Goal: Task Accomplishment & Management: Manage account settings

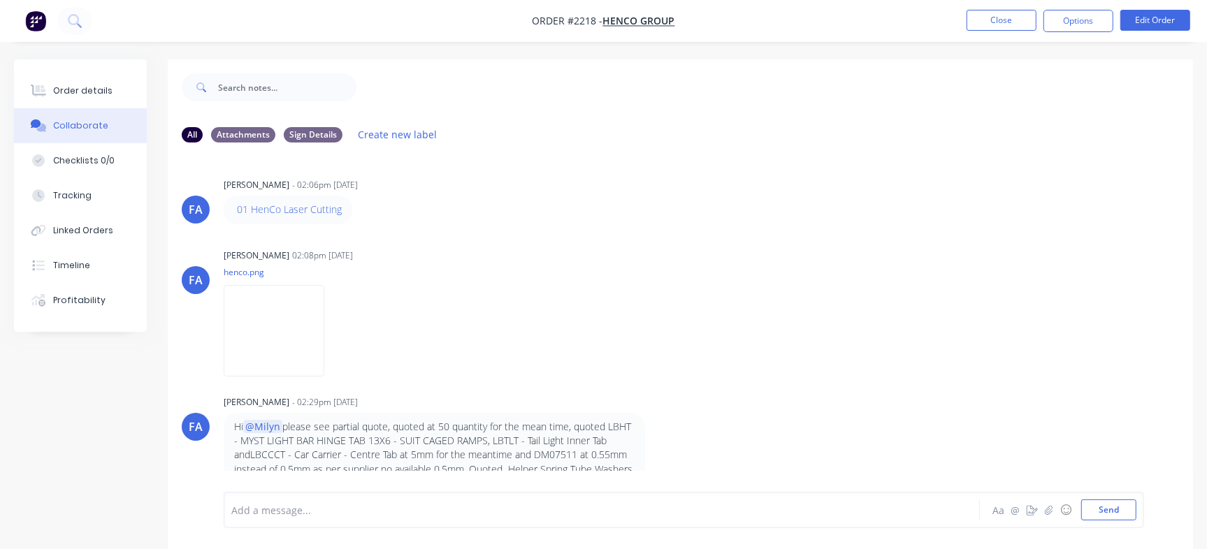
scroll to position [21, 0]
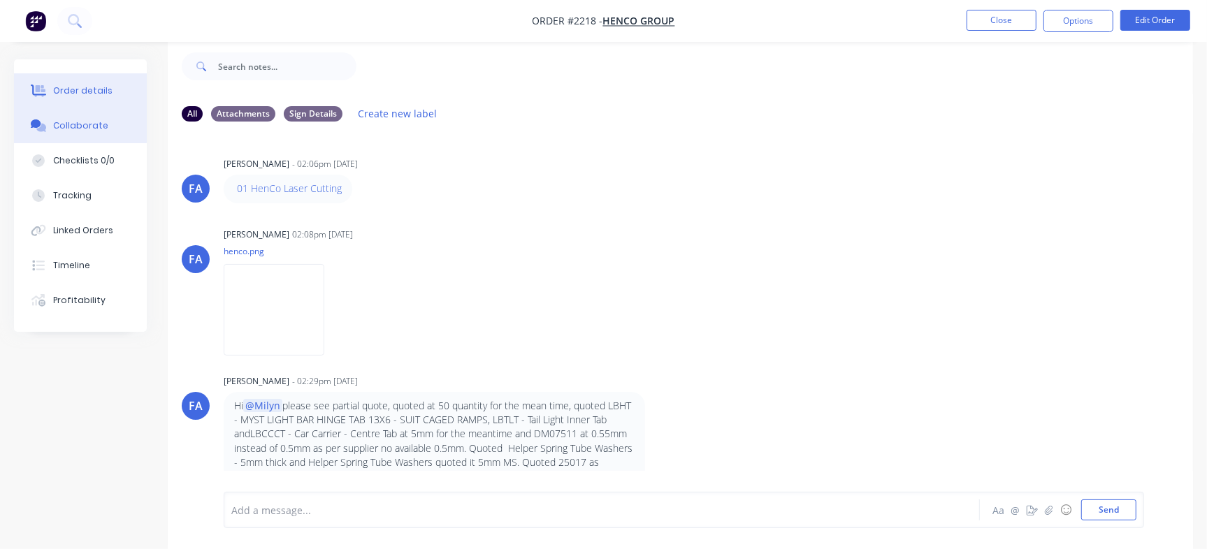
click at [107, 84] on button "Order details" at bounding box center [80, 90] width 133 height 35
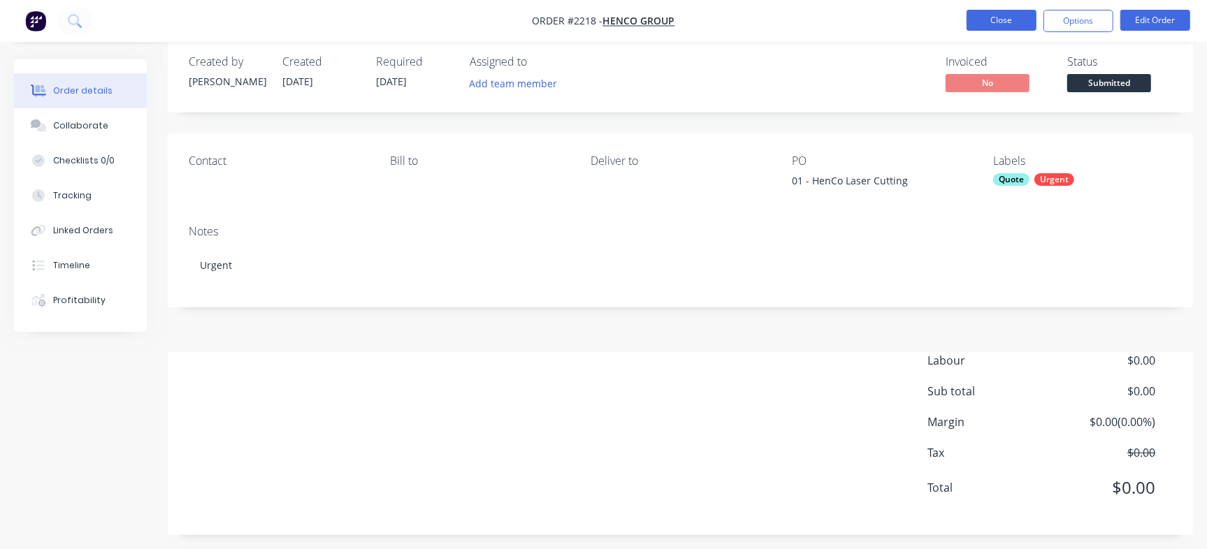
click at [982, 13] on button "Close" at bounding box center [1002, 20] width 70 height 21
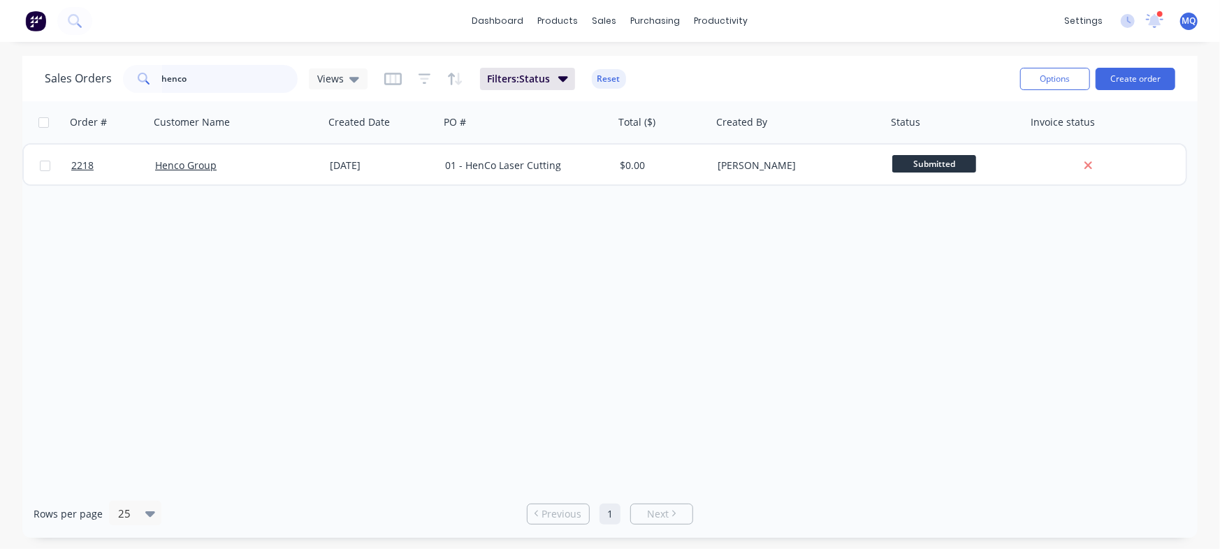
click at [201, 86] on input "henco" at bounding box center [230, 79] width 136 height 28
type input "Zone"
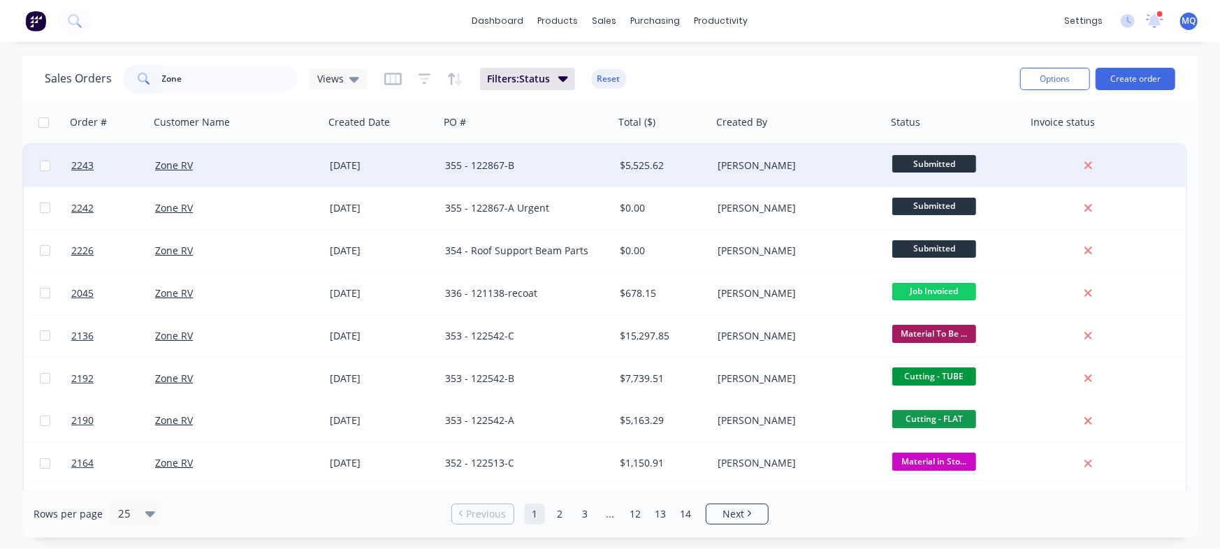
click at [489, 171] on div "355 - 122867-B" at bounding box center [522, 166] width 155 height 14
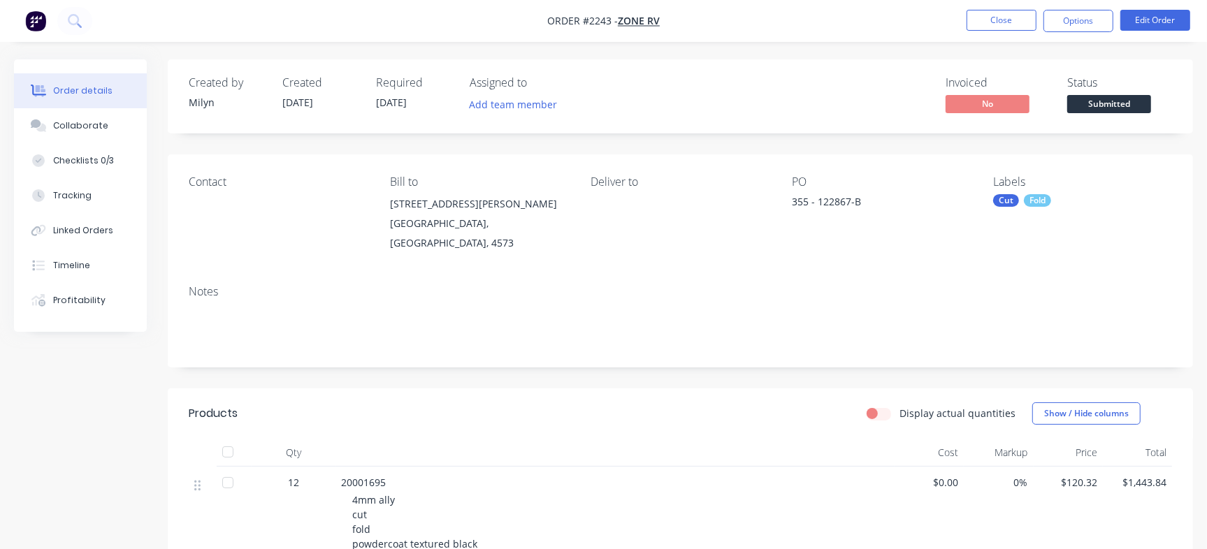
click at [1051, 203] on div "Cut Fold" at bounding box center [1082, 200] width 179 height 13
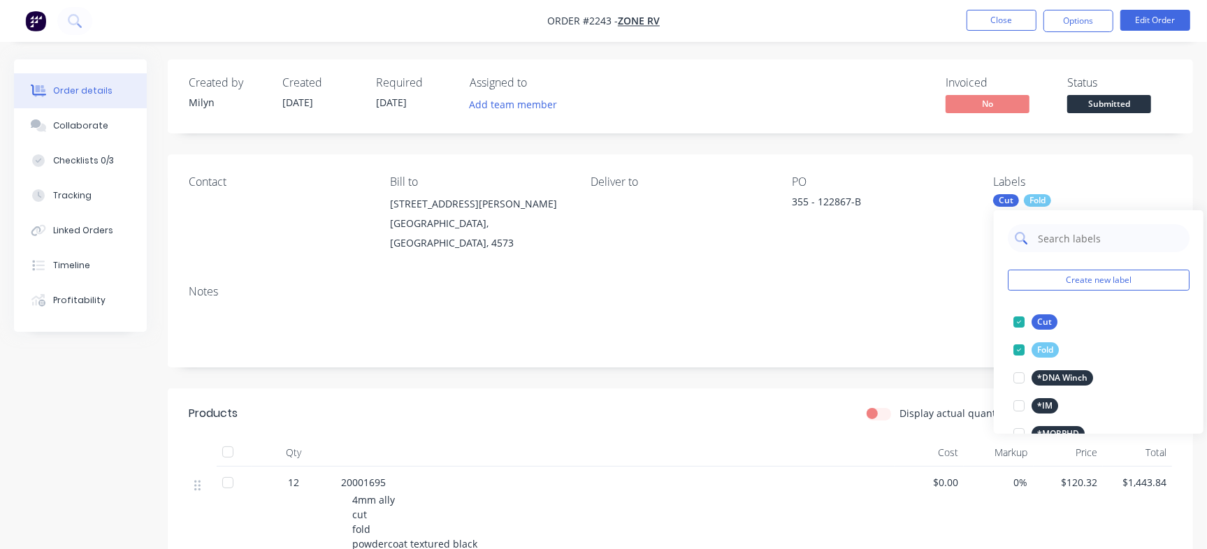
click at [1083, 232] on input "text" at bounding box center [1110, 238] width 146 height 28
type input "Urgent"
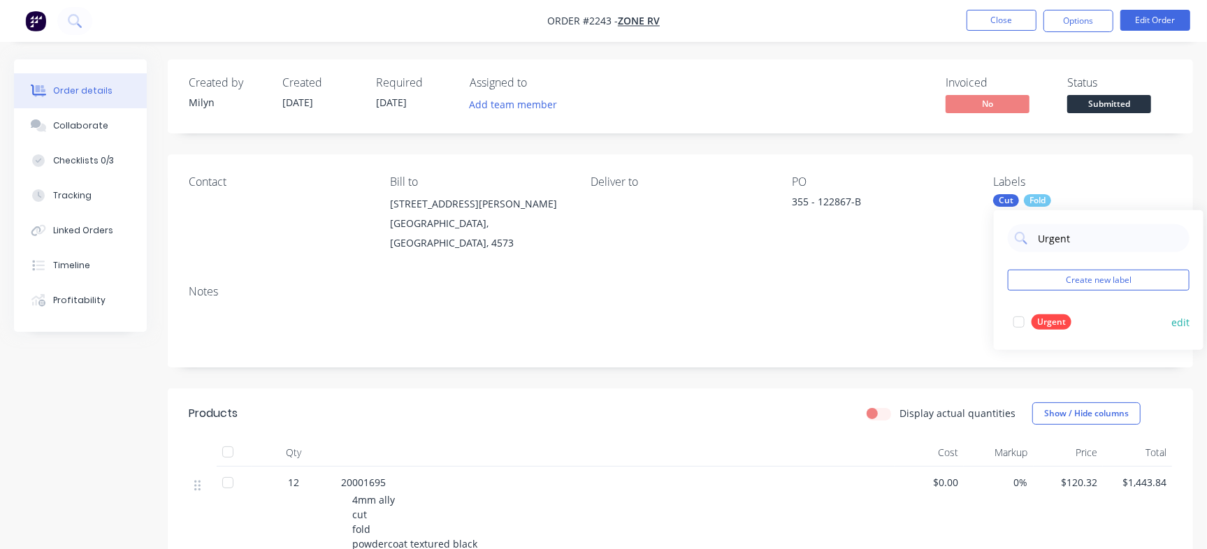
click at [1024, 319] on div at bounding box center [1019, 322] width 28 height 28
click at [103, 158] on div "Checklists 0/3" at bounding box center [83, 160] width 61 height 13
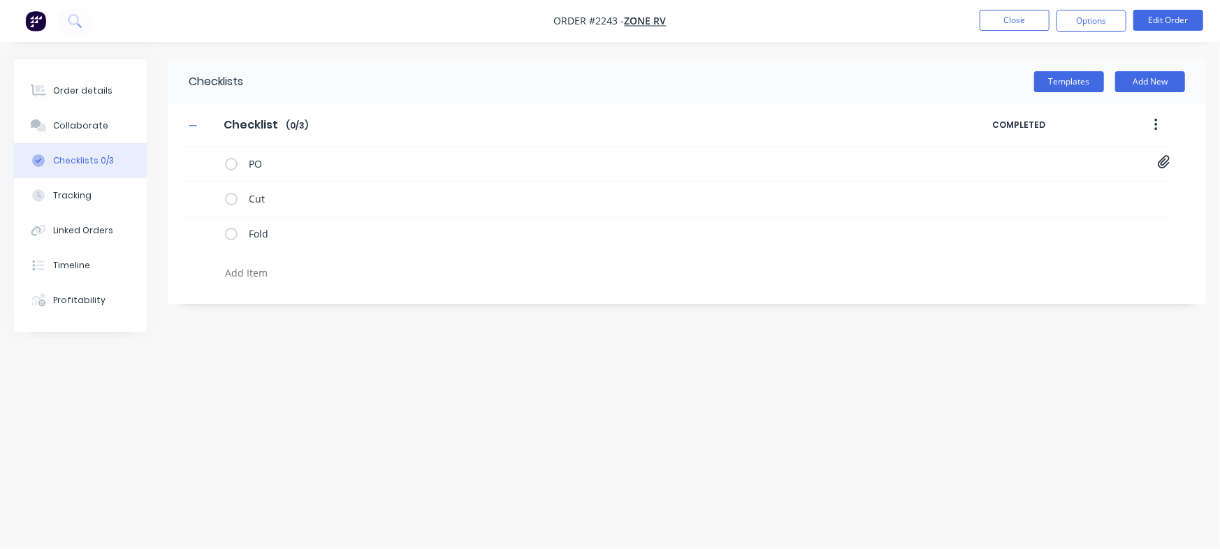
click at [273, 273] on textarea at bounding box center [537, 273] width 636 height 20
type textarea "x"
type textarea "U"
type textarea "x"
type textarea "Ur"
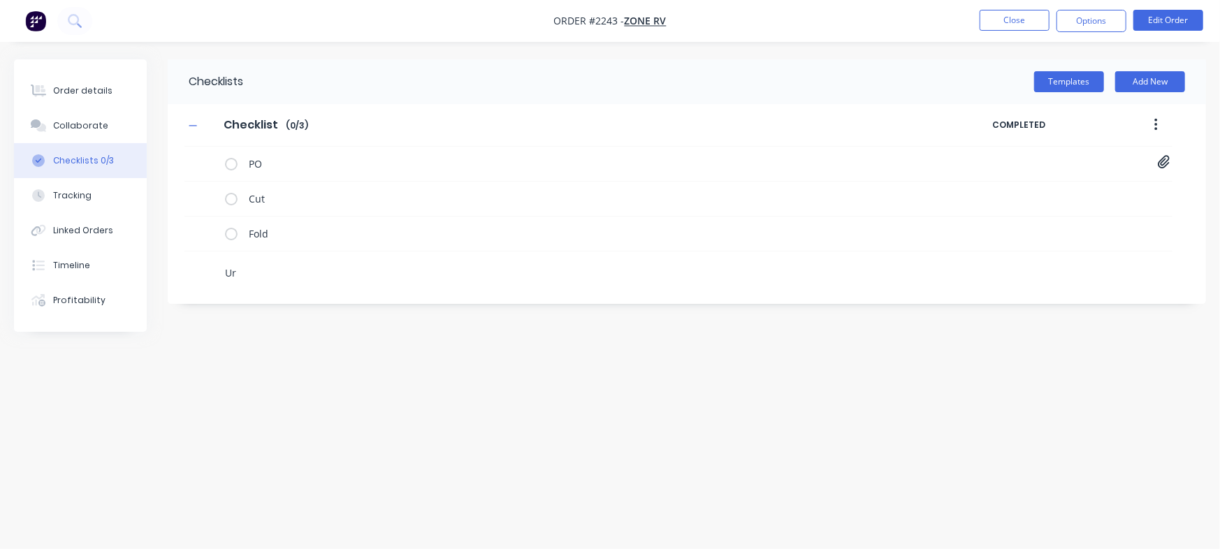
type textarea "x"
type textarea "Urg"
type textarea "x"
type textarea "Urge"
type textarea "x"
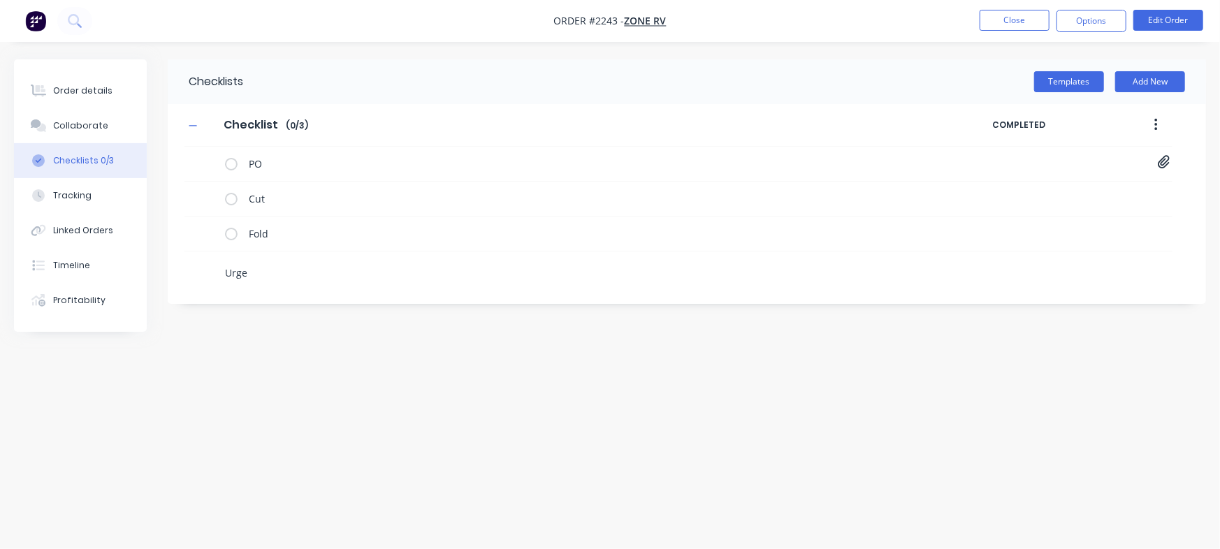
type textarea "Urgen"
type textarea "x"
type textarea "Urgent"
type textarea "x"
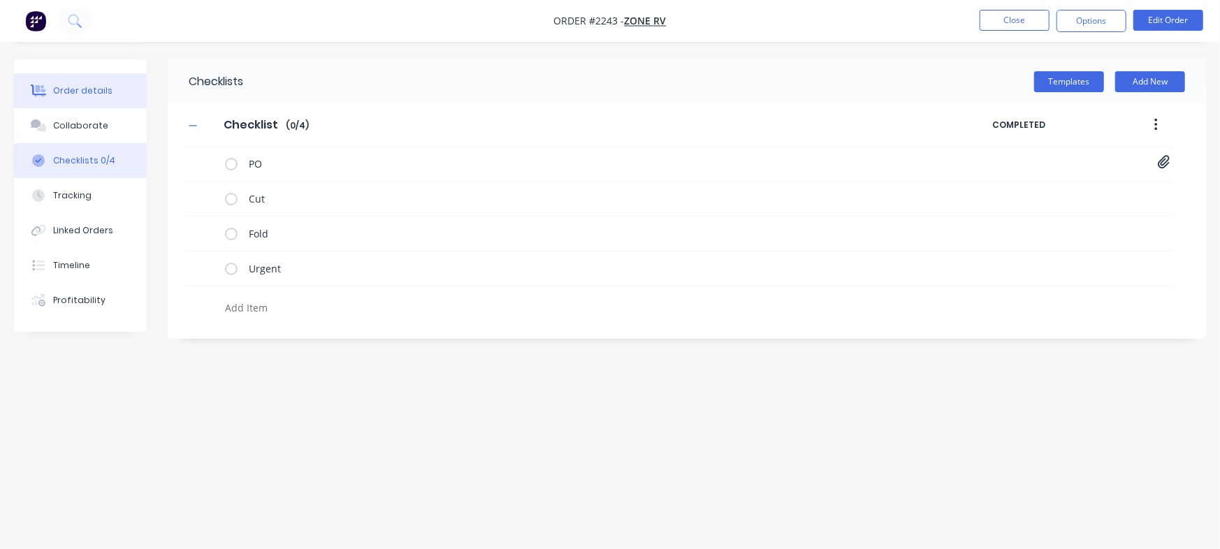
type textarea "x"
click at [64, 97] on button "Order details" at bounding box center [80, 90] width 133 height 35
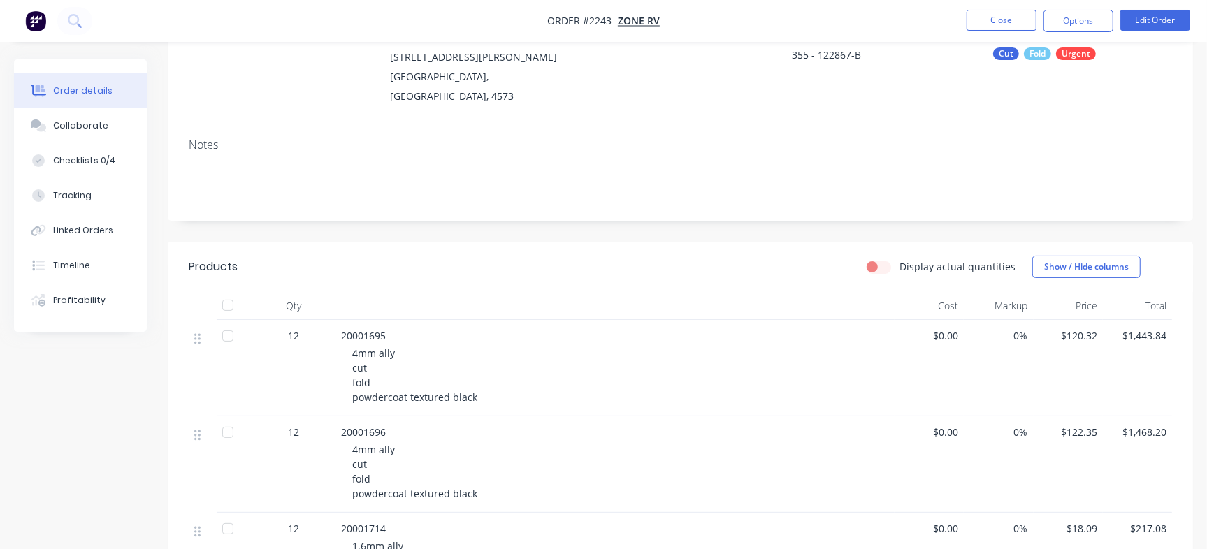
scroll to position [363, 0]
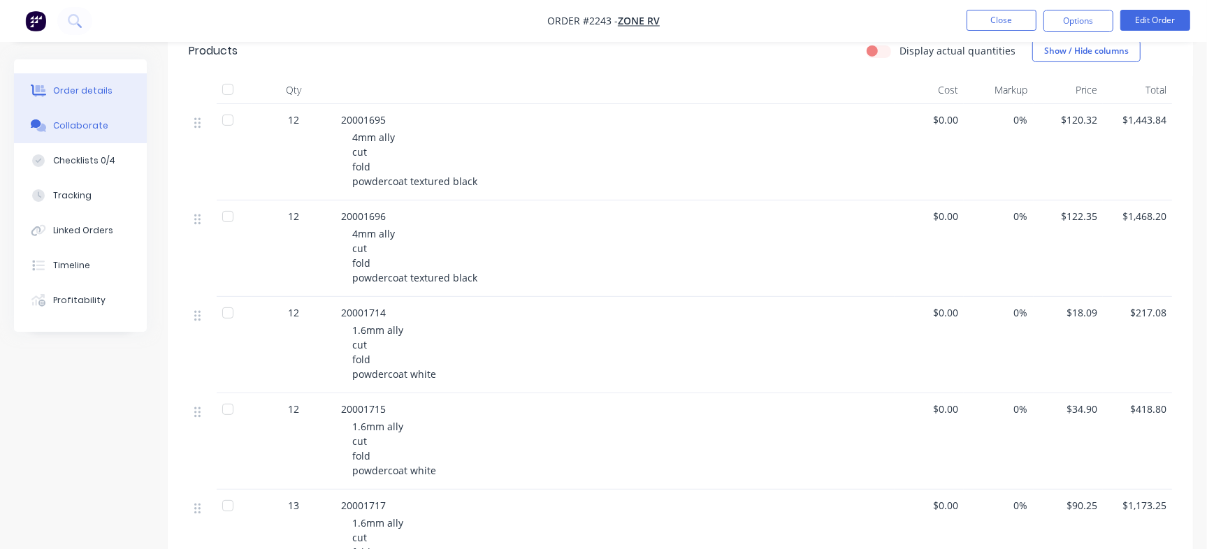
click at [86, 128] on div "Collaborate" at bounding box center [80, 126] width 55 height 13
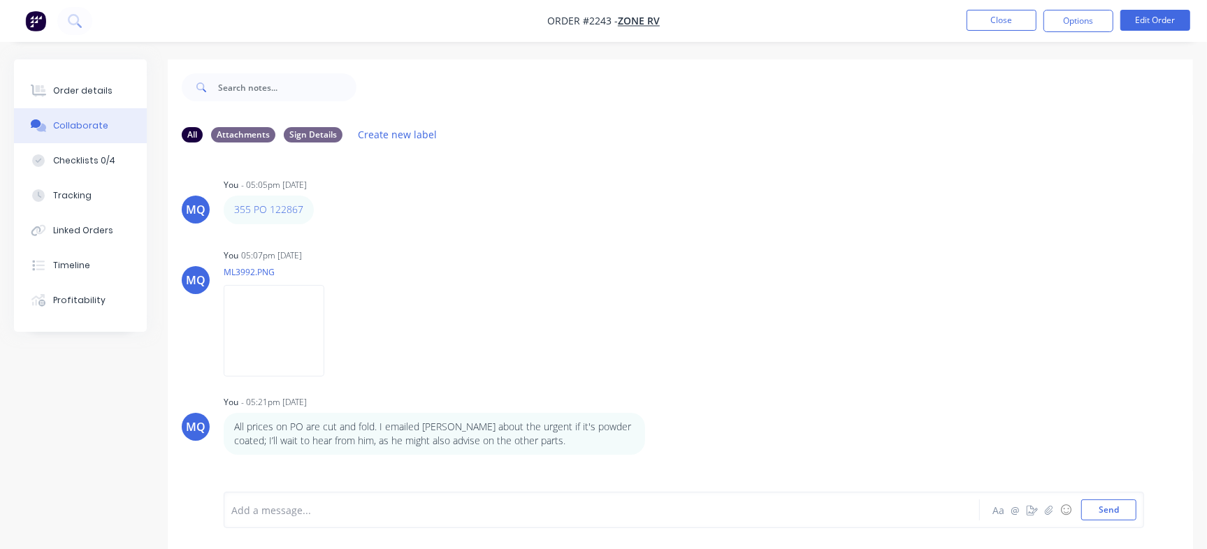
scroll to position [21, 0]
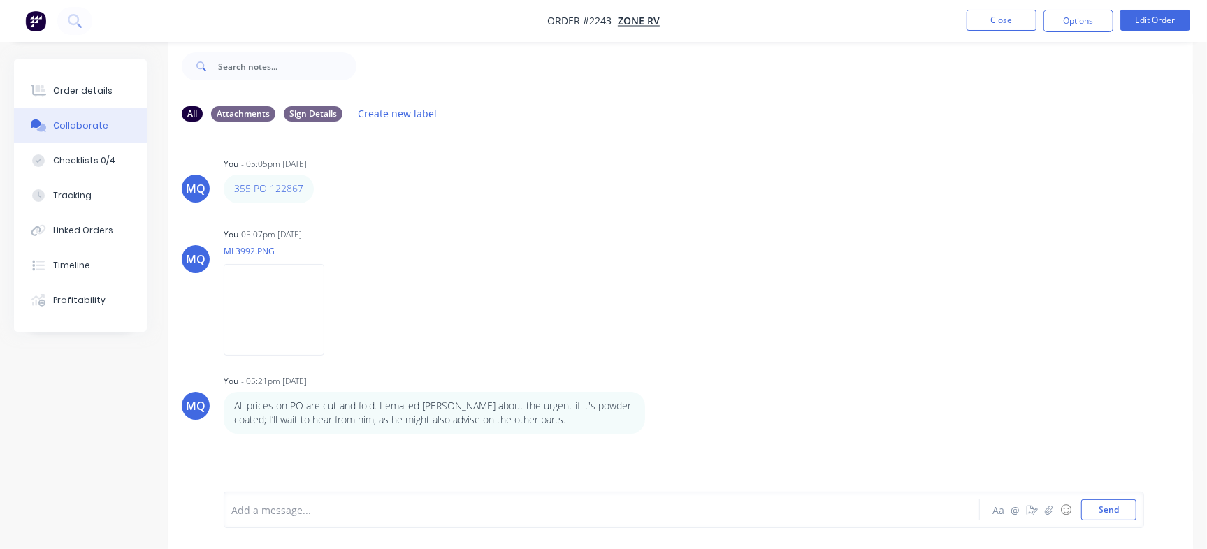
click at [452, 512] on div at bounding box center [571, 510] width 678 height 15
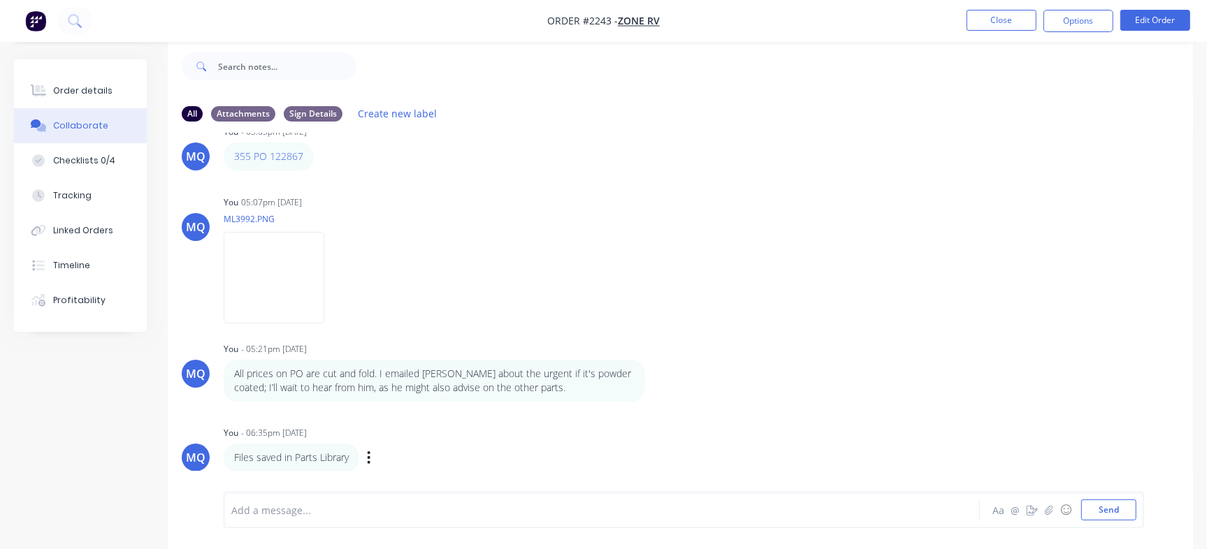
click at [237, 454] on p "Files saved in Parts Library" at bounding box center [291, 458] width 115 height 14
drag, startPoint x: 236, startPoint y: 455, endPoint x: 354, endPoint y: 455, distance: 118.1
click at [354, 455] on div "Files saved in Parts Library" at bounding box center [292, 458] width 136 height 28
click at [358, 473] on div "Add a message... Aa @ ☺ Send" at bounding box center [680, 510] width 1025 height 78
click at [370, 452] on icon "button" at bounding box center [369, 458] width 3 height 13
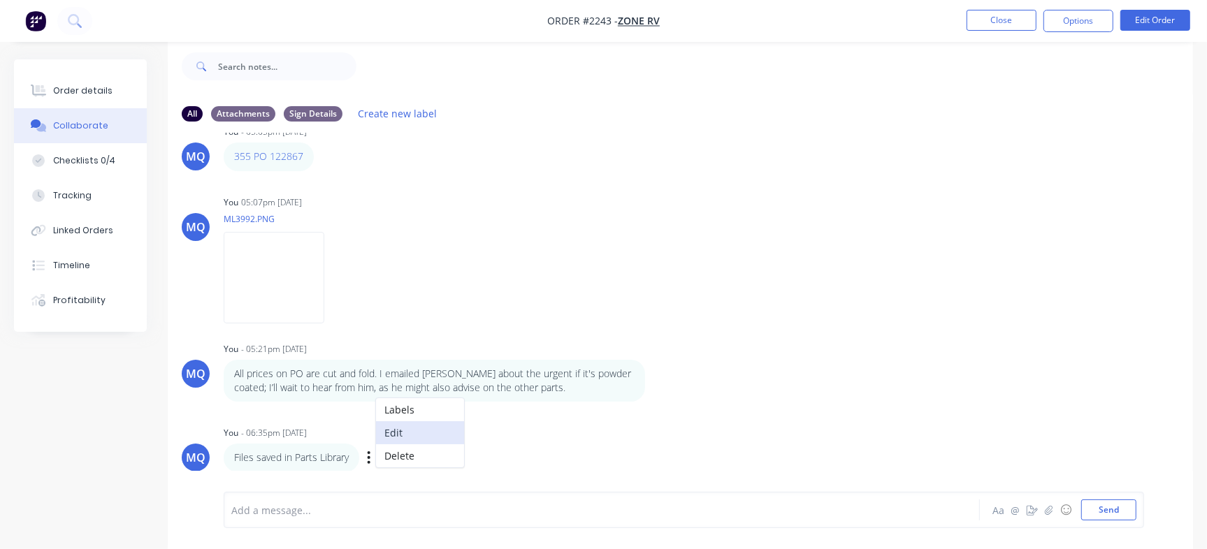
click at [426, 432] on button "Edit" at bounding box center [420, 432] width 88 height 23
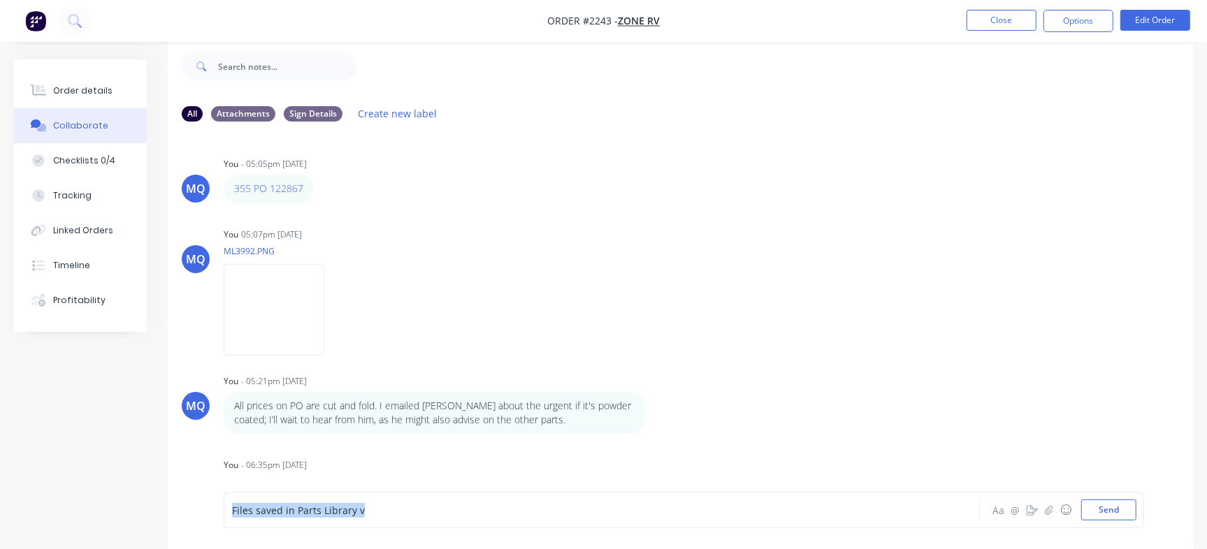
drag, startPoint x: 386, startPoint y: 514, endPoint x: 192, endPoint y: 491, distance: 195.7
click at [192, 491] on div "Files saved in Parts Library v Aa @ ☺ Send" at bounding box center [680, 510] width 1025 height 78
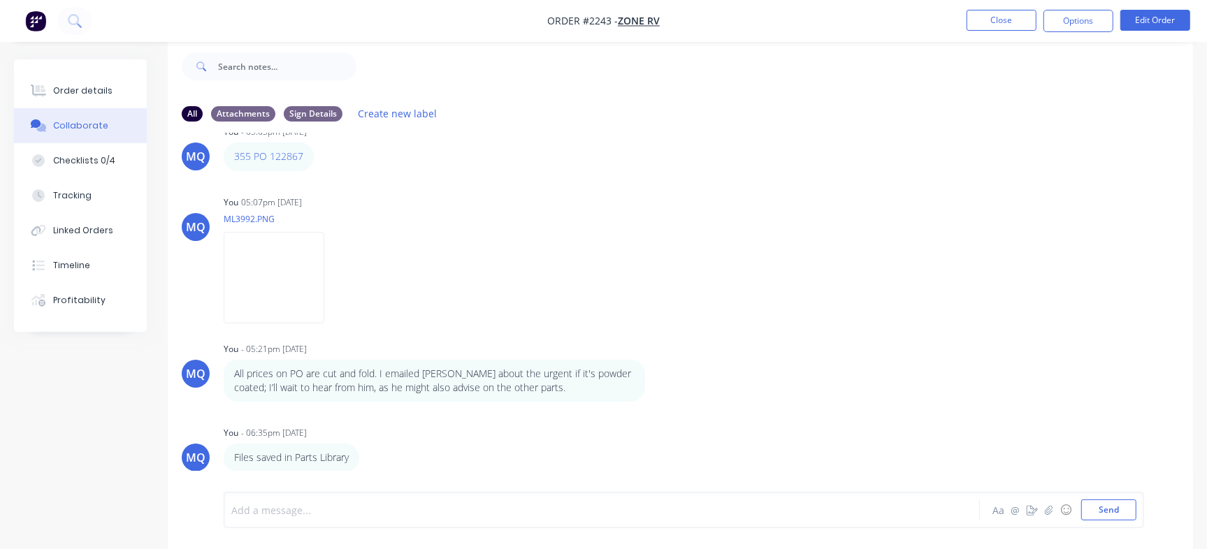
click at [301, 513] on div at bounding box center [571, 510] width 678 height 15
click at [433, 528] on div "Files saved in Parts Library v Aa @ ☺ Send" at bounding box center [684, 510] width 921 height 36
click at [424, 514] on div "Files saved in Parts Library v" at bounding box center [571, 510] width 678 height 15
click at [1102, 506] on button "Send" at bounding box center [1108, 510] width 55 height 21
click at [373, 454] on div "Labels Edit Delete" at bounding box center [370, 458] width 8 height 20
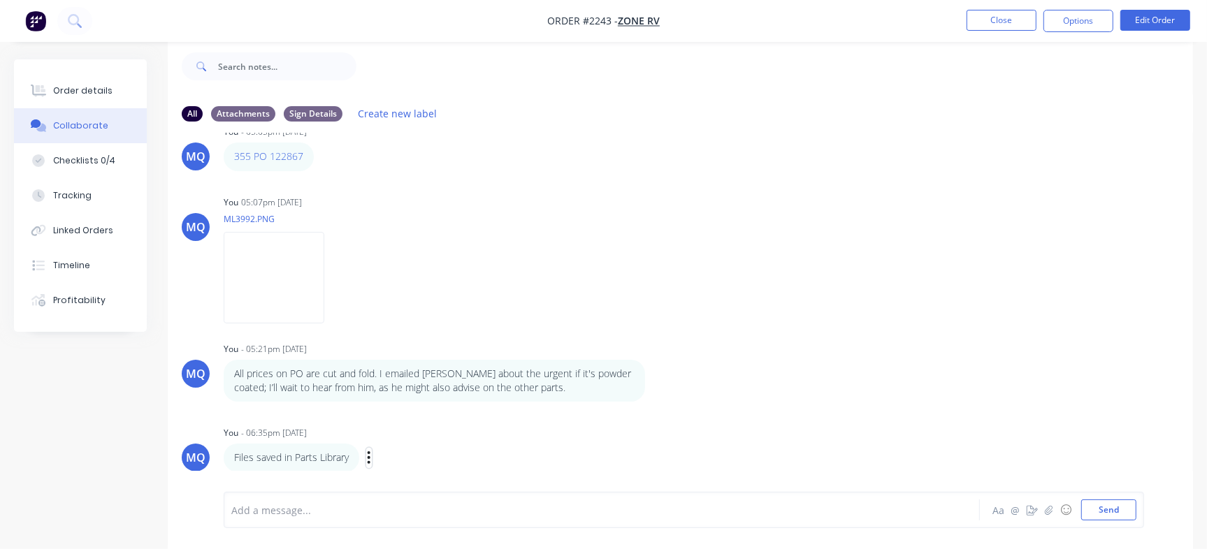
click at [368, 456] on icon "button" at bounding box center [369, 458] width 4 height 16
click at [412, 434] on button "Edit" at bounding box center [420, 432] width 88 height 23
drag, startPoint x: 356, startPoint y: 510, endPoint x: 591, endPoint y: 512, distance: 234.9
click at [591, 512] on div "Files saved in Parts Library Awning Mount & Expo Metal Work" at bounding box center [571, 510] width 678 height 15
click at [1118, 504] on button "Send" at bounding box center [1108, 510] width 55 height 21
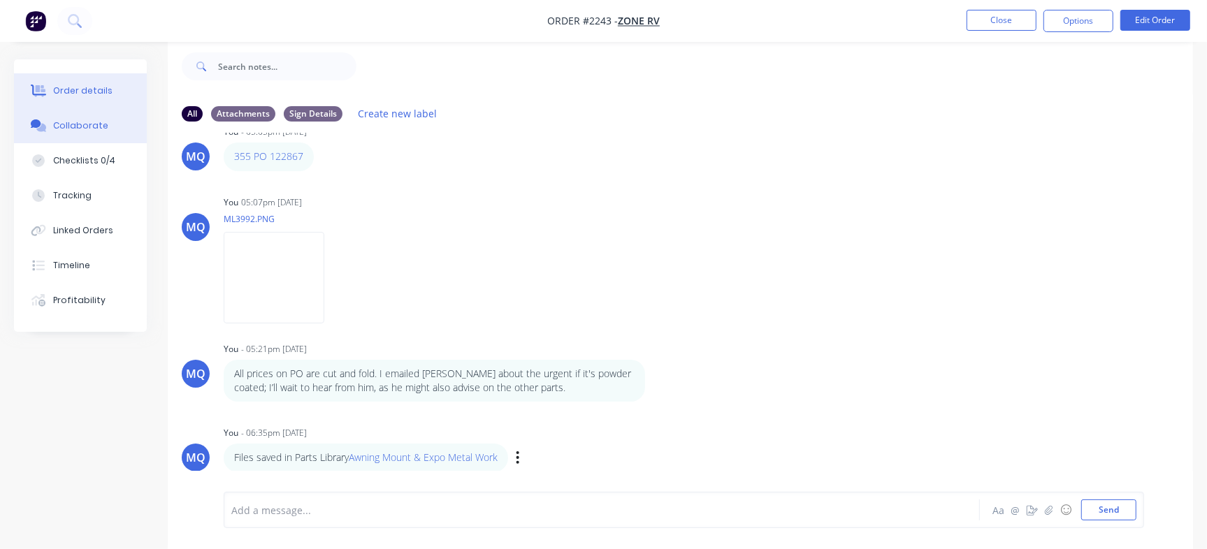
click at [116, 90] on button "Order details" at bounding box center [80, 90] width 133 height 35
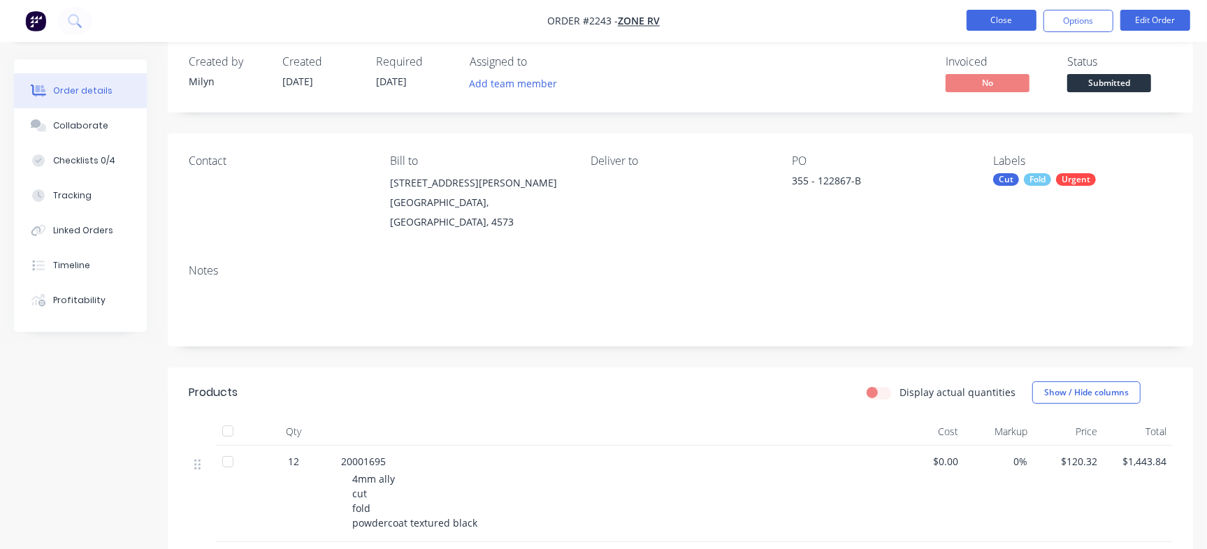
click at [1001, 20] on button "Close" at bounding box center [1002, 20] width 70 height 21
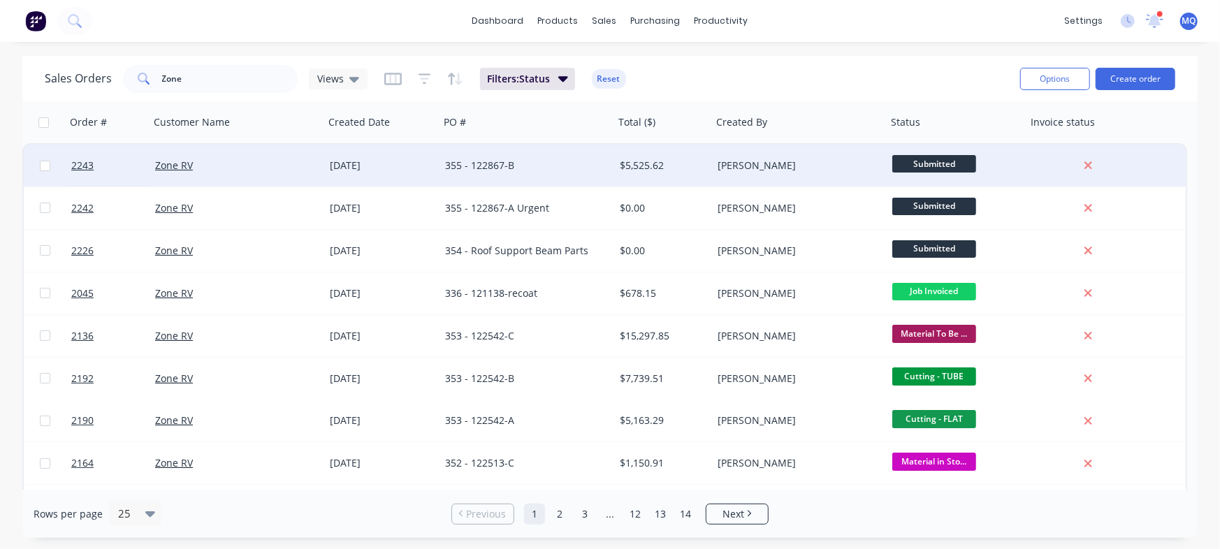
click at [507, 163] on div "355 - 122867-B" at bounding box center [522, 166] width 155 height 14
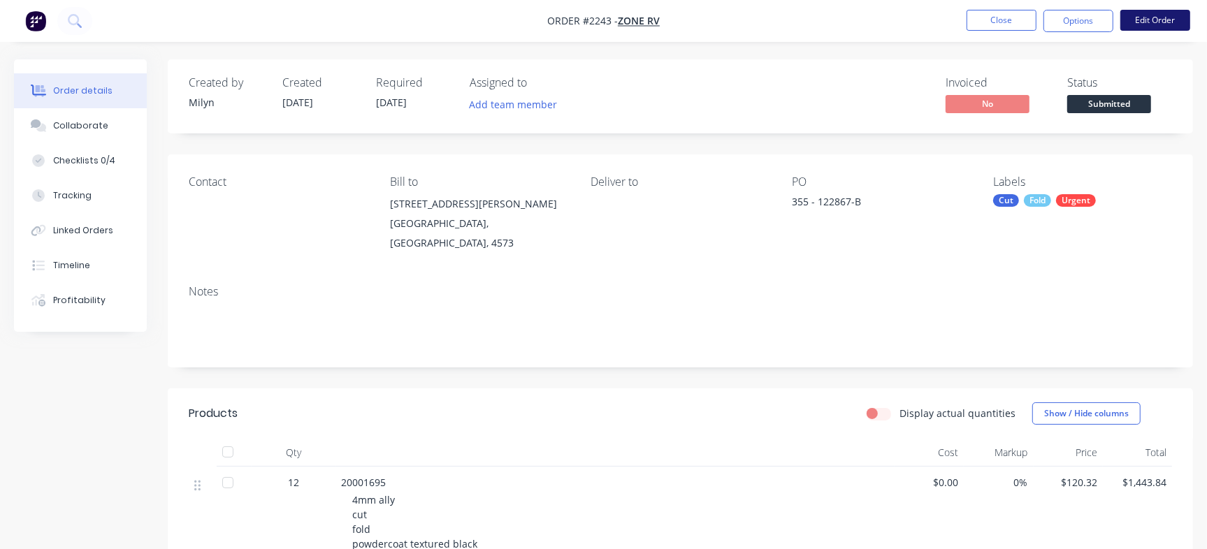
click at [1169, 22] on button "Edit Order" at bounding box center [1155, 20] width 70 height 21
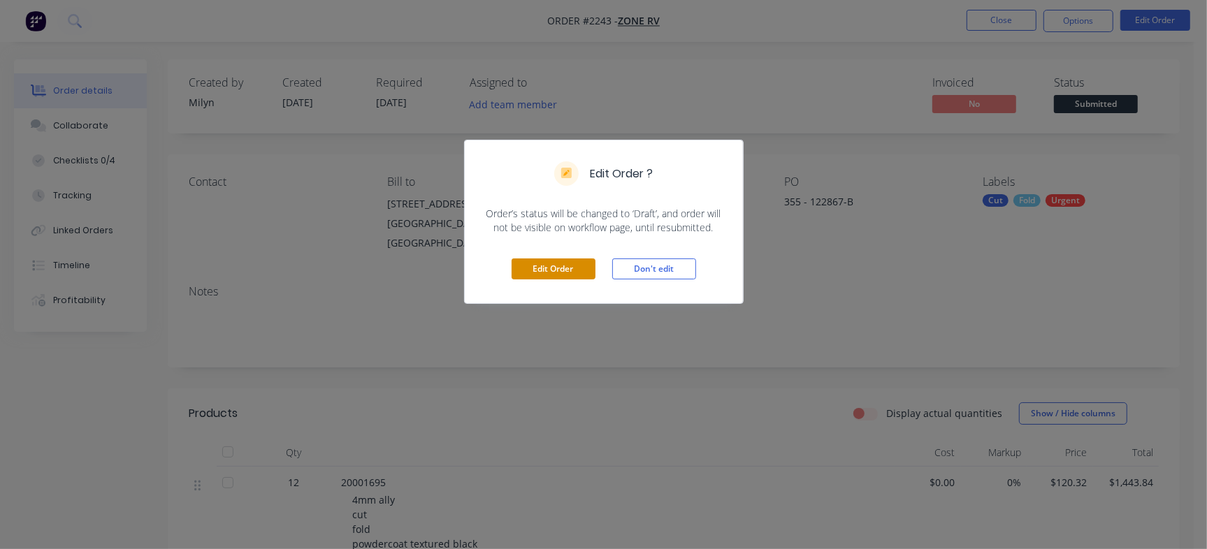
click at [573, 264] on button "Edit Order" at bounding box center [554, 269] width 84 height 21
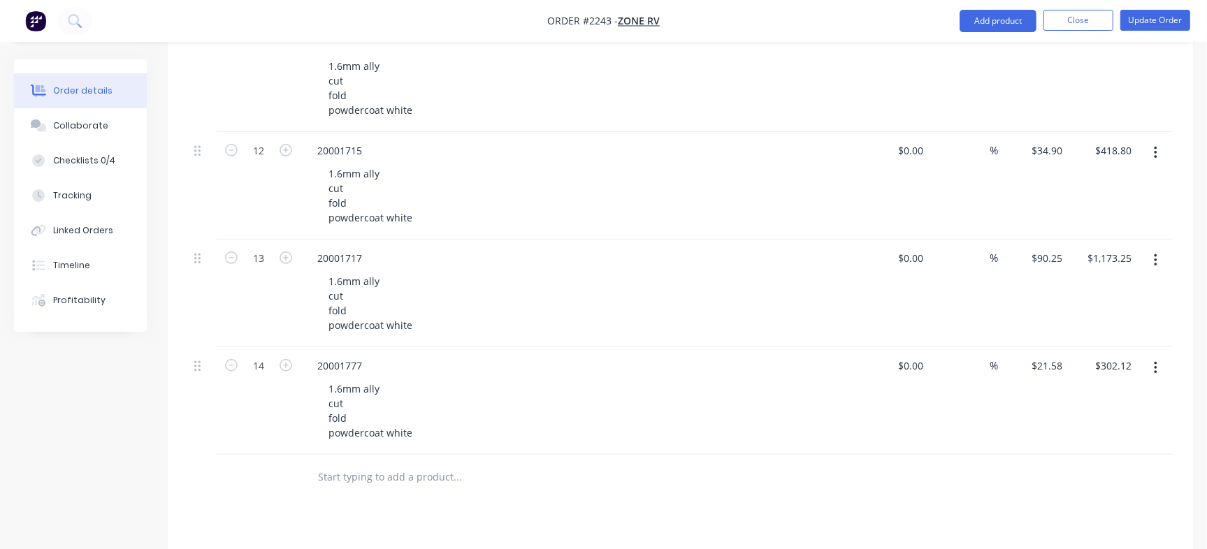
scroll to position [707, 0]
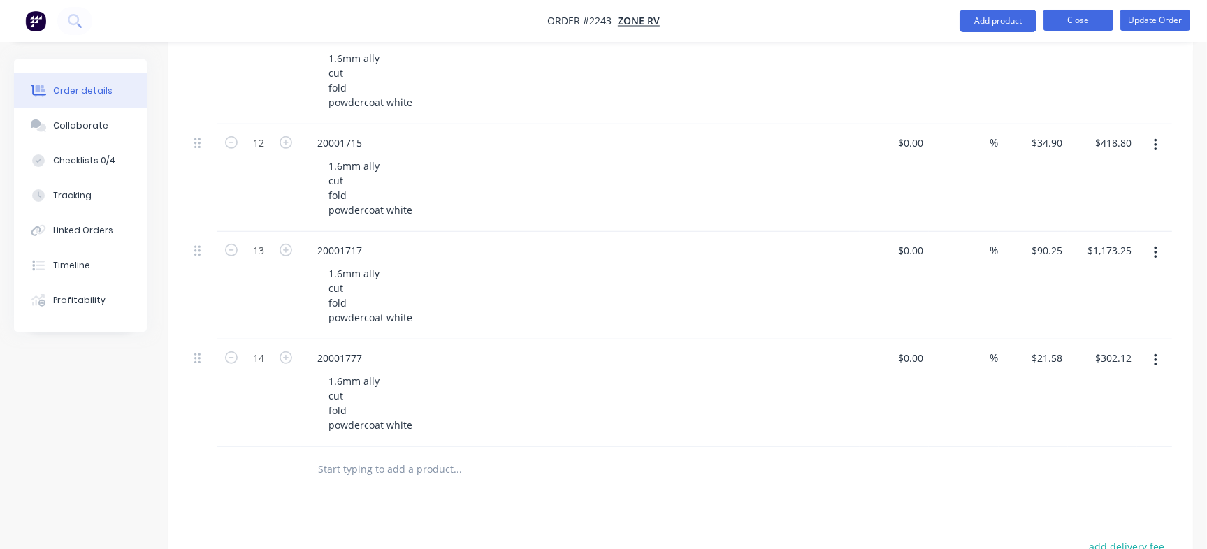
click at [1086, 18] on button "Close" at bounding box center [1079, 20] width 70 height 21
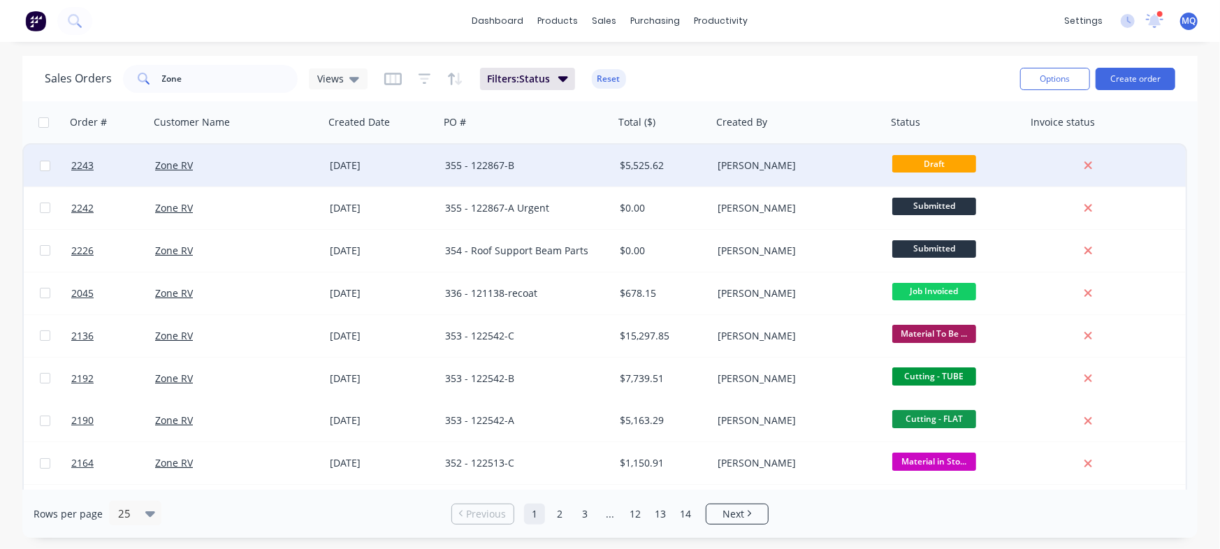
click at [650, 166] on div "$5,525.62" at bounding box center [661, 166] width 82 height 14
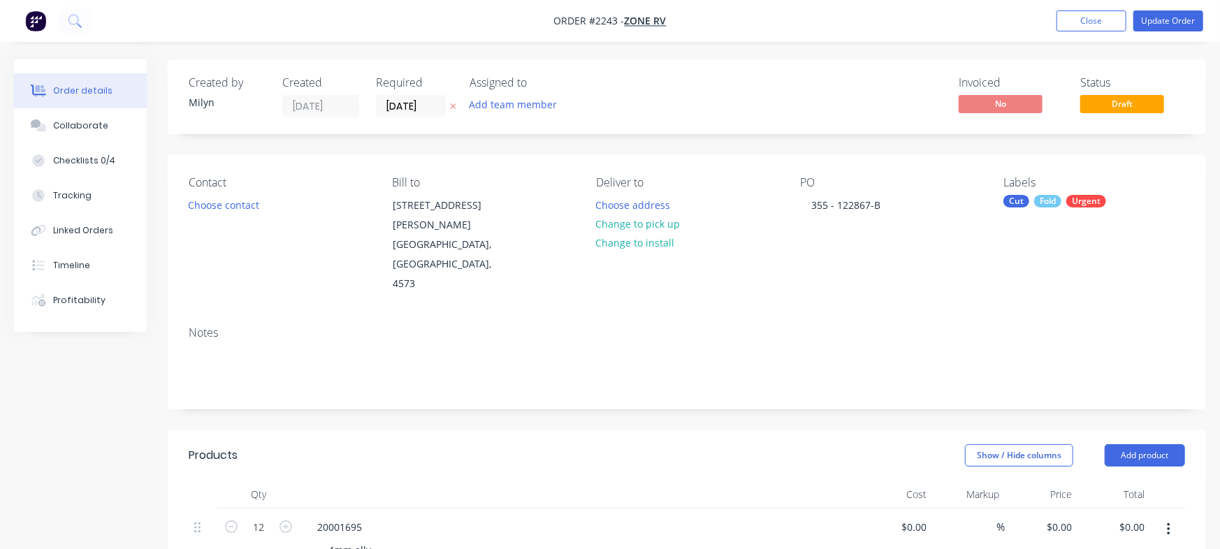
type input "$120.32"
type input "$1,443.84"
type input "$122.35"
type input "$1,468.20"
type input "$18.09"
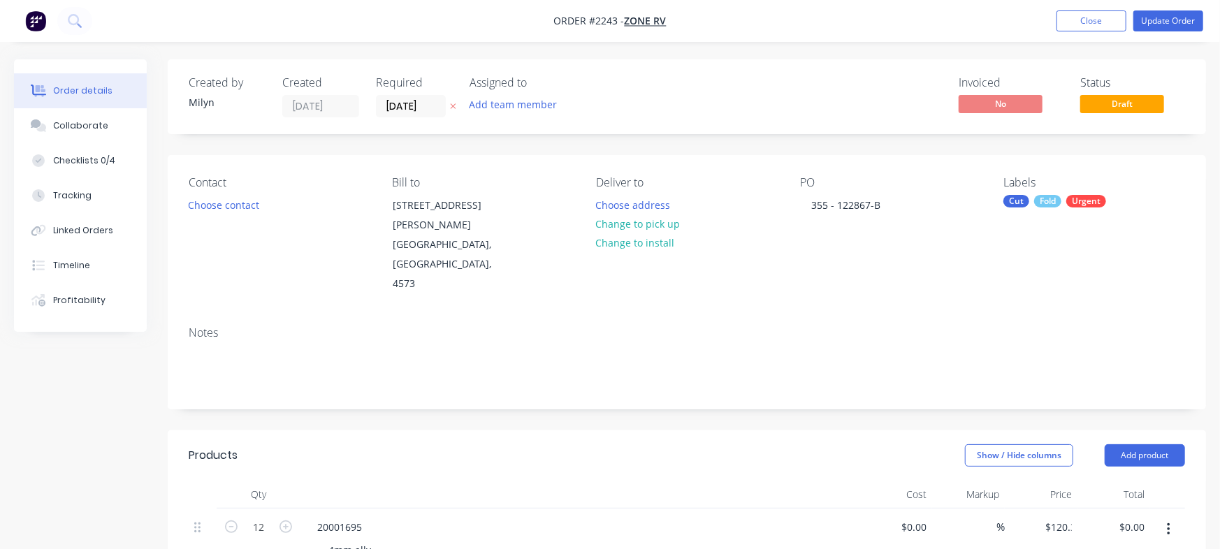
type input "$217.08"
type input "$34.90"
type input "$418.80"
type input "$90.25"
type input "$1,173.25"
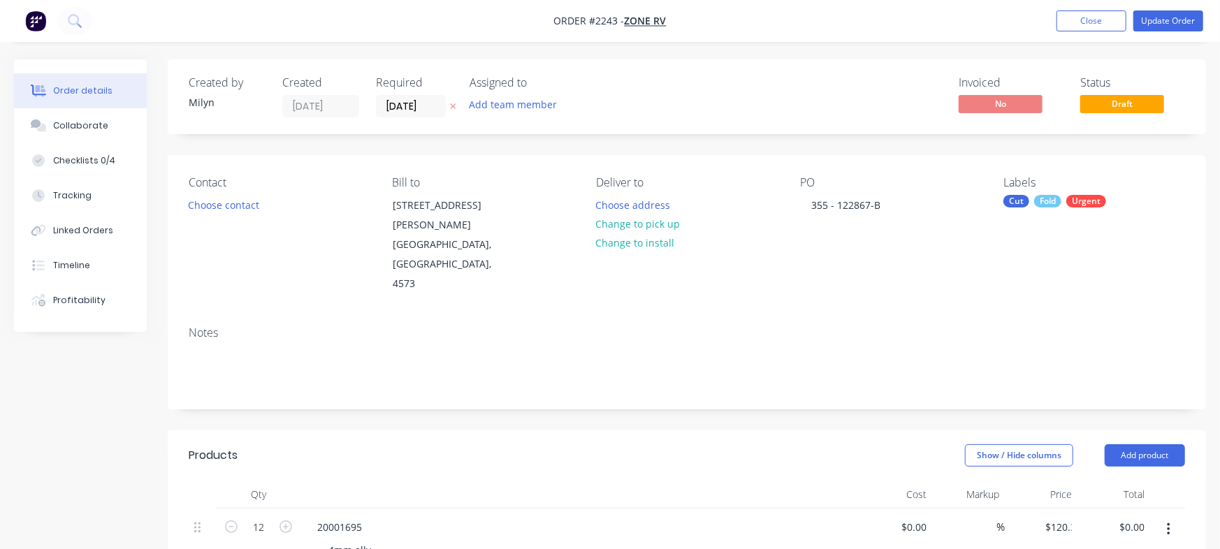
type input "$21.58"
type input "$302.12"
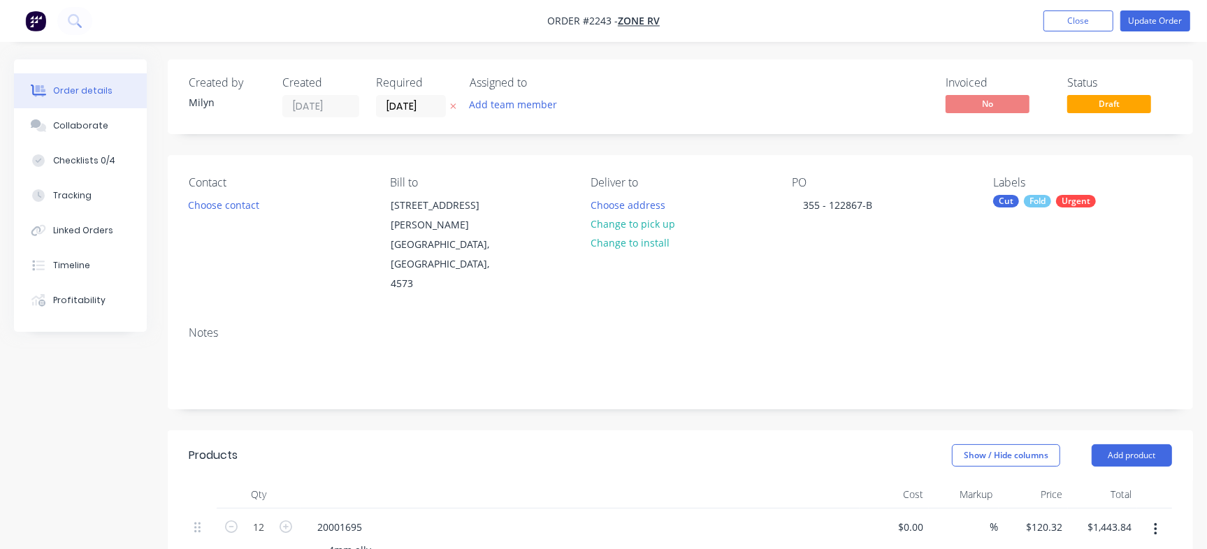
click at [1171, 9] on nav "Order #2243 - Zone RV Add product Close Update Order" at bounding box center [603, 21] width 1207 height 42
click at [1167, 14] on button "Update Order" at bounding box center [1155, 20] width 70 height 21
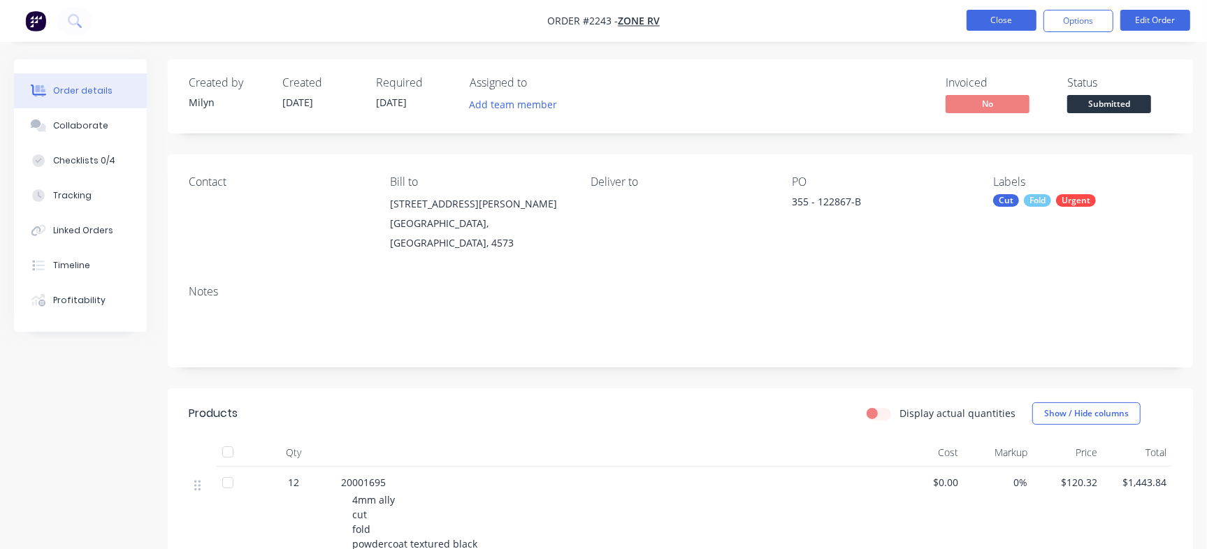
click at [983, 17] on button "Close" at bounding box center [1002, 20] width 70 height 21
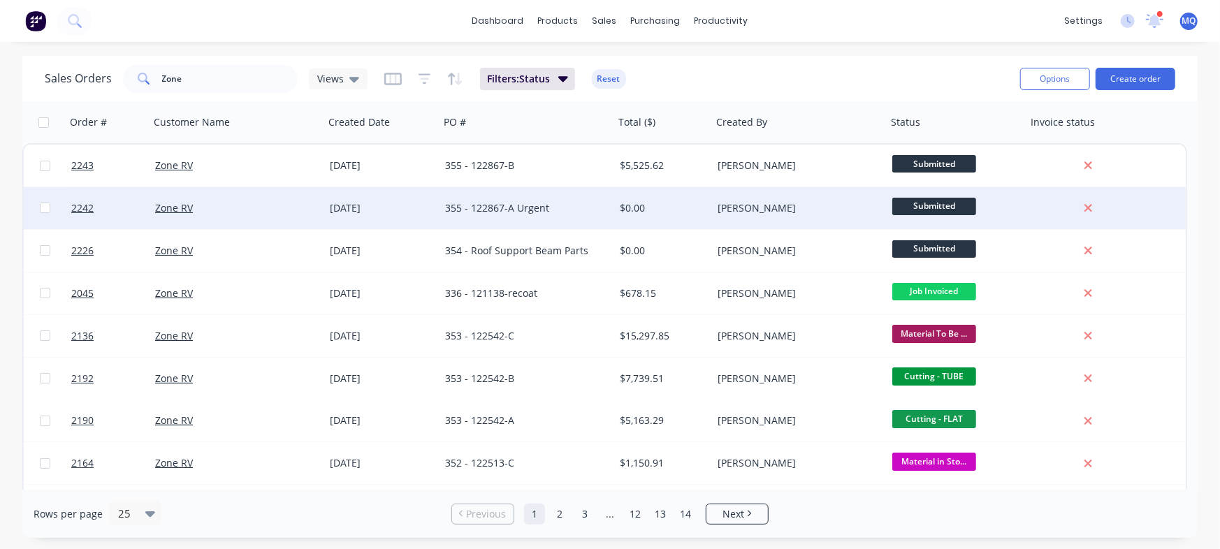
click at [470, 209] on div "355 - 122867-A Urgent" at bounding box center [522, 208] width 155 height 14
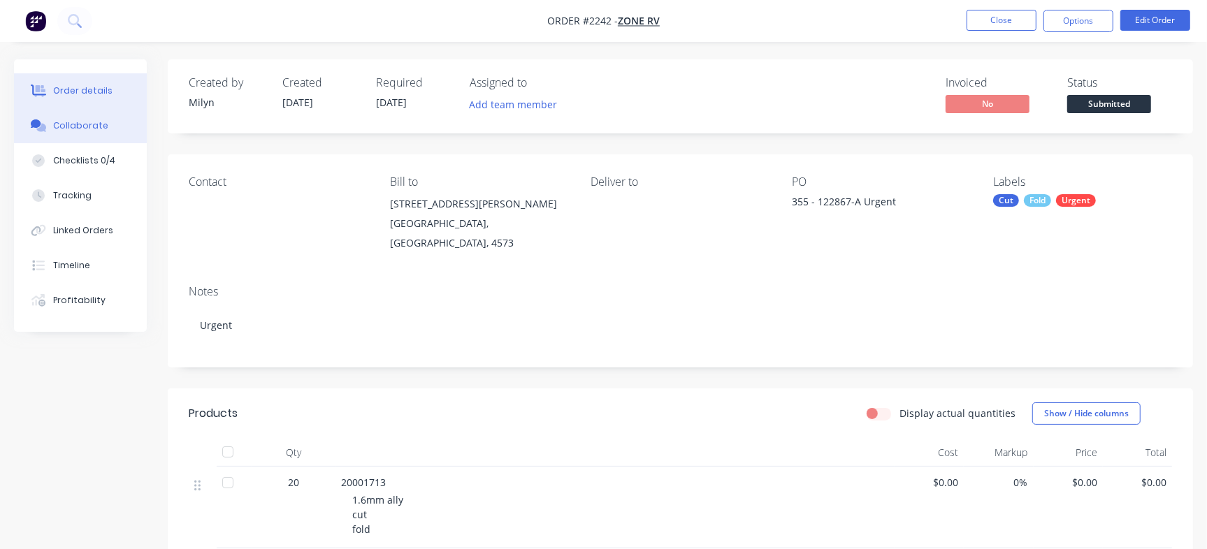
click at [88, 123] on div "Collaborate" at bounding box center [80, 126] width 55 height 13
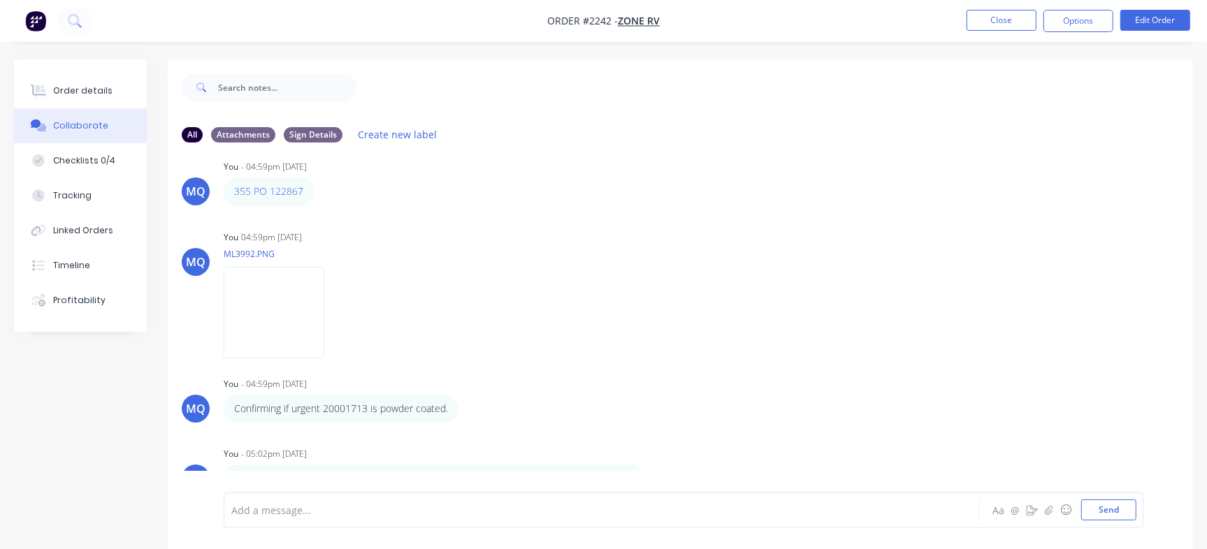
scroll to position [21, 0]
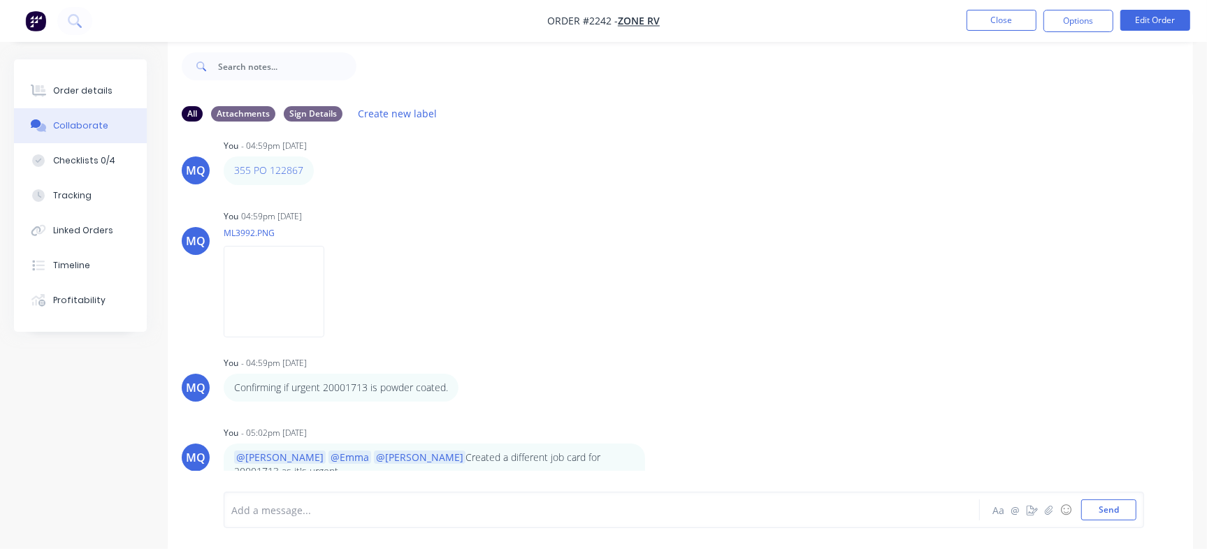
click at [437, 508] on div at bounding box center [571, 510] width 678 height 15
paste div
click at [232, 513] on span "Awning Mount & Expo Metal Work" at bounding box center [311, 510] width 159 height 13
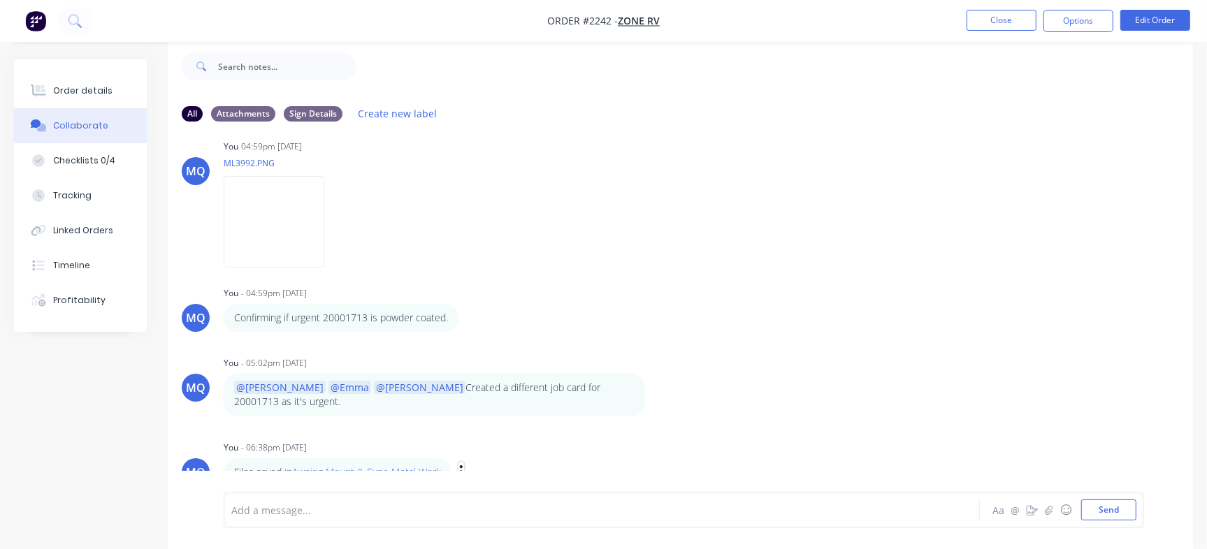
click at [462, 464] on icon "button" at bounding box center [461, 472] width 4 height 16
click at [674, 409] on div "MQ You - 04:59pm 04/09/25 355 PO 122867 Labels Edit Delete MQ You 04:59pm 04/09…" at bounding box center [680, 302] width 1025 height 338
click at [96, 90] on div "Order details" at bounding box center [82, 91] width 59 height 13
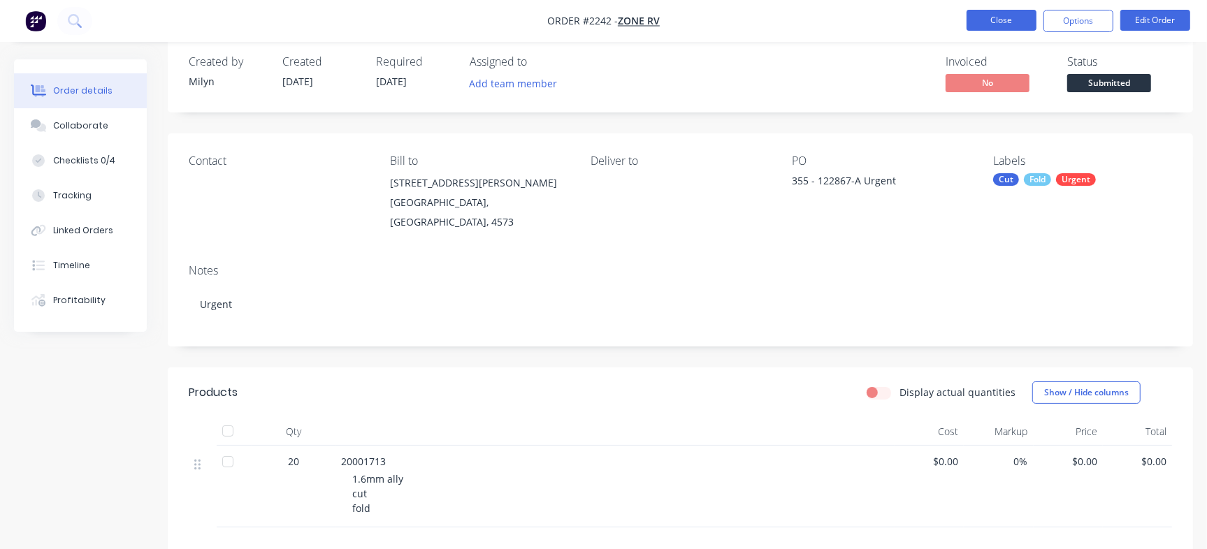
click at [1006, 23] on button "Close" at bounding box center [1002, 20] width 70 height 21
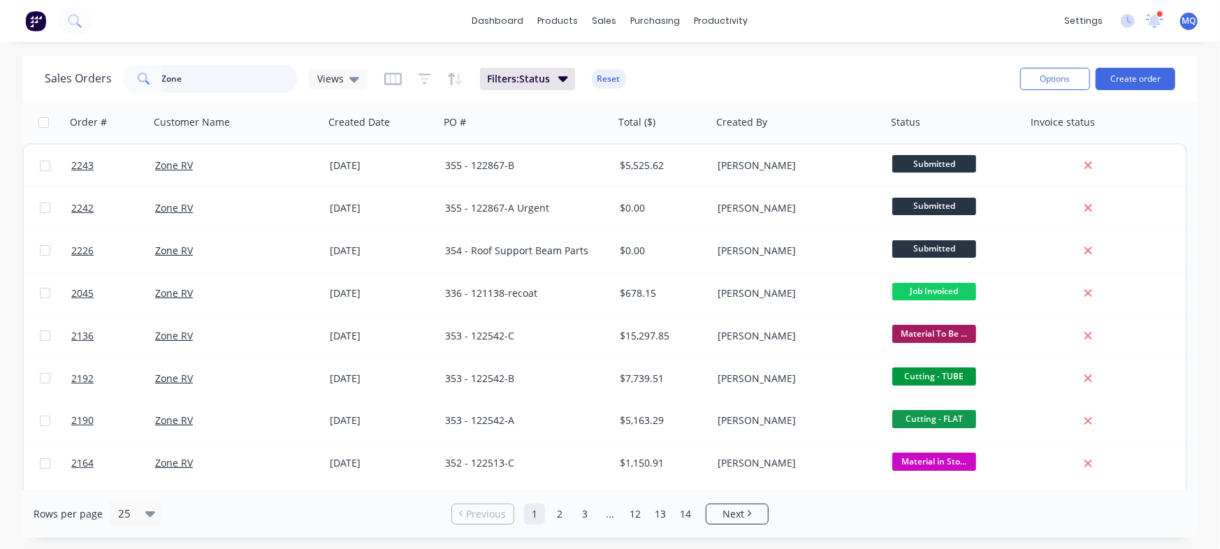
click at [183, 71] on input "Zone" at bounding box center [230, 79] width 136 height 28
click at [184, 71] on input "Zone" at bounding box center [230, 79] width 136 height 28
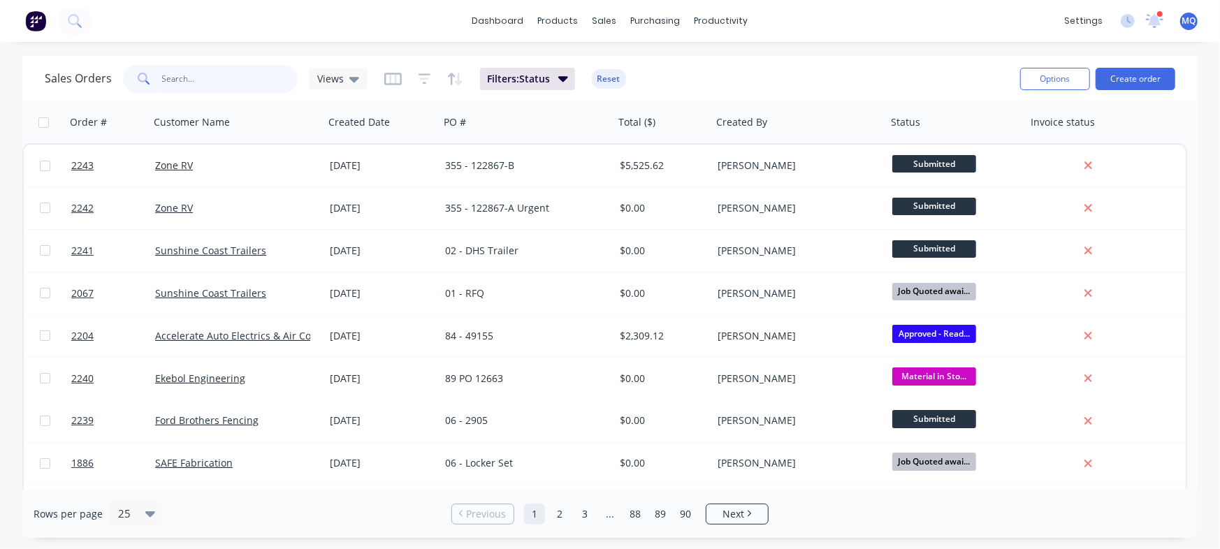
click at [226, 78] on input "text" at bounding box center [230, 79] width 136 height 28
type input "Zone"
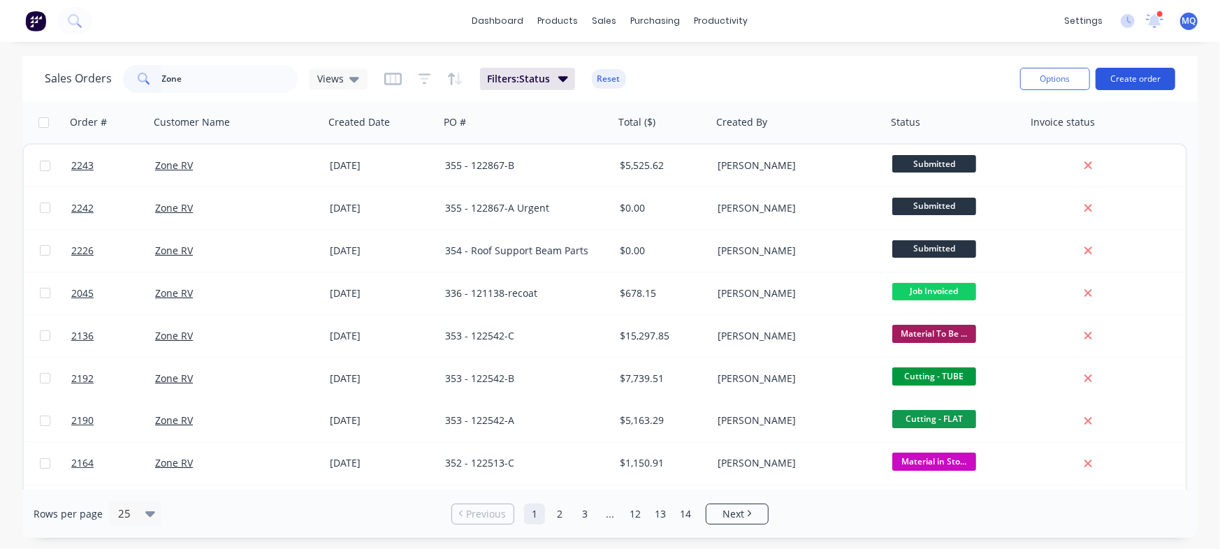
click at [1160, 78] on button "Create order" at bounding box center [1136, 79] width 80 height 22
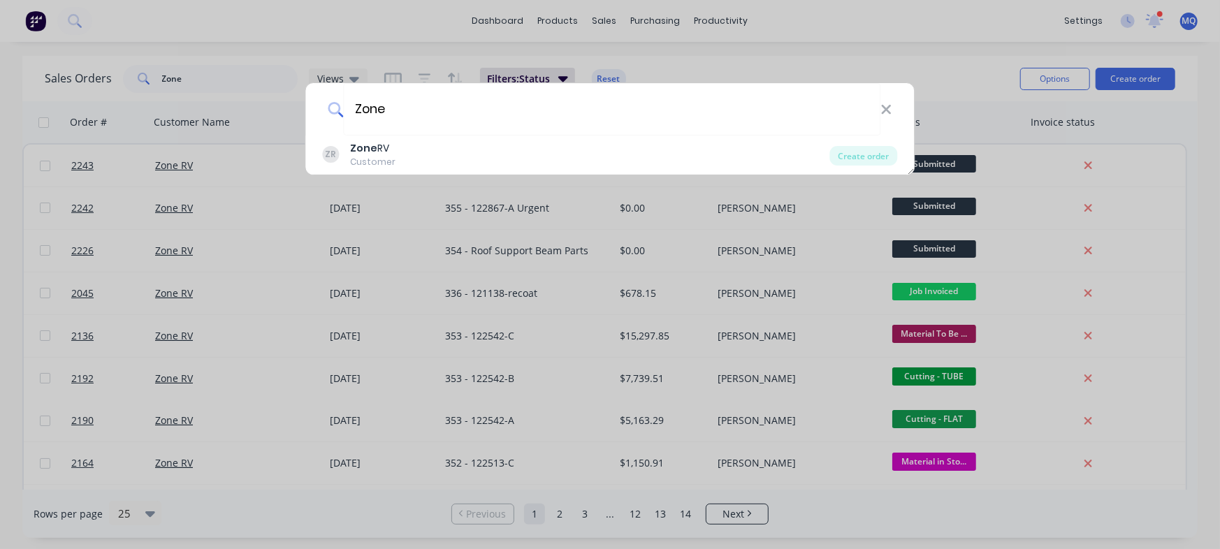
type input "Zone"
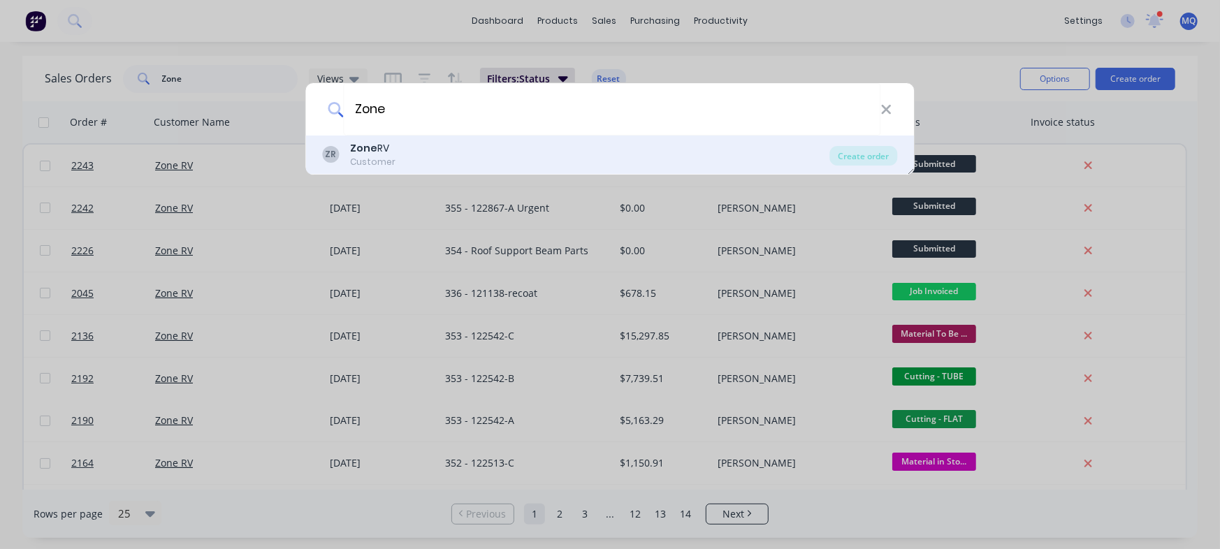
click at [579, 160] on div "ZR Zone RV Customer" at bounding box center [576, 154] width 507 height 27
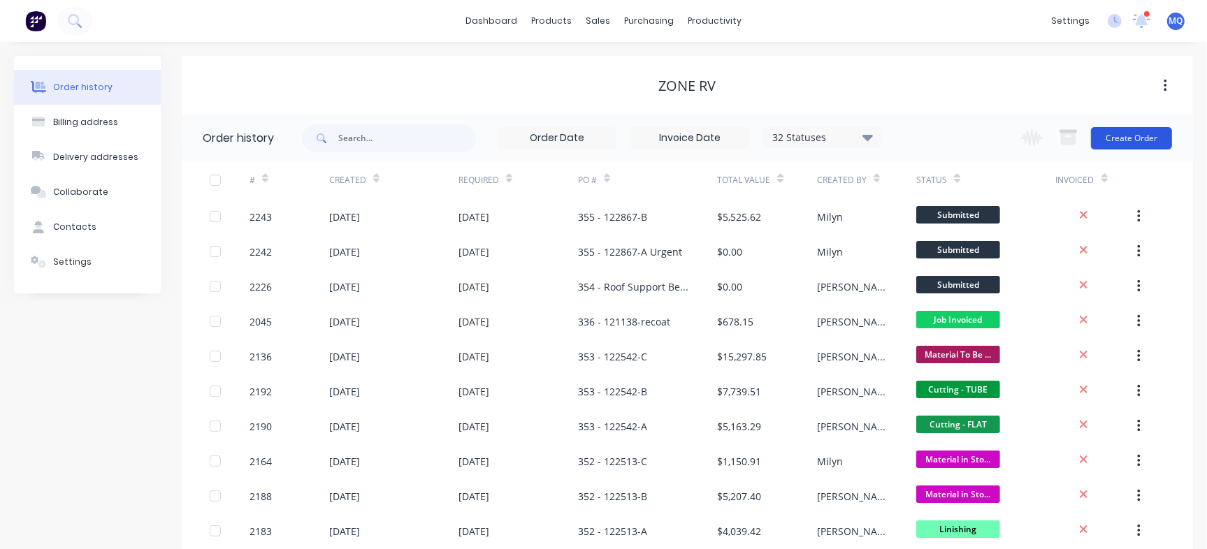
click at [1134, 138] on button "Create Order" at bounding box center [1131, 138] width 81 height 22
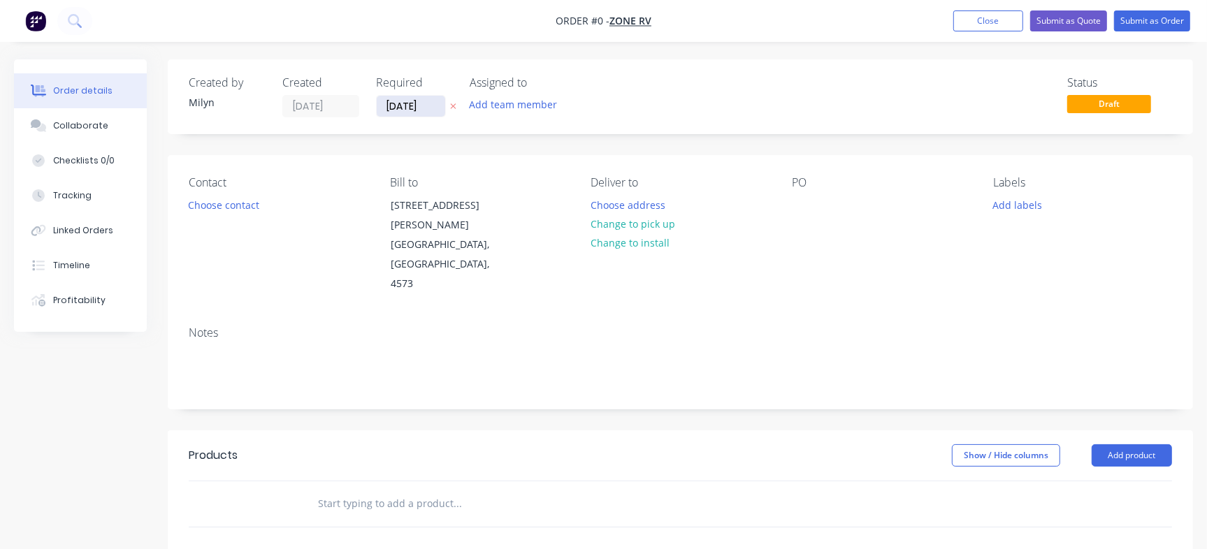
click at [428, 108] on input "04/09/25" at bounding box center [411, 106] width 68 height 21
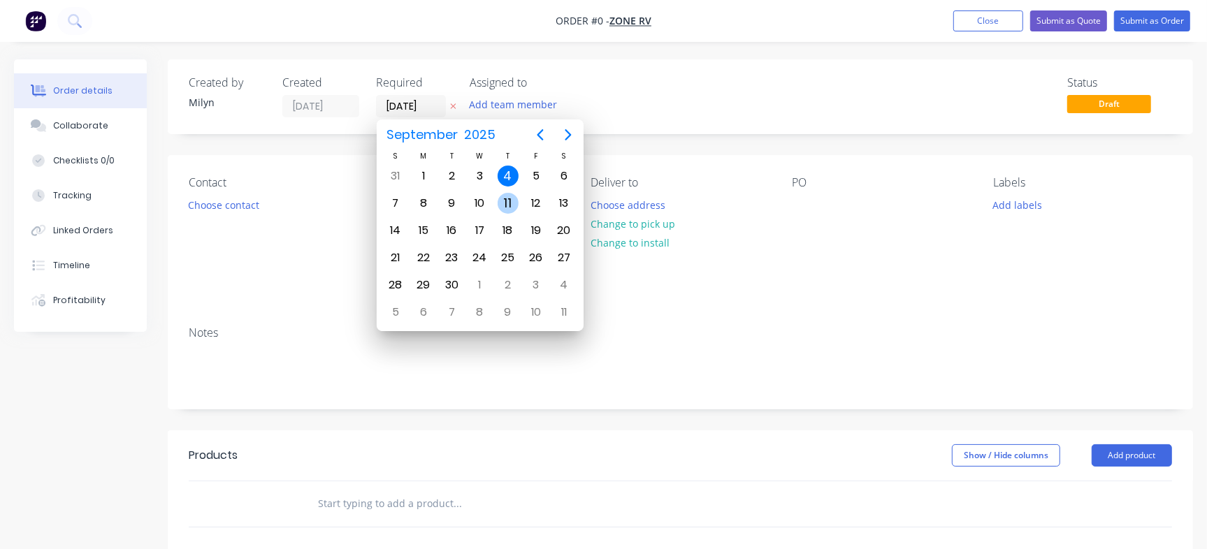
click at [511, 203] on div "11" at bounding box center [508, 203] width 21 height 21
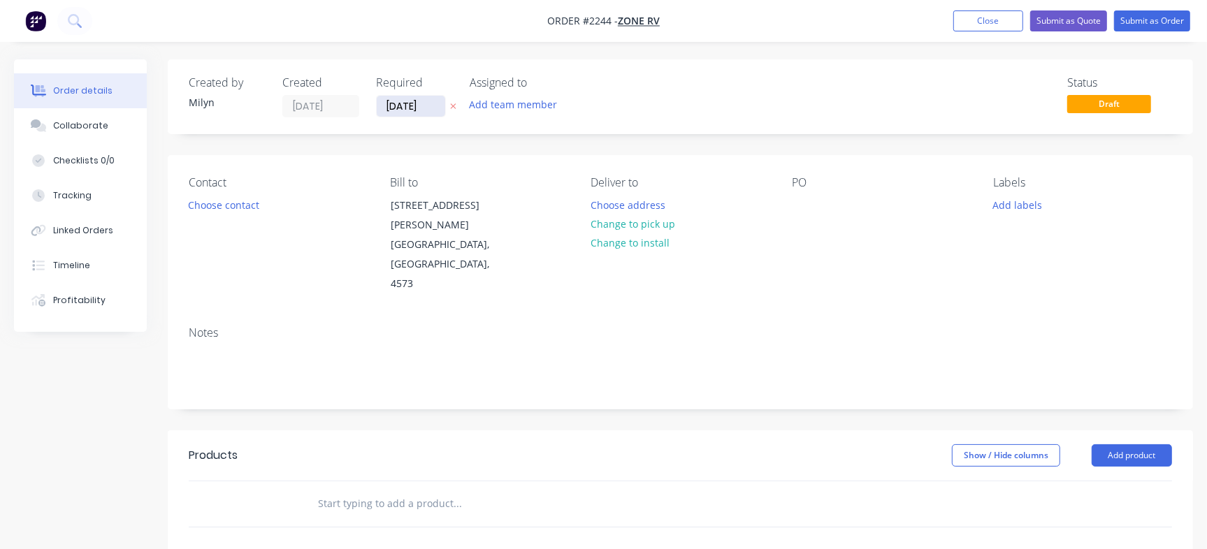
click at [407, 109] on input "11/09/25" at bounding box center [411, 106] width 68 height 21
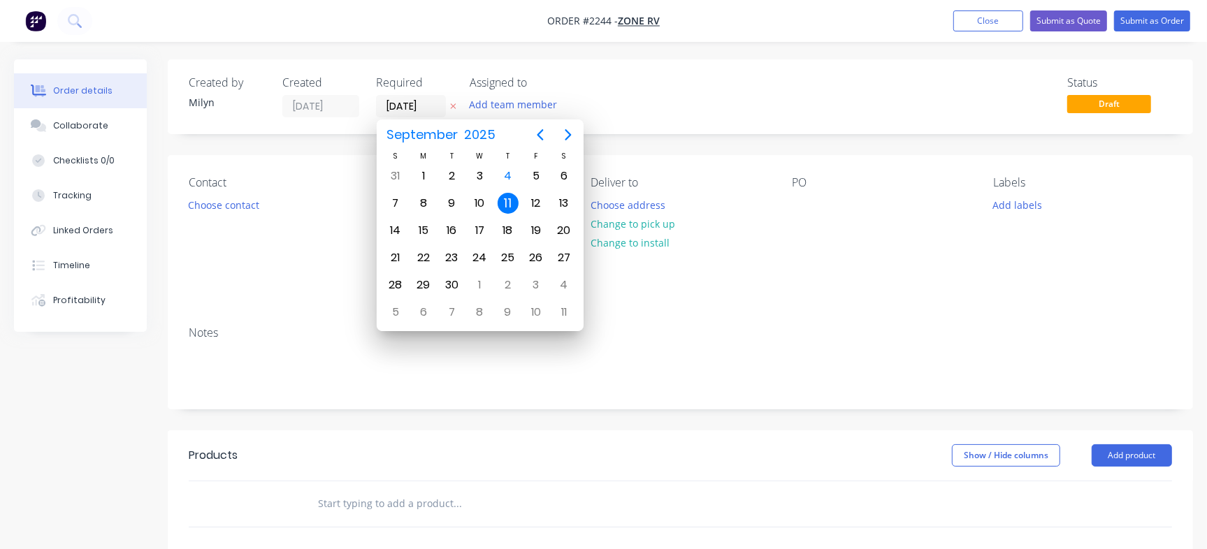
click at [570, 133] on icon "Next page" at bounding box center [568, 135] width 17 height 17
click at [532, 172] on div "3" at bounding box center [536, 176] width 21 height 21
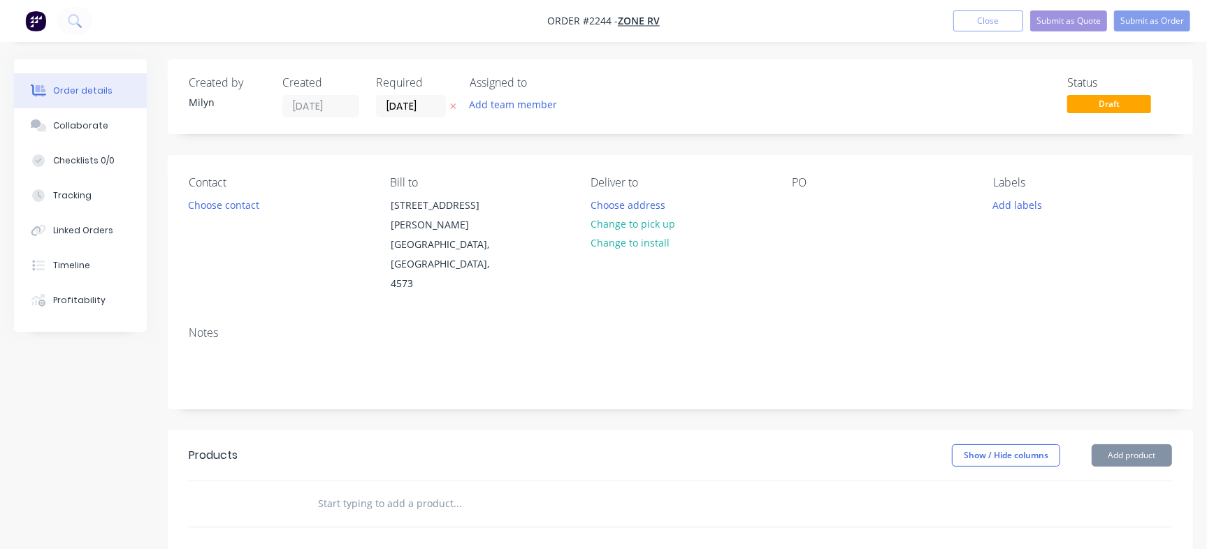
type input "03/10/25"
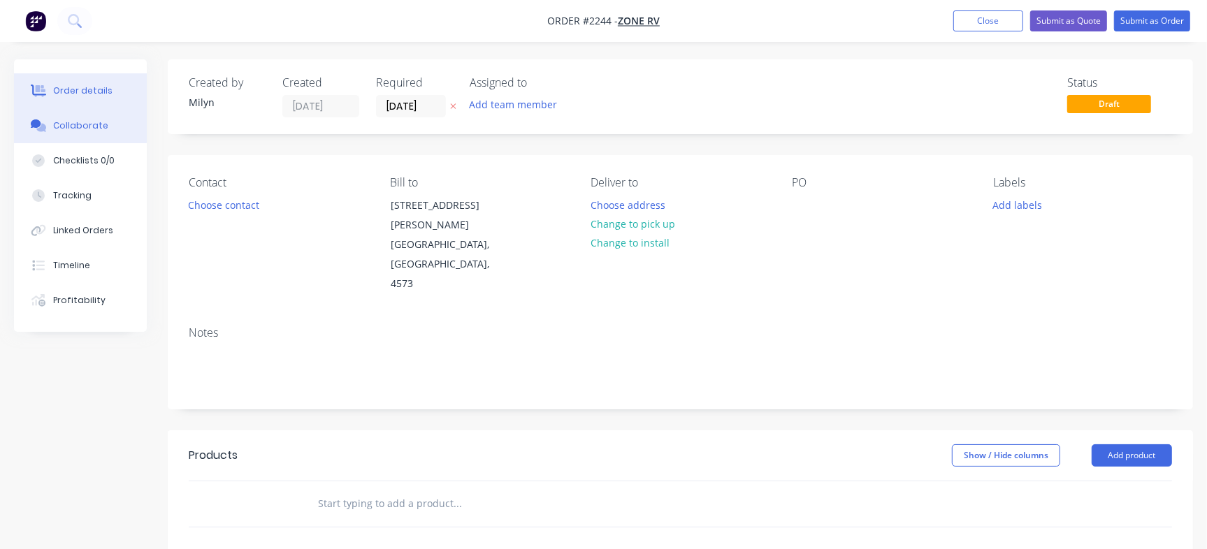
click at [93, 127] on div "Collaborate" at bounding box center [80, 126] width 55 height 13
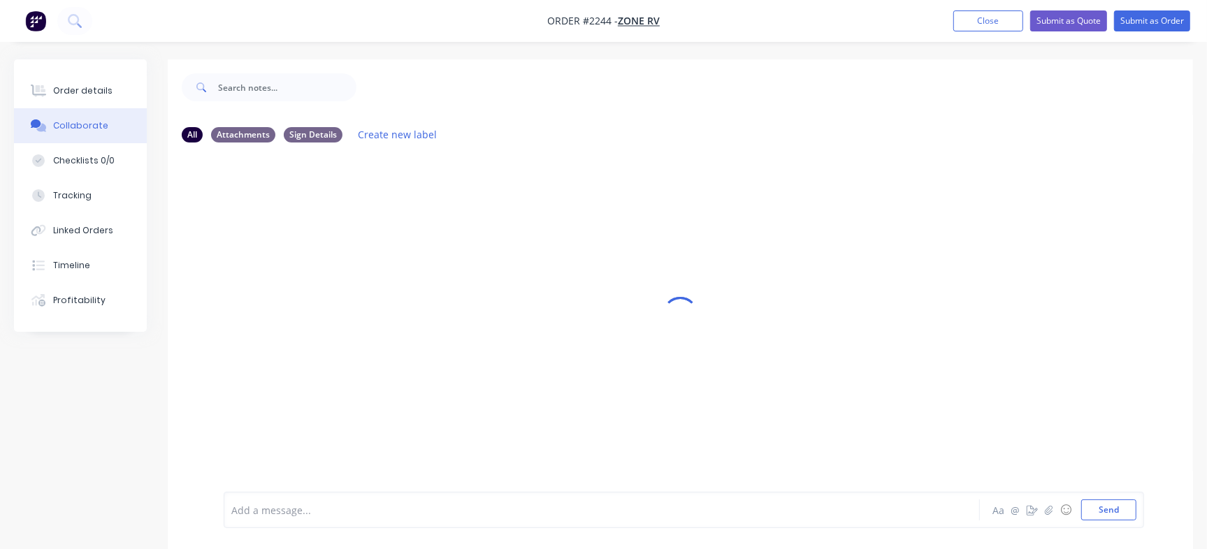
click at [326, 508] on div at bounding box center [571, 510] width 678 height 15
click at [1109, 510] on button "Send" at bounding box center [1108, 510] width 55 height 21
click at [324, 324] on img at bounding box center [274, 331] width 101 height 92
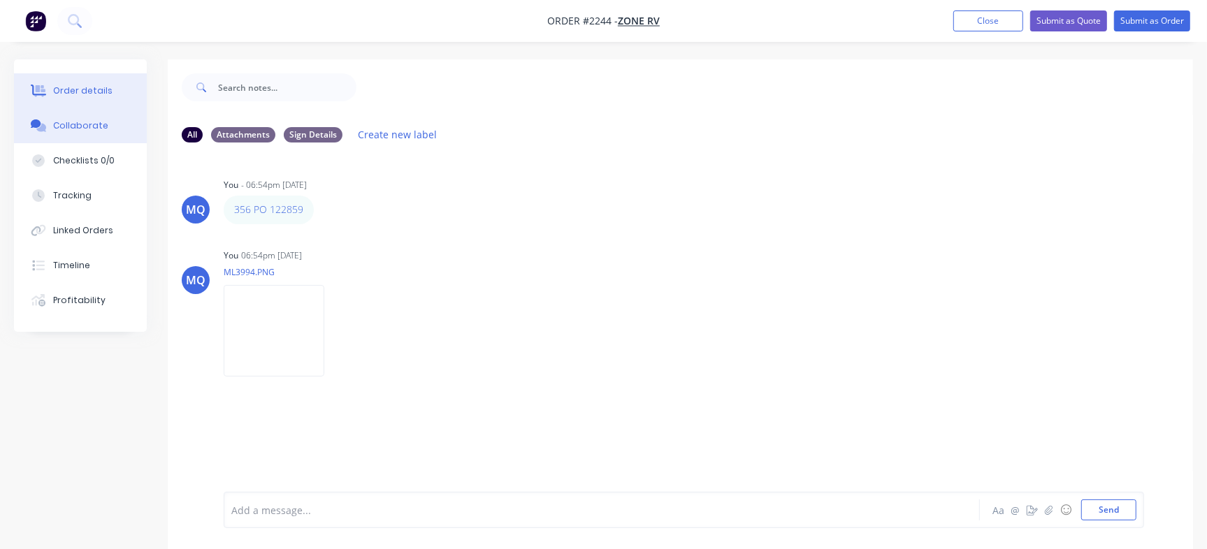
click at [96, 80] on button "Order details" at bounding box center [80, 90] width 133 height 35
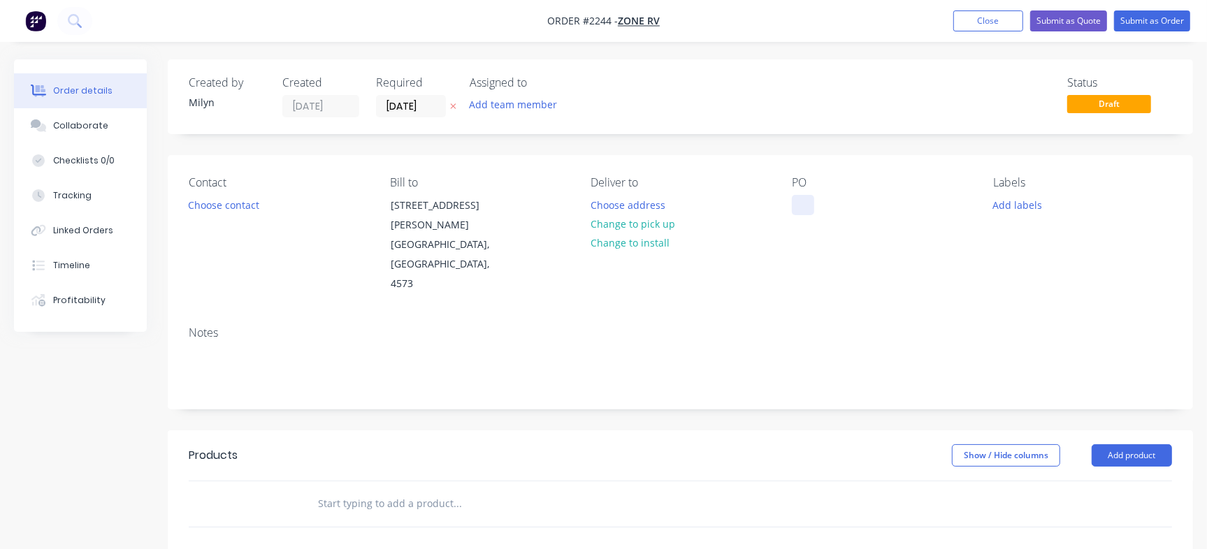
click at [803, 201] on div at bounding box center [803, 205] width 22 height 20
paste div
drag, startPoint x: 815, startPoint y: 240, endPoint x: 798, endPoint y: 215, distance: 30.8
click at [798, 215] on div "356 PO 122859 Add column" at bounding box center [838, 212] width 92 height 35
click at [830, 203] on div "356 PO 122859" at bounding box center [838, 205] width 92 height 20
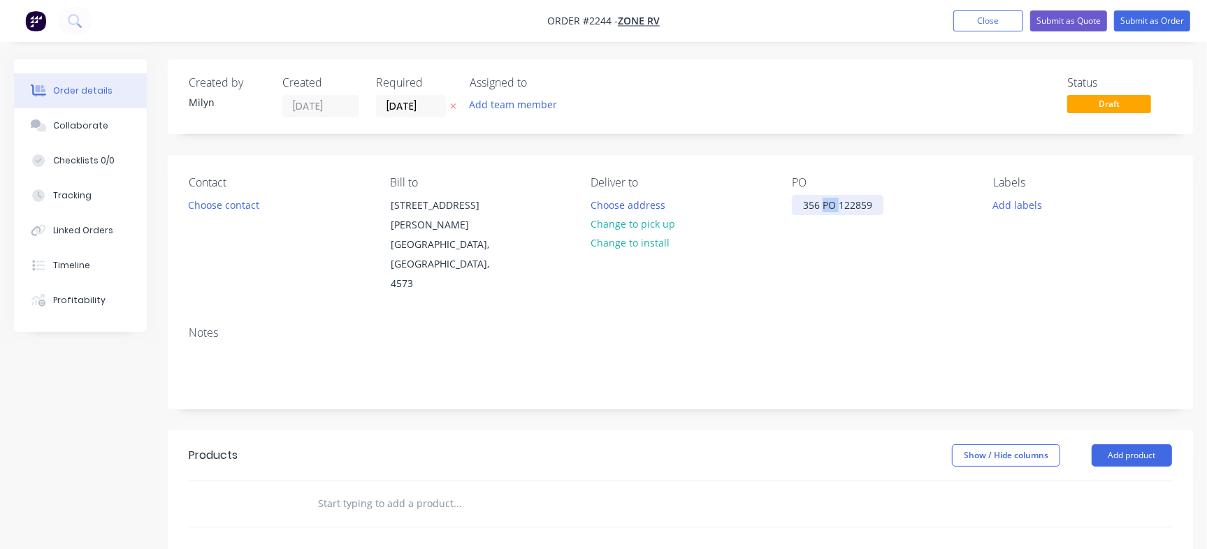
click at [830, 203] on div "356 PO 122859" at bounding box center [838, 205] width 92 height 20
click at [353, 490] on input "text" at bounding box center [457, 504] width 280 height 28
paste input "20000147"
type input "20000147"
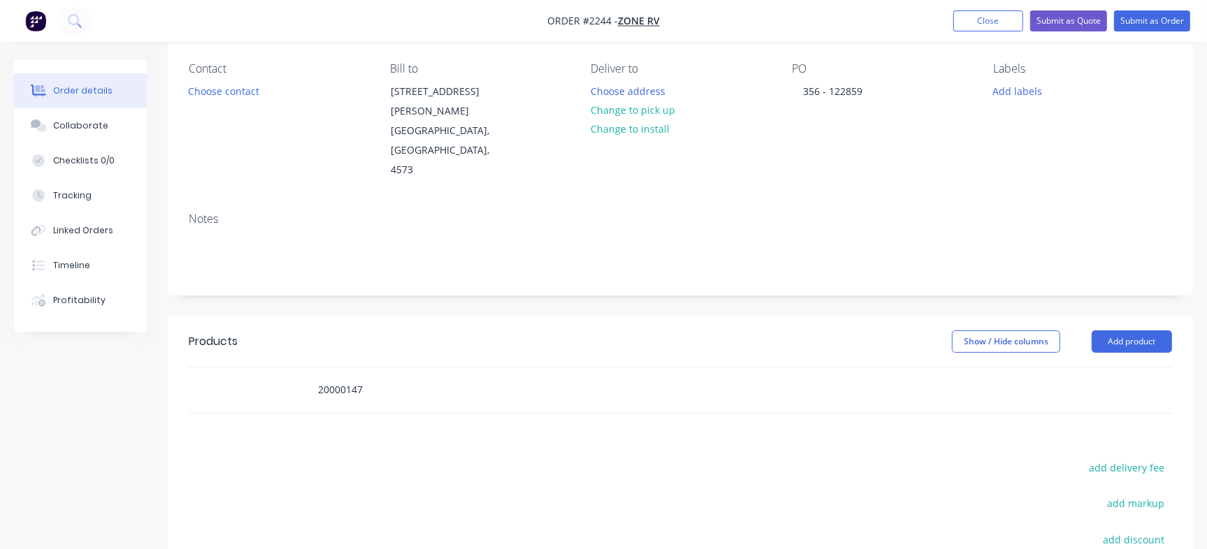
scroll to position [122, 0]
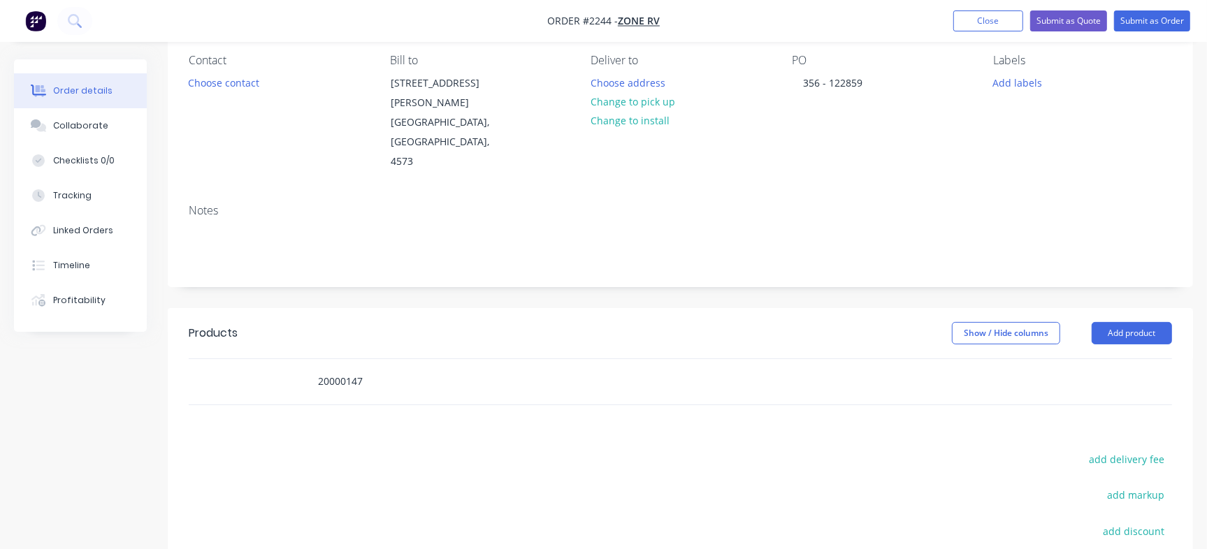
click at [344, 368] on input "20000147" at bounding box center [457, 382] width 280 height 28
drag, startPoint x: 360, startPoint y: 337, endPoint x: 217, endPoint y: 331, distance: 143.4
click at [217, 359] on div "20000147" at bounding box center [680, 381] width 983 height 45
drag, startPoint x: 396, startPoint y: 349, endPoint x: 164, endPoint y: 326, distance: 233.2
click at [164, 326] on div "Order details Collaborate Checklists 0/0 Tracking Linked Orders Timeline Profit…" at bounding box center [603, 349] width 1207 height 825
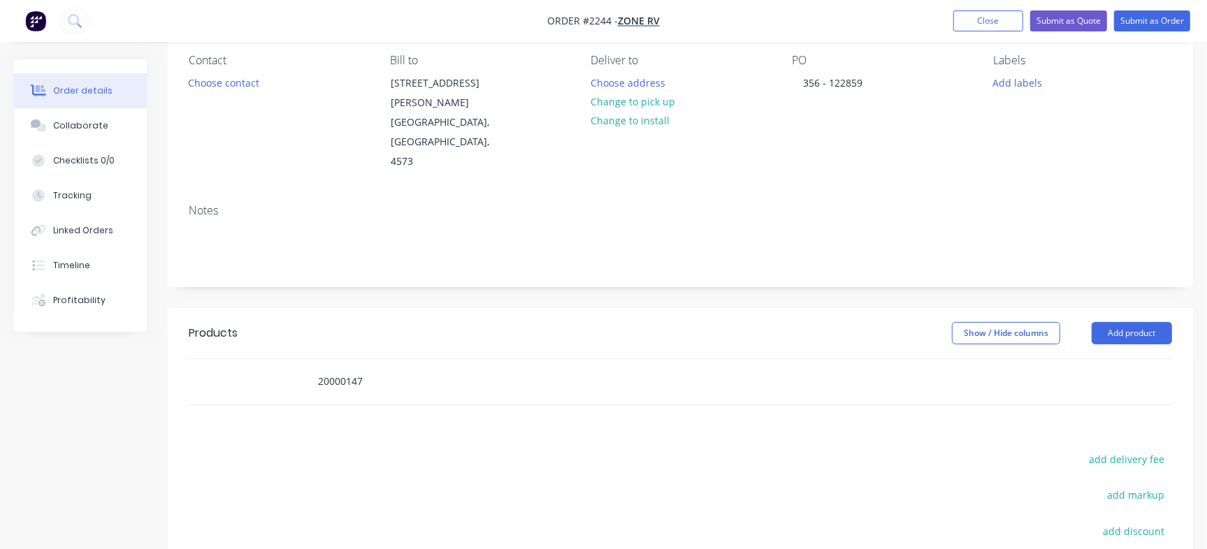
drag, startPoint x: 424, startPoint y: 343, endPoint x: 327, endPoint y: 403, distance: 113.9
click at [160, 333] on div "Created by Milyn Created 04/09/25 Required 03/10/25 Assigned to Add team member…" at bounding box center [603, 349] width 1179 height 825
click at [342, 368] on input "text" at bounding box center [457, 382] width 280 height 28
paste input "20000147"
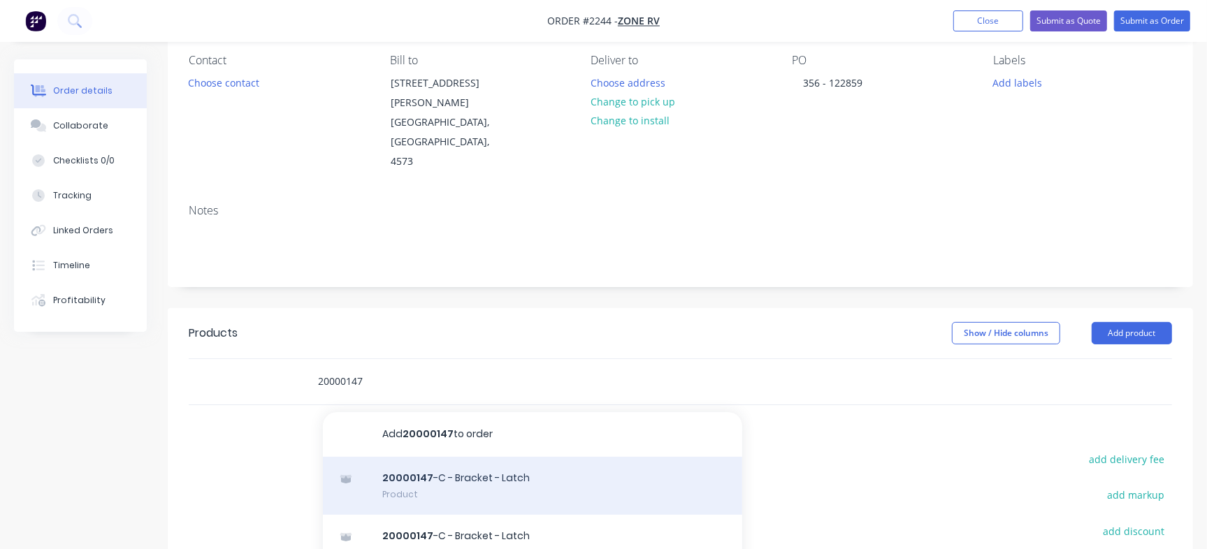
type input "20000147"
click at [434, 457] on div "20000147 -C - Bracket - Latch Product" at bounding box center [532, 486] width 419 height 59
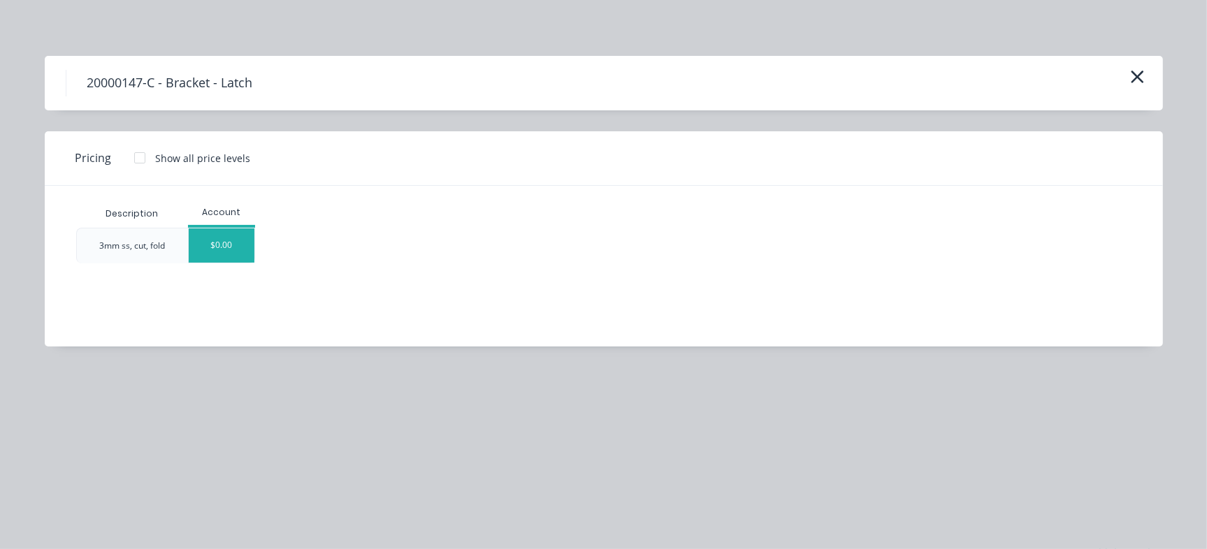
click at [234, 250] on div "$0.00" at bounding box center [222, 246] width 66 height 34
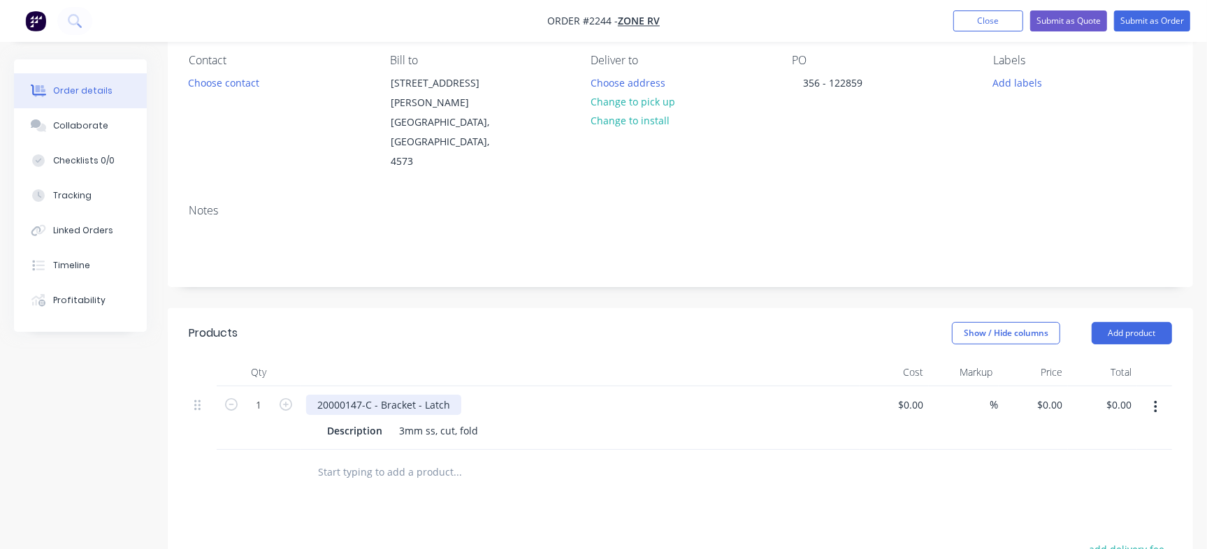
click at [356, 395] on div "20000147-C - Bracket - Latch" at bounding box center [383, 405] width 155 height 20
copy div "20000147"
click at [372, 459] on input "text" at bounding box center [457, 473] width 280 height 28
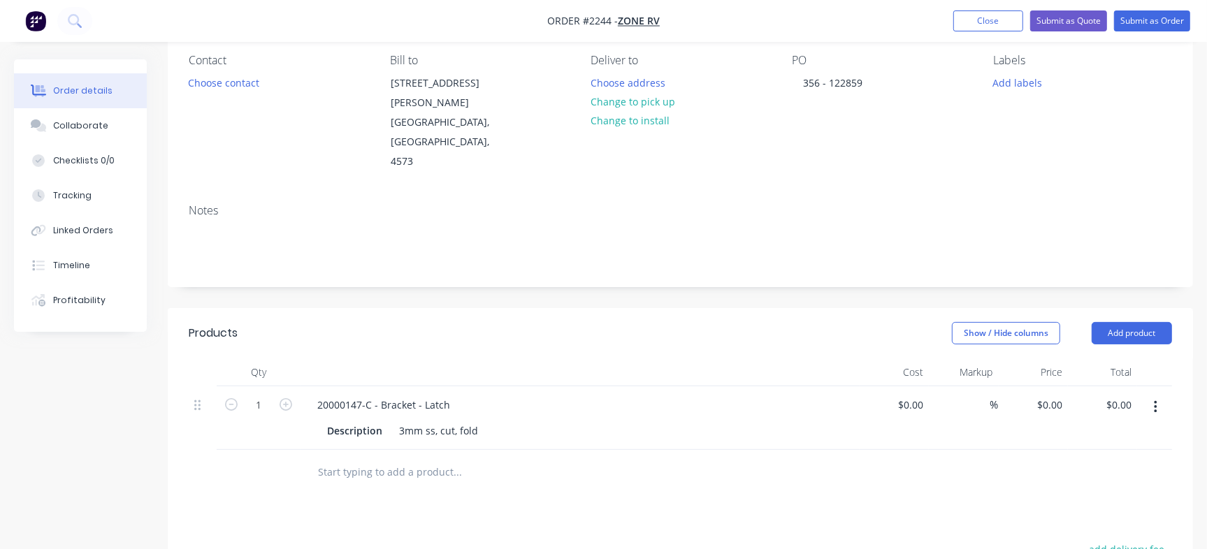
paste input "20000147"
type input "20000147"
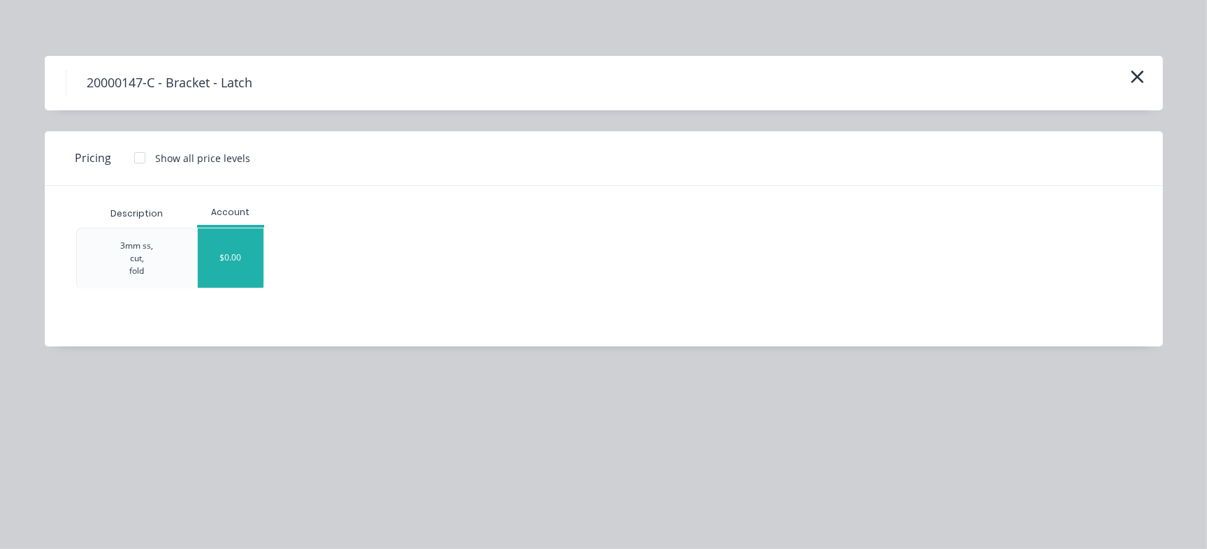
click at [244, 247] on div "$0.00" at bounding box center [231, 258] width 66 height 59
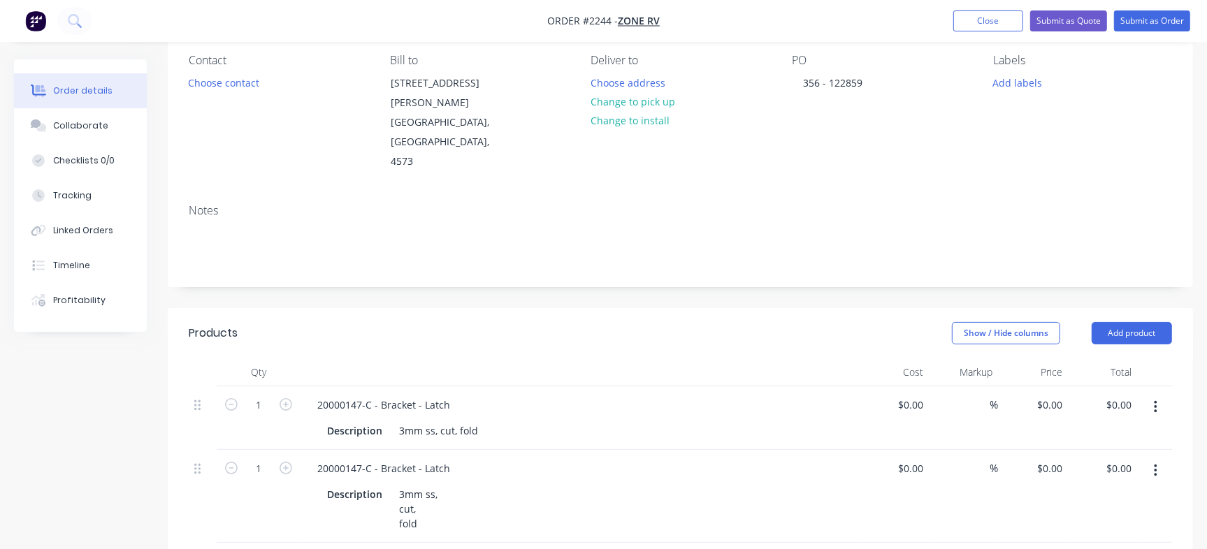
click at [1155, 401] on icon "button" at bounding box center [1155, 407] width 3 height 13
click at [1070, 518] on div "Delete" at bounding box center [1106, 528] width 108 height 20
click at [419, 488] on input "text" at bounding box center [457, 502] width 280 height 28
paste input "20000151"
type input "20000151"
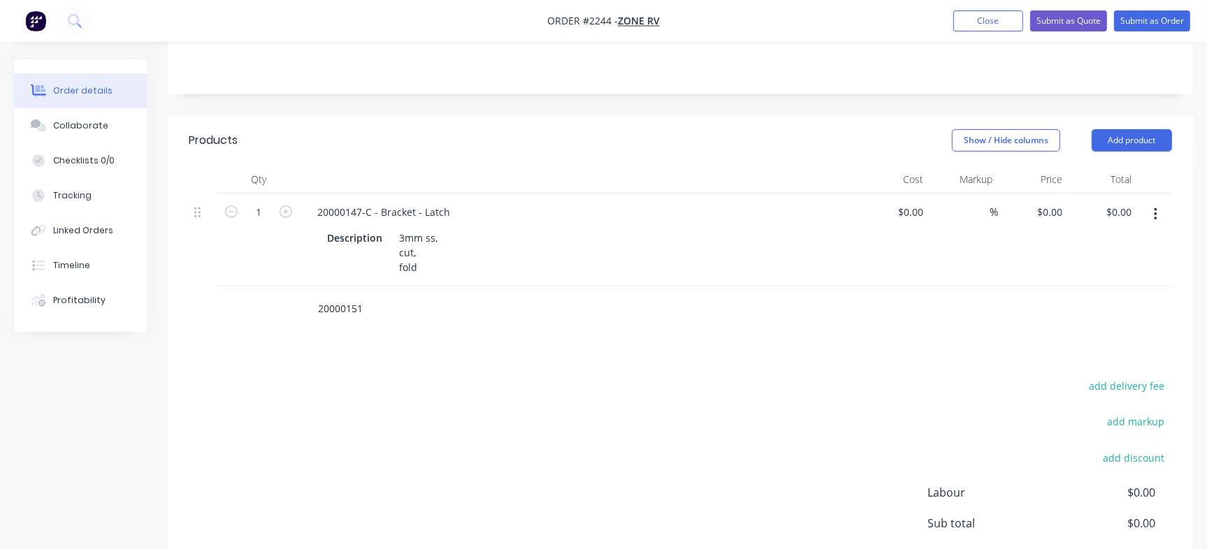
scroll to position [319, 0]
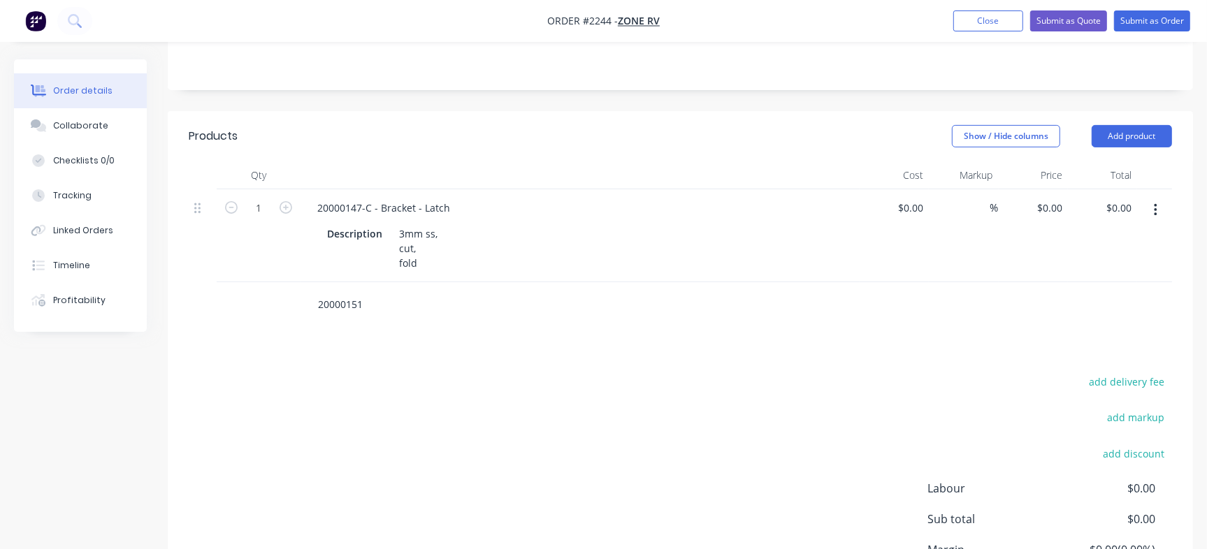
click at [356, 291] on input "20000151" at bounding box center [457, 305] width 280 height 28
drag, startPoint x: 350, startPoint y: 258, endPoint x: 265, endPoint y: 258, distance: 85.3
click at [265, 282] on div "20000151" at bounding box center [680, 304] width 983 height 45
drag, startPoint x: 394, startPoint y: 272, endPoint x: 278, endPoint y: 252, distance: 117.0
click at [280, 282] on div "20000151" at bounding box center [680, 304] width 983 height 45
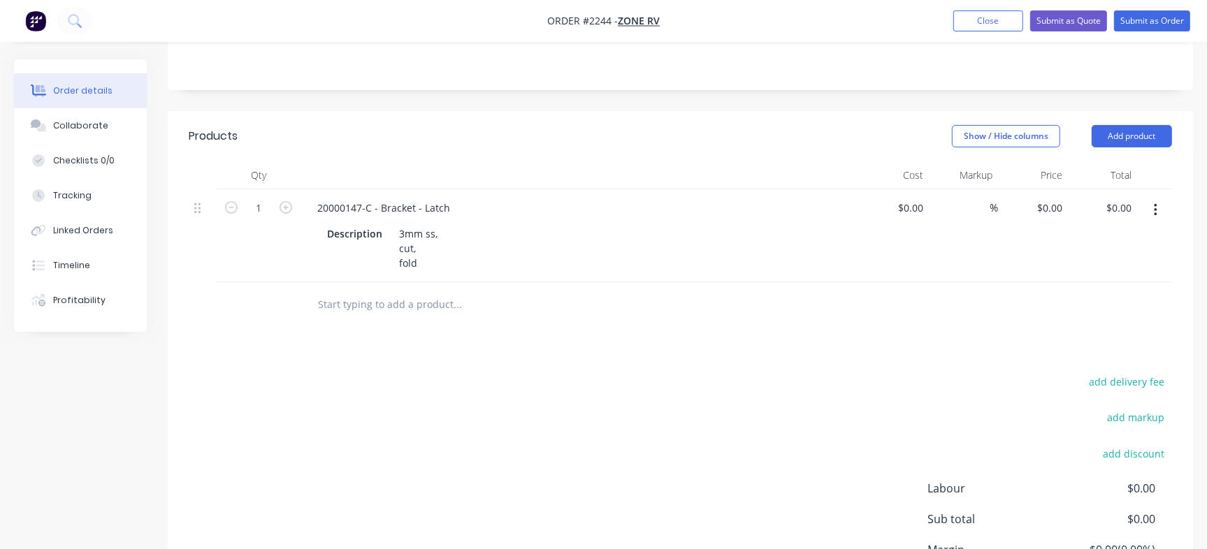
paste input "20000151"
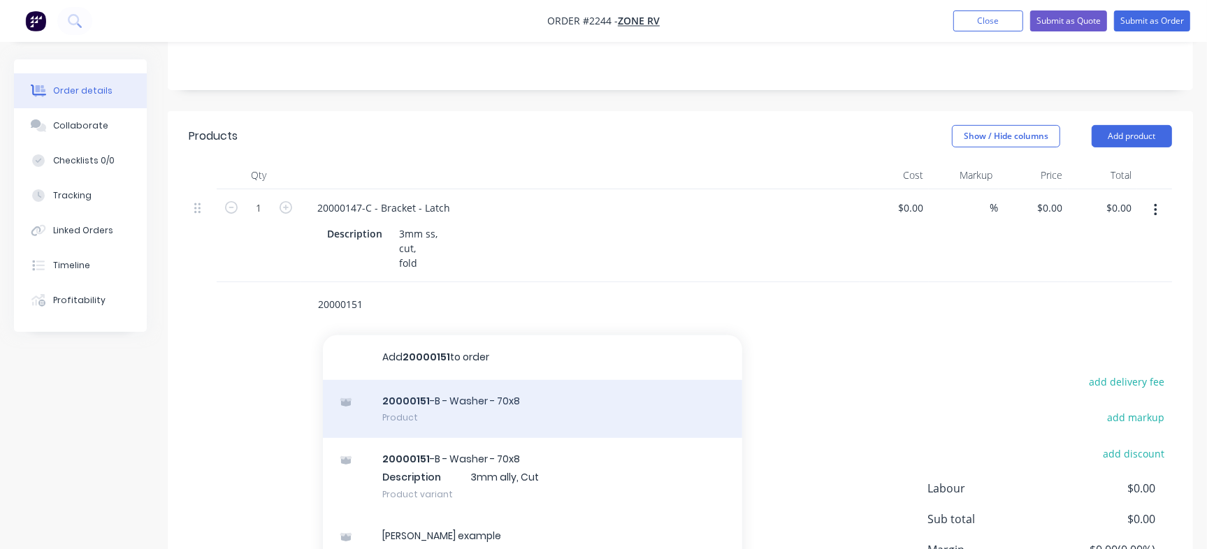
type input "20000151"
click at [539, 380] on div "20000151 -B - Washer - 70x8 Product" at bounding box center [532, 409] width 419 height 59
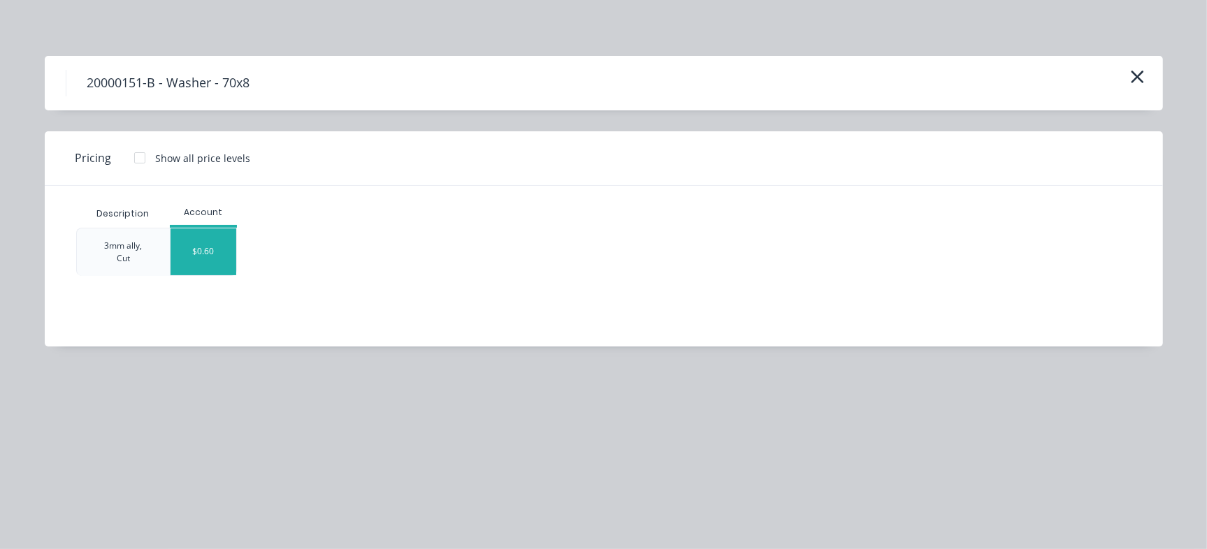
click at [204, 256] on div "$0.60" at bounding box center [204, 252] width 66 height 47
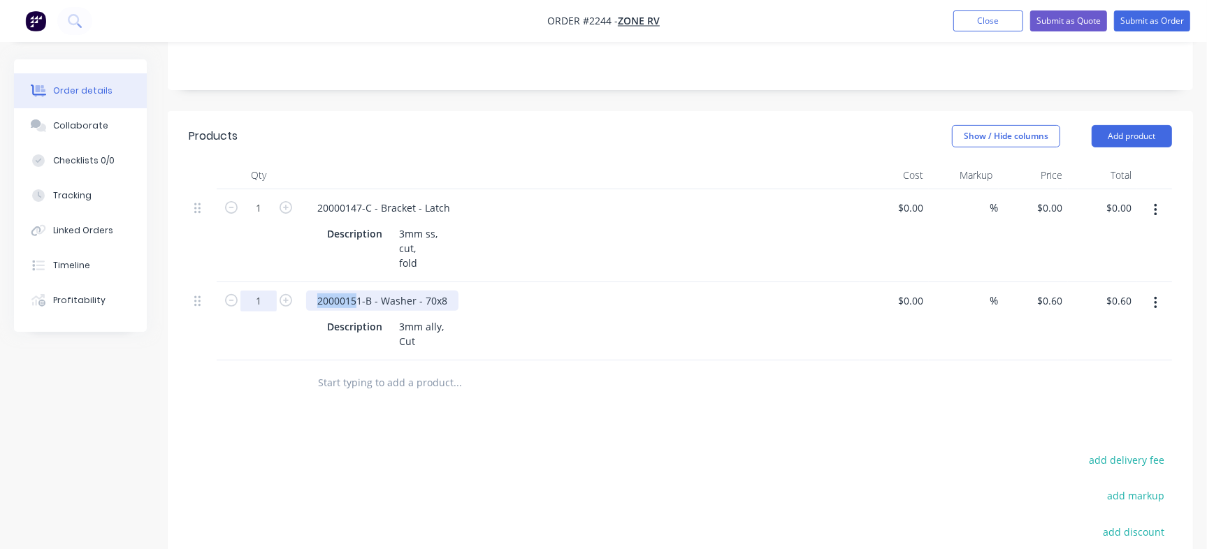
drag, startPoint x: 359, startPoint y: 258, endPoint x: 262, endPoint y: 258, distance: 96.5
click at [262, 282] on div "1 20000151-B - Washer - 70x8 Description 3mm ally, Cut $0.00 $0.00 % $0.60 $0.6…" at bounding box center [680, 321] width 983 height 78
copy div "2000015"
drag, startPoint x: 363, startPoint y: 259, endPoint x: 312, endPoint y: 261, distance: 51.7
click at [312, 291] on div "20000151-B - Washer - 70x8" at bounding box center [382, 301] width 152 height 20
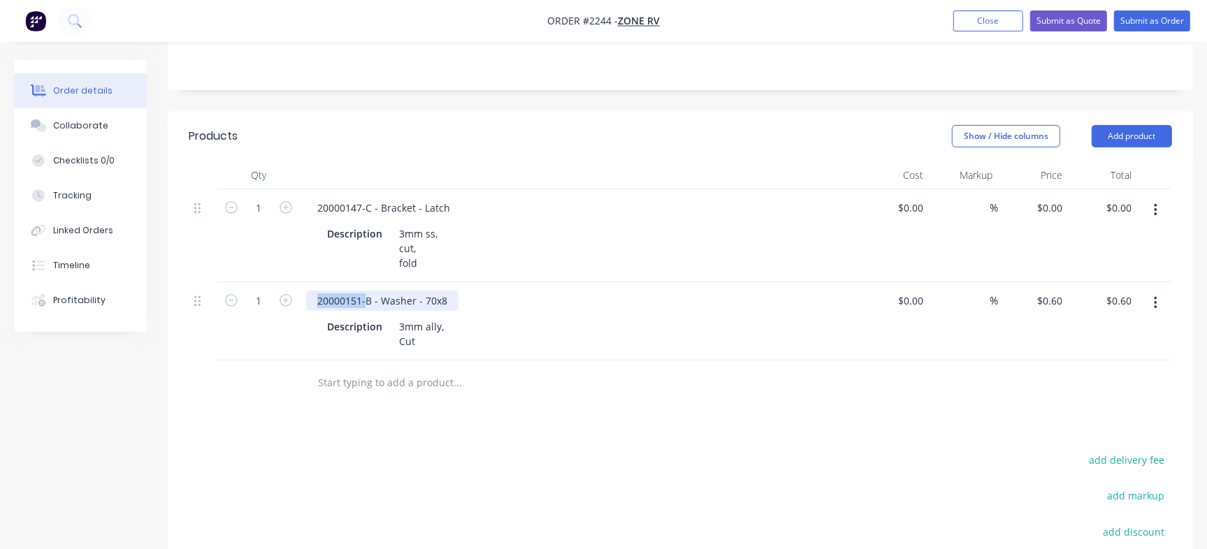
copy div "20000151-"
click at [372, 369] on input "text" at bounding box center [457, 383] width 280 height 28
paste input "20000151-"
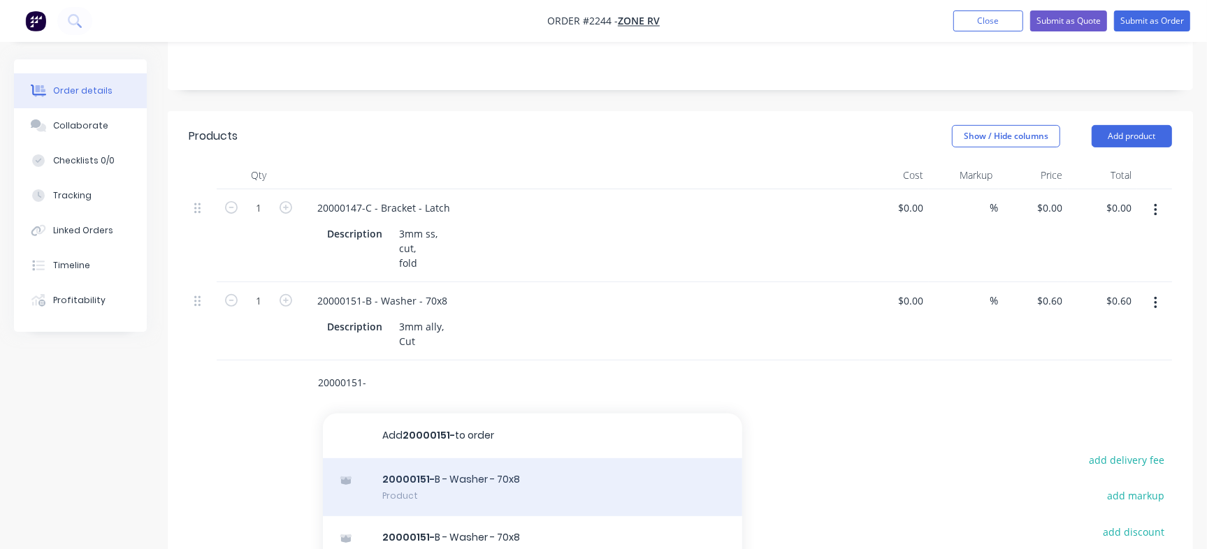
type input "20000151-"
click at [523, 459] on div "20000151- B - Washer - 70x8 Product" at bounding box center [532, 488] width 419 height 59
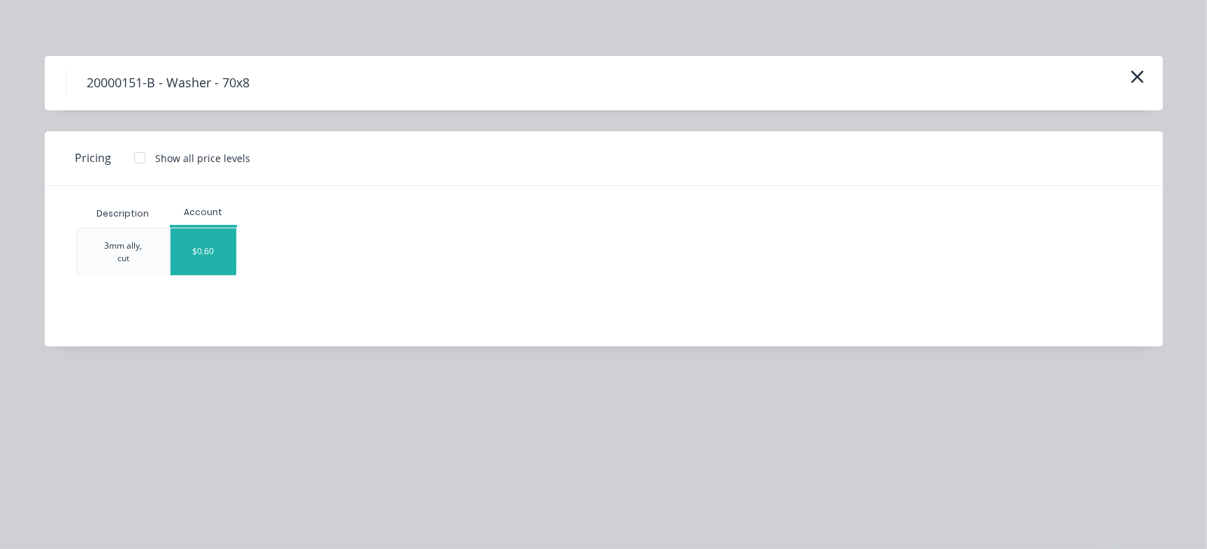
click at [225, 270] on div "$0.60" at bounding box center [204, 252] width 66 height 47
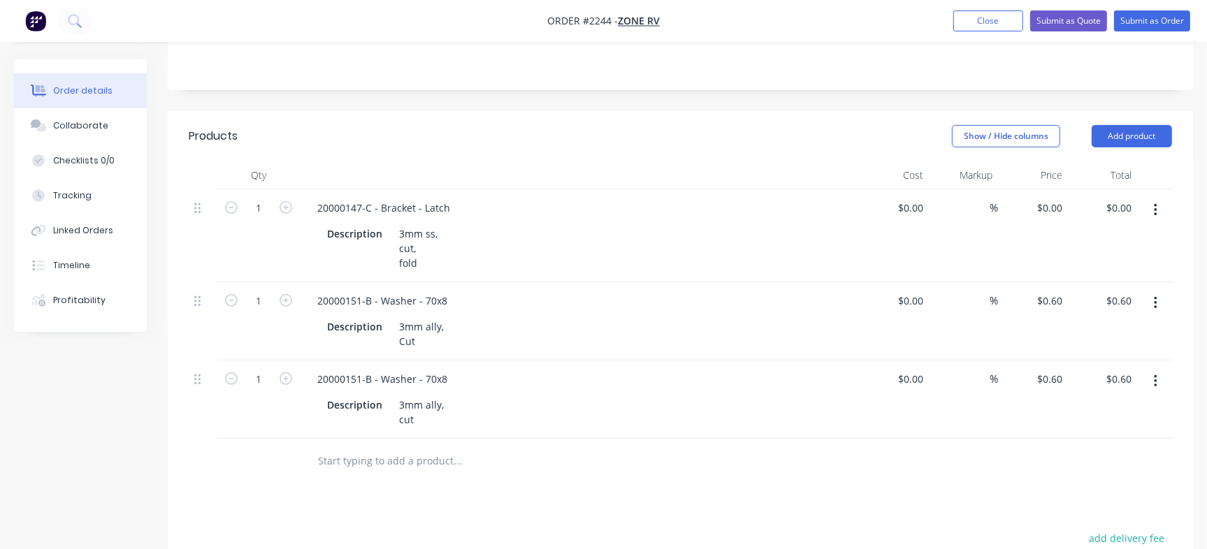
click at [1155, 296] on icon "button" at bounding box center [1155, 303] width 3 height 15
click at [1074, 414] on div "Delete" at bounding box center [1106, 424] width 108 height 20
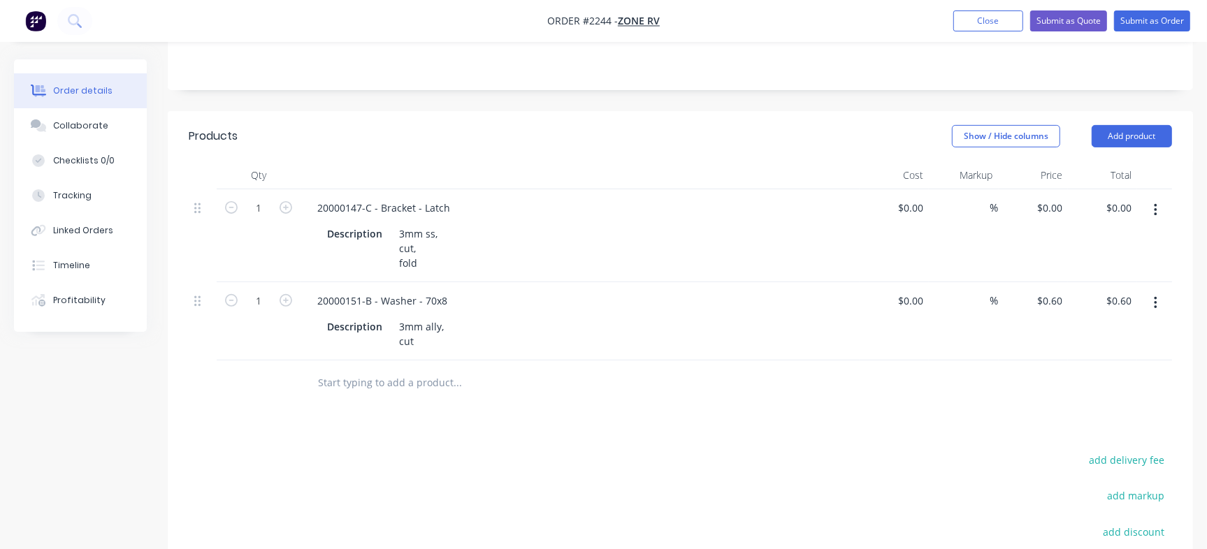
click at [363, 369] on input "text" at bounding box center [457, 383] width 280 height 28
paste input "20000161"
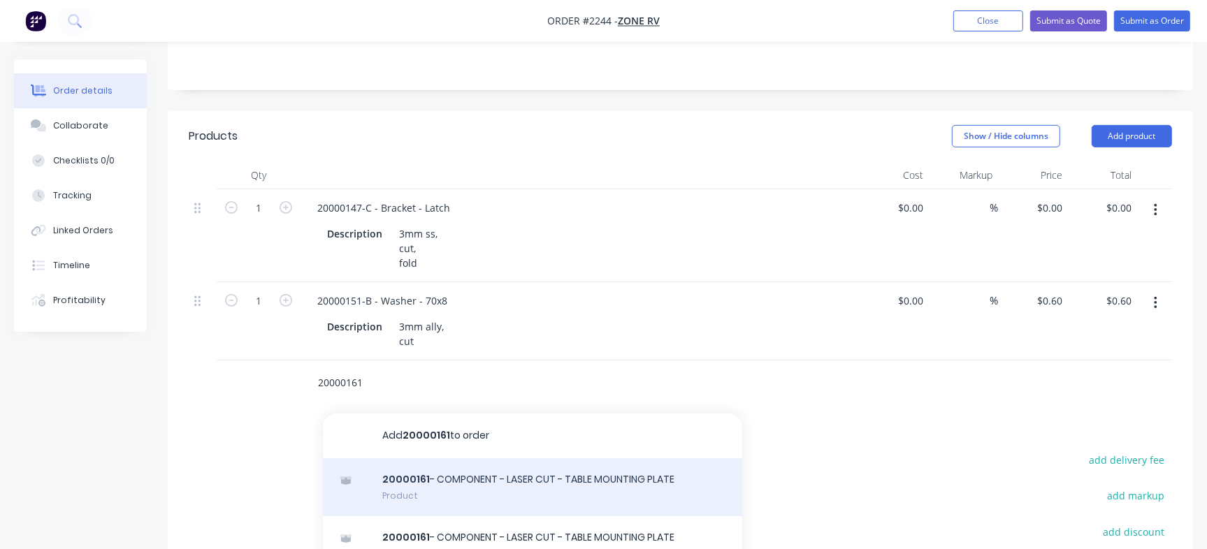
type input "20000161"
click at [507, 459] on div "20000161 - COMPONENT - LASER CUT - TABLE MOUNTING PLATE Product" at bounding box center [532, 488] width 419 height 59
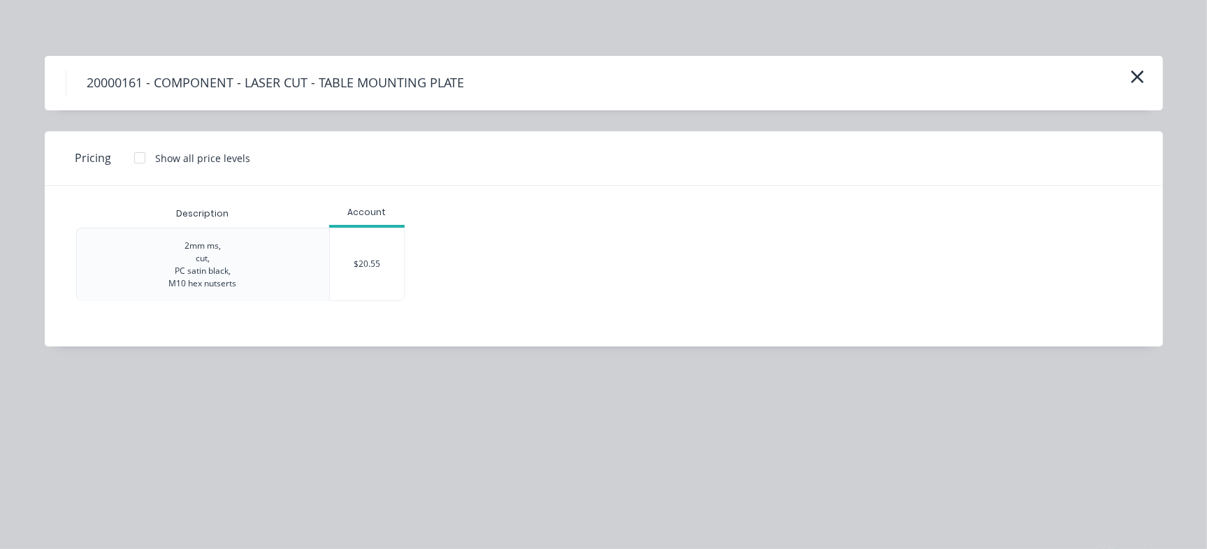
click at [365, 277] on div "$20.55" at bounding box center [367, 265] width 75 height 72
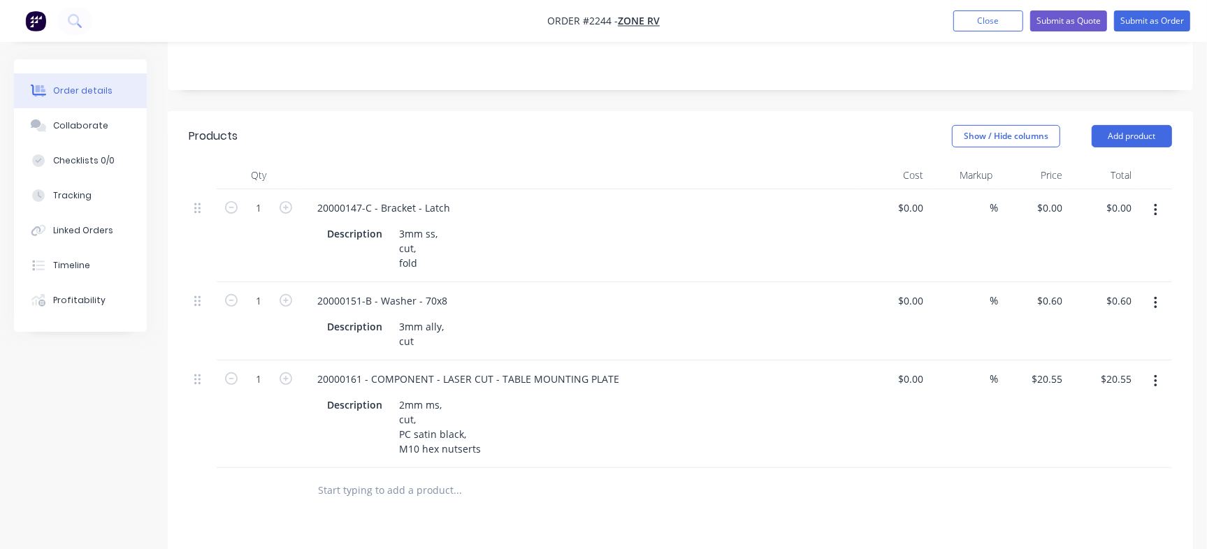
click at [421, 477] on input "text" at bounding box center [457, 491] width 280 height 28
paste input "20000198"
type input "20000198"
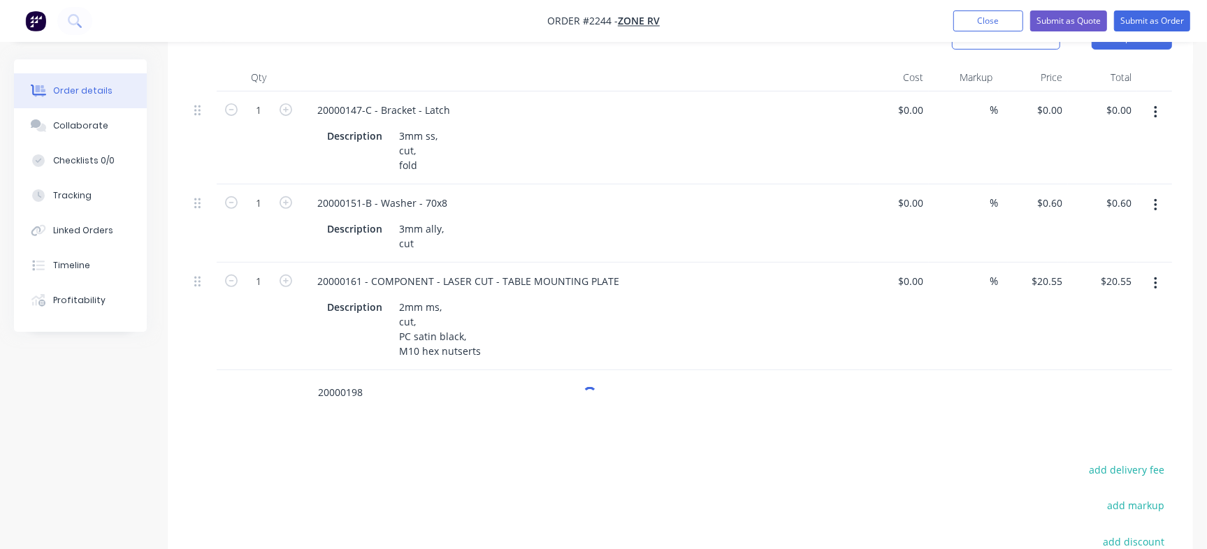
scroll to position [466, 0]
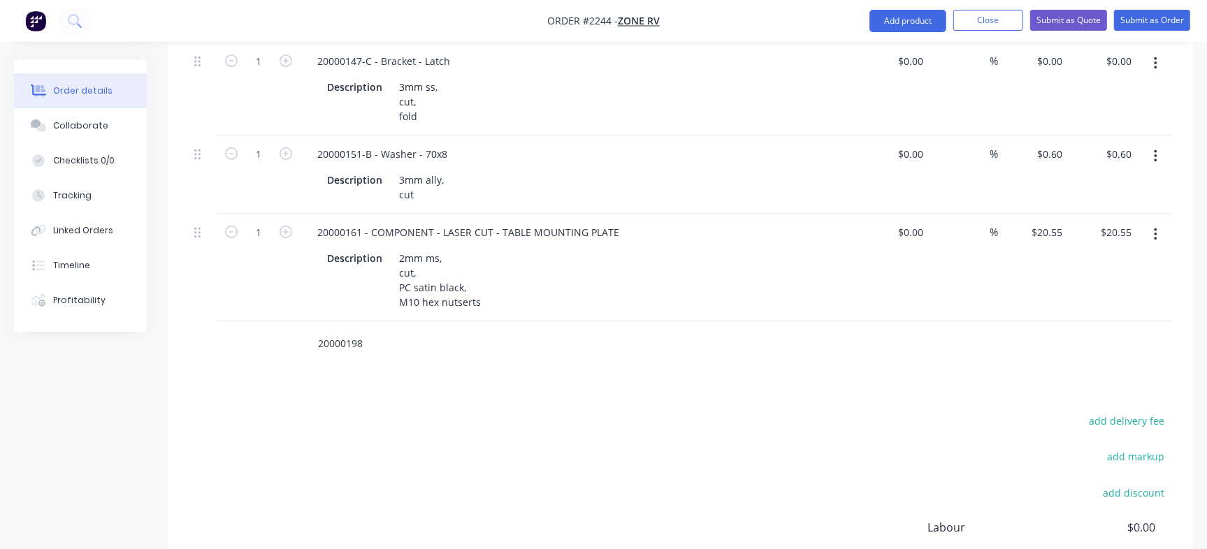
drag, startPoint x: 376, startPoint y: 303, endPoint x: 181, endPoint y: 294, distance: 195.2
click at [181, 294] on div "Qty Cost Markup Price Total 1 20000147-C - Bracket - Latch Description 3mm ss, …" at bounding box center [680, 191] width 1025 height 352
click at [245, 322] on div "20000198" at bounding box center [680, 344] width 983 height 45
drag, startPoint x: 379, startPoint y: 310, endPoint x: 264, endPoint y: 305, distance: 115.4
click at [264, 322] on div "20000198" at bounding box center [680, 344] width 983 height 45
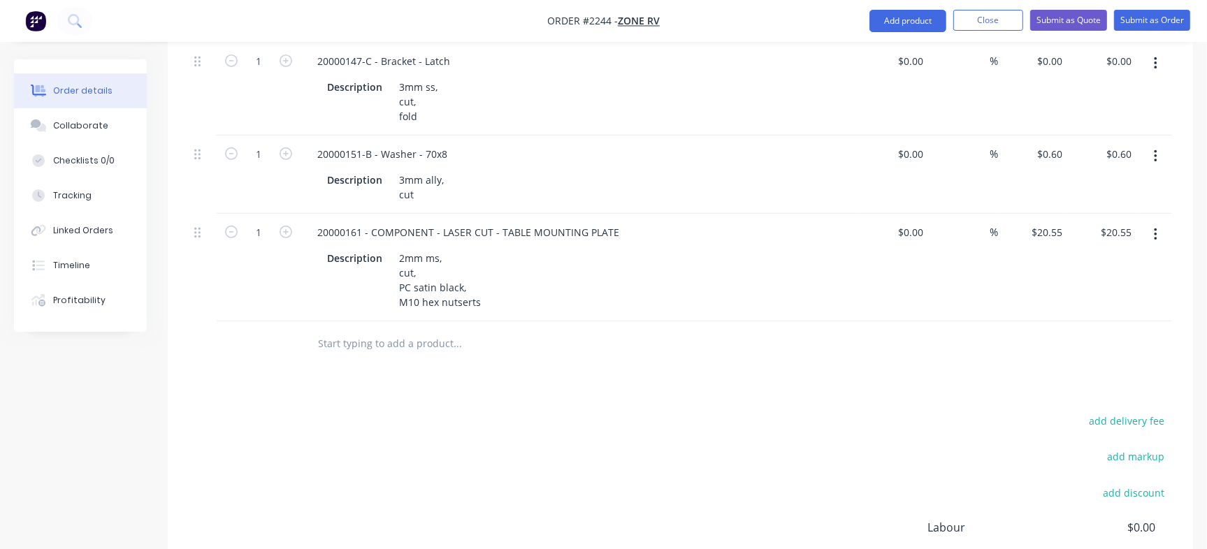
click at [400, 412] on div "add delivery fee add markup add discount Labour $0.00 Sub total $21.15 Margin $…" at bounding box center [680, 547] width 983 height 270
click at [361, 330] on input "text" at bounding box center [457, 344] width 280 height 28
click at [207, 322] on div "v" at bounding box center [680, 344] width 983 height 45
paste input "20000198"
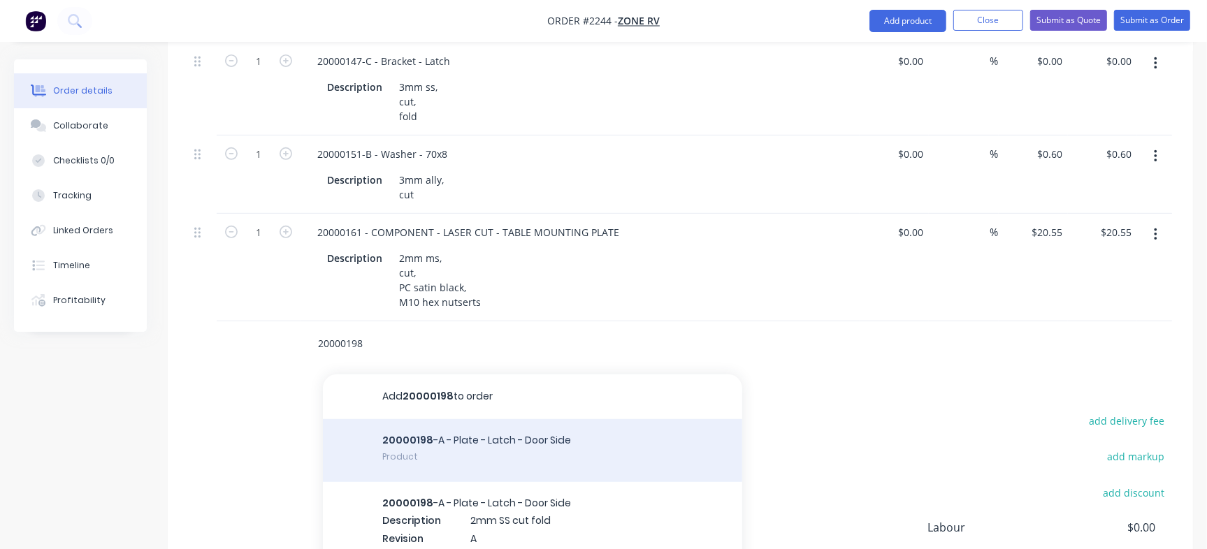
type input "20000198"
click at [480, 419] on div "20000198 -A - Plate - Latch - Door Side Product" at bounding box center [532, 450] width 419 height 63
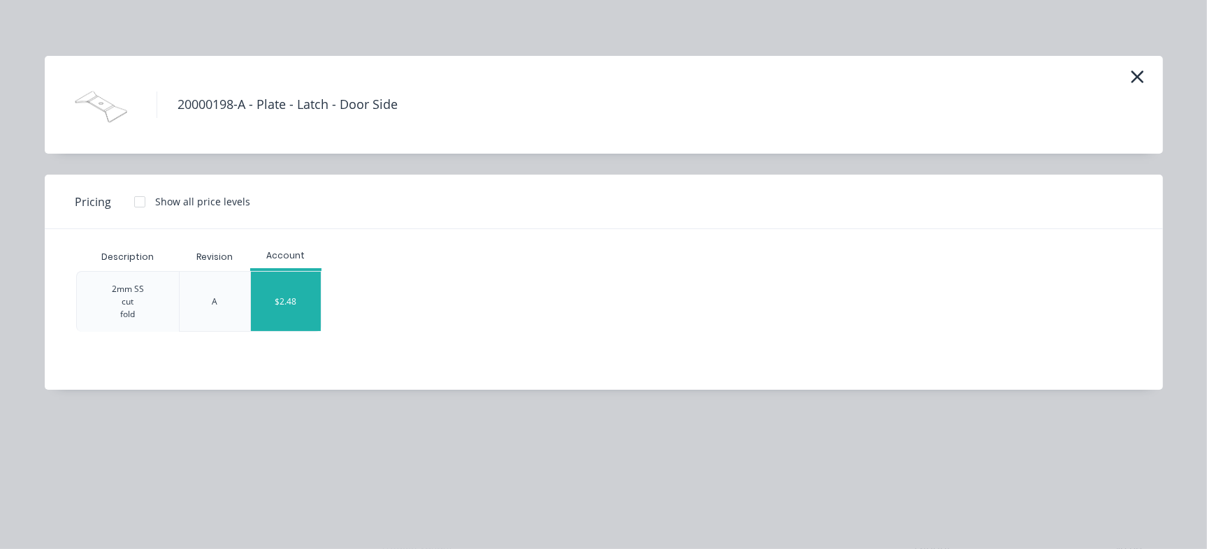
click at [279, 303] on div "$2.48" at bounding box center [286, 301] width 70 height 59
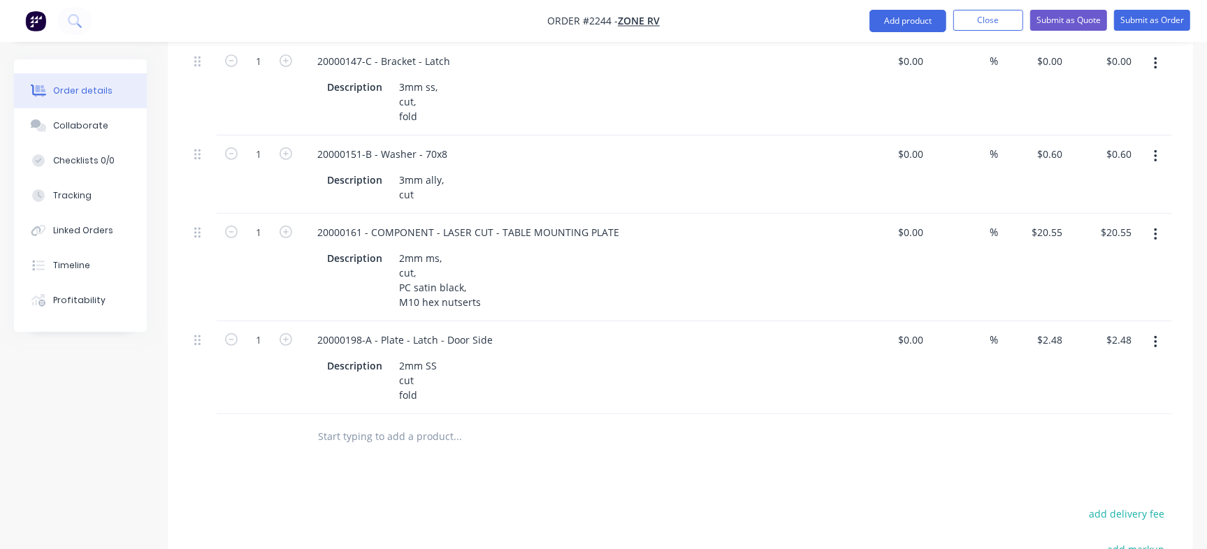
click at [417, 423] on input "text" at bounding box center [457, 437] width 280 height 28
paste input "20000321"
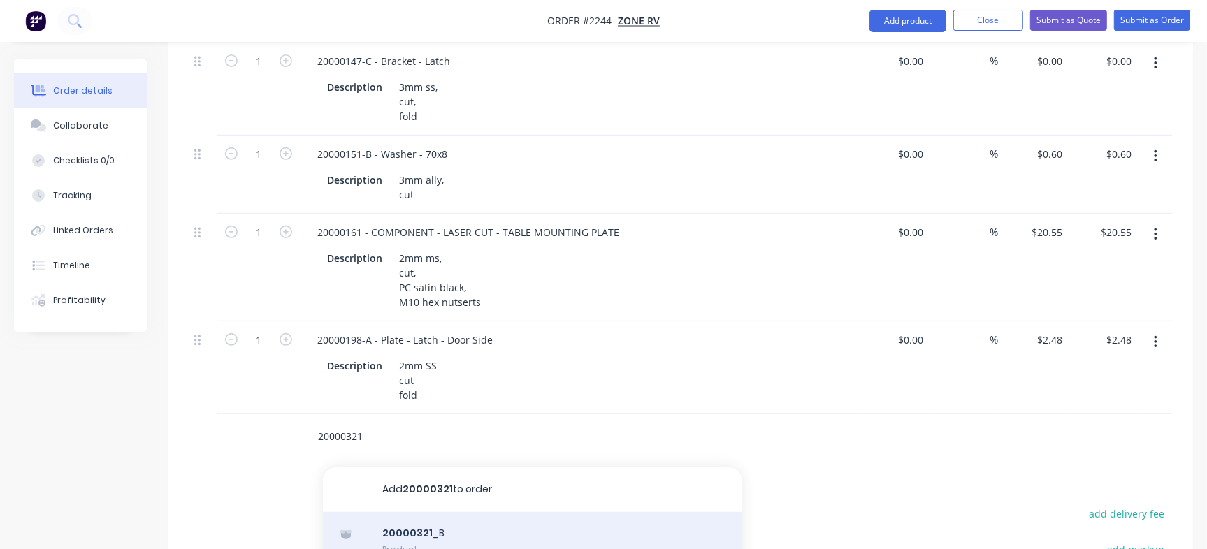
type input "20000321"
click at [434, 512] on div "20000321 _B Product" at bounding box center [532, 541] width 419 height 59
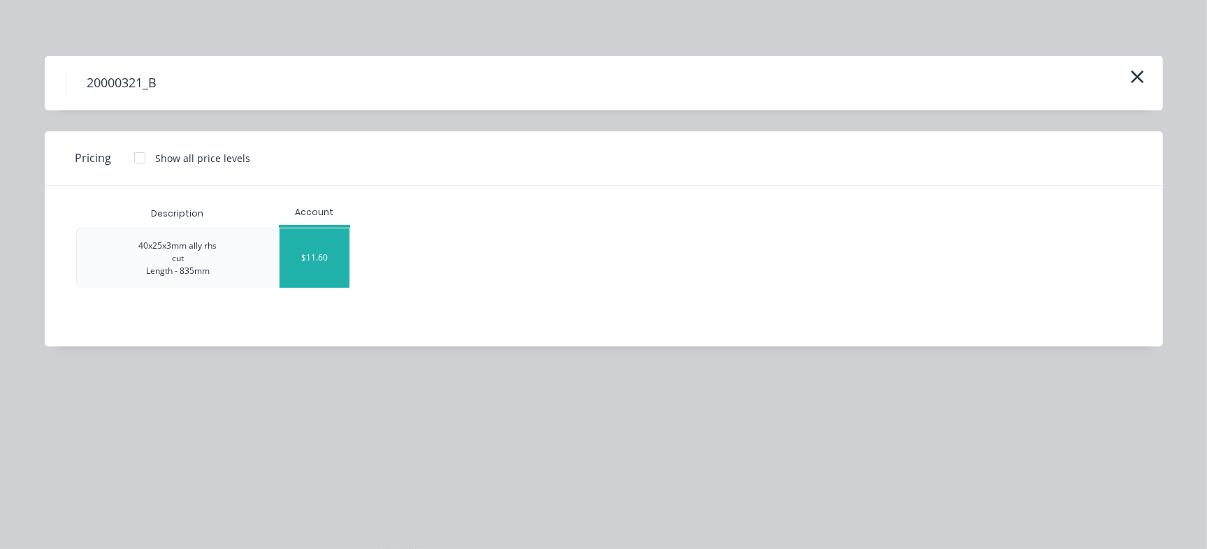
click at [316, 251] on div "$11.60" at bounding box center [315, 258] width 70 height 59
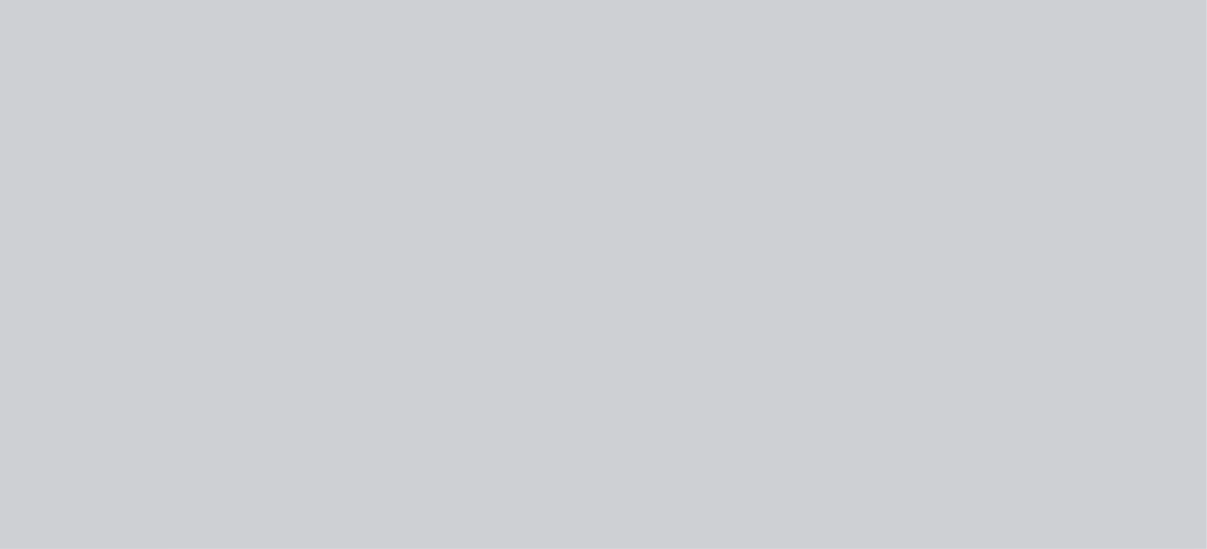
type input "$11.60"
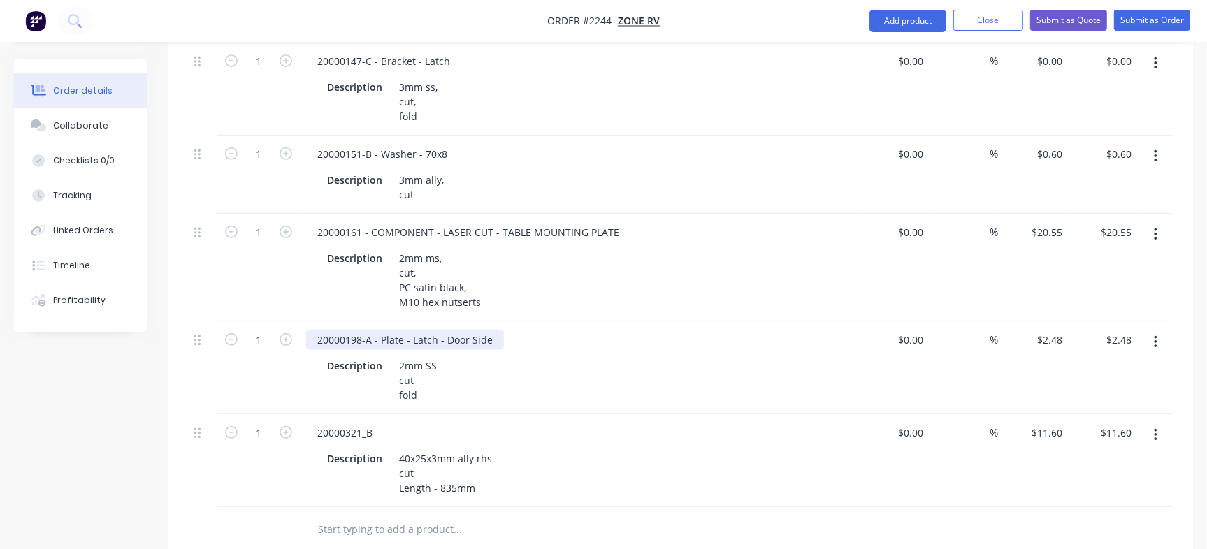
click at [338, 330] on div "20000198-A - Plate - Latch - Door Side" at bounding box center [405, 340] width 198 height 20
copy div "20000198"
click at [433, 356] on div "2mm SS cut fold" at bounding box center [418, 381] width 49 height 50
click at [630, 330] on div "20000198-A - Plate - Latch - Door Side" at bounding box center [580, 340] width 548 height 20
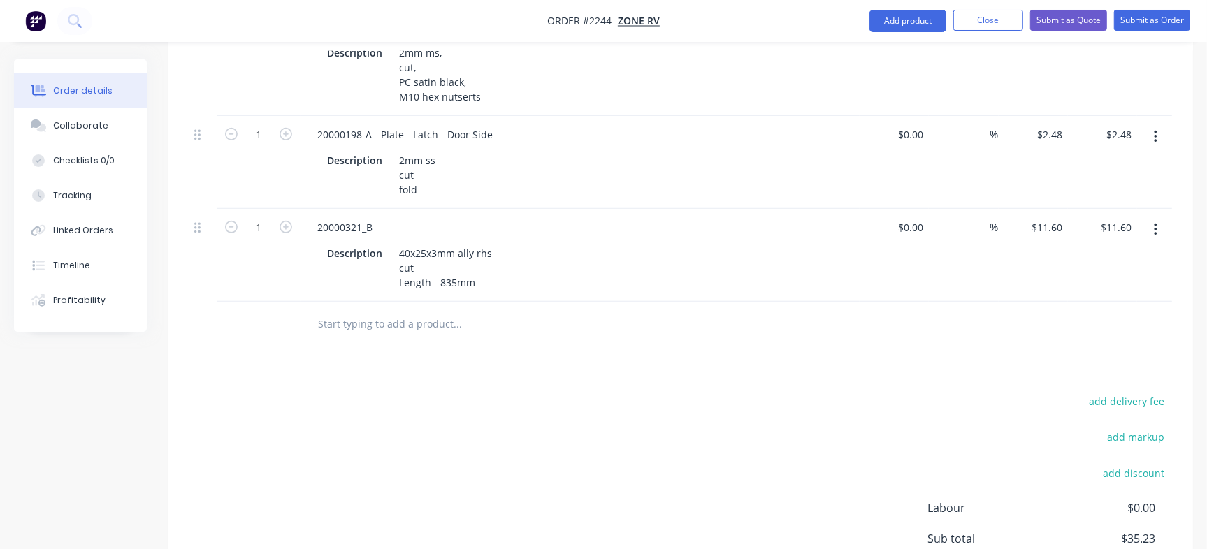
scroll to position [679, 0]
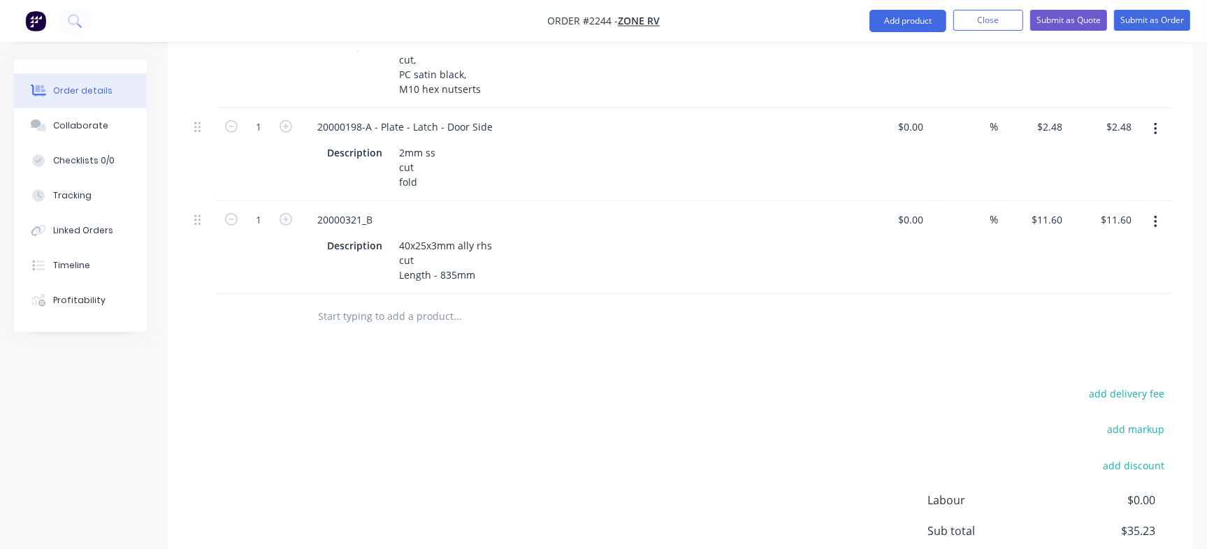
click at [389, 303] on input "text" at bounding box center [457, 317] width 280 height 28
paste input "20000709"
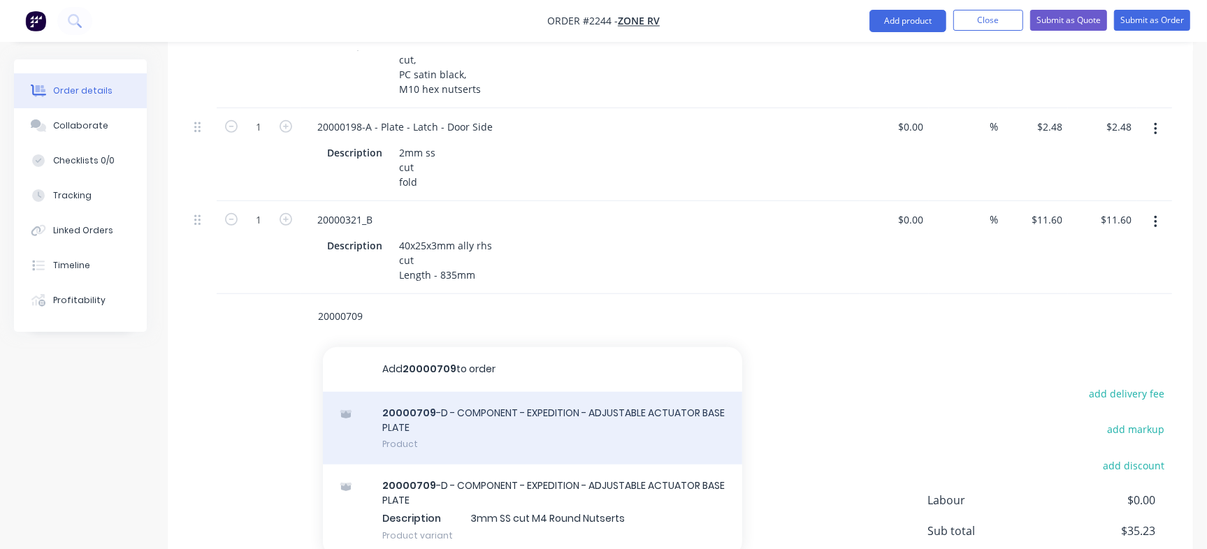
type input "20000709"
click at [438, 392] on div "20000709 -D - COMPONENT - EXPEDITION - ADJUSTABLE ACTUATOR BASE PLATE Product" at bounding box center [532, 428] width 419 height 73
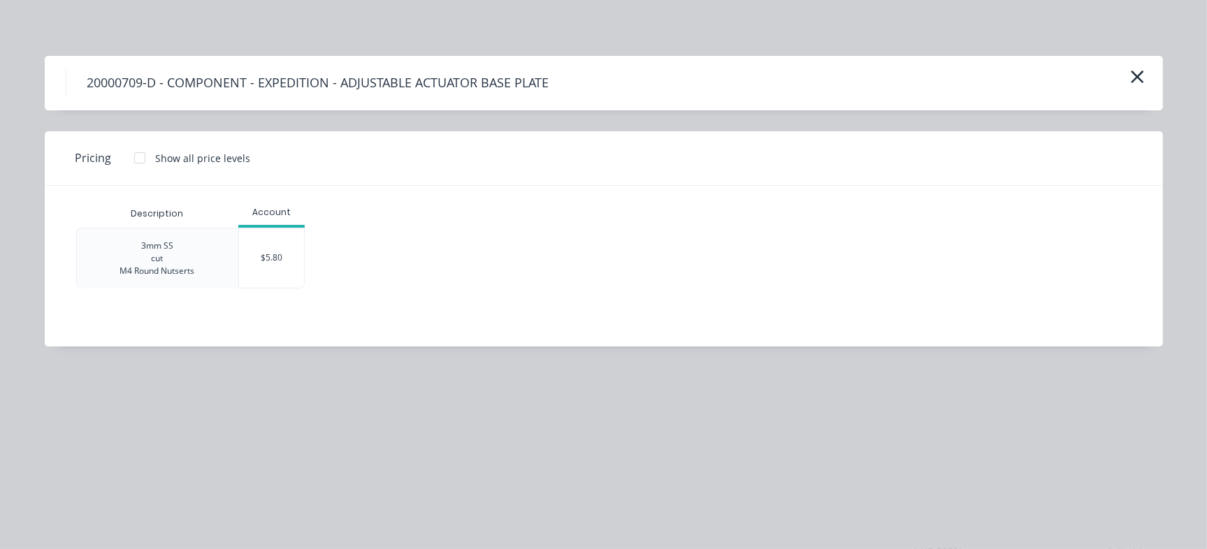
click at [274, 253] on div "$5.80" at bounding box center [272, 258] width 66 height 59
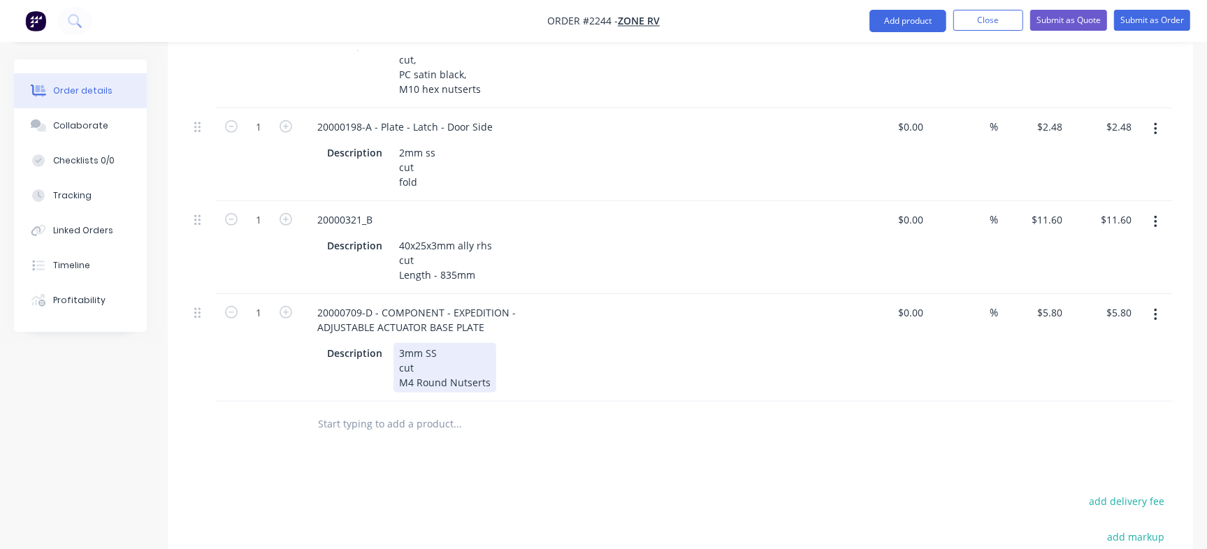
click at [438, 343] on div "3mm SS cut M4 Round Nutserts" at bounding box center [445, 368] width 103 height 50
click at [359, 410] on input "text" at bounding box center [457, 424] width 280 height 28
paste input "20000710"
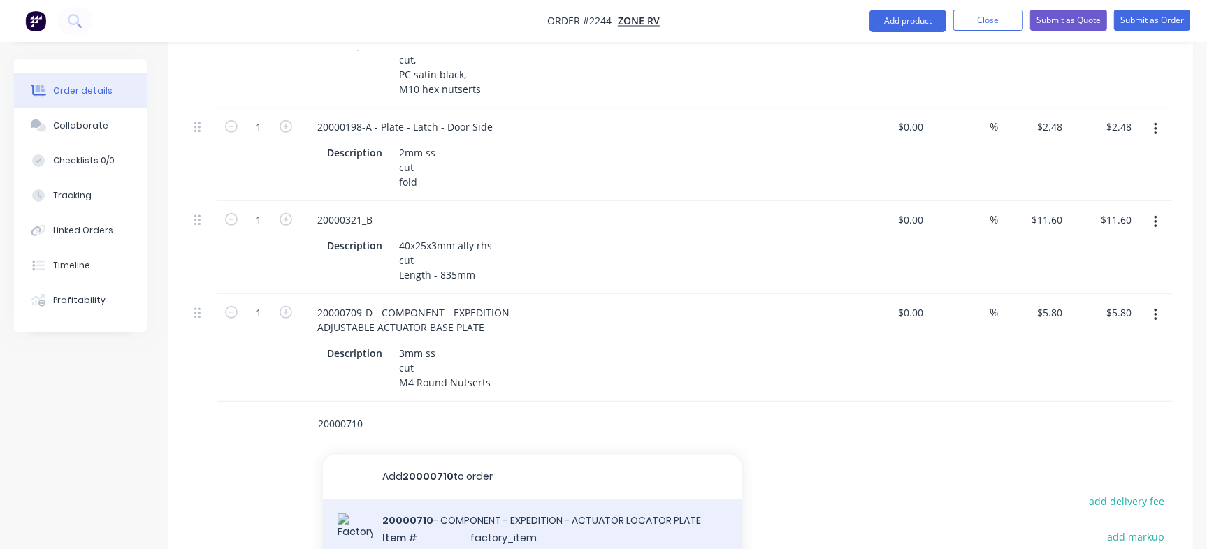
type input "20000710"
click at [510, 500] on div "20000710 - COMPONENT - EXPEDITION - ACTUATOR LOCATOR PLATE Item # factory_item …" at bounding box center [532, 556] width 419 height 113
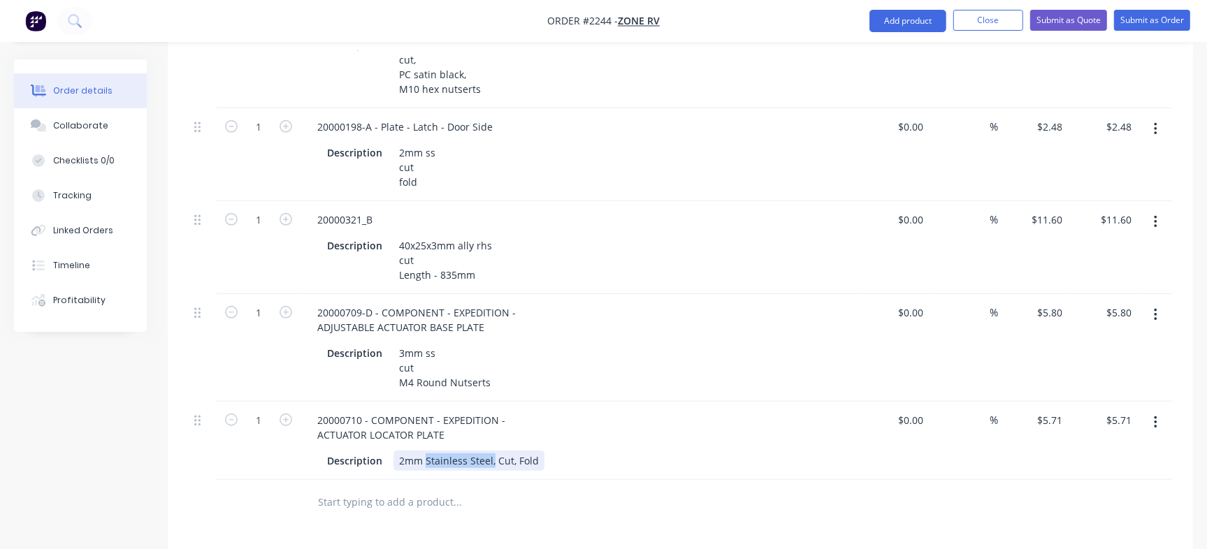
drag, startPoint x: 424, startPoint y: 422, endPoint x: 490, endPoint y: 421, distance: 66.4
click at [490, 451] on div "2mm Stainless Steel, Cut, Fold" at bounding box center [469, 461] width 151 height 20
click at [566, 451] on div "Description 2mm ss, cut, fold" at bounding box center [578, 476] width 512 height 50
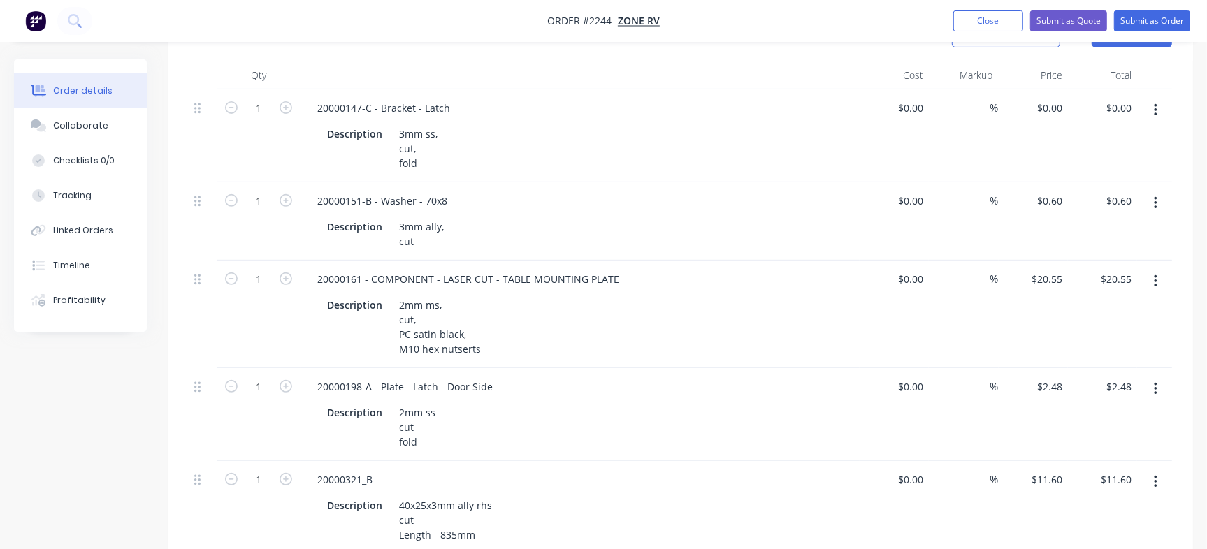
scroll to position [338, 0]
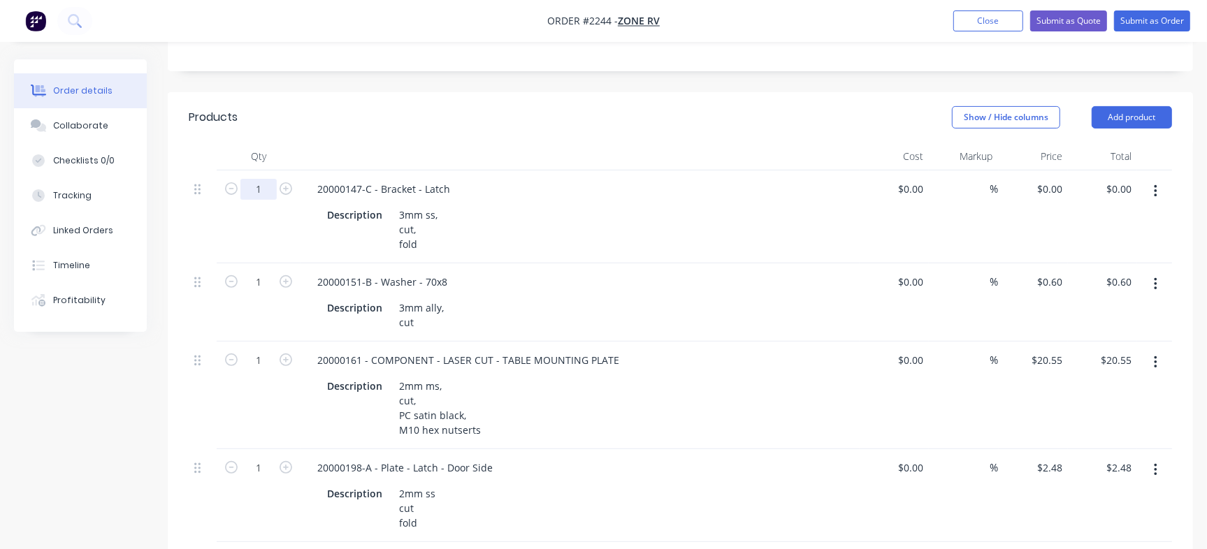
click at [266, 179] on input "1" at bounding box center [258, 189] width 36 height 21
type input "300"
click at [600, 205] on div "Description 3mm ss, cut, fold" at bounding box center [578, 230] width 512 height 50
drag, startPoint x: 266, startPoint y: 246, endPoint x: 282, endPoint y: 243, distance: 16.5
click at [266, 272] on input "1" at bounding box center [258, 282] width 36 height 21
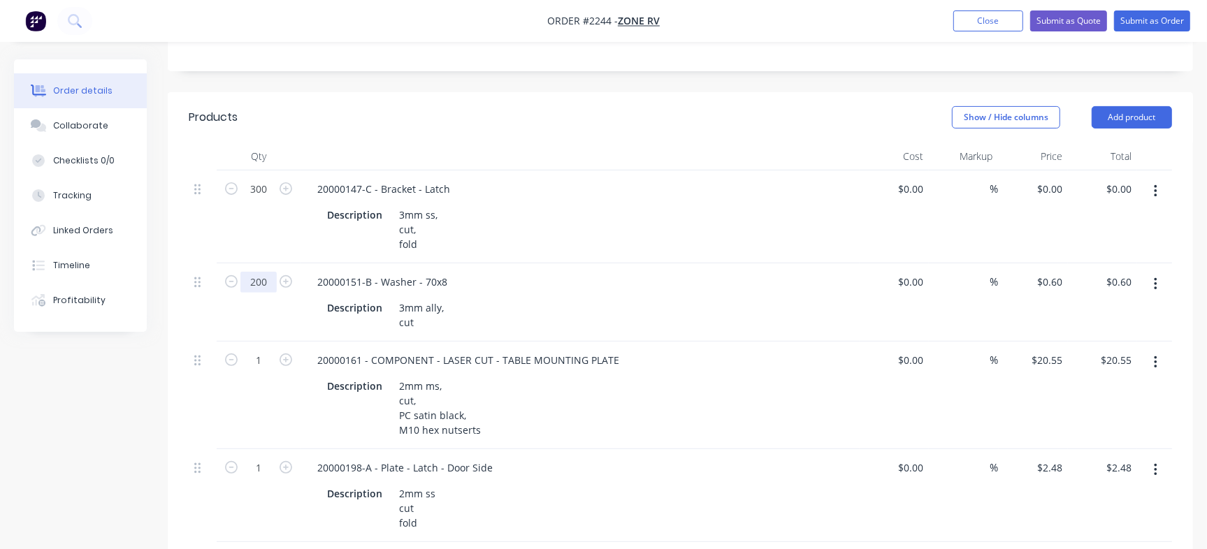
type input "200"
type input "$120.00"
click at [266, 350] on input "1" at bounding box center [258, 360] width 36 height 21
type input "50"
type input "$1,027.50"
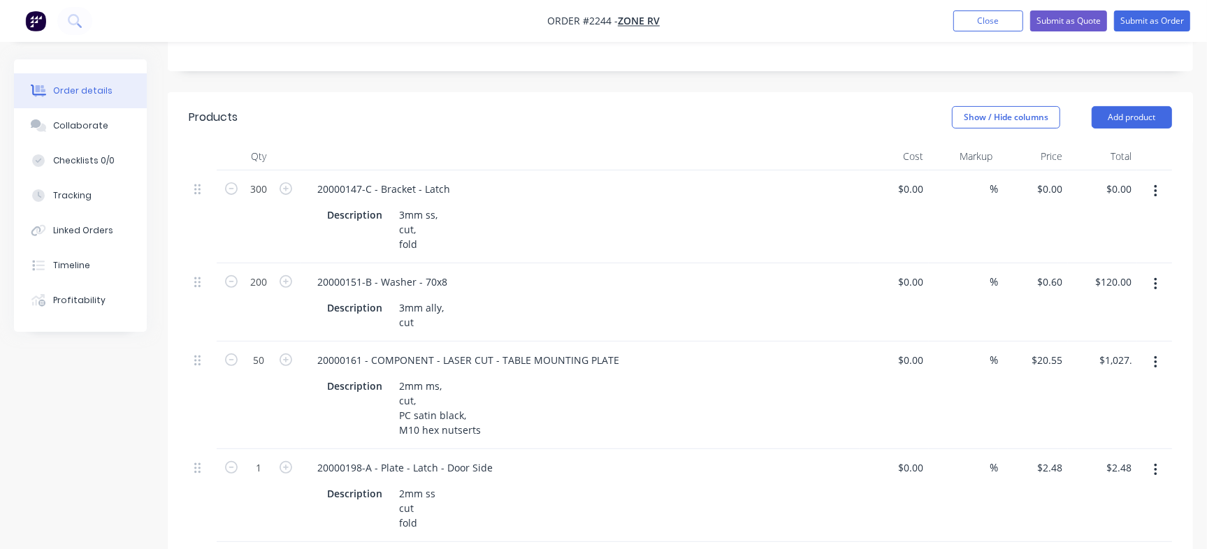
click at [604, 264] on div "20000151-B - Washer - 70x8 Description 3mm ally, cut" at bounding box center [580, 303] width 559 height 78
click at [268, 458] on input "1" at bounding box center [258, 468] width 36 height 21
type input "380"
type input "$942.40"
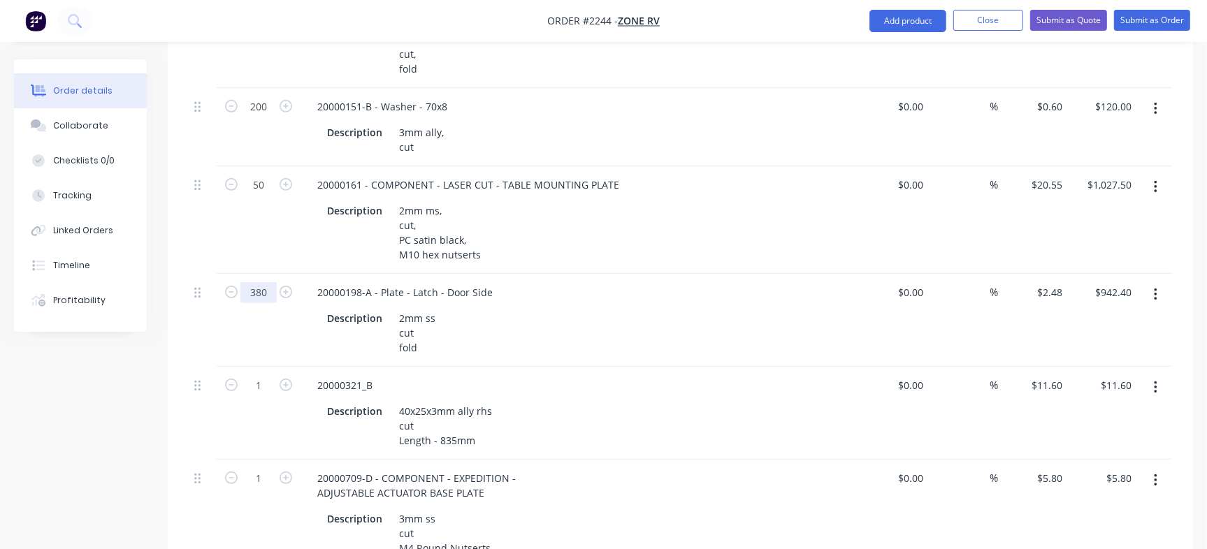
scroll to position [605, 0]
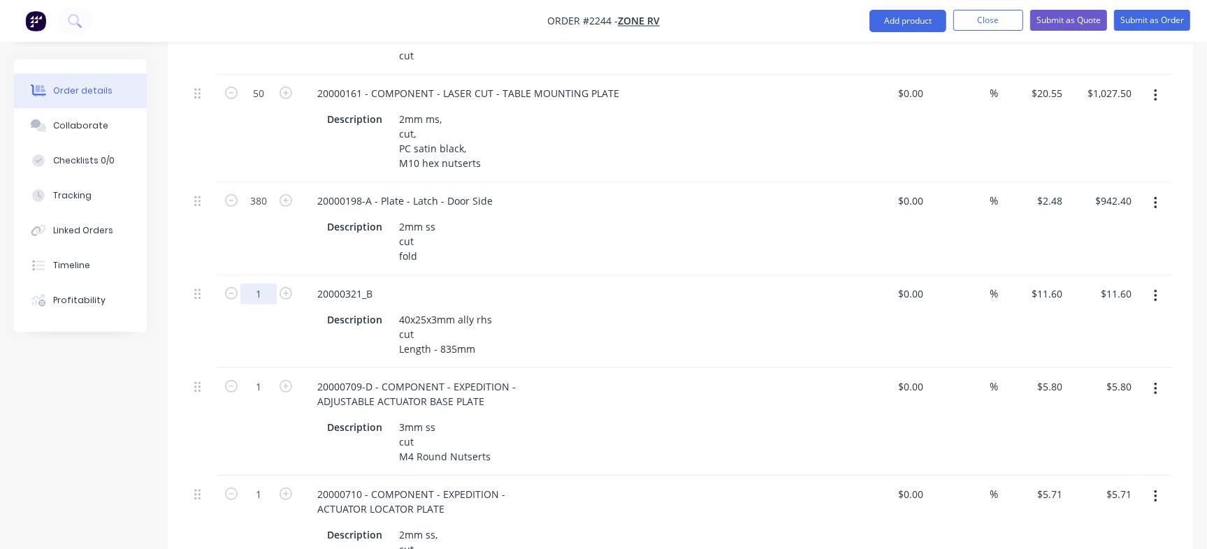
click at [270, 284] on input "1" at bounding box center [258, 294] width 36 height 21
type input "50"
type input "$580.00"
click at [493, 223] on div "Description 2mm ss cut fold" at bounding box center [578, 242] width 512 height 50
click at [245, 377] on input "1" at bounding box center [258, 387] width 36 height 21
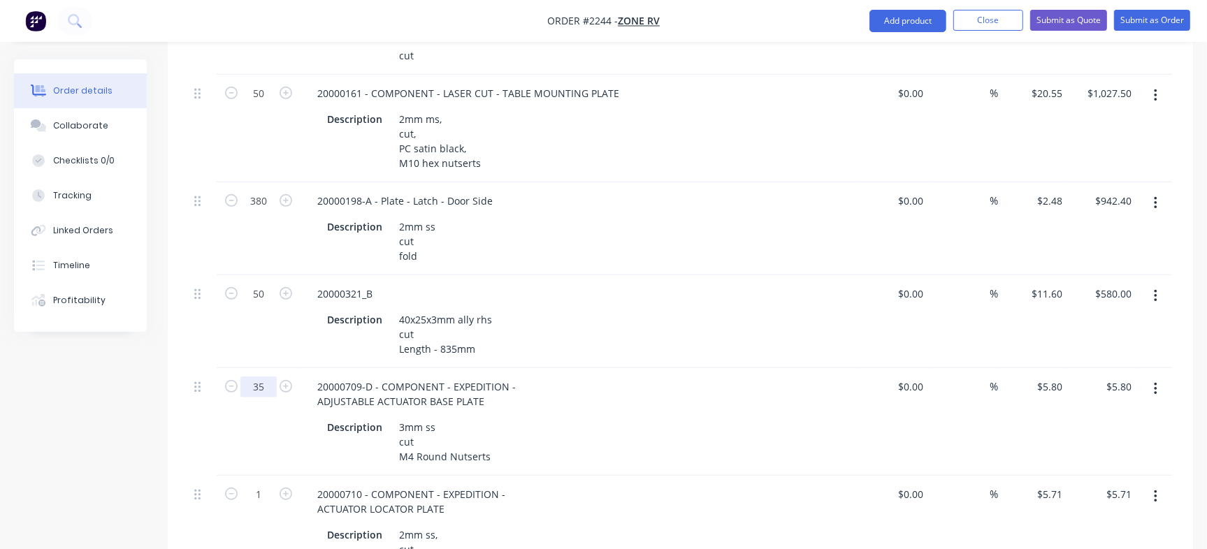
type input "35"
type input "$203.00"
click at [614, 275] on div "20000321_B Description 40x25x3mm ally rhs cut Length - 835mm" at bounding box center [580, 321] width 559 height 93
click at [257, 484] on input "1" at bounding box center [258, 494] width 36 height 21
type input "20"
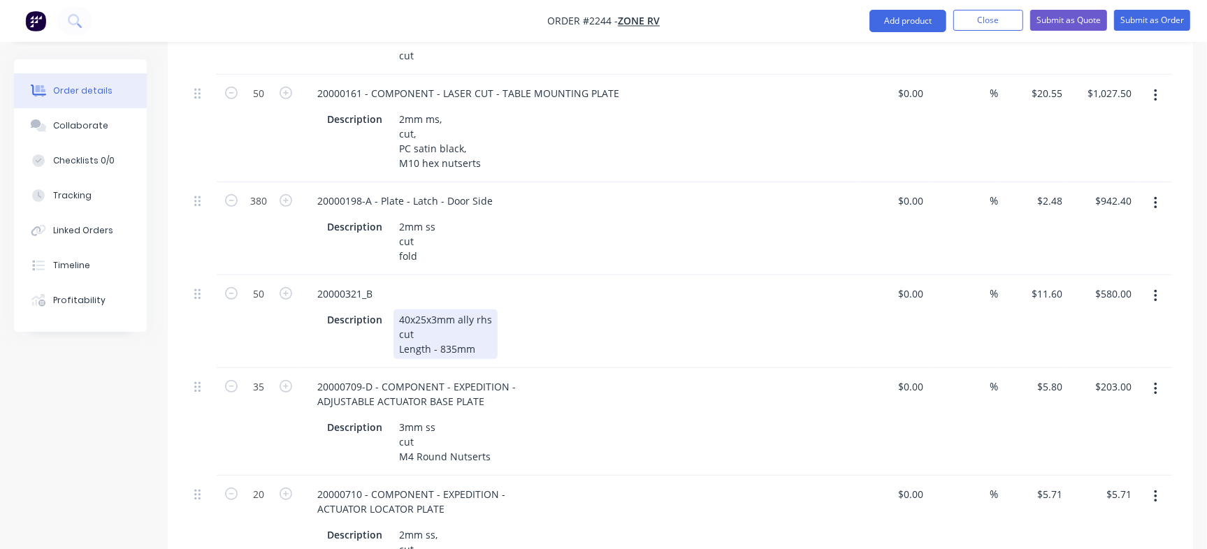
click at [647, 310] on div "Description 40x25x3mm ally rhs cut Length - 835mm" at bounding box center [578, 335] width 512 height 50
type input "$114.20"
click at [1155, 18] on button "Submit as Order" at bounding box center [1152, 20] width 76 height 21
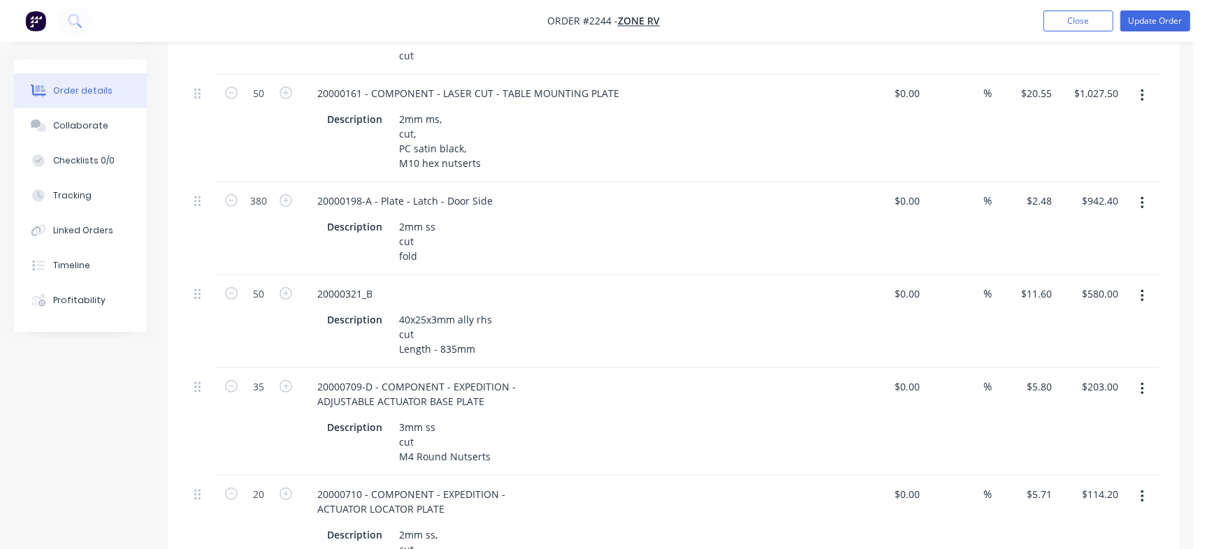
scroll to position [0, 0]
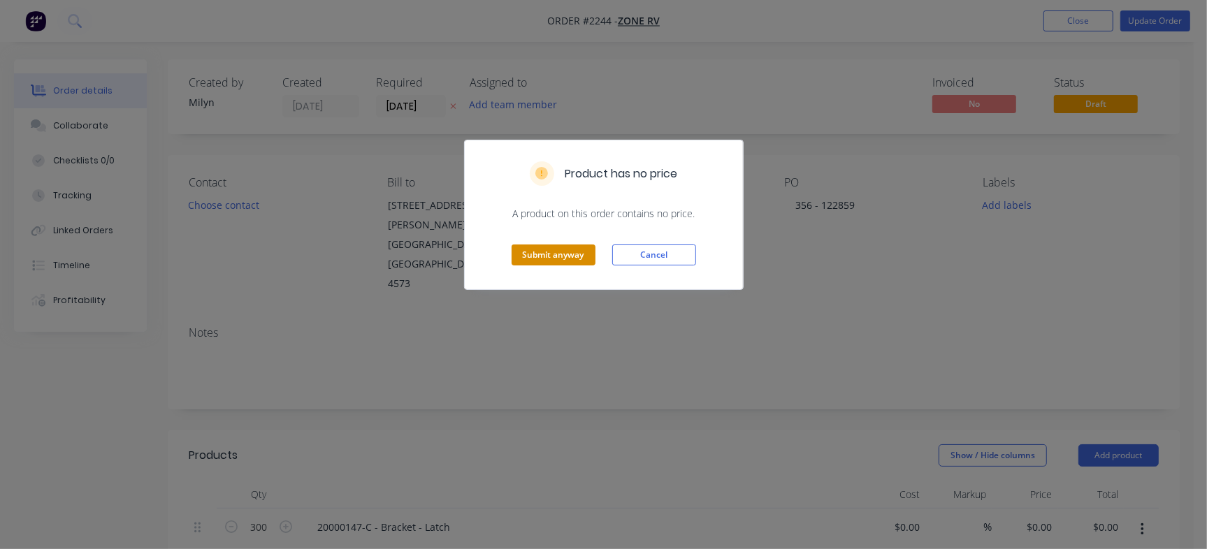
click at [572, 254] on button "Submit anyway" at bounding box center [554, 255] width 84 height 21
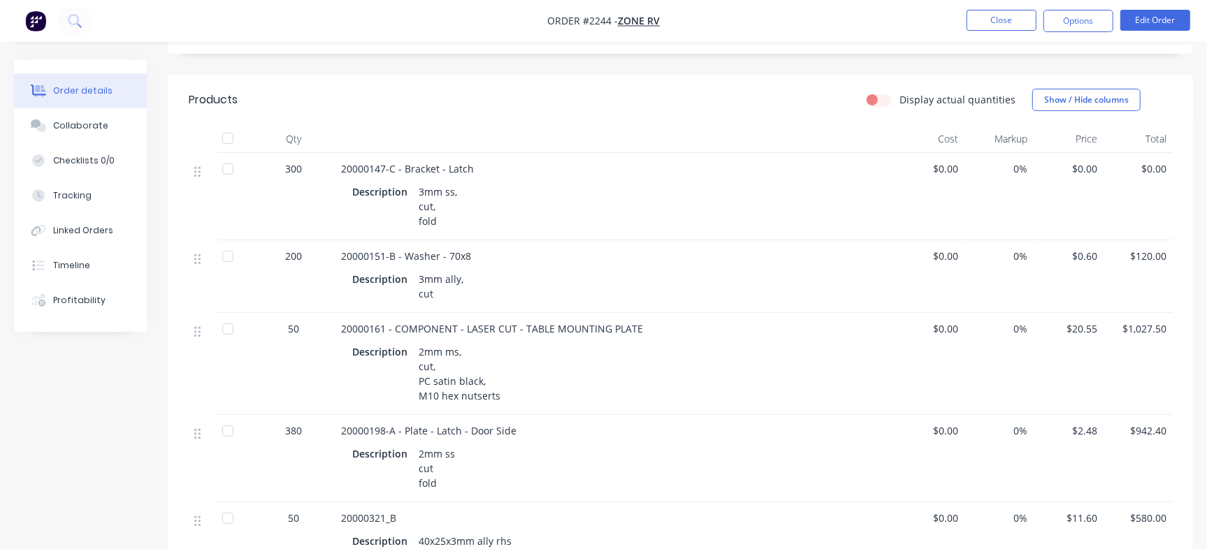
scroll to position [305, 0]
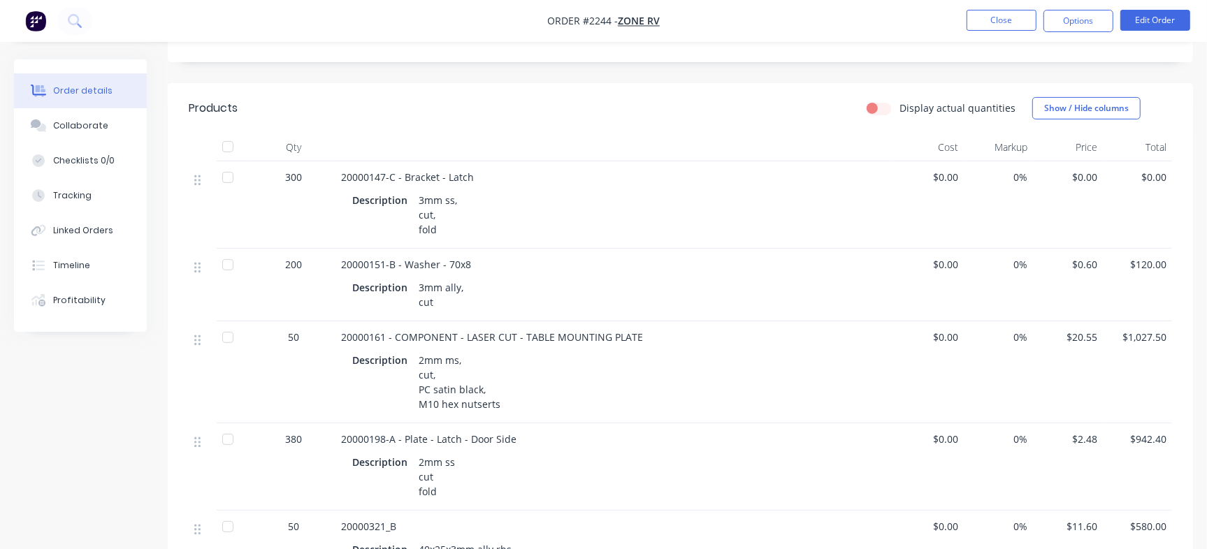
click at [1086, 170] on span "$0.00" at bounding box center [1068, 177] width 58 height 15
click at [1160, 21] on button "Edit Order" at bounding box center [1155, 20] width 70 height 21
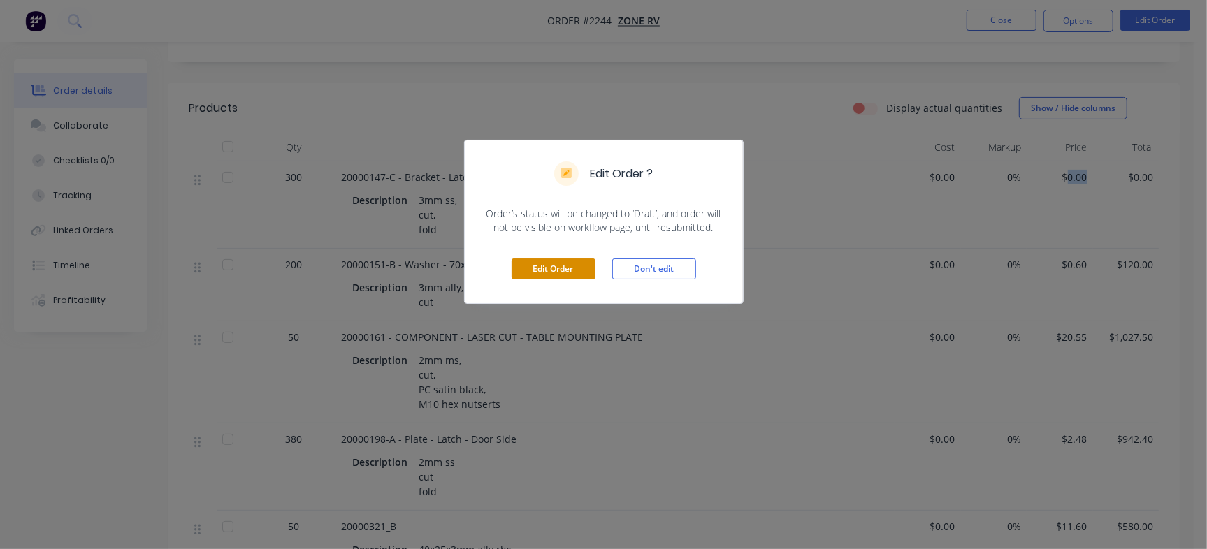
click at [560, 275] on button "Edit Order" at bounding box center [554, 269] width 84 height 21
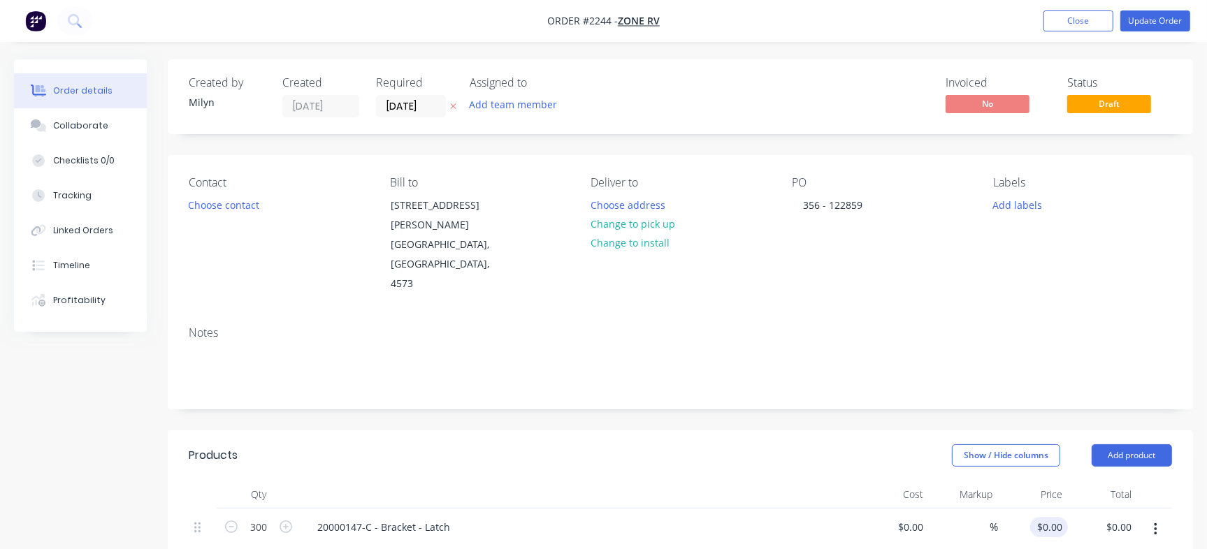
scroll to position [253, 0]
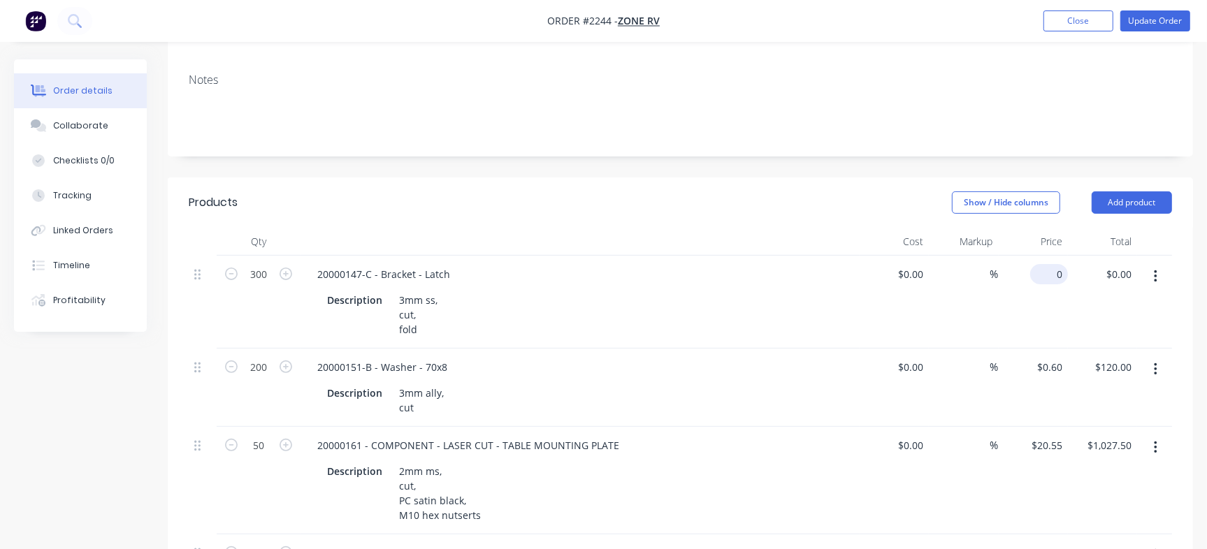
click at [1048, 264] on div "0 $0.00" at bounding box center [1049, 274] width 38 height 20
drag, startPoint x: 1062, startPoint y: 238, endPoint x: 894, endPoint y: 208, distance: 171.2
type input "$1.49"
type input "$447.00"
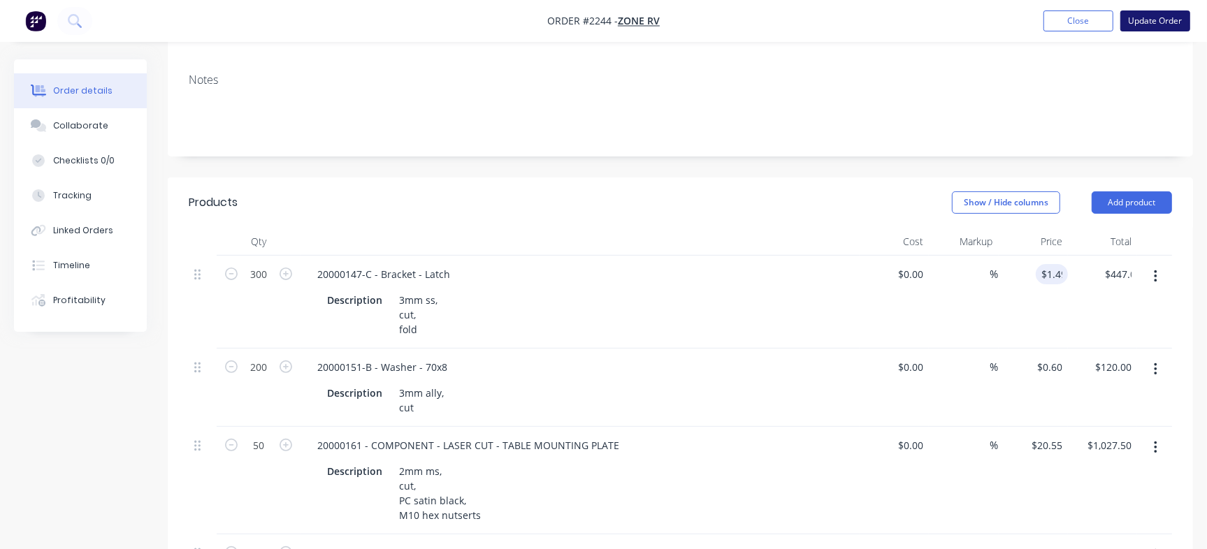
click at [1163, 17] on button "Update Order" at bounding box center [1155, 20] width 70 height 21
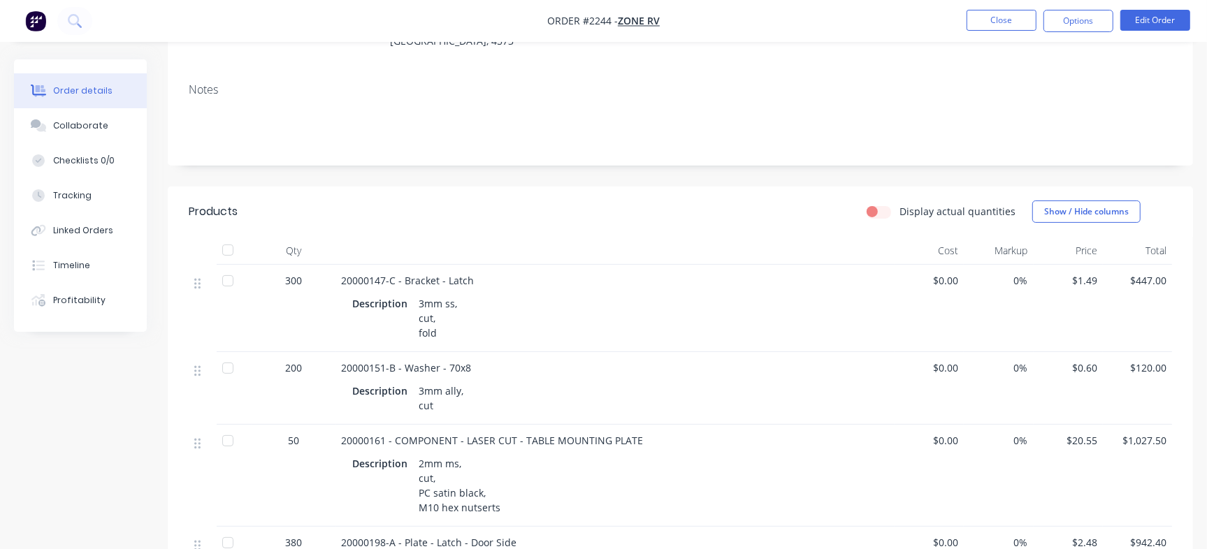
scroll to position [31, 0]
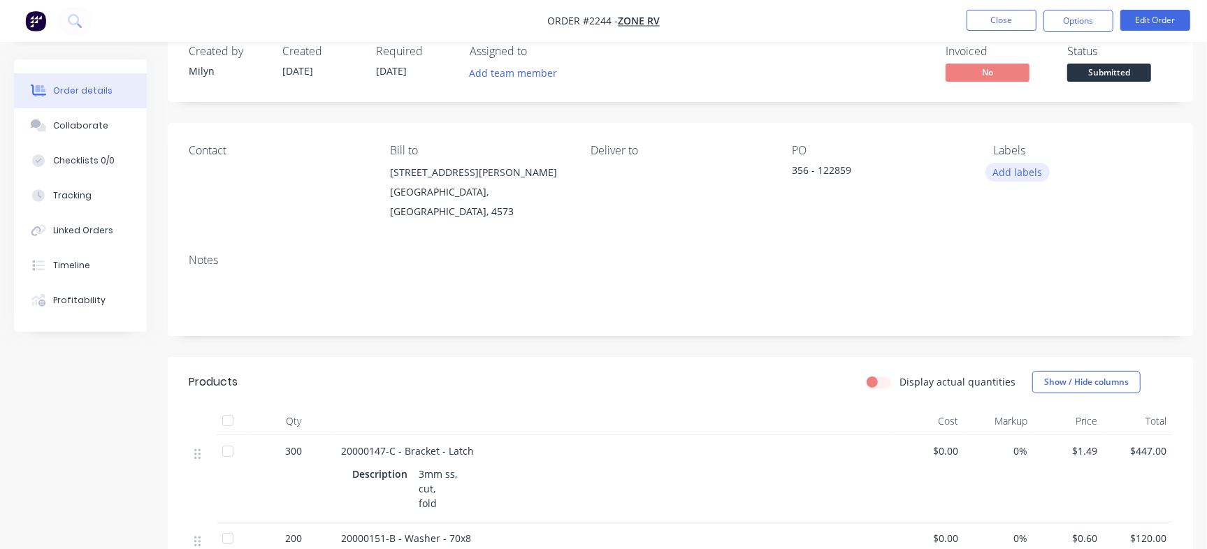
click at [1019, 176] on button "Add labels" at bounding box center [1018, 172] width 64 height 19
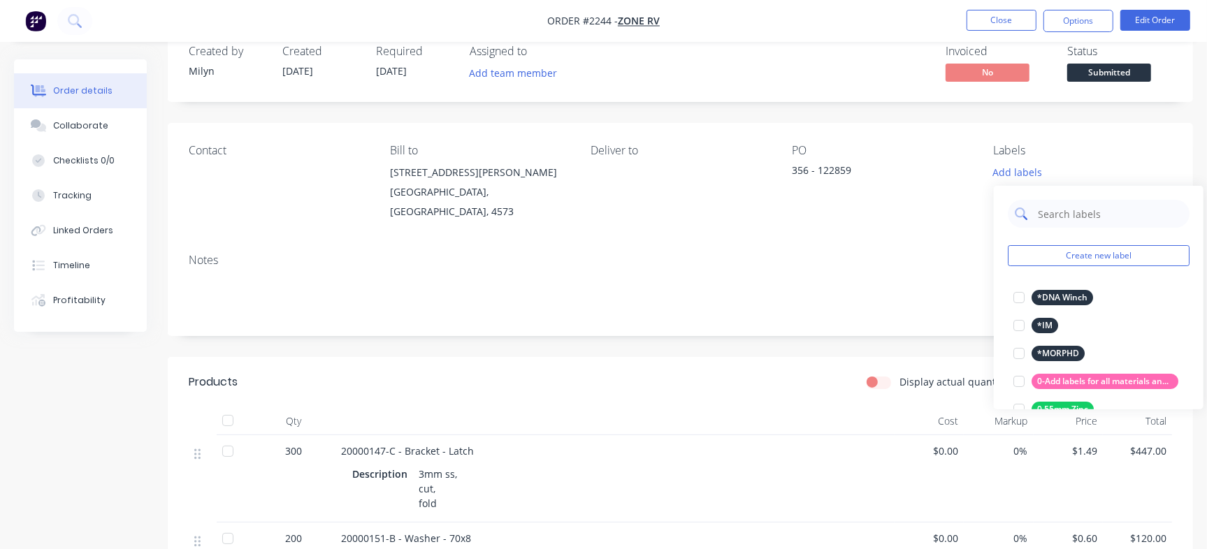
click at [1073, 213] on input "text" at bounding box center [1110, 214] width 146 height 28
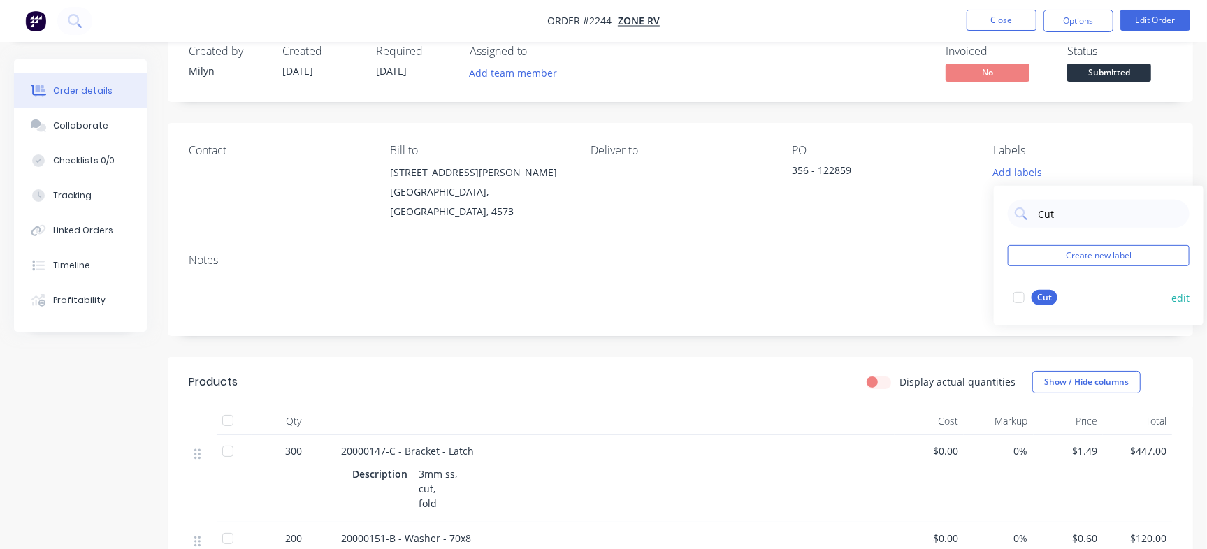
click at [1021, 295] on div at bounding box center [1019, 298] width 28 height 28
click at [1085, 204] on input "Cut" at bounding box center [1110, 207] width 146 height 28
type input "G"
type input "Fold"
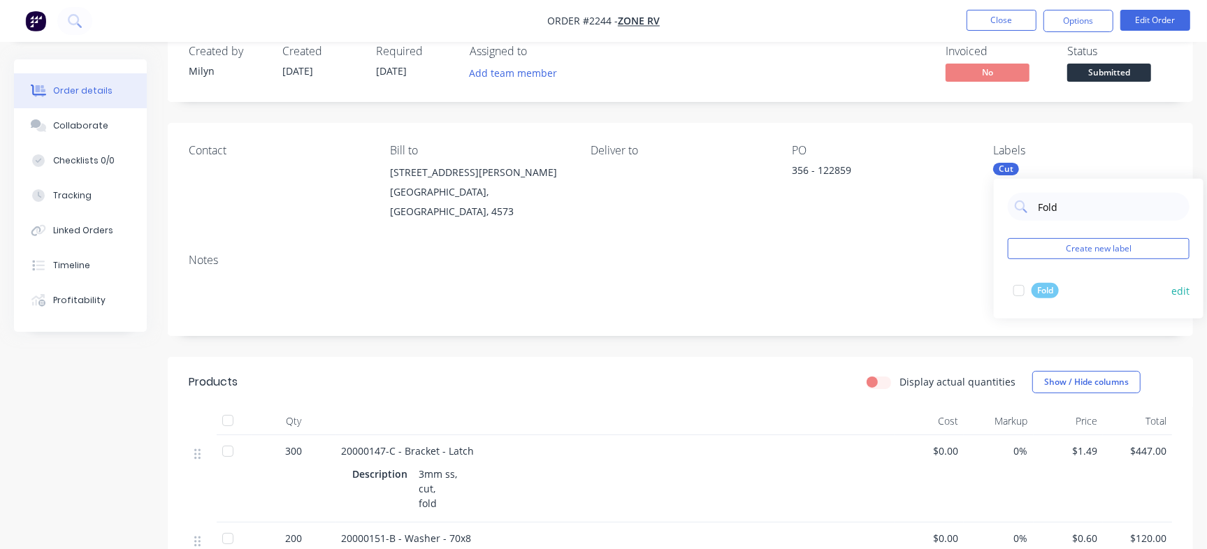
click at [1027, 293] on div at bounding box center [1019, 291] width 28 height 28
drag, startPoint x: 117, startPoint y: 161, endPoint x: 147, endPoint y: 166, distance: 31.0
click at [115, 162] on button "Checklists 0/0" at bounding box center [80, 160] width 133 height 35
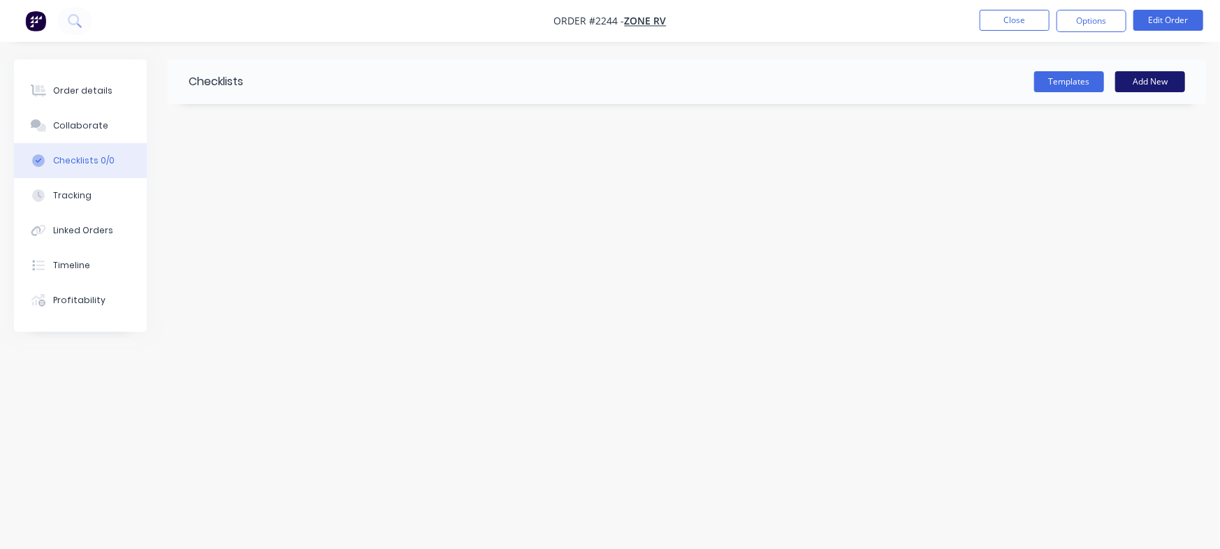
click at [1155, 86] on button "Add New" at bounding box center [1151, 81] width 70 height 21
type input "Checklist"
click at [254, 164] on textarea at bounding box center [537, 168] width 636 height 20
type textarea "x"
type textarea "P"
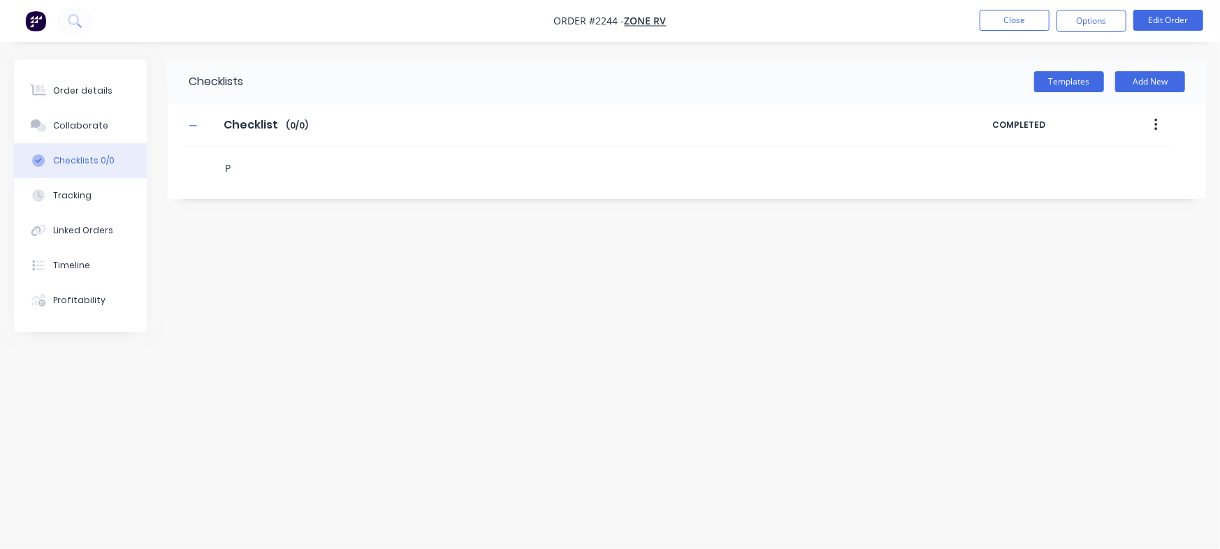
type textarea "x"
type textarea "PO"
type textarea "x"
type textarea "C"
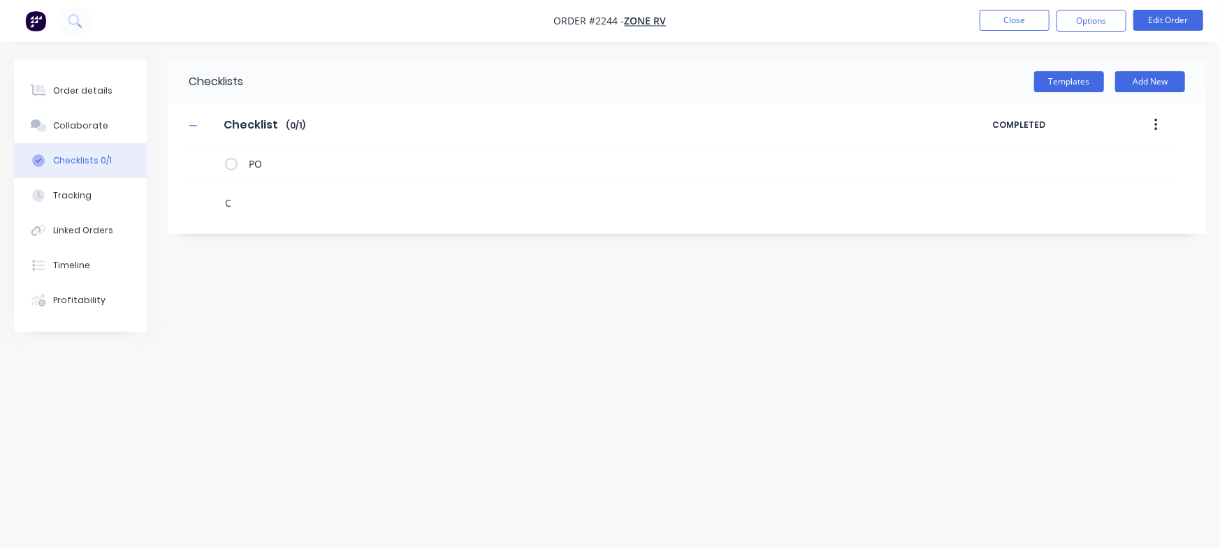
type textarea "x"
type textarea "Cu"
type textarea "x"
type textarea "Cut"
type textarea "x"
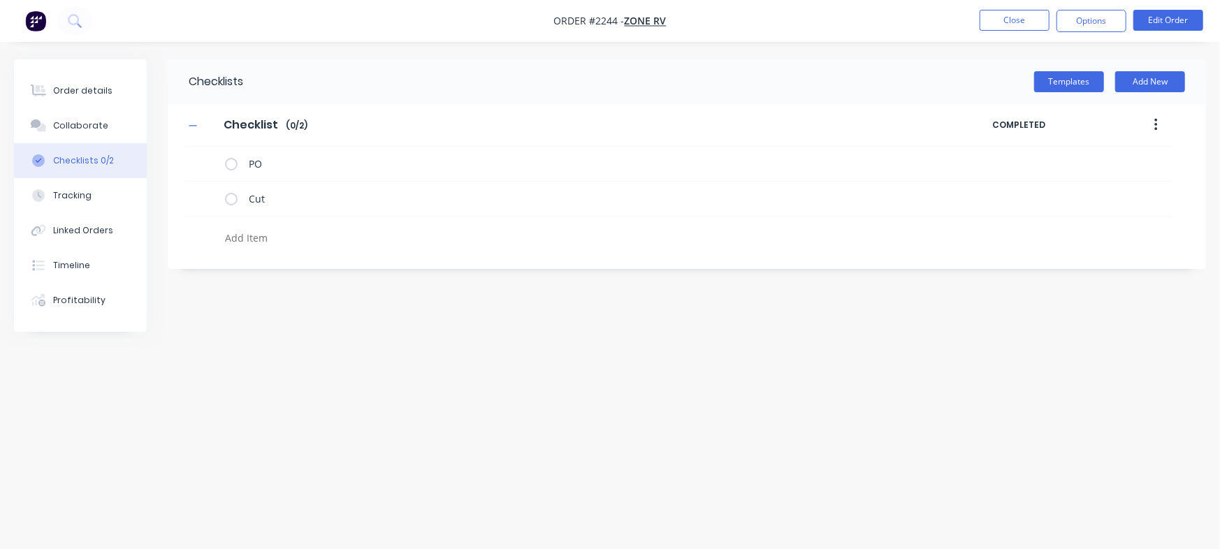
type textarea "x"
type textarea "F"
type textarea "x"
type textarea "Fo"
type textarea "x"
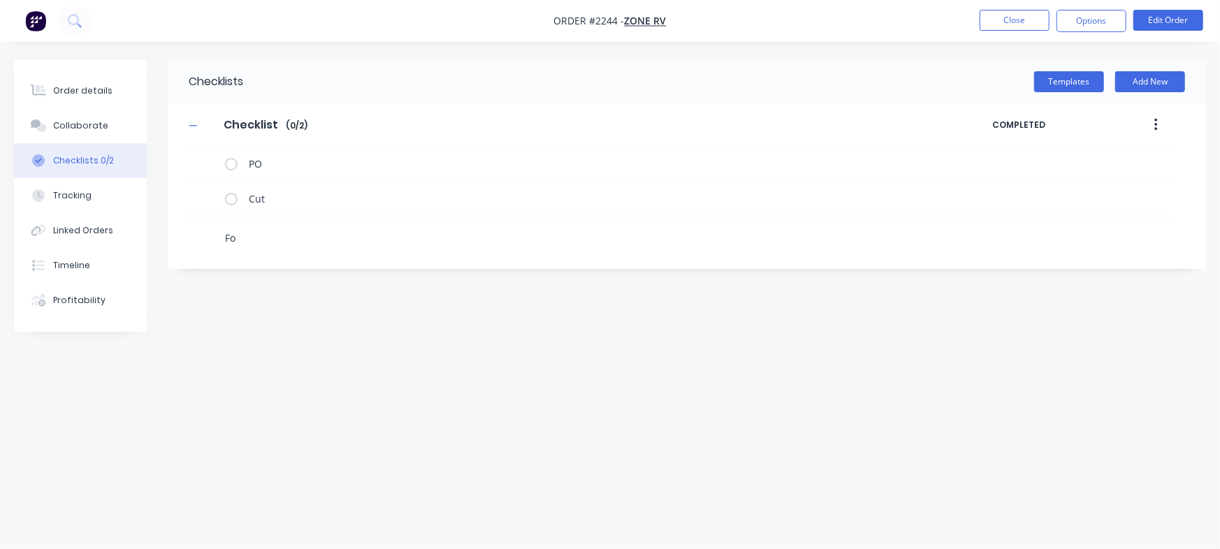
type textarea "Fol"
type textarea "x"
type textarea "Fold"
type textarea "x"
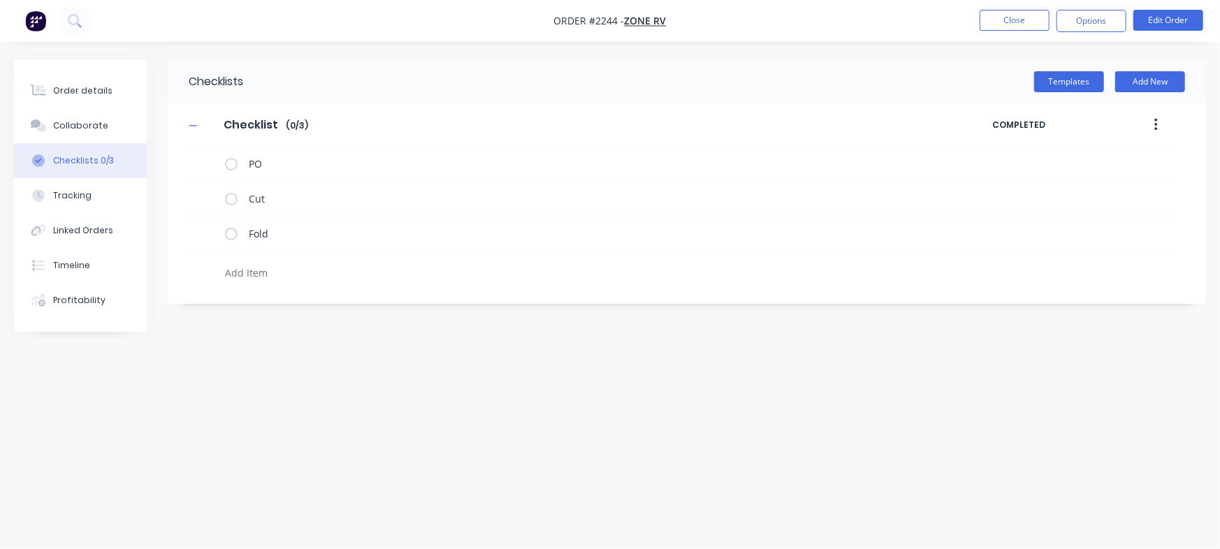
type textarea "x"
type textarea "N"
type textarea "x"
type textarea "Nu"
type textarea "x"
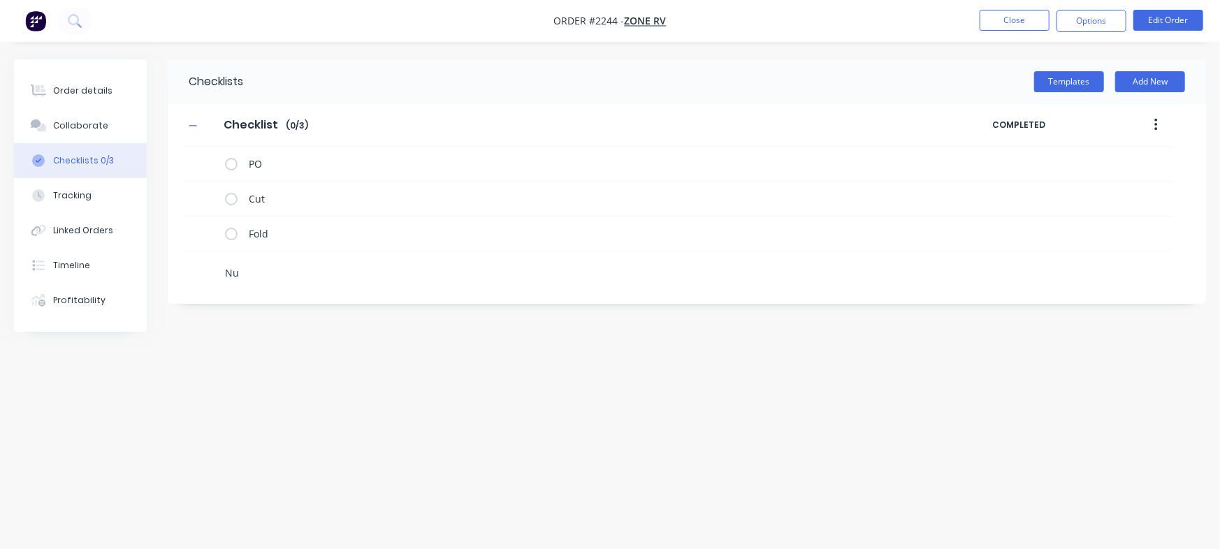
type textarea "Nut"
type textarea "x"
type textarea "Nuts"
type textarea "x"
type textarea "Nutse"
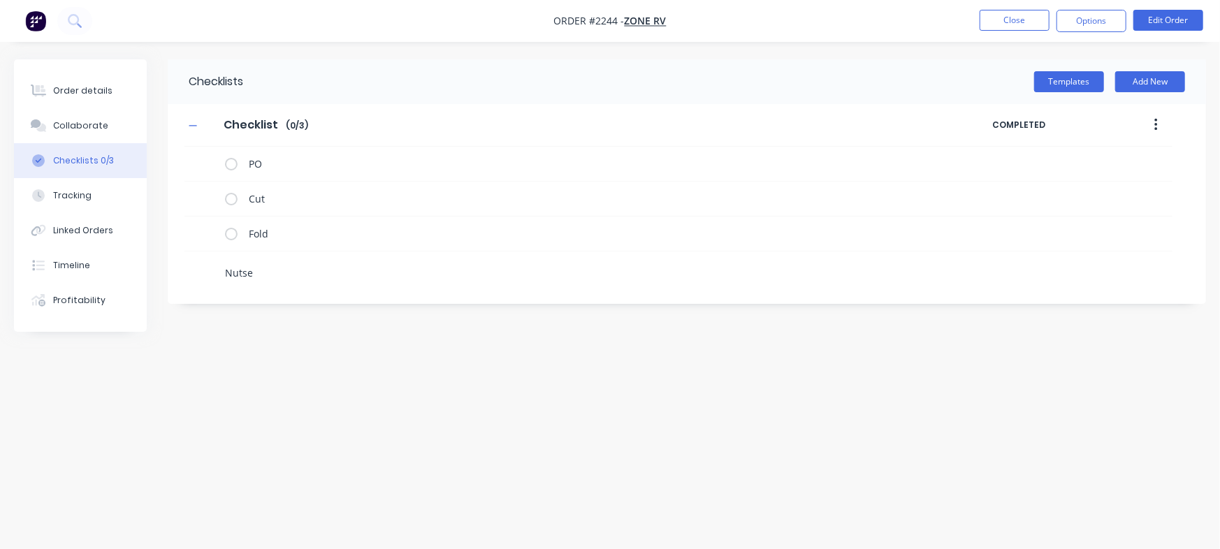
type textarea "x"
type textarea "Nutser"
type textarea "x"
type textarea "Nutsert"
type textarea "x"
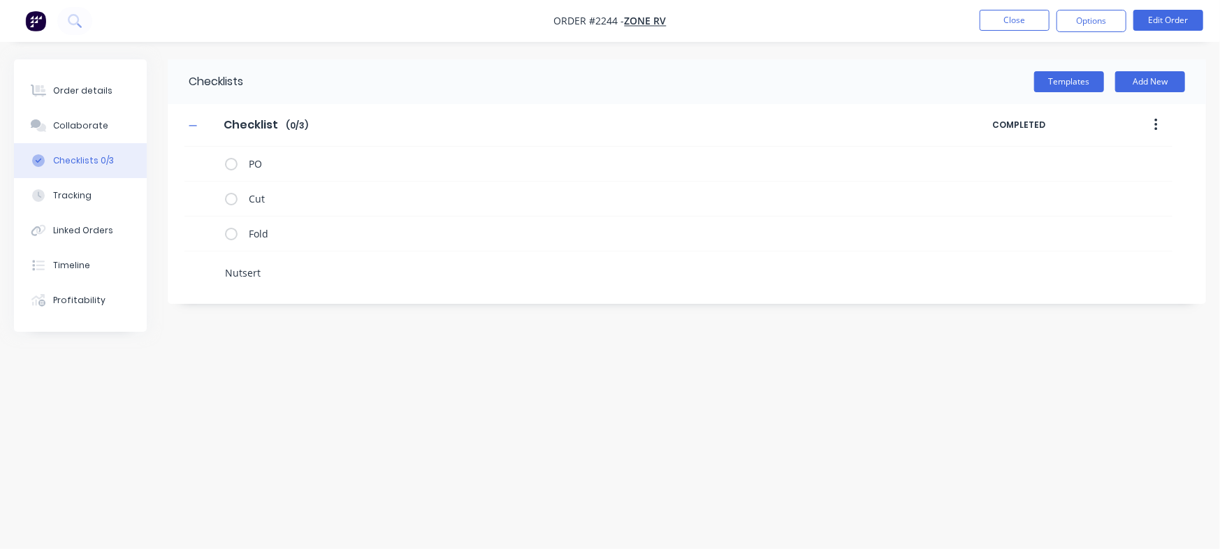
type textarea "Nutserts"
type textarea "x"
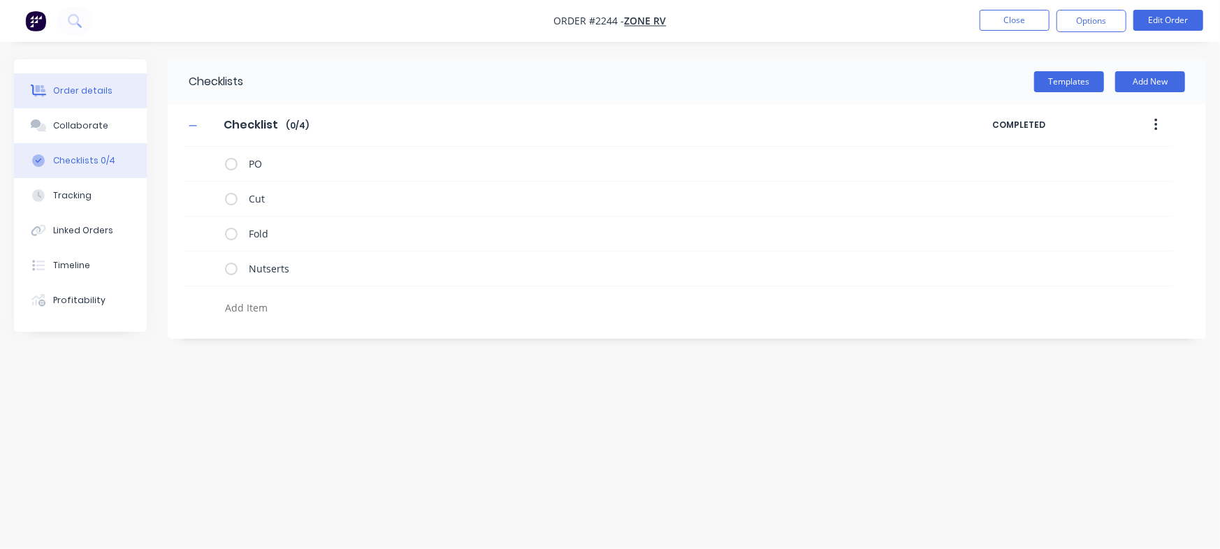
type textarea "x"
click at [76, 88] on div "Order details" at bounding box center [82, 91] width 59 height 13
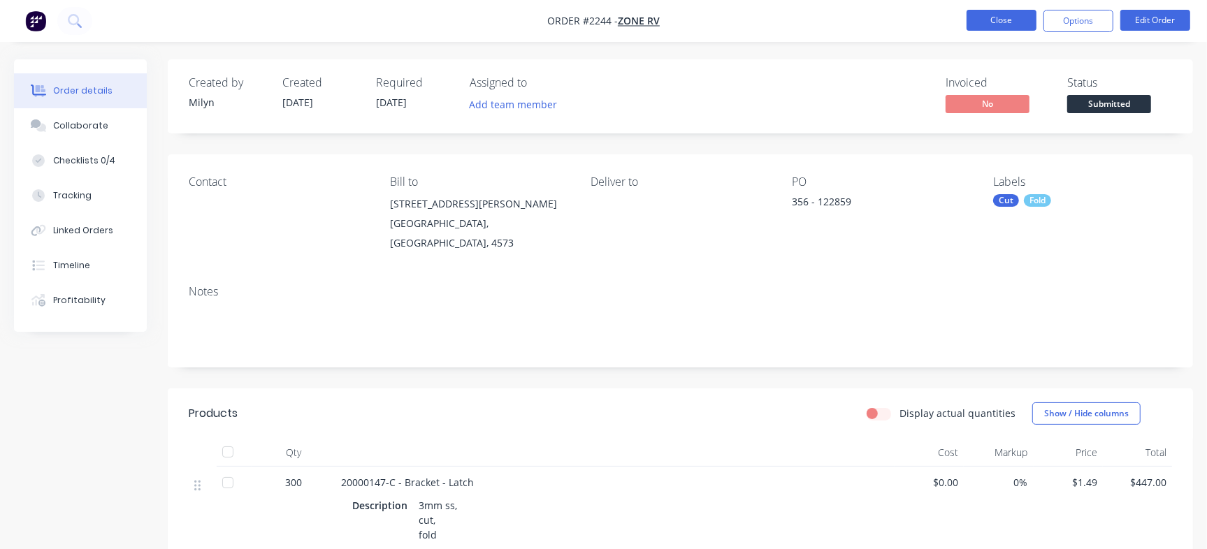
click at [993, 24] on button "Close" at bounding box center [1002, 20] width 70 height 21
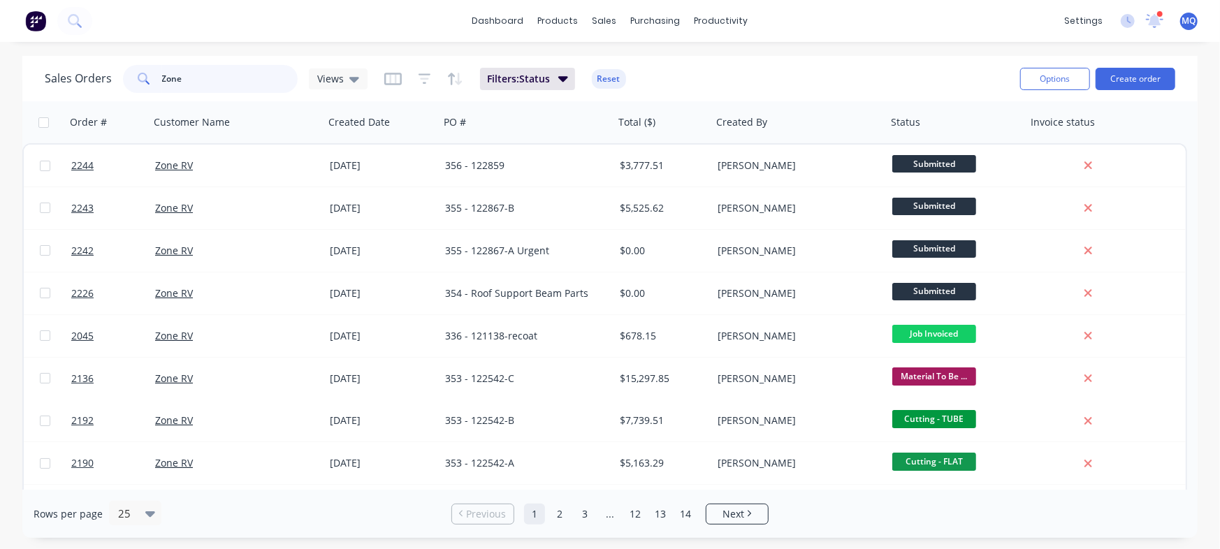
click at [182, 85] on input "Zone" at bounding box center [230, 79] width 136 height 28
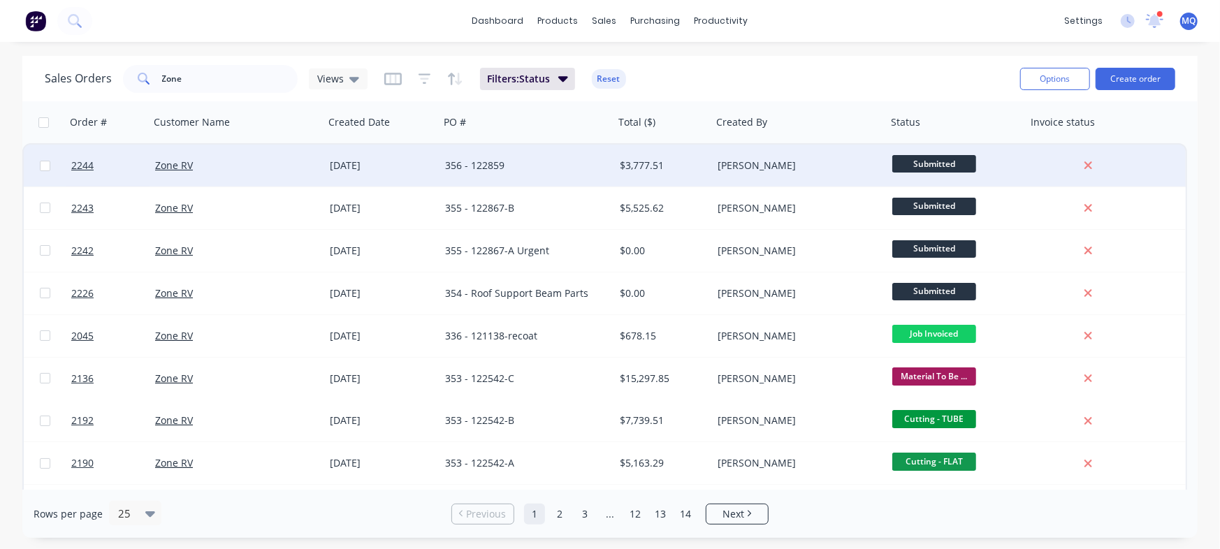
click at [410, 160] on div "[DATE]" at bounding box center [382, 166] width 104 height 14
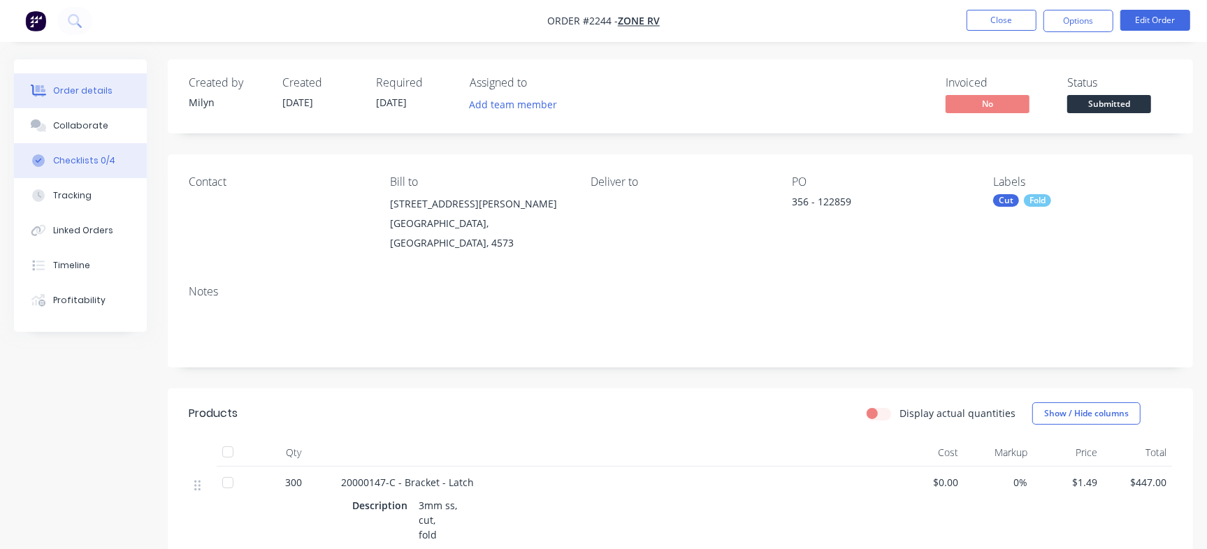
click at [45, 162] on div at bounding box center [38, 160] width 21 height 13
type textarea "x"
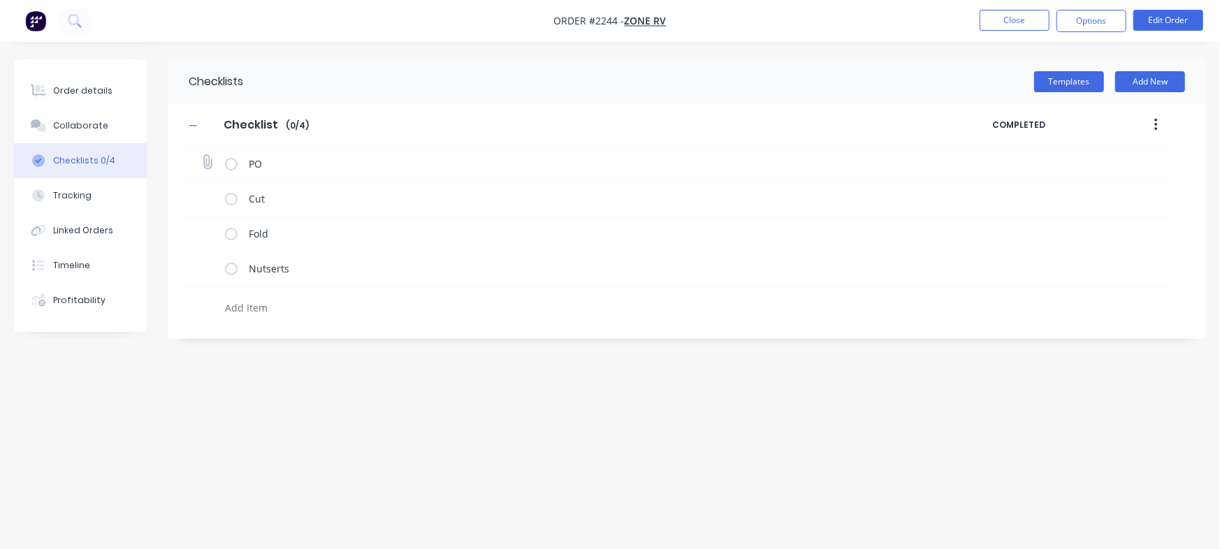
click at [212, 155] on label at bounding box center [207, 163] width 13 height 17
click at [201, 155] on input "file" at bounding box center [201, 155] width 0 height 0
type input "C:\fakepath\PO-122859.pdf"
type textarea "x"
click at [101, 85] on div "Order details" at bounding box center [82, 91] width 59 height 13
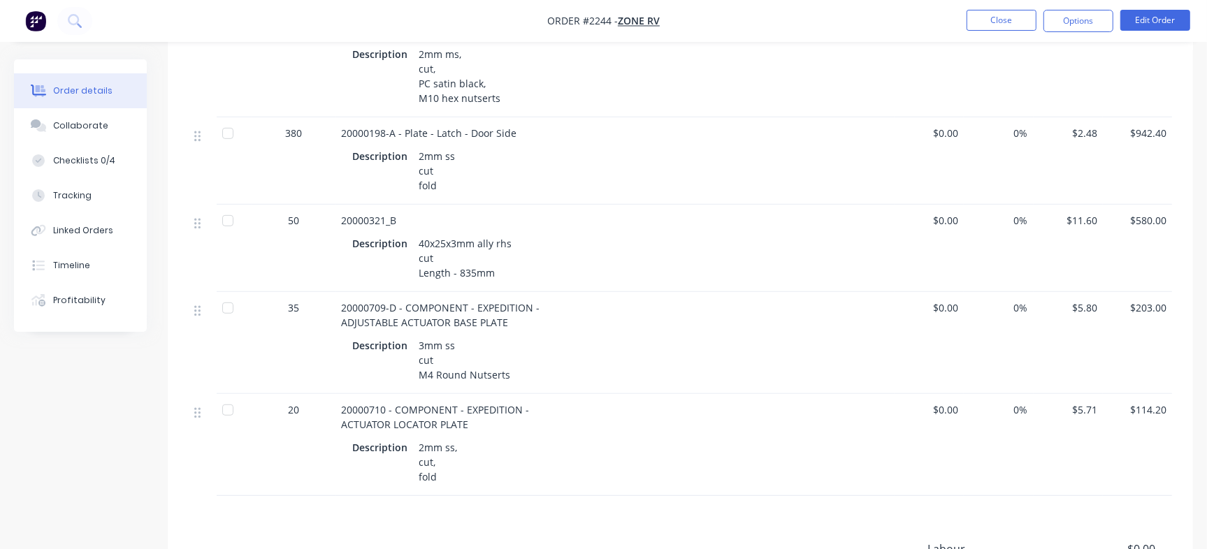
scroll to position [615, 0]
click at [384, 400] on span "20000710 - COMPONENT - EXPEDITION - ACTUATOR LOCATOR PLATE" at bounding box center [436, 414] width 191 height 28
click at [1168, 29] on button "Edit Order" at bounding box center [1155, 20] width 70 height 21
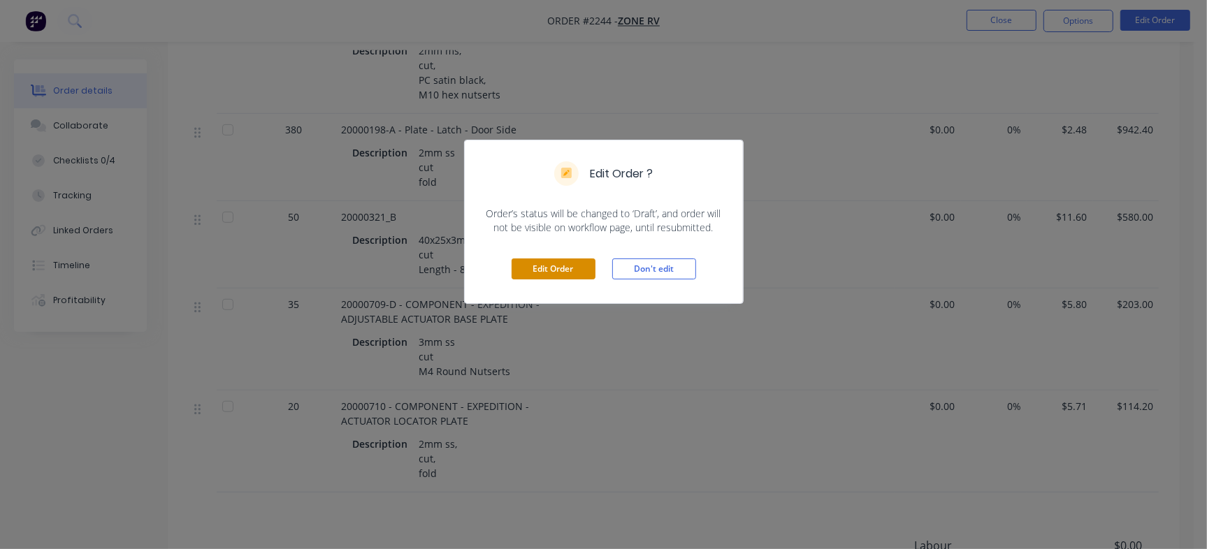
click at [531, 270] on button "Edit Order" at bounding box center [554, 269] width 84 height 21
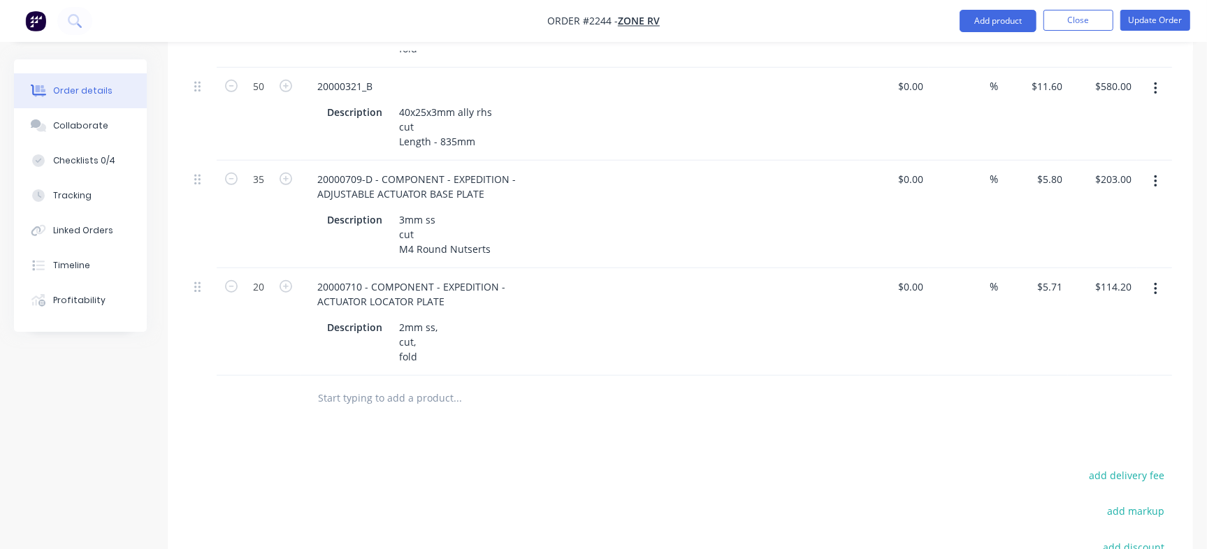
scroll to position [815, 0]
click at [338, 275] on div "20000710 - COMPONENT - EXPEDITION - ACTUATOR LOCATOR PLATE" at bounding box center [412, 292] width 213 height 35
copy div "20000710"
click at [363, 382] on input "text" at bounding box center [457, 396] width 280 height 28
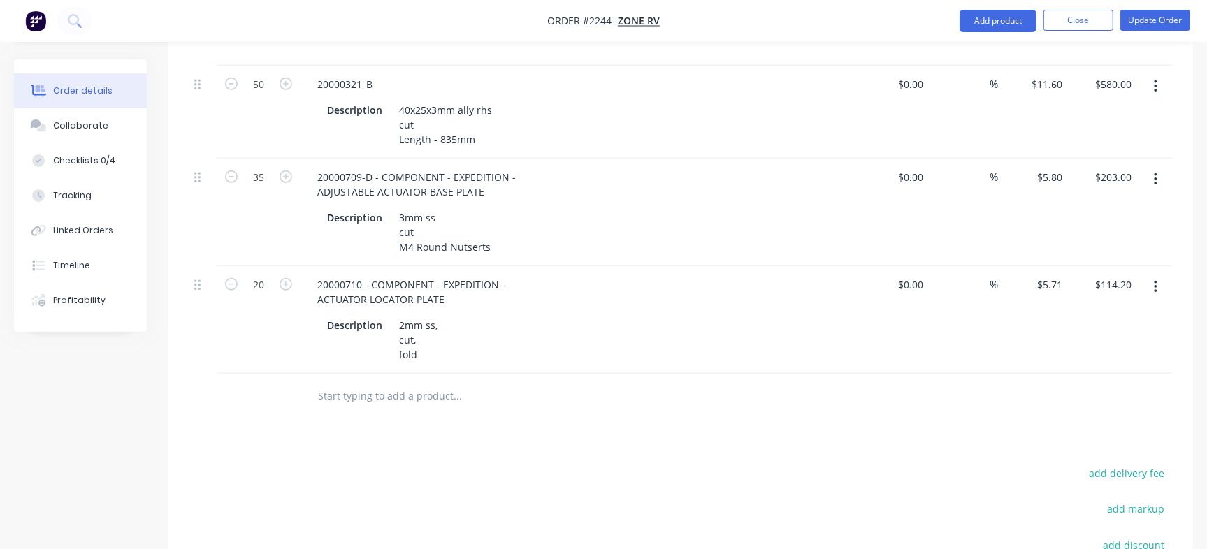
paste input "20000710"
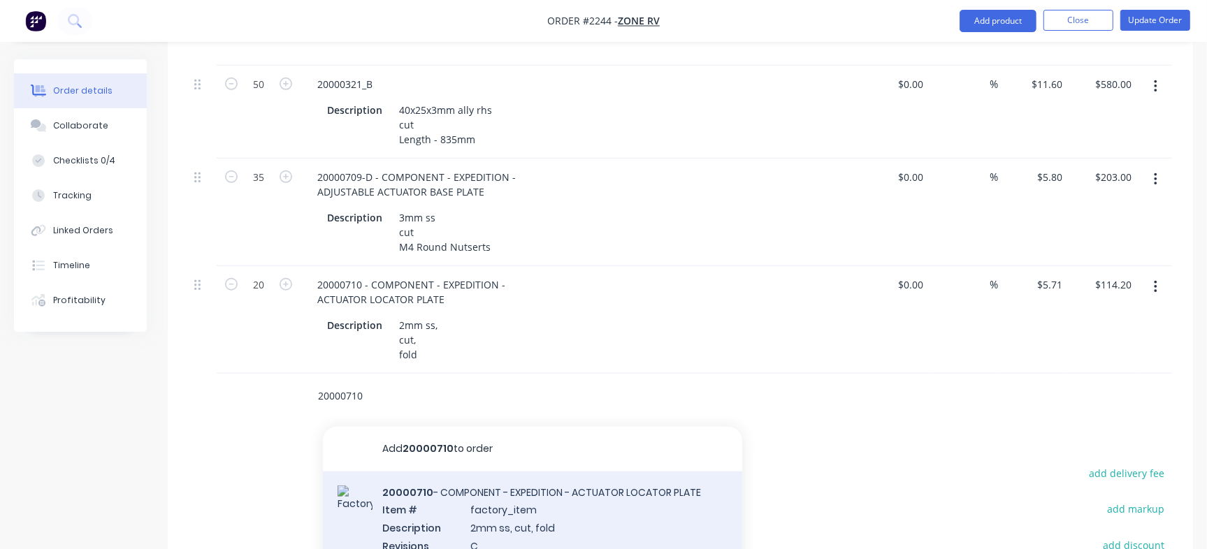
type input "20000710"
click at [482, 475] on div "20000710 - COMPONENT - EXPEDITION - ACTUATOR LOCATOR PLATE Item # factory_item …" at bounding box center [532, 528] width 419 height 113
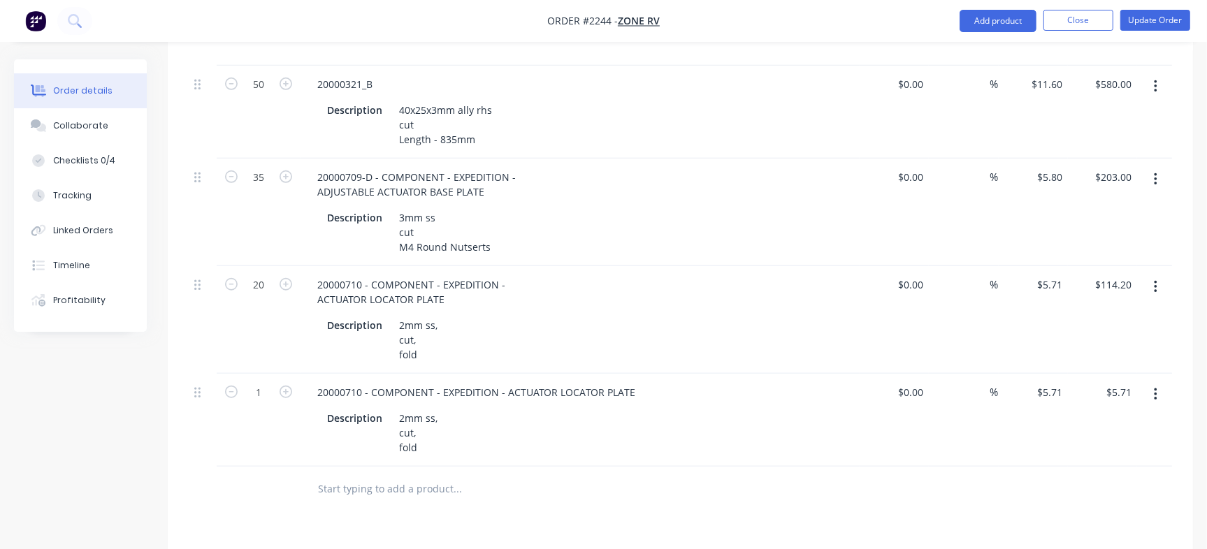
click at [1158, 275] on button "button" at bounding box center [1155, 287] width 33 height 25
drag, startPoint x: 1131, startPoint y: 303, endPoint x: 1111, endPoint y: 356, distance: 56.6
click at [1111, 356] on div "Edit Duplicate Exclude from tax Delete" at bounding box center [1105, 365] width 133 height 119
click at [1104, 398] on div "Delete" at bounding box center [1106, 408] width 108 height 20
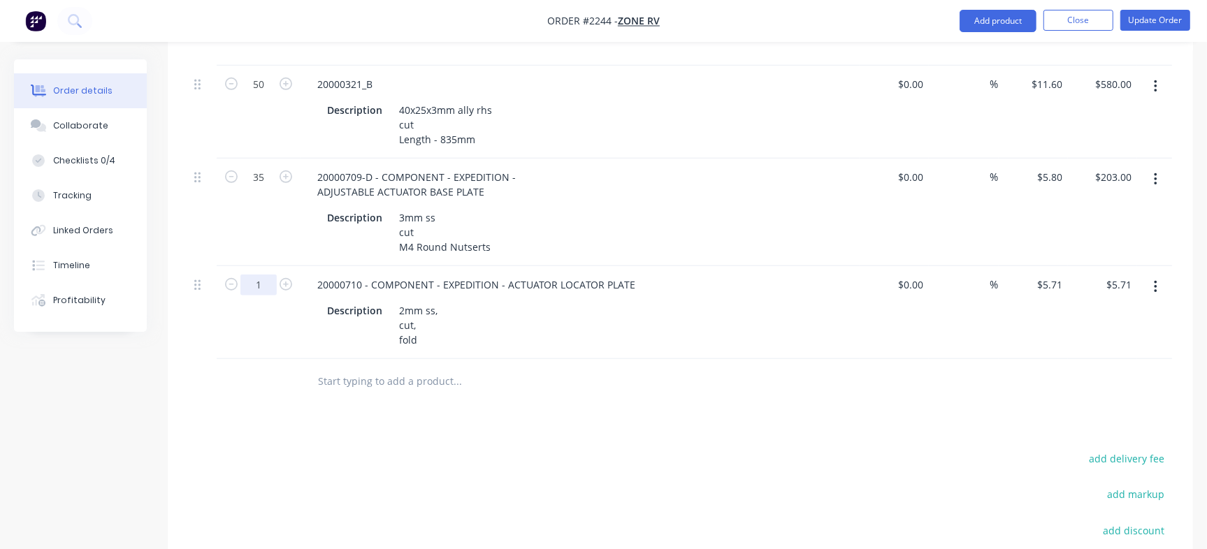
click at [269, 275] on input "1" at bounding box center [258, 285] width 36 height 21
type input "20"
type input "$114.20"
click at [511, 378] on div "Products Show / Hide columns Add product Qty Cost Markup Price Total 300 200001…" at bounding box center [680, 178] width 1025 height 1125
click at [362, 275] on div "20000710 - COMPONENT - EXPEDITION - ACTUATOR LOCATOR PLATE" at bounding box center [476, 285] width 340 height 20
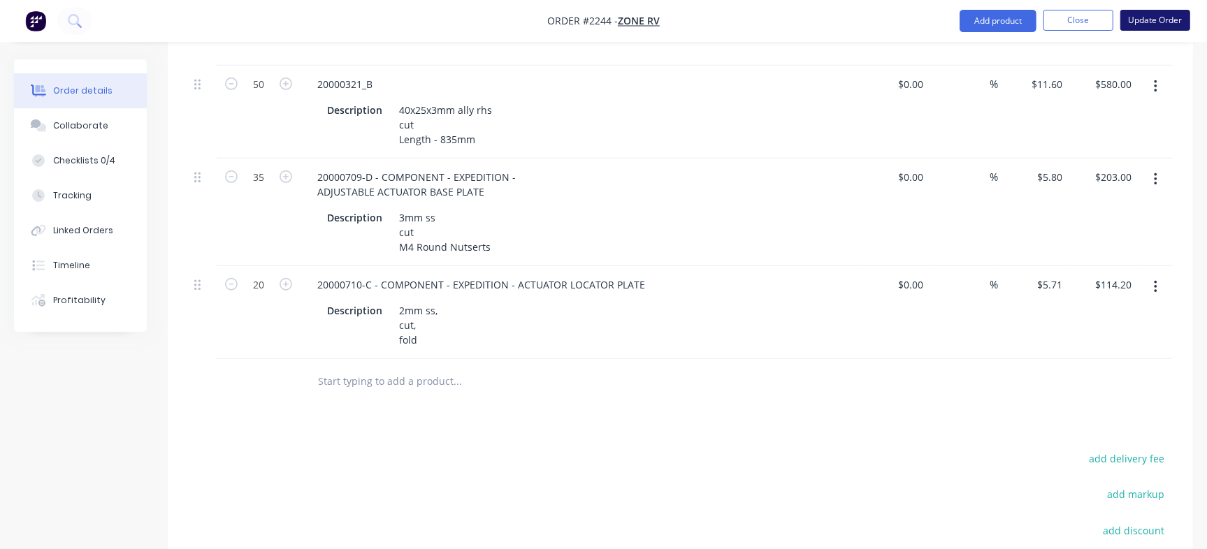
click at [1152, 17] on button "Update Order" at bounding box center [1155, 20] width 70 height 21
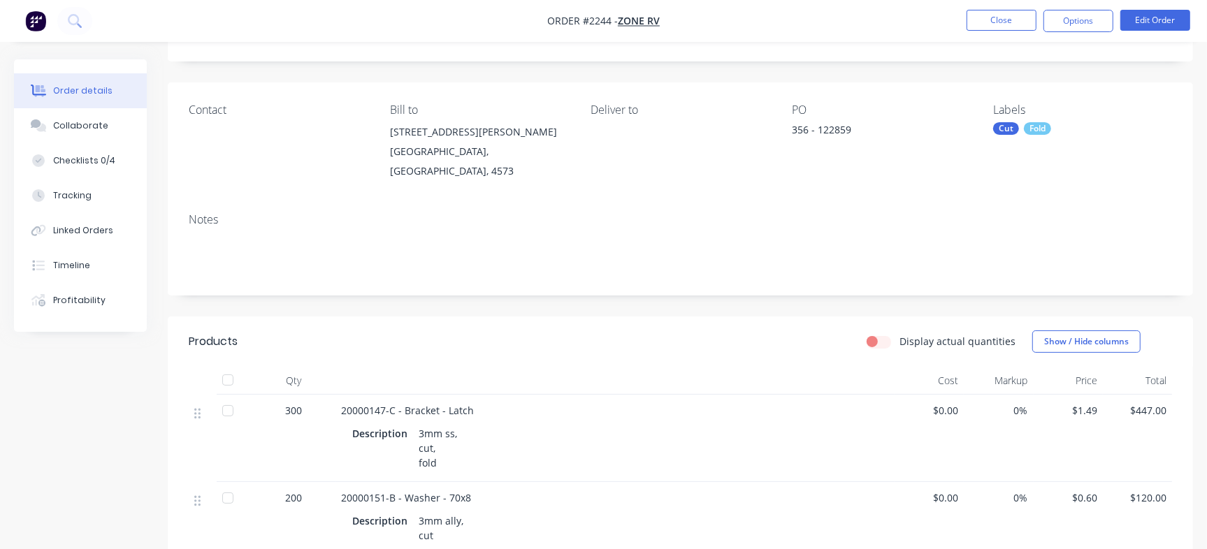
scroll to position [67, 0]
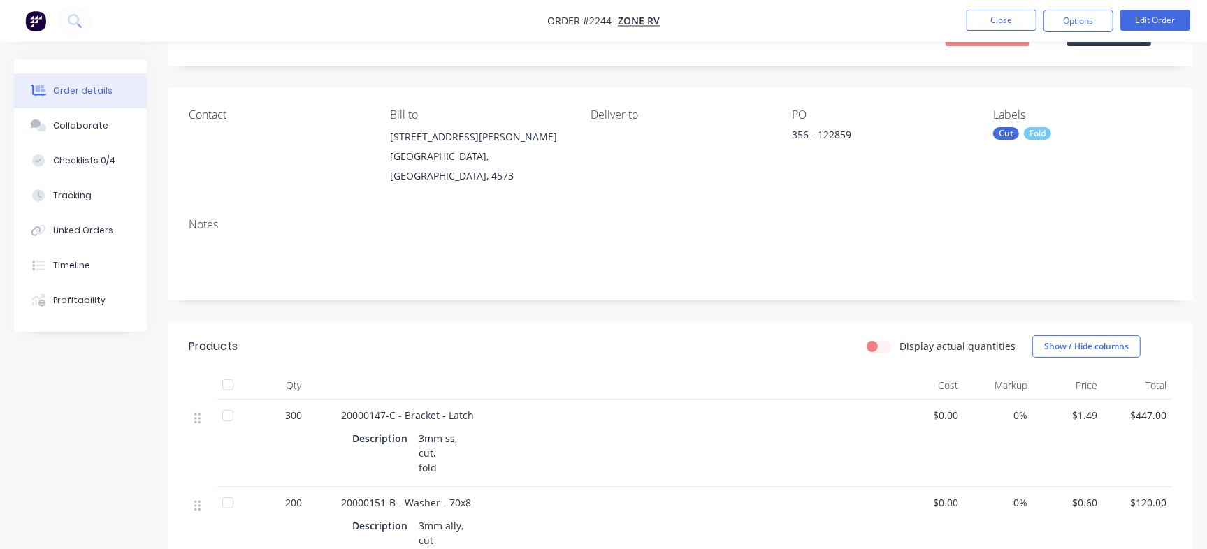
click at [365, 409] on span "20000147-C - Bracket - Latch" at bounding box center [407, 415] width 133 height 13
copy span "20000147"
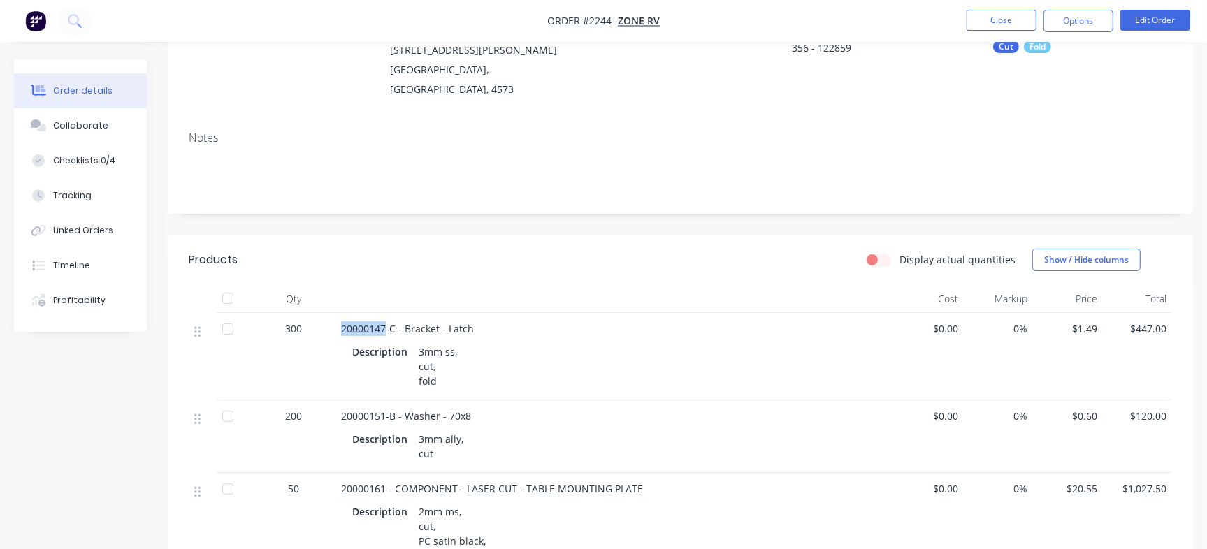
scroll to position [173, 0]
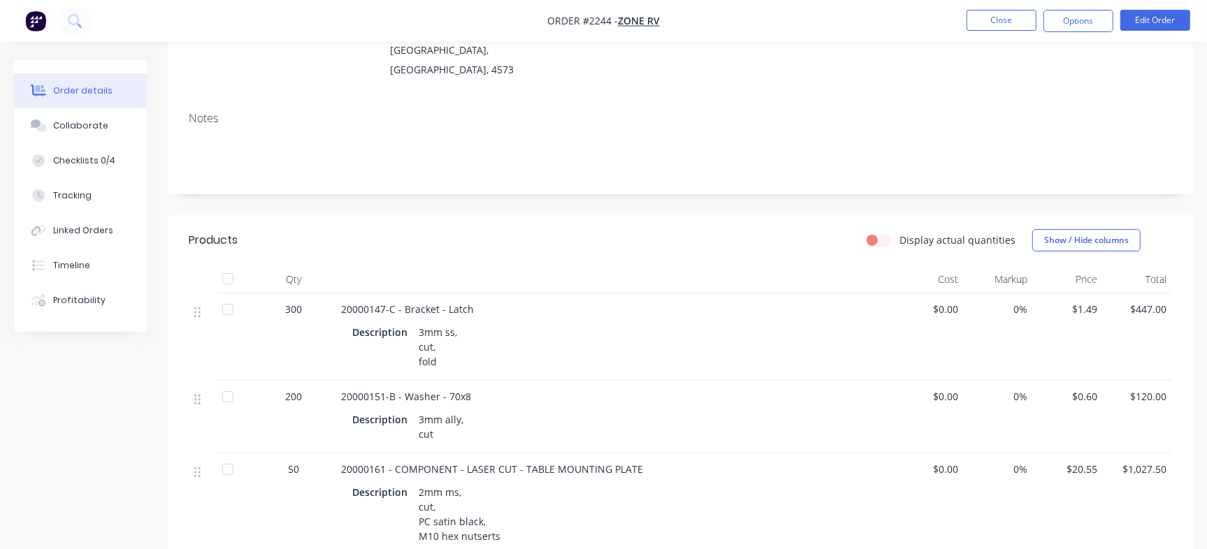
click at [365, 390] on span "20000151-B - Washer - 70x8" at bounding box center [406, 396] width 130 height 13
copy span "20000151"
click at [368, 463] on span "20000161 - COMPONENT - LASER CUT - TABLE MOUNTING PLATE" at bounding box center [492, 469] width 302 height 13
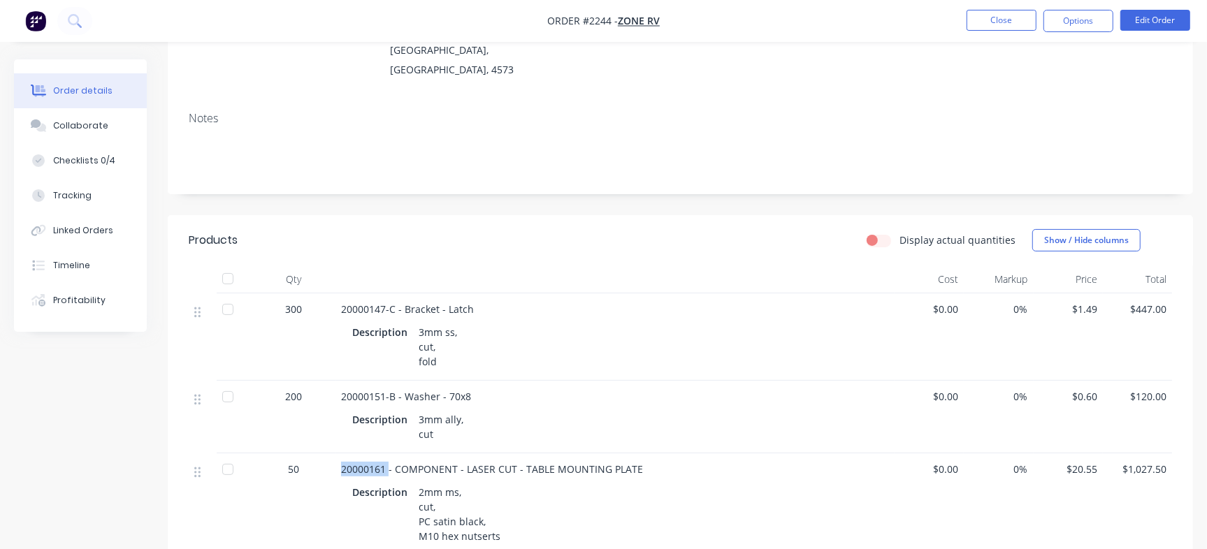
copy span "20000161"
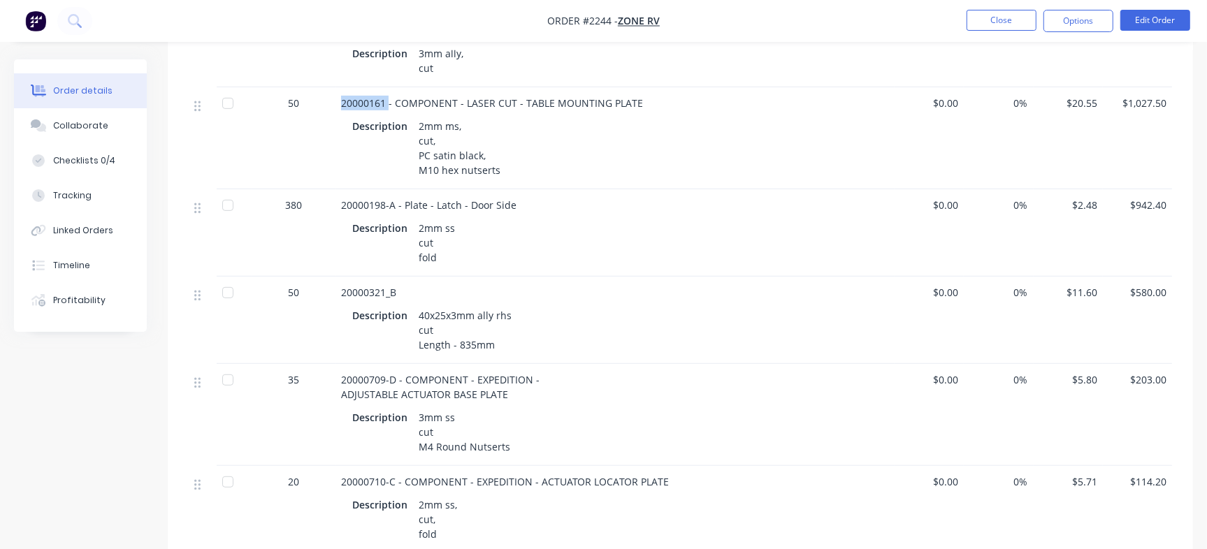
scroll to position [537, 0]
click at [360, 201] on span "20000198-A - Plate - Latch - Door Side" at bounding box center [428, 207] width 175 height 13
click at [366, 289] on span "20000321_B" at bounding box center [368, 295] width 55 height 13
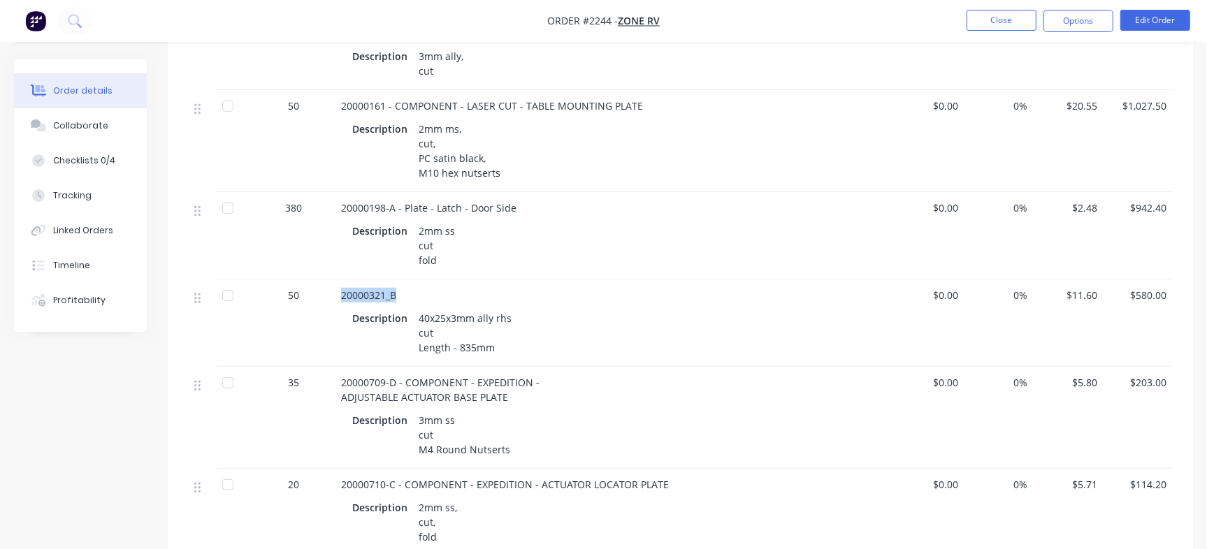
drag, startPoint x: 366, startPoint y: 259, endPoint x: 372, endPoint y: 280, distance: 21.0
click at [368, 261] on div "20000198-A - Plate - Latch - Door Side Description 2mm ss cut fold" at bounding box center [614, 235] width 559 height 87
click at [381, 289] on span "20000321_B" at bounding box center [368, 295] width 55 height 13
drag, startPoint x: 382, startPoint y: 280, endPoint x: 320, endPoint y: 284, distance: 62.3
click at [320, 284] on div "50 20000321_B Description 40x25x3mm ally rhs cut Length - 835mm $0.00 0% $11.60…" at bounding box center [680, 323] width 983 height 87
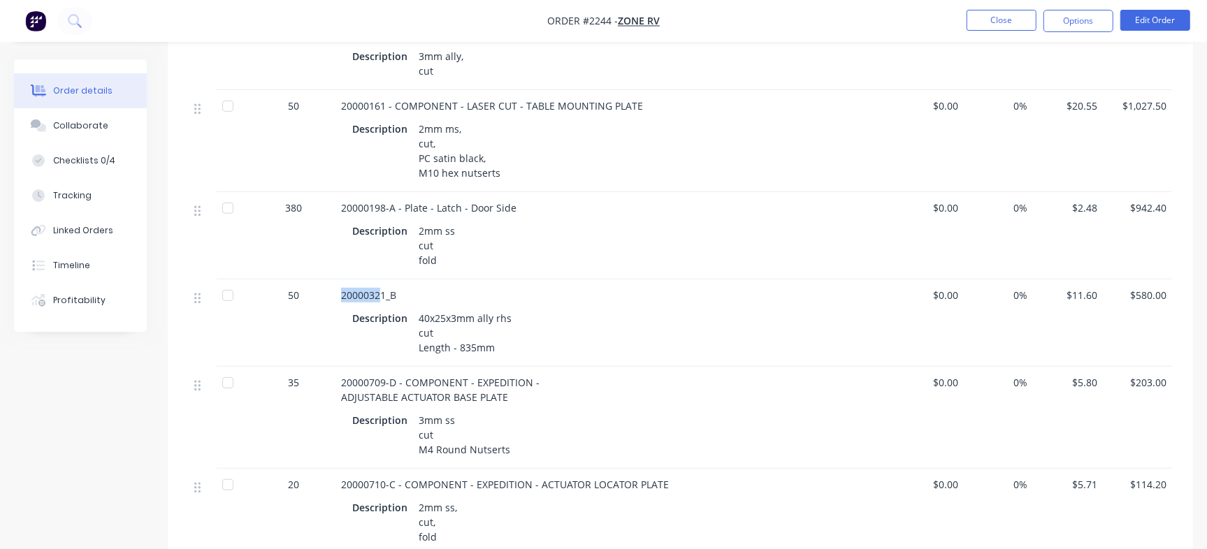
click at [380, 289] on span "20000321_B" at bounding box center [368, 295] width 55 height 13
click at [382, 289] on span "20000321_B" at bounding box center [368, 295] width 55 height 13
drag, startPoint x: 384, startPoint y: 280, endPoint x: 310, endPoint y: 282, distance: 74.8
click at [310, 282] on div "50 20000321_B Description 40x25x3mm ally rhs cut Length - 835mm $0.00 0% $11.60…" at bounding box center [680, 323] width 983 height 87
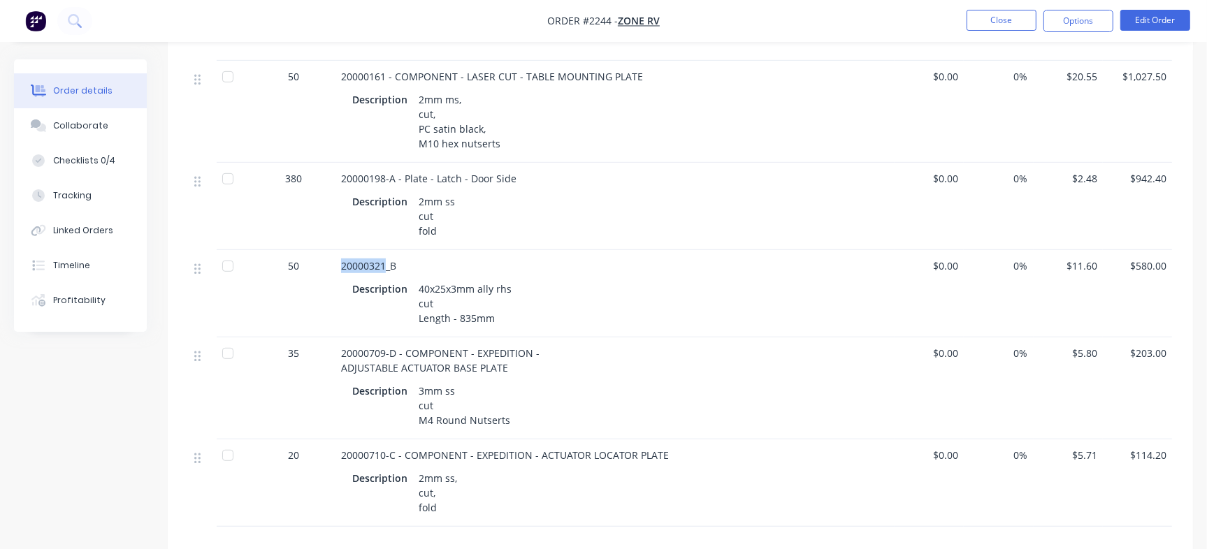
scroll to position [560, 0]
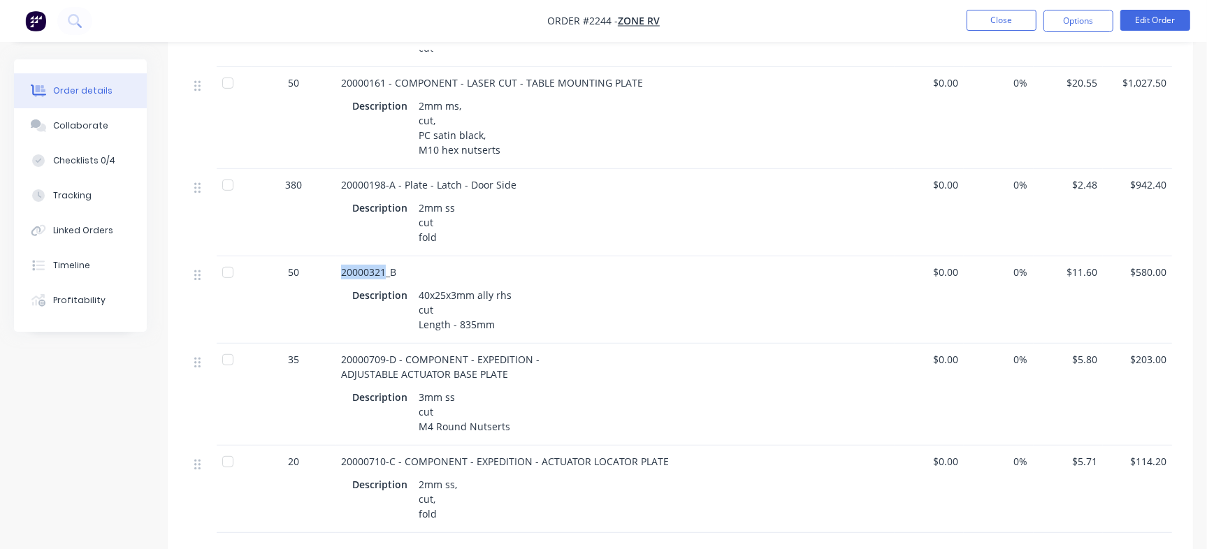
click at [366, 266] on span "20000321_B" at bounding box center [368, 272] width 55 height 13
click at [385, 266] on span "20000321_B" at bounding box center [368, 272] width 55 height 13
drag, startPoint x: 384, startPoint y: 255, endPoint x: 282, endPoint y: 257, distance: 102.1
click at [282, 257] on div "50 20000321_B Description 40x25x3mm ally rhs cut Length - 835mm $0.00 0% $11.60…" at bounding box center [680, 300] width 983 height 87
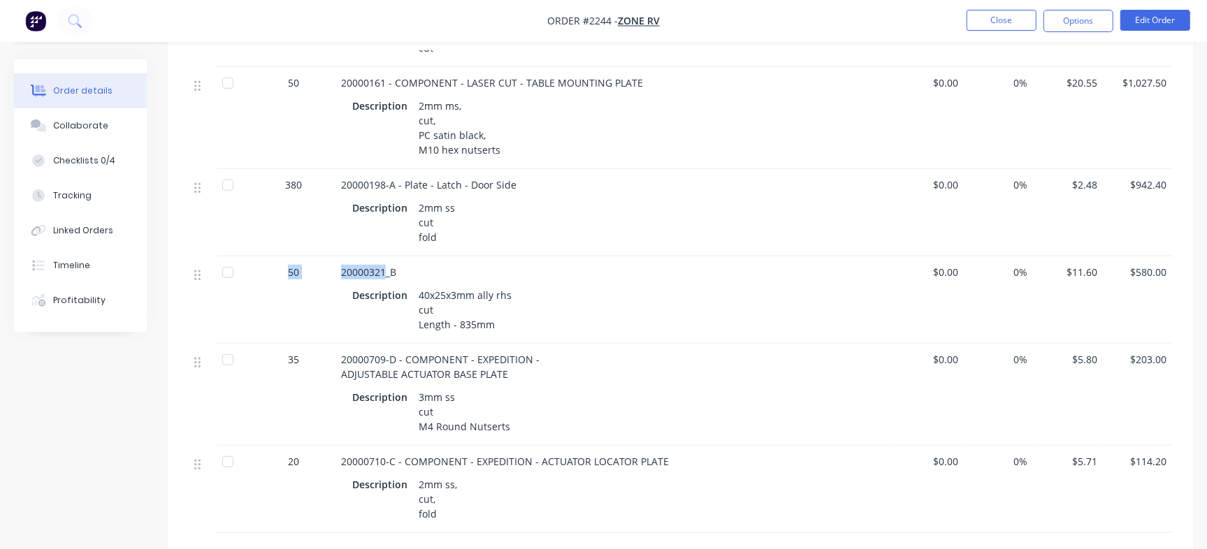
click at [376, 266] on span "20000321_B" at bounding box center [368, 272] width 55 height 13
click at [382, 266] on span "20000321_B" at bounding box center [368, 272] width 55 height 13
drag, startPoint x: 384, startPoint y: 257, endPoint x: 339, endPoint y: 259, distance: 45.5
click at [339, 259] on div "20000321_B Description 40x25x3mm ally rhs cut Length - 835mm" at bounding box center [614, 300] width 559 height 87
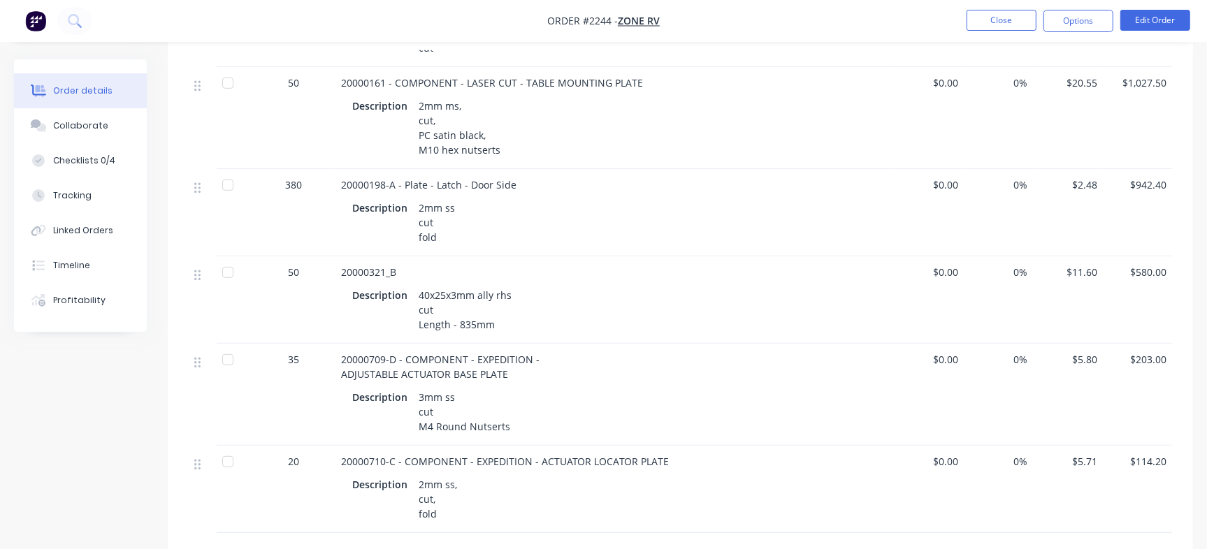
click at [361, 353] on span "20000709-D - COMPONENT - EXPEDITION - ADJUSTABLE ACTUATOR BASE PLATE" at bounding box center [441, 367] width 201 height 28
click at [339, 351] on div "20000709-D - COMPONENT - EXPEDITION - ADJUSTABLE ACTUATOR BASE PLATE Descriptio…" at bounding box center [614, 395] width 559 height 102
click at [1166, 25] on button "Edit Order" at bounding box center [1155, 20] width 70 height 21
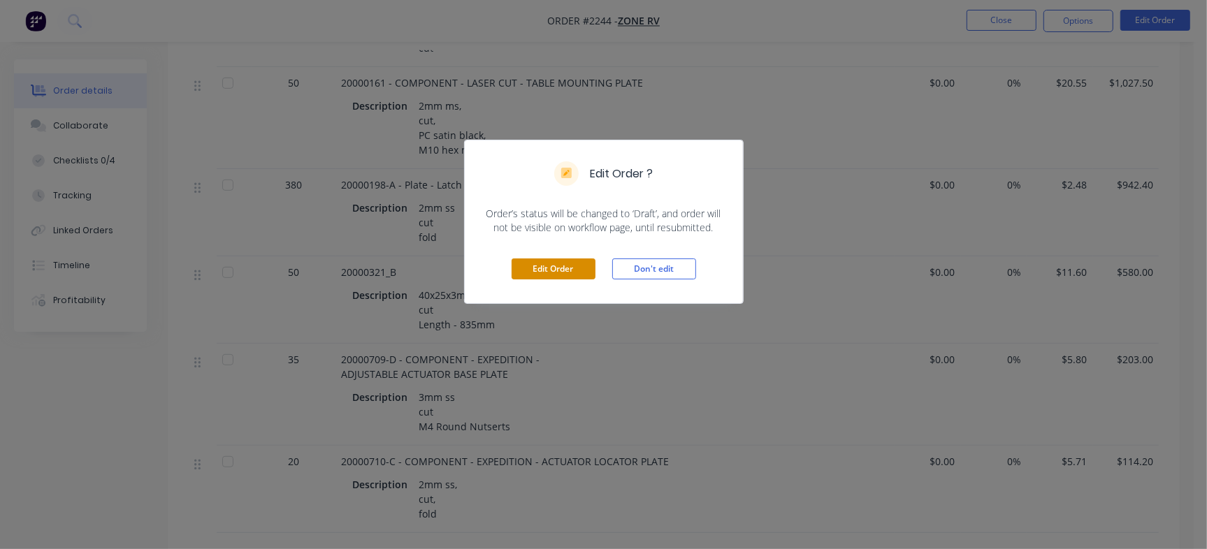
click at [571, 273] on button "Edit Order" at bounding box center [554, 269] width 84 height 21
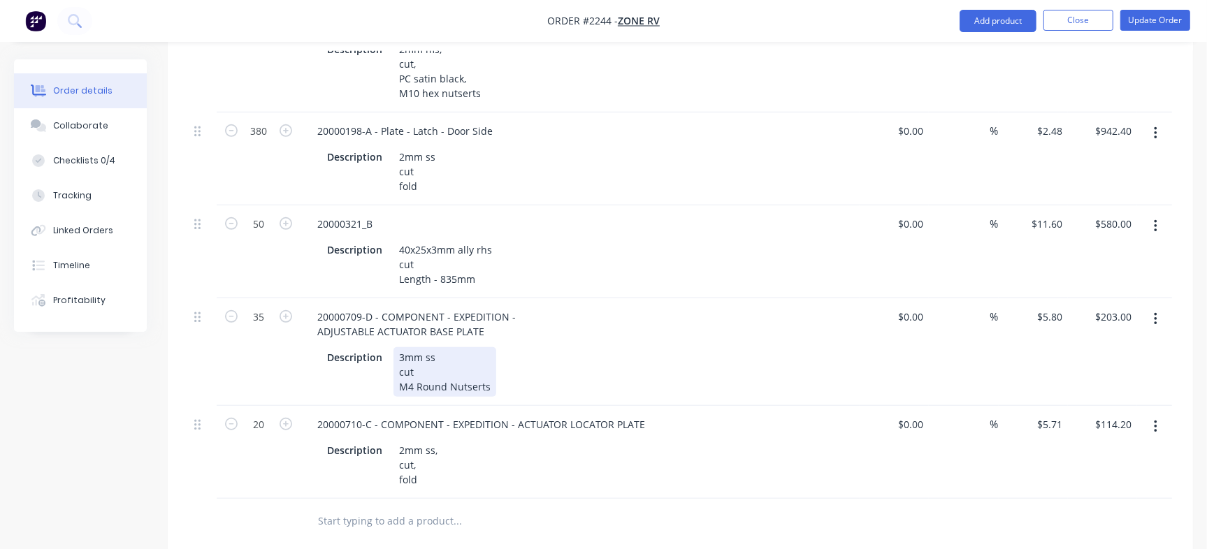
scroll to position [677, 0]
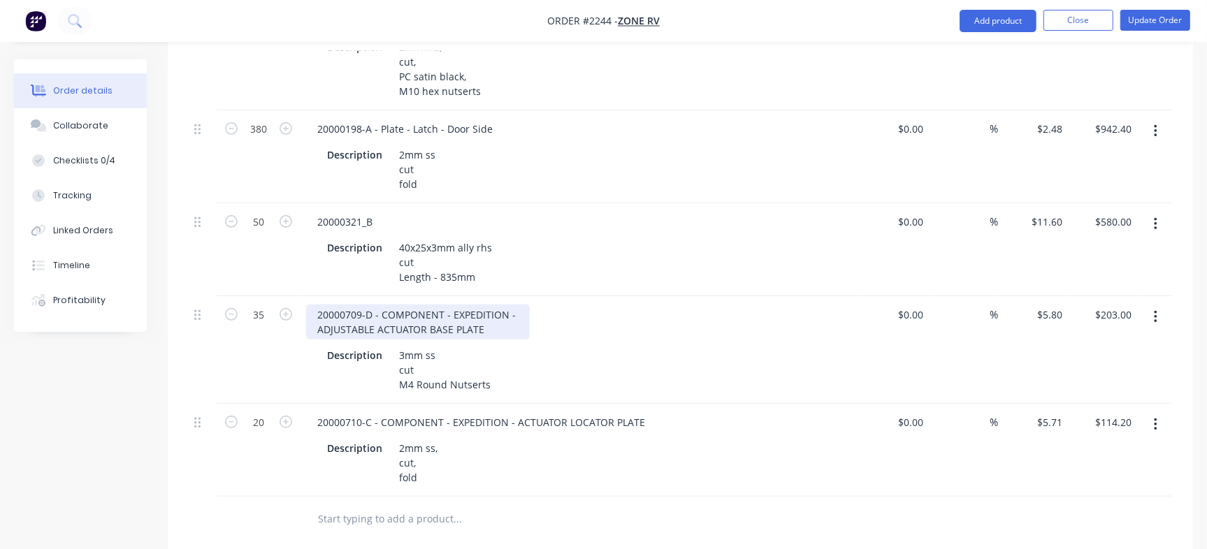
click at [316, 305] on div "20000709-D - COMPONENT - EXPEDITION - ADJUSTABLE ACTUATOR BASE PLATE" at bounding box center [418, 322] width 224 height 35
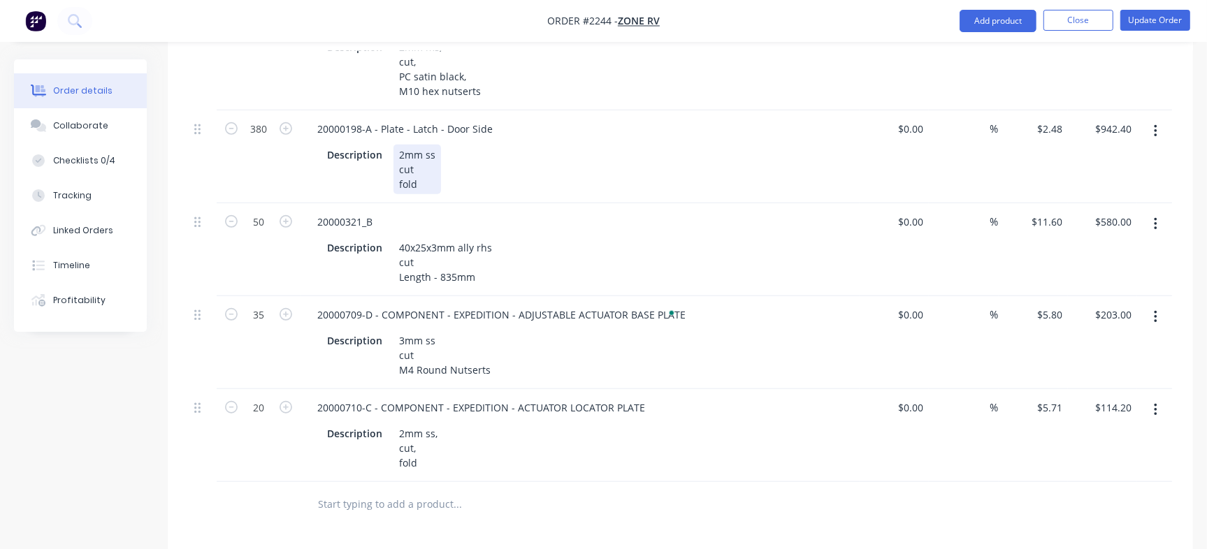
click at [688, 145] on div "Description 2mm ss cut fold" at bounding box center [578, 170] width 512 height 50
click at [1153, 24] on button "Update Order" at bounding box center [1155, 20] width 70 height 21
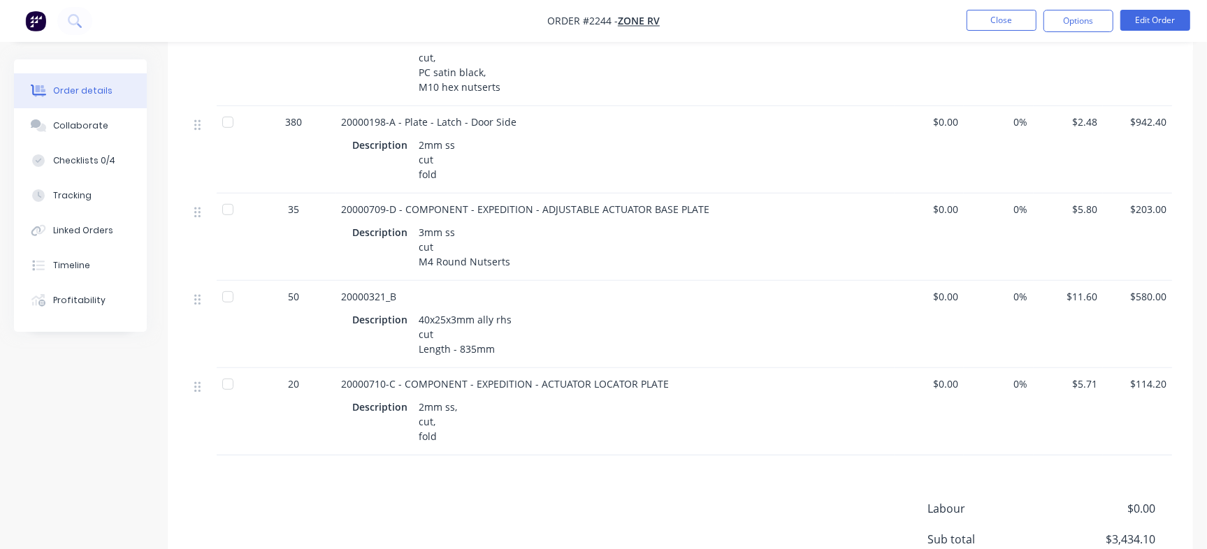
scroll to position [629, 0]
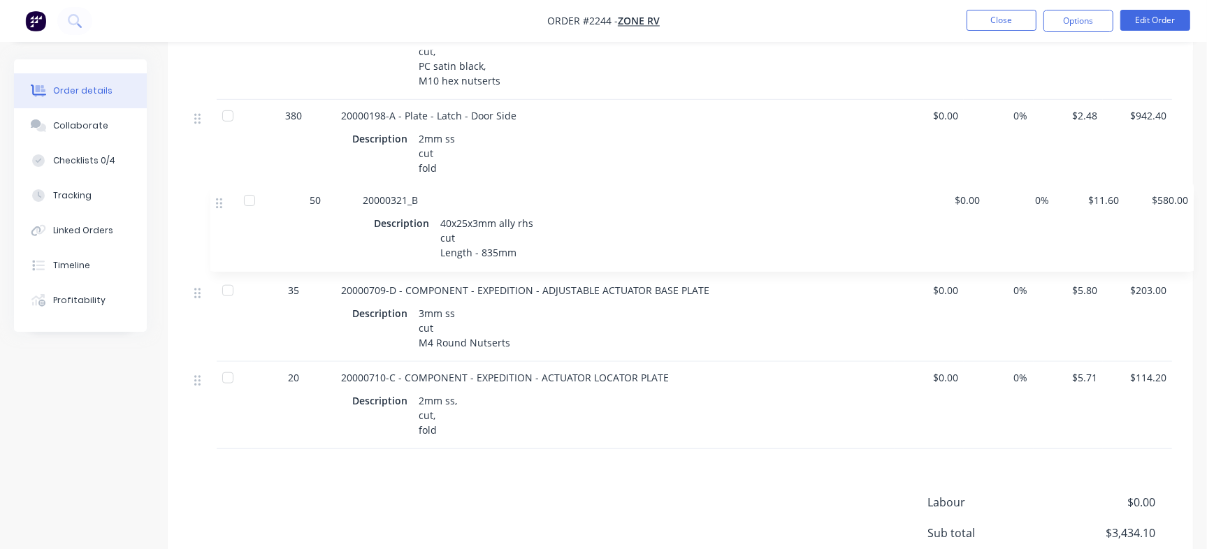
drag, startPoint x: 195, startPoint y: 273, endPoint x: 224, endPoint y: 194, distance: 83.6
click at [224, 194] on div "300 20000147-C - Bracket - Latch Description 3mm ss, cut, fold $0.00 0% $1.49 $…" at bounding box center [680, 144] width 983 height 612
click at [366, 284] on span "20000709-D - COMPONENT - EXPEDITION - ADJUSTABLE ACTUATOR BASE PLATE" at bounding box center [525, 290] width 368 height 13
click at [366, 371] on span "20000710-C - COMPONENT - EXPEDITION - ACTUATOR LOCATOR PLATE" at bounding box center [505, 377] width 328 height 13
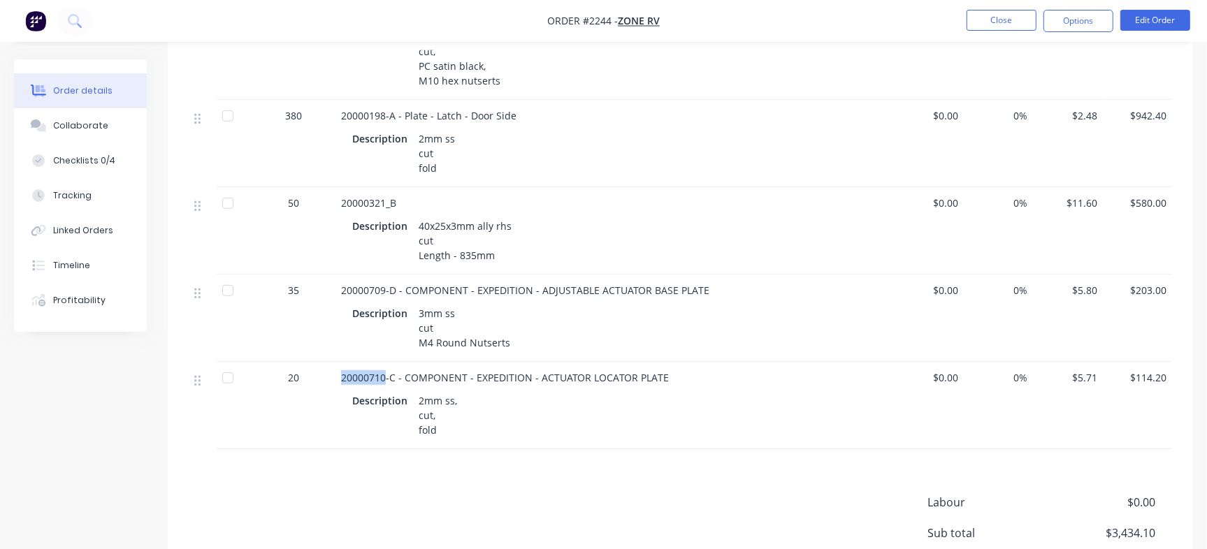
click at [366, 371] on span "20000710-C - COMPONENT - EXPEDITION - ACTUATOR LOCATOR PLATE" at bounding box center [505, 377] width 328 height 13
click at [377, 275] on div "20000709-D - COMPONENT - EXPEDITION - ADJUSTABLE ACTUATOR BASE PLATE Descriptio…" at bounding box center [614, 318] width 559 height 87
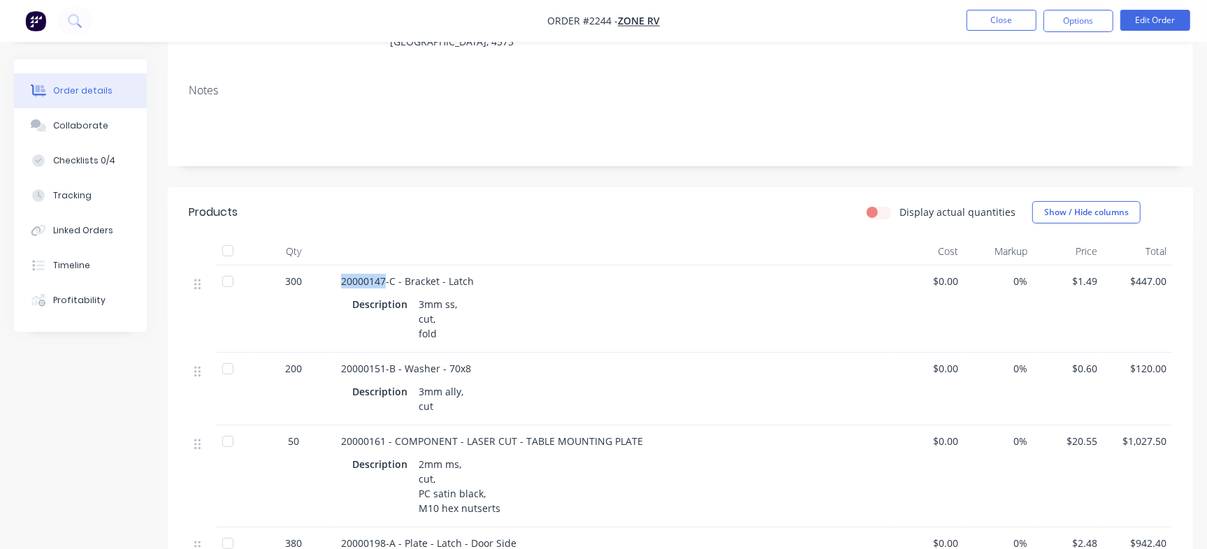
drag, startPoint x: 384, startPoint y: 267, endPoint x: 318, endPoint y: 262, distance: 65.9
click at [318, 266] on div "300 20000147-C - Bracket - Latch Description 3mm ss, cut, fold $0.00 0% $1.49 $…" at bounding box center [680, 309] width 983 height 87
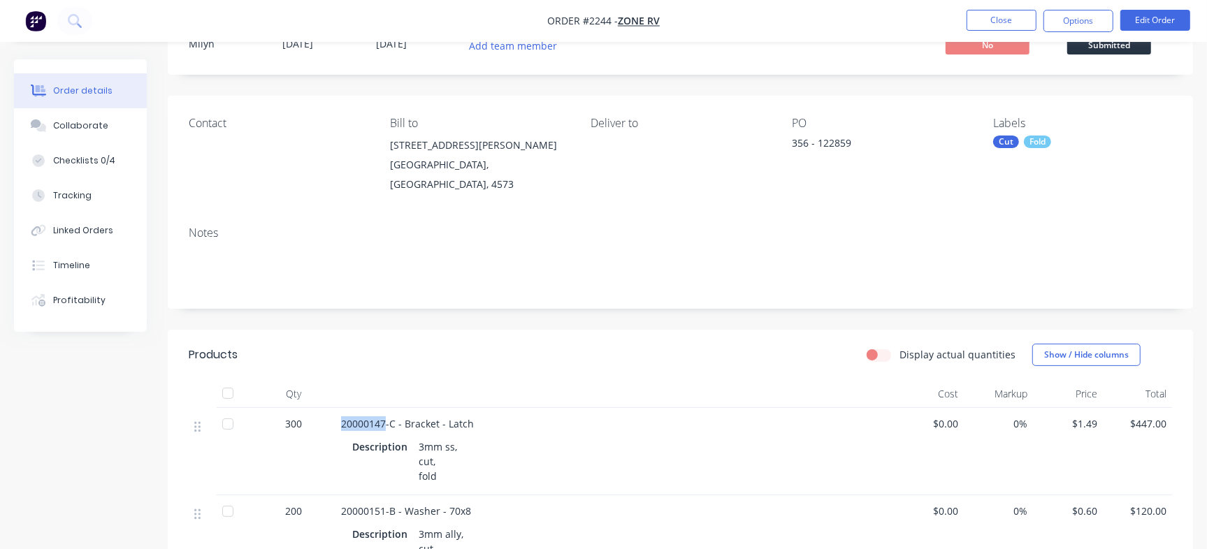
scroll to position [0, 0]
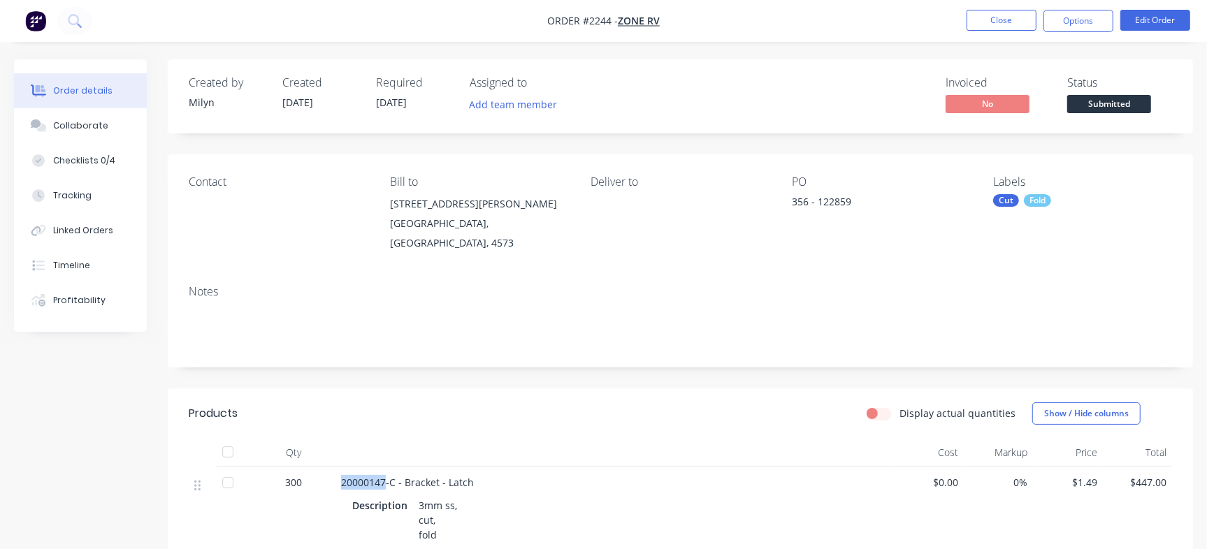
click at [740, 274] on div "Notes" at bounding box center [680, 321] width 1025 height 94
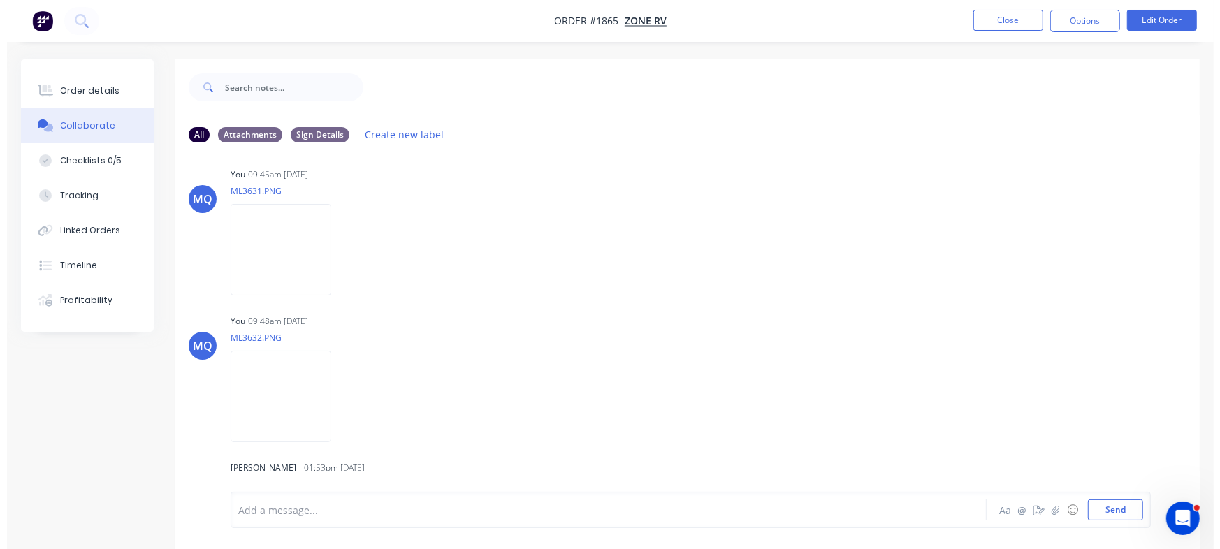
scroll to position [732, 0]
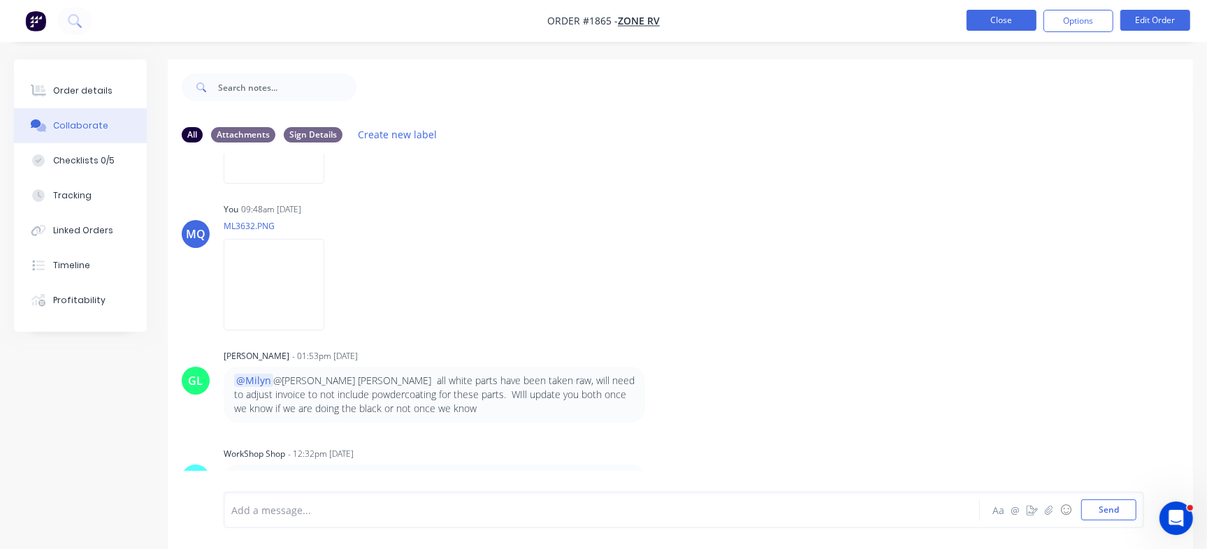
click at [993, 23] on button "Close" at bounding box center [1002, 20] width 70 height 21
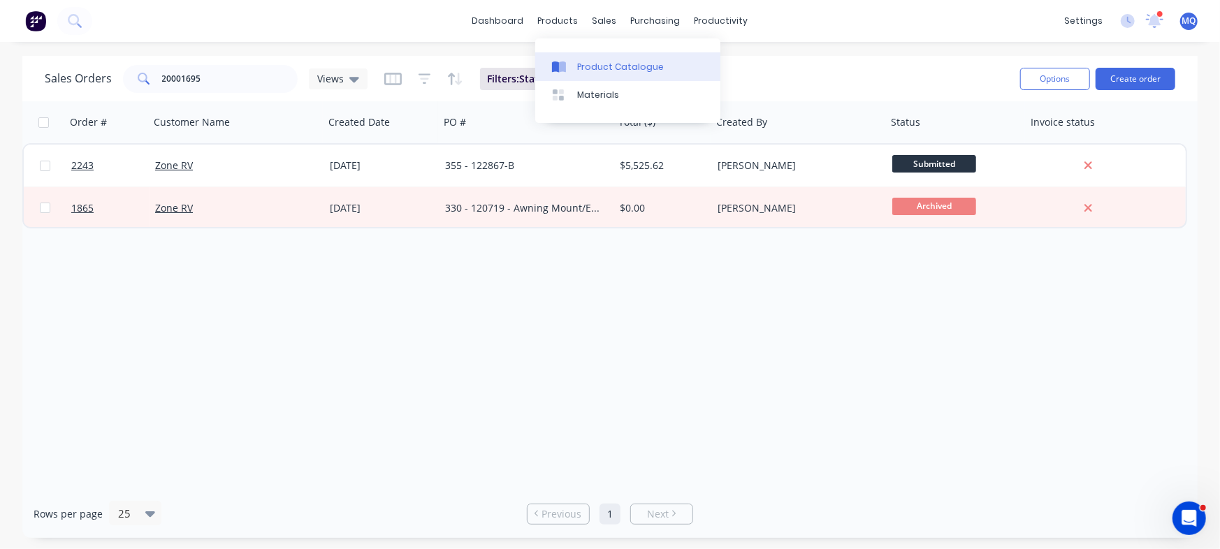
click at [582, 67] on div "Product Catalogue" at bounding box center [620, 67] width 87 height 13
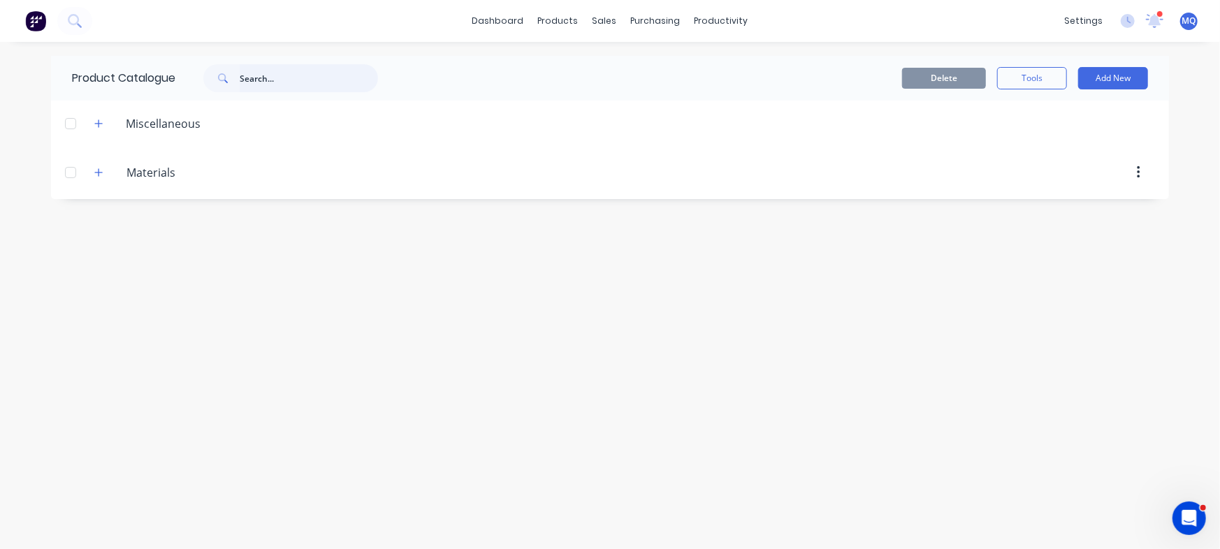
click at [304, 73] on input "text" at bounding box center [309, 78] width 138 height 28
paste input "20000147"
type input "20000147"
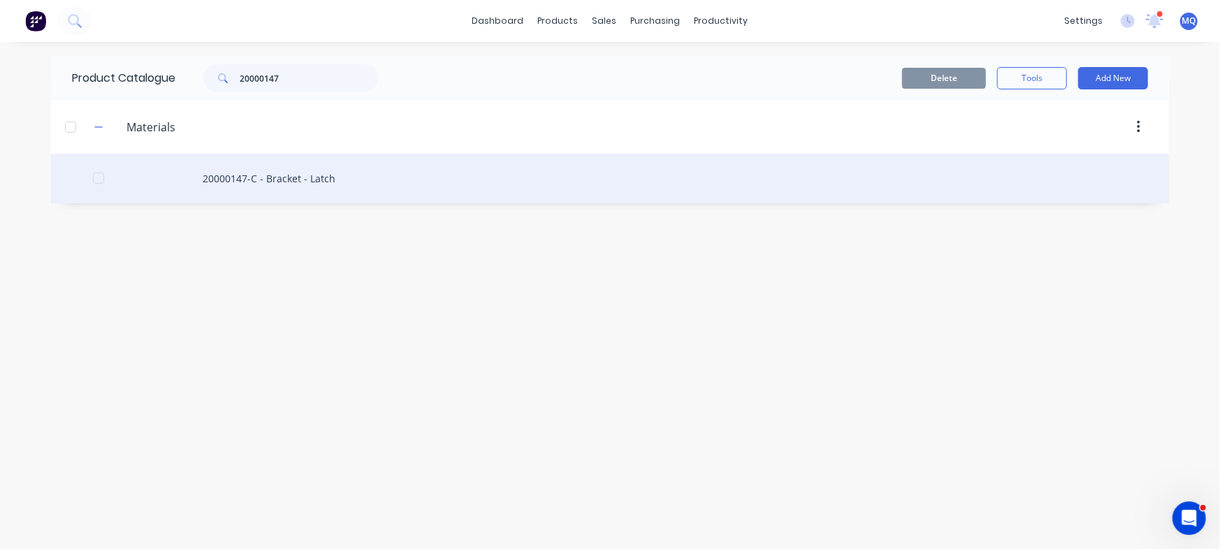
click at [250, 179] on div "20000147-C - Bracket - Latch" at bounding box center [610, 179] width 1118 height 50
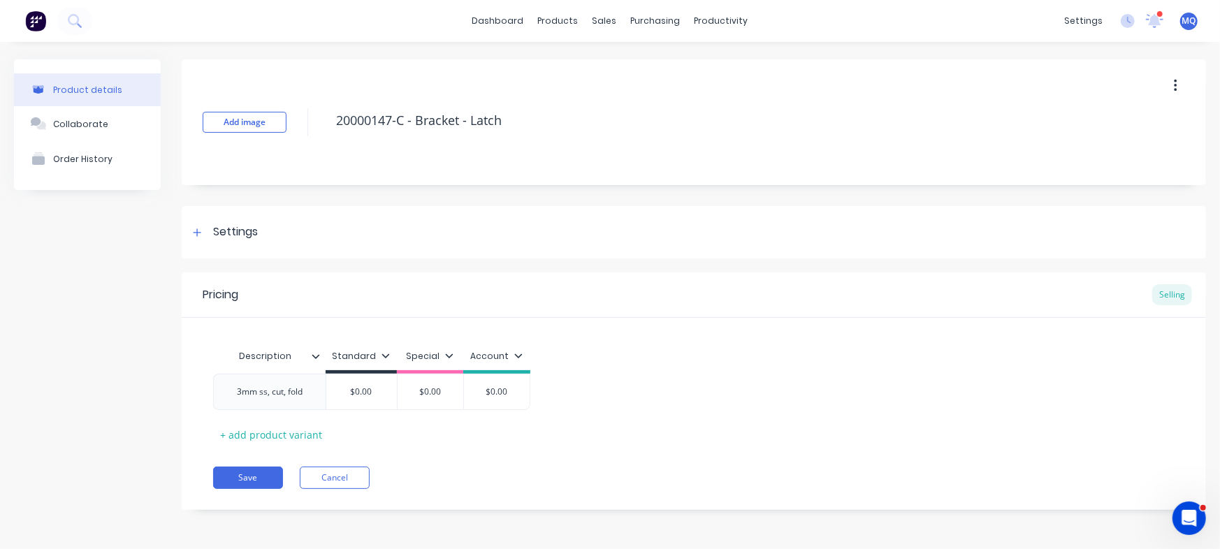
type textarea "x"
click at [260, 399] on div "3mm ss, cut, fold" at bounding box center [270, 392] width 88 height 18
click at [273, 396] on div "3mm ss, cut, fold" at bounding box center [270, 392] width 88 height 18
click at [275, 405] on div "3mm ss, cut, fold" at bounding box center [270, 395] width 70 height 31
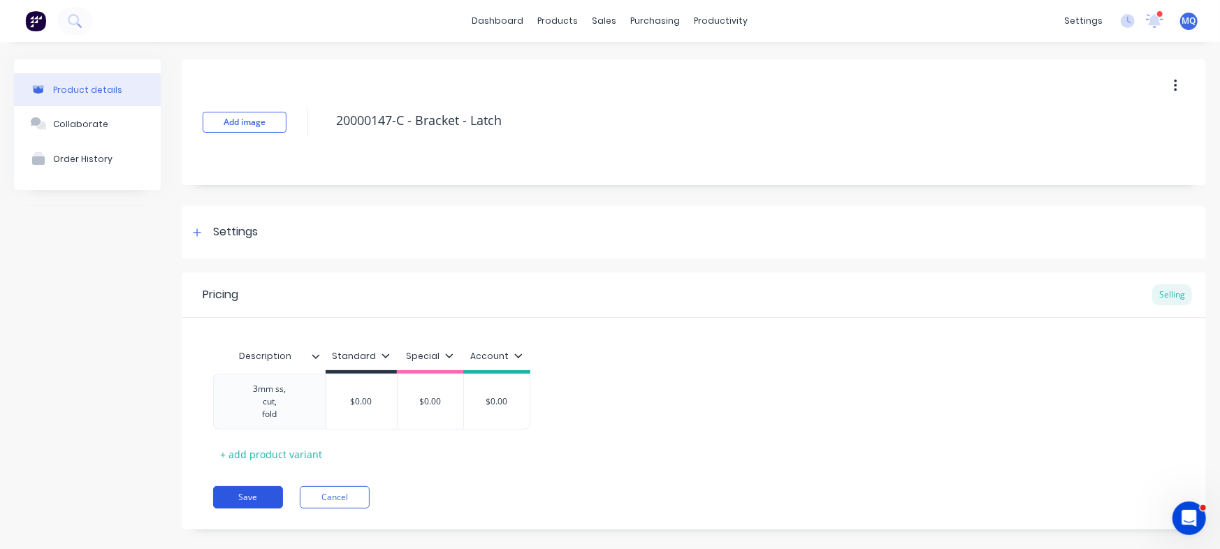
click at [248, 491] on button "Save" at bounding box center [248, 497] width 70 height 22
type textarea "x"
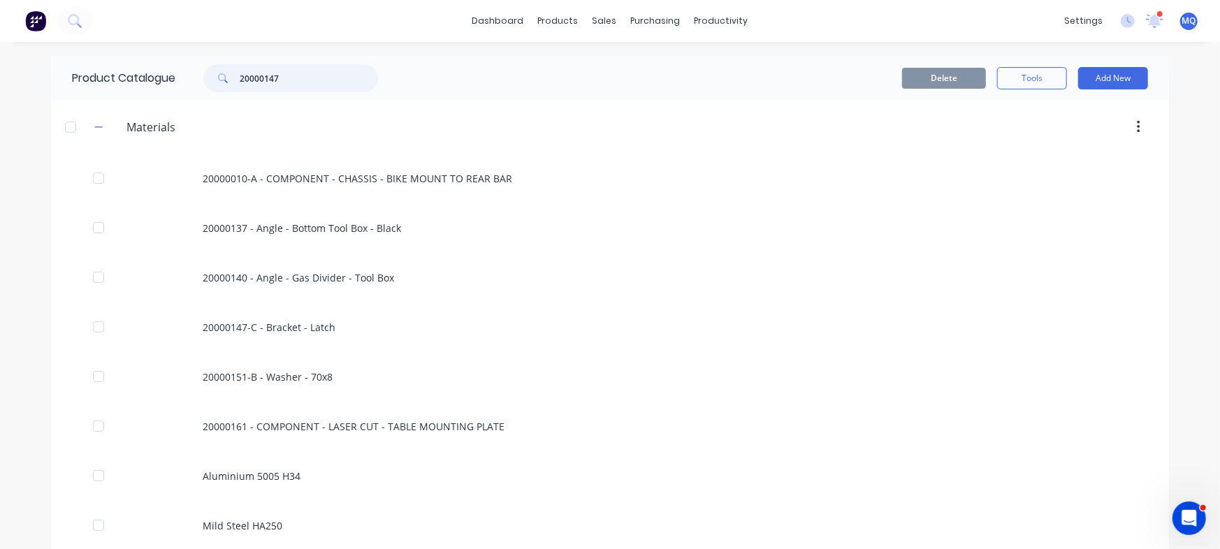
click at [314, 69] on input "20000147" at bounding box center [309, 78] width 138 height 28
paste input "51"
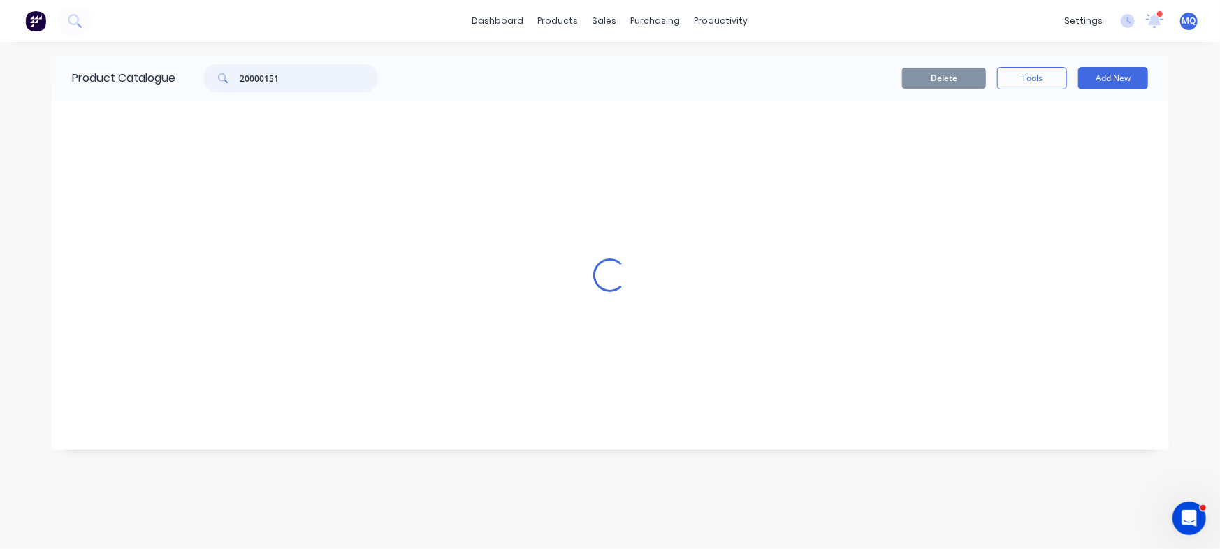
type input "20000151"
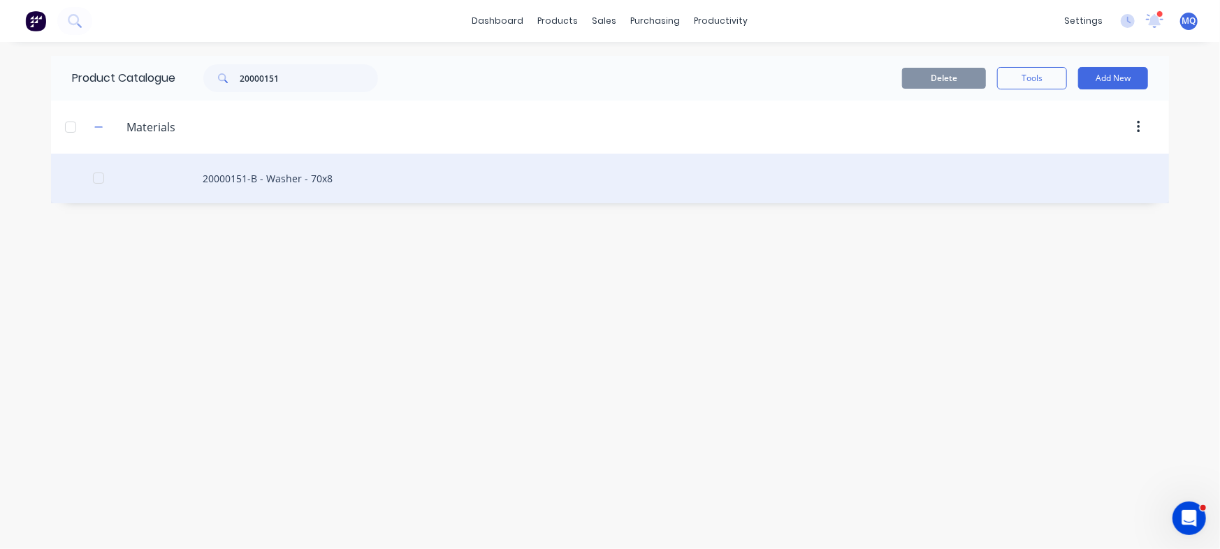
click at [259, 190] on div "20000151-B - Washer - 70x8" at bounding box center [610, 179] width 1118 height 50
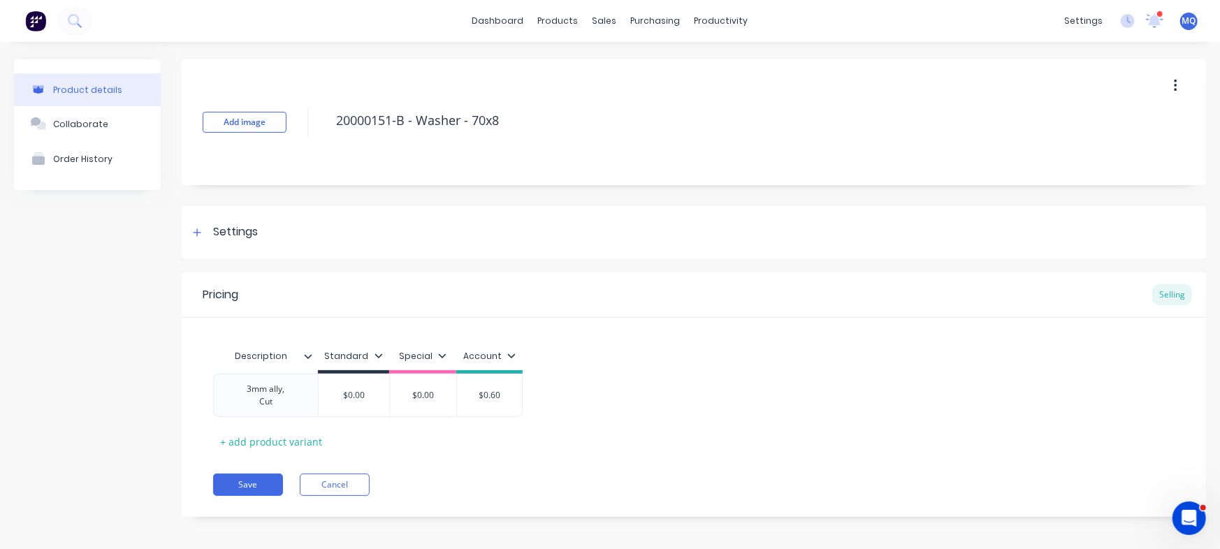
type textarea "x"
click at [264, 405] on div "3mm ally, Cut" at bounding box center [266, 395] width 70 height 31
click at [226, 484] on button "Save" at bounding box center [248, 485] width 70 height 22
type textarea "x"
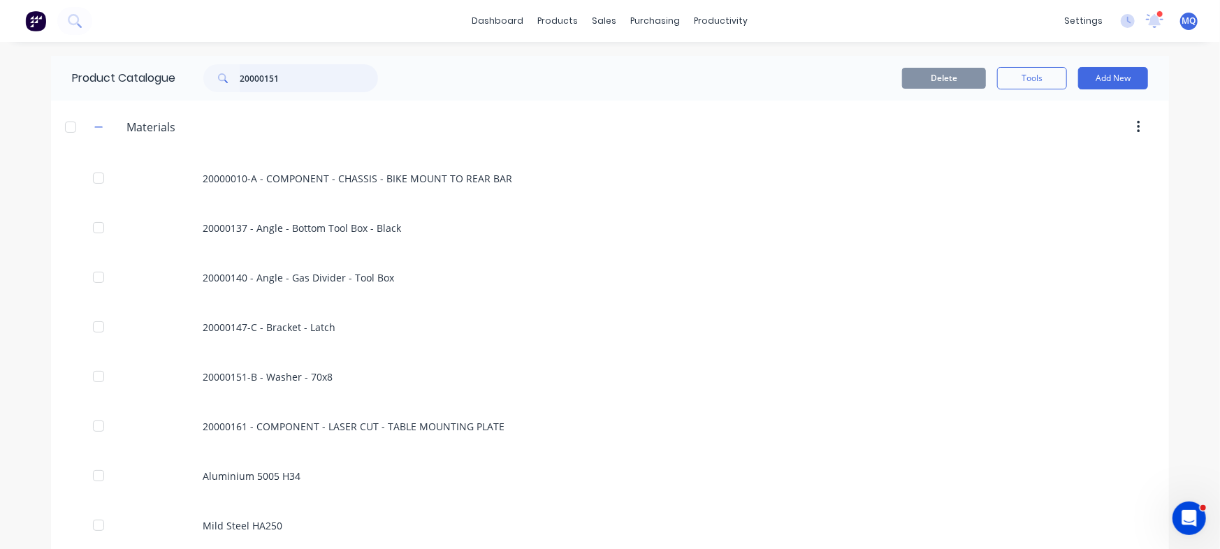
click at [279, 76] on input "20000151" at bounding box center [309, 78] width 138 height 28
paste input "98"
type input "20000198"
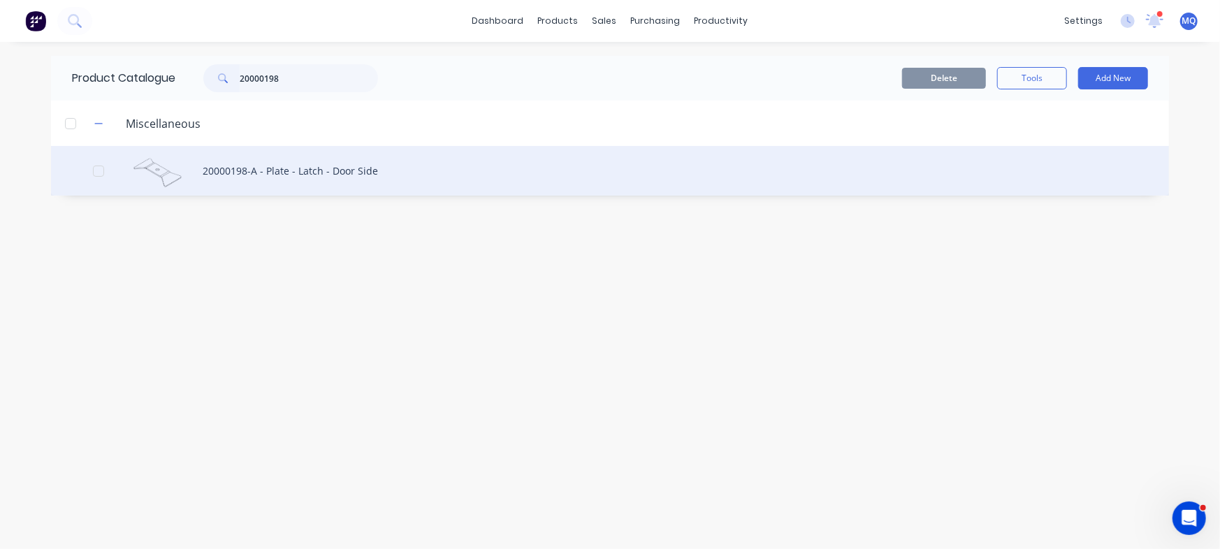
click at [390, 166] on div "20000198-A - Plate - Latch - Door Side" at bounding box center [610, 171] width 1118 height 50
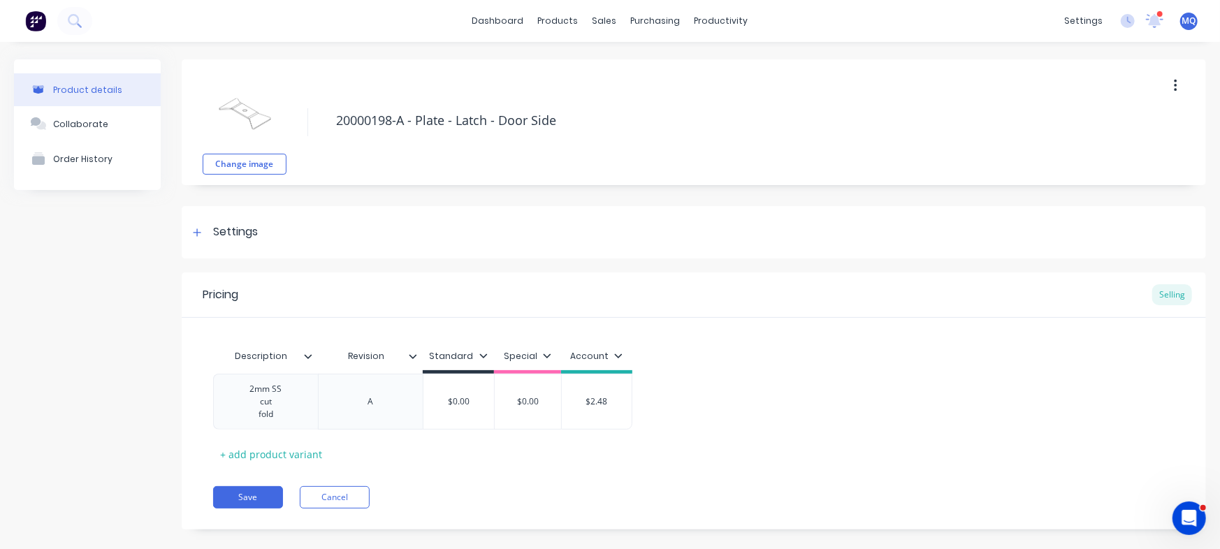
type textarea "x"
click at [285, 394] on div "2mm SS cut fold" at bounding box center [266, 401] width 70 height 43
click at [258, 488] on button "Save" at bounding box center [248, 497] width 70 height 22
type textarea "x"
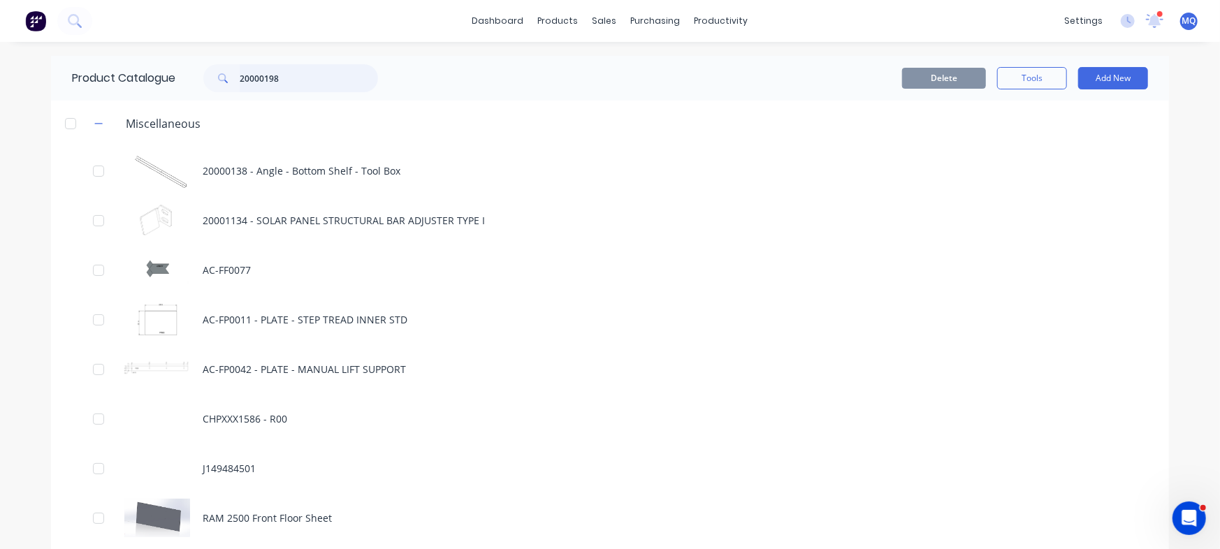
click at [306, 77] on input "20000198" at bounding box center [309, 78] width 138 height 28
click at [254, 80] on input "20000198" at bounding box center [309, 78] width 138 height 28
paste input "709"
type input "20000709"
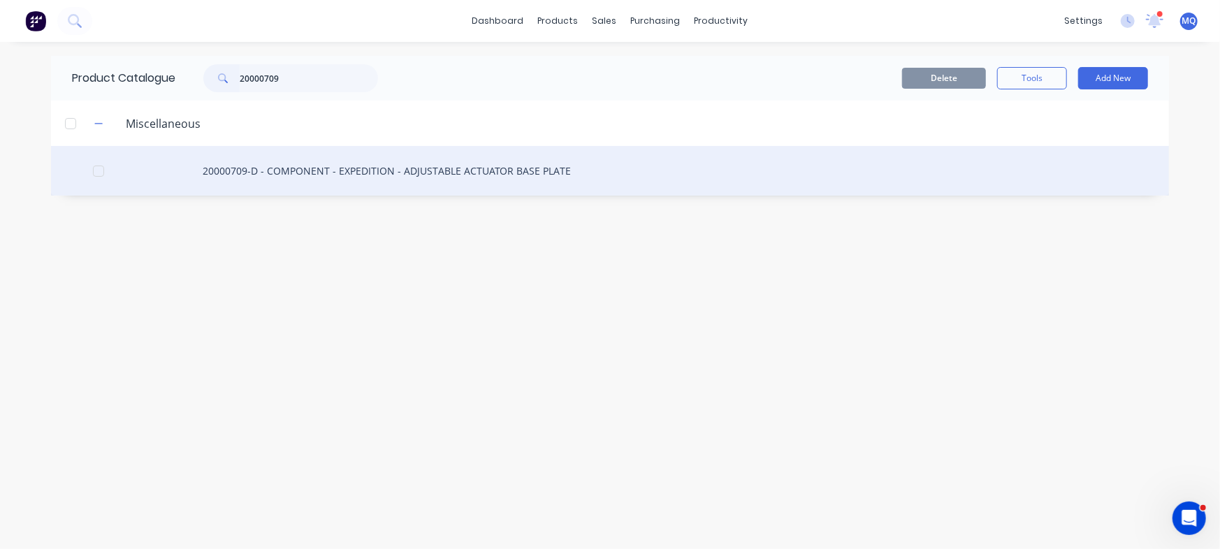
click at [354, 177] on div "20000709-D - COMPONENT - EXPEDITION - ADJUSTABLE ACTUATOR BASE PLATE" at bounding box center [610, 171] width 1118 height 50
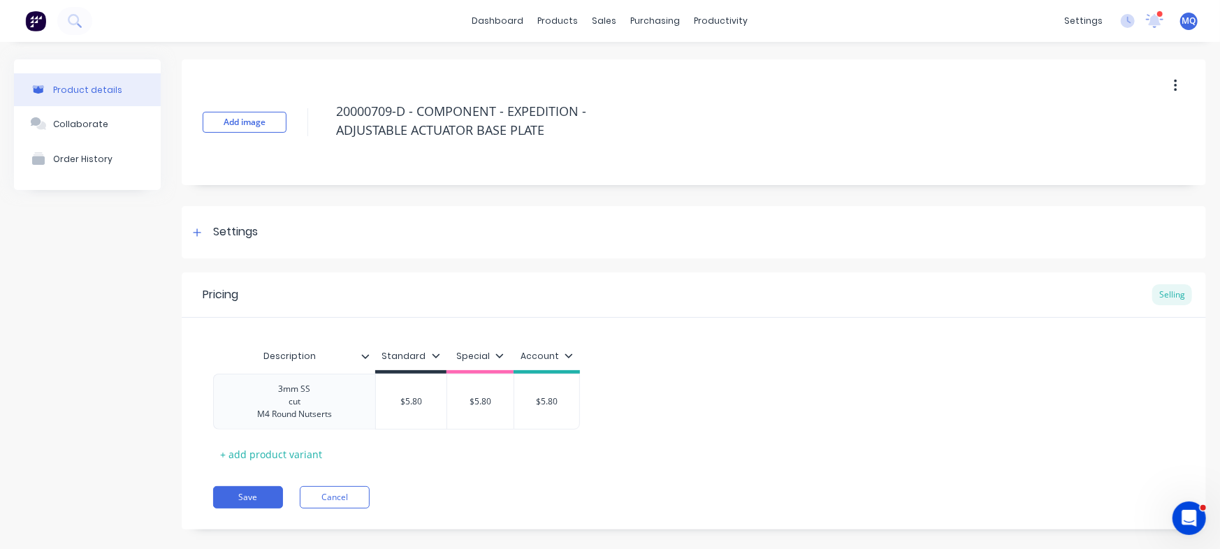
type textarea "x"
click at [335, 392] on div "3mm SS cut M4 Round Nutserts" at bounding box center [294, 401] width 97 height 43
click at [259, 497] on button "Save" at bounding box center [248, 497] width 70 height 22
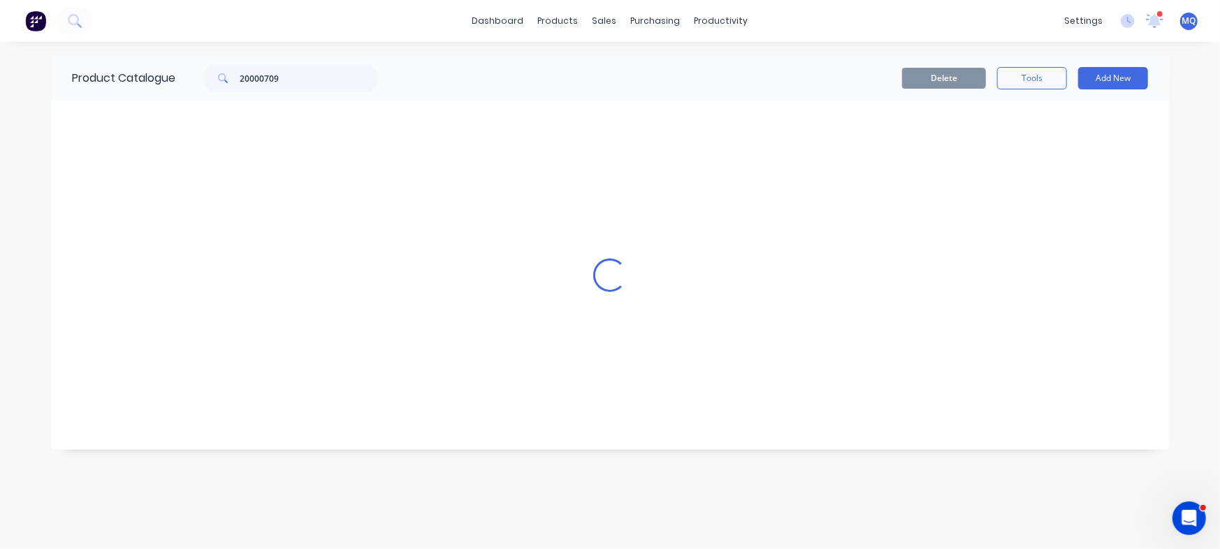
type textarea "x"
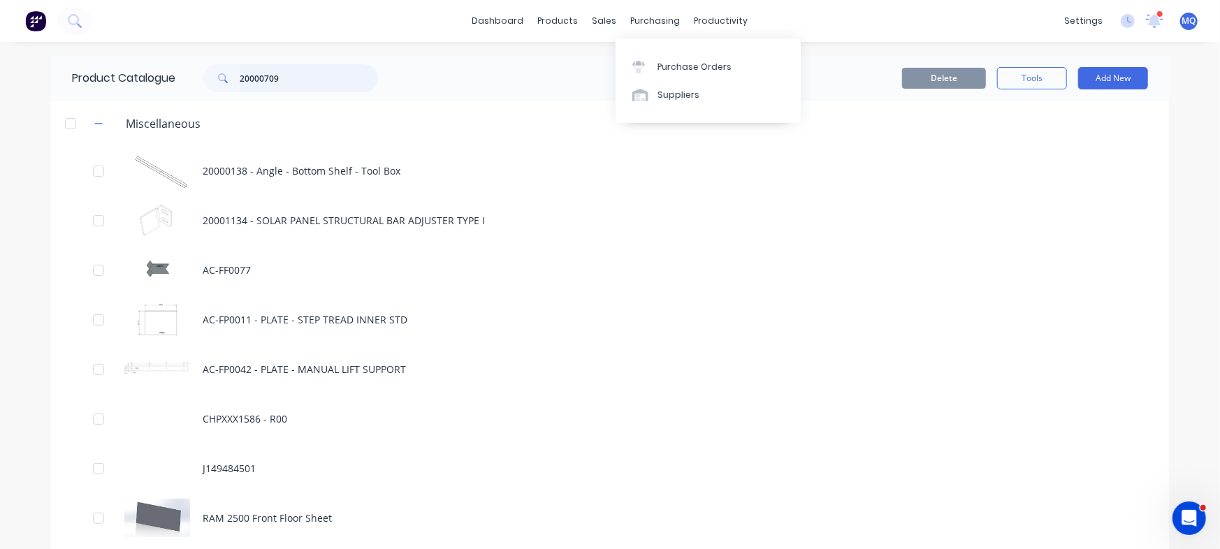
click at [310, 77] on input "20000709" at bounding box center [309, 78] width 138 height 28
click at [269, 77] on input "20000709" at bounding box center [309, 78] width 138 height 28
paste input "10"
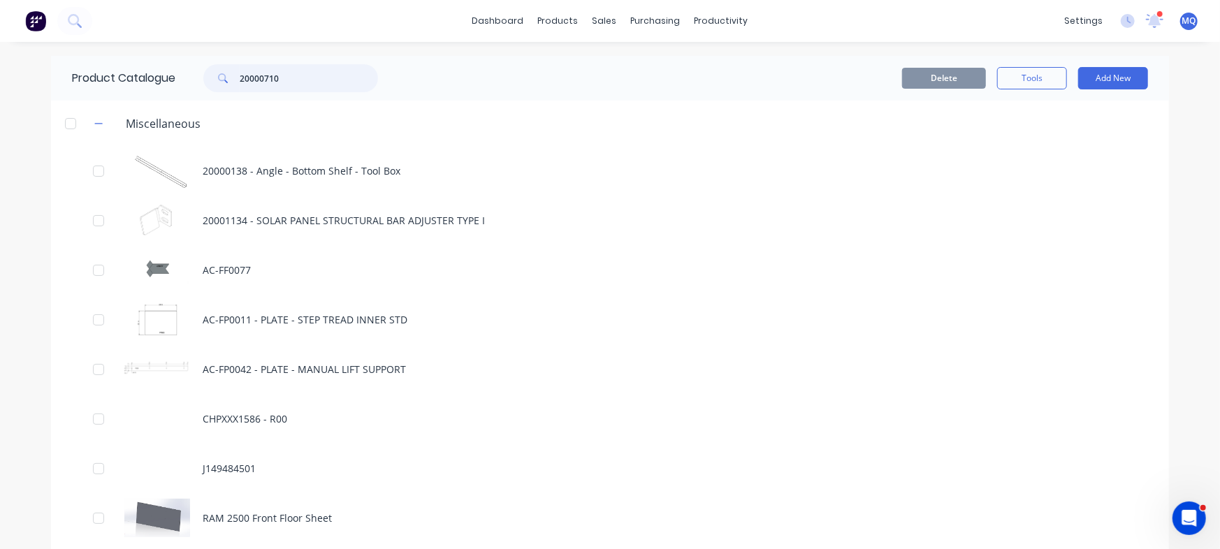
click at [287, 72] on input "20000710" at bounding box center [309, 78] width 138 height 28
type input "20000710"
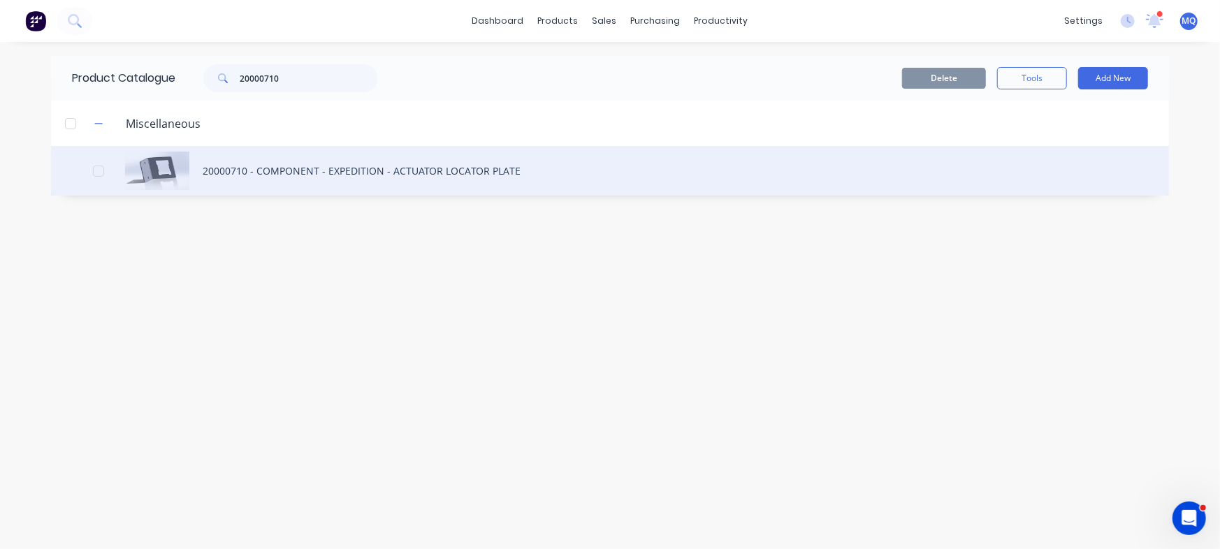
click at [307, 160] on div "20000710 - COMPONENT - EXPEDITION - ACTUATOR LOCATOR PLATE" at bounding box center [610, 171] width 1118 height 50
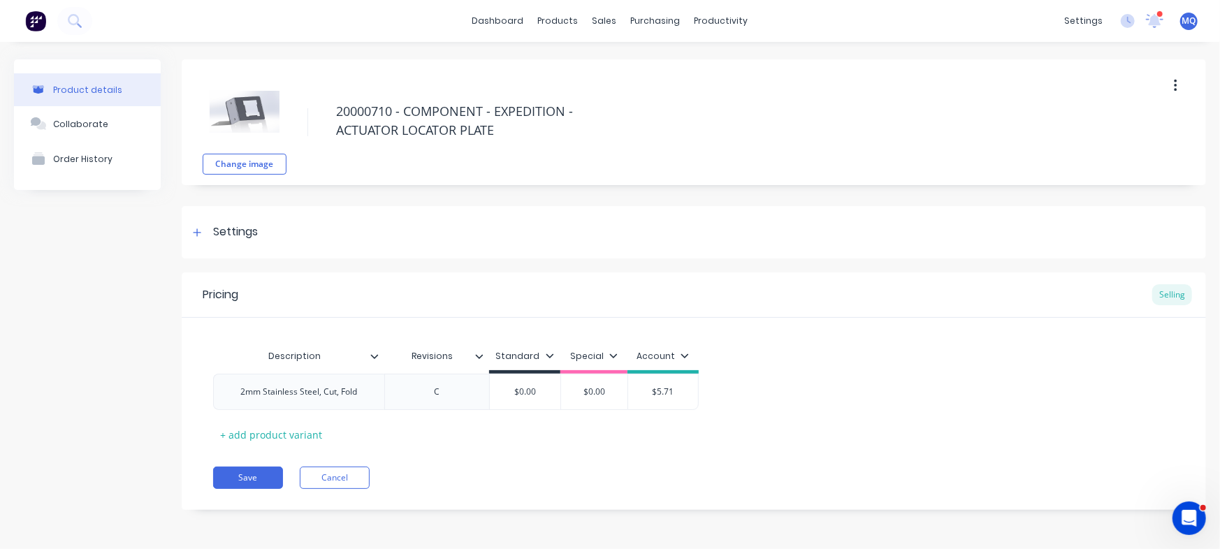
type textarea "x"
click at [315, 391] on div "2mm Stainless Steel, Cut, Fold" at bounding box center [299, 392] width 139 height 18
click at [322, 391] on div "2mm Stainless Steel, Cut, Fold" at bounding box center [299, 392] width 139 height 18
drag, startPoint x: 321, startPoint y: 392, endPoint x: 263, endPoint y: 403, distance: 59.0
click at [263, 403] on div "2mm Stainless Steel, Cut, Fold" at bounding box center [298, 392] width 171 height 36
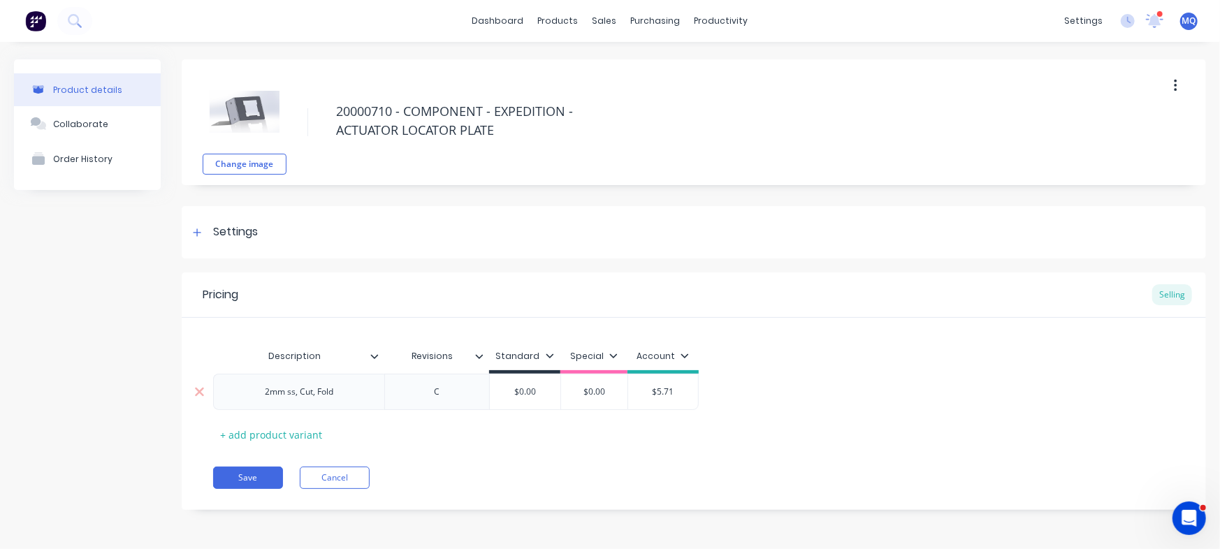
click at [309, 393] on div "2mm ss, Cut, Fold" at bounding box center [299, 392] width 91 height 18
click at [341, 391] on div "2mm ss, cut, Fold" at bounding box center [298, 392] width 89 height 18
click at [303, 396] on div "2mm ss, cut, fold" at bounding box center [299, 392] width 88 height 18
click at [299, 406] on div "2mm ss, cut, fold" at bounding box center [299, 395] width 70 height 31
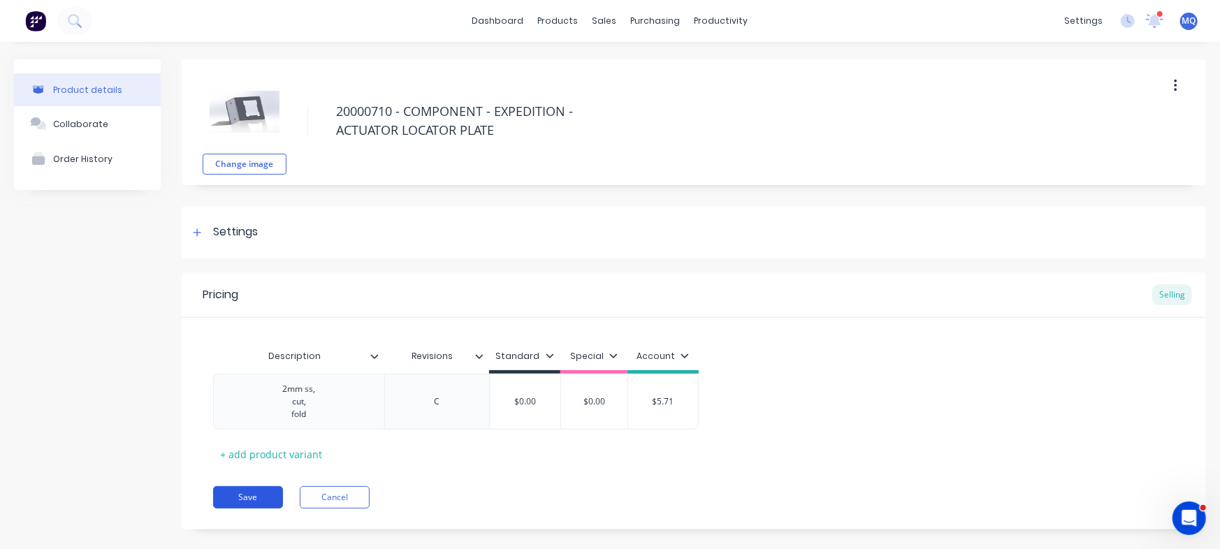
click at [256, 503] on button "Save" at bounding box center [248, 497] width 70 height 22
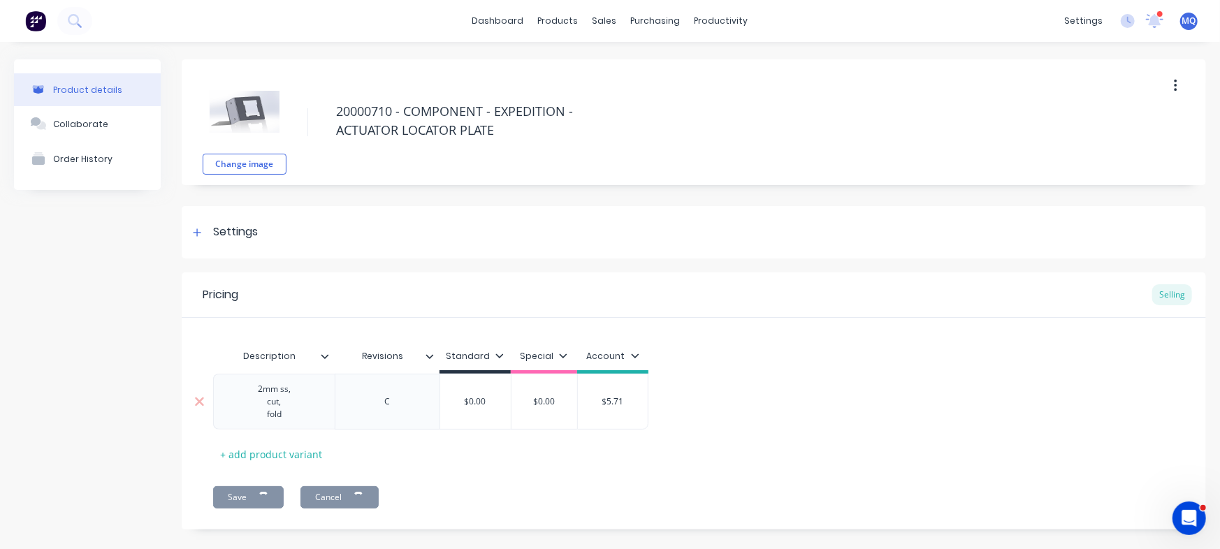
type textarea "x"
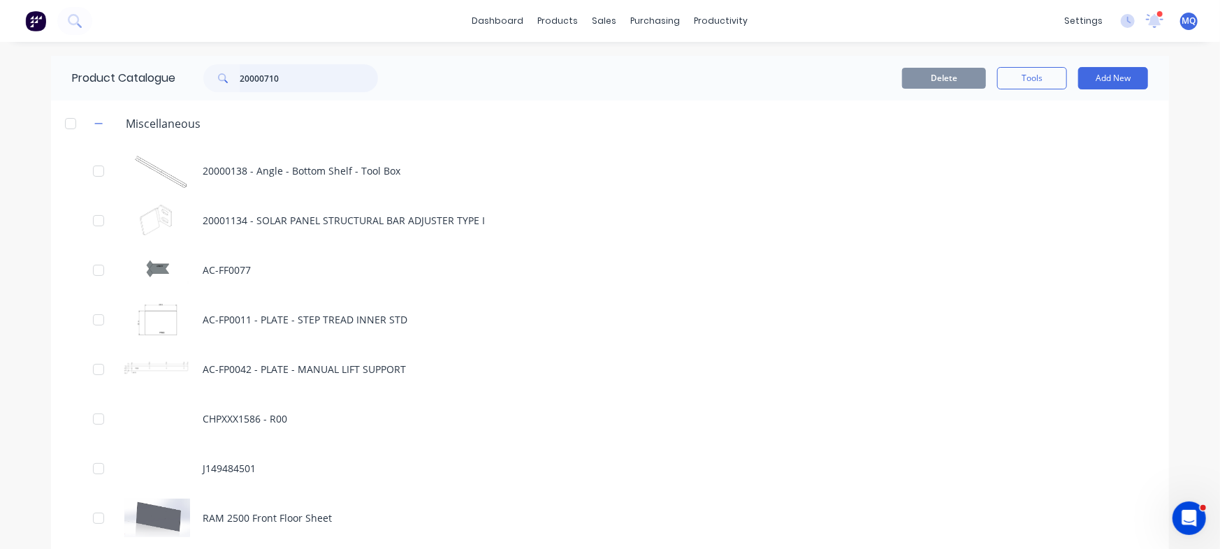
click at [277, 75] on input "20000710" at bounding box center [309, 78] width 138 height 28
click at [283, 76] on input "20000710" at bounding box center [309, 78] width 138 height 28
click at [280, 78] on input "20000710" at bounding box center [309, 78] width 138 height 28
click at [264, 77] on input "20000710" at bounding box center [309, 78] width 138 height 28
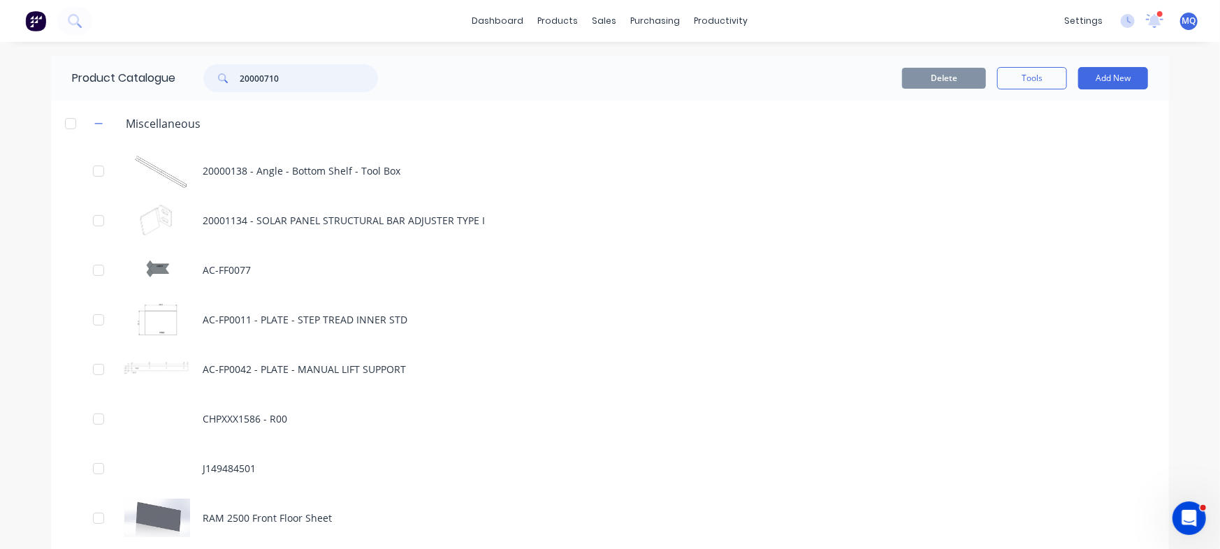
paste input "text"
type input "20000710"
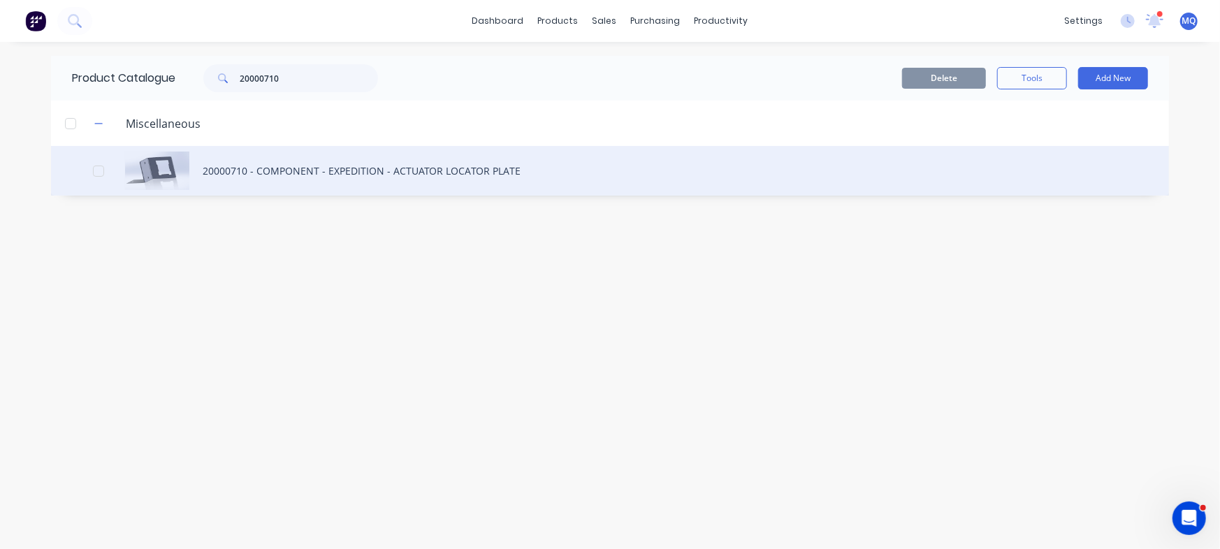
click at [272, 168] on div "20000710 - COMPONENT - EXPEDITION - ACTUATOR LOCATOR PLATE" at bounding box center [610, 171] width 1118 height 50
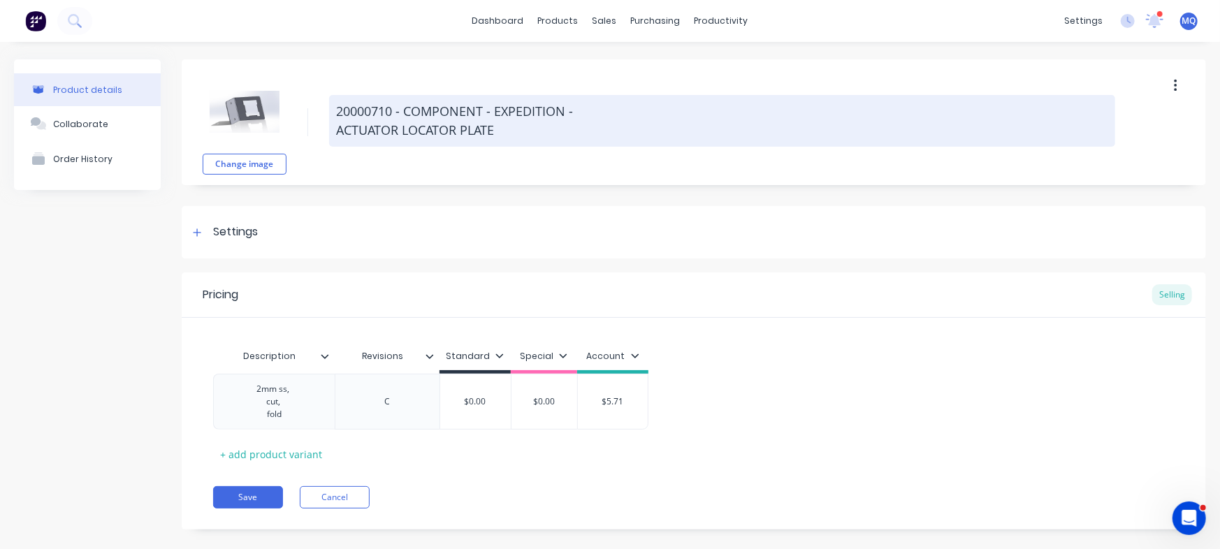
click at [340, 127] on textarea "20000710 - COMPONENT - EXPEDITION - ACTUATOR LOCATOR PLATE" at bounding box center [722, 121] width 786 height 52
click at [335, 130] on textarea "20000710 - COMPONENT - EXPEDITION - ACTUATOR LOCATOR PLATE" at bounding box center [722, 121] width 786 height 52
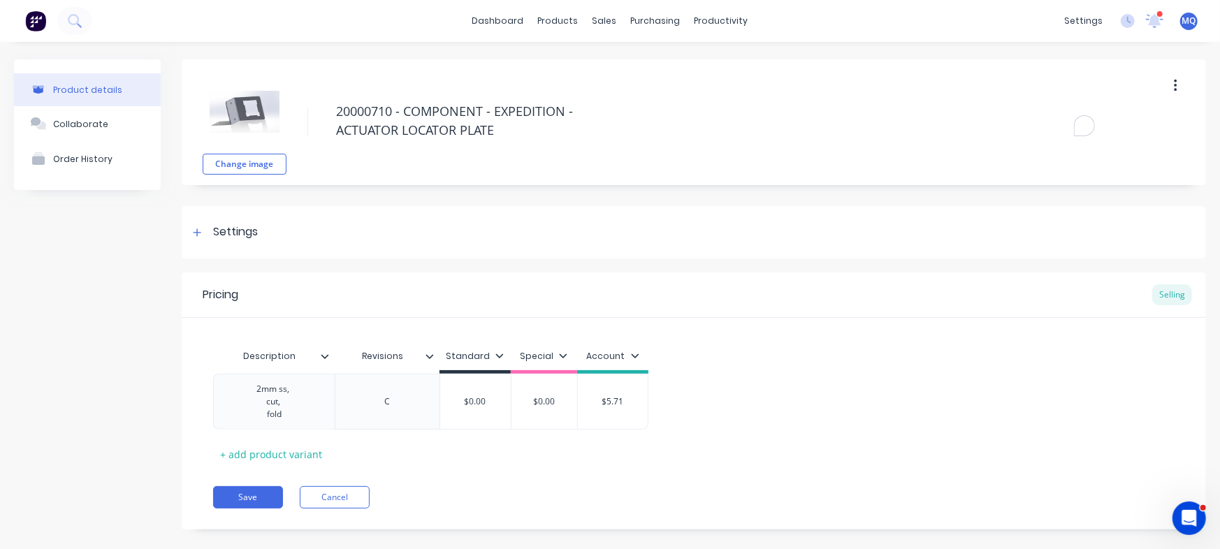
type textarea "x"
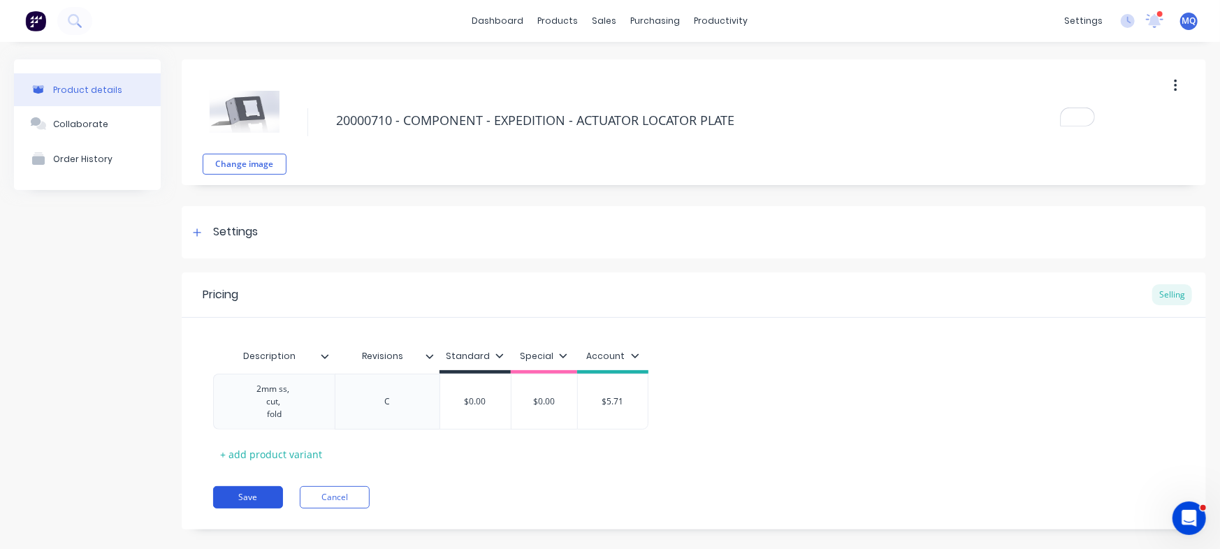
type textarea "20000710 - COMPONENT - EXPEDITION - ACTUATOR LOCATOR PLATE"
click at [257, 491] on button "Save" at bounding box center [248, 497] width 70 height 22
type textarea "x"
type textarea "20000710 - COMPONENT - EXPEDITION - ACTUATOR LOCATOR PLATE"
type textarea "x"
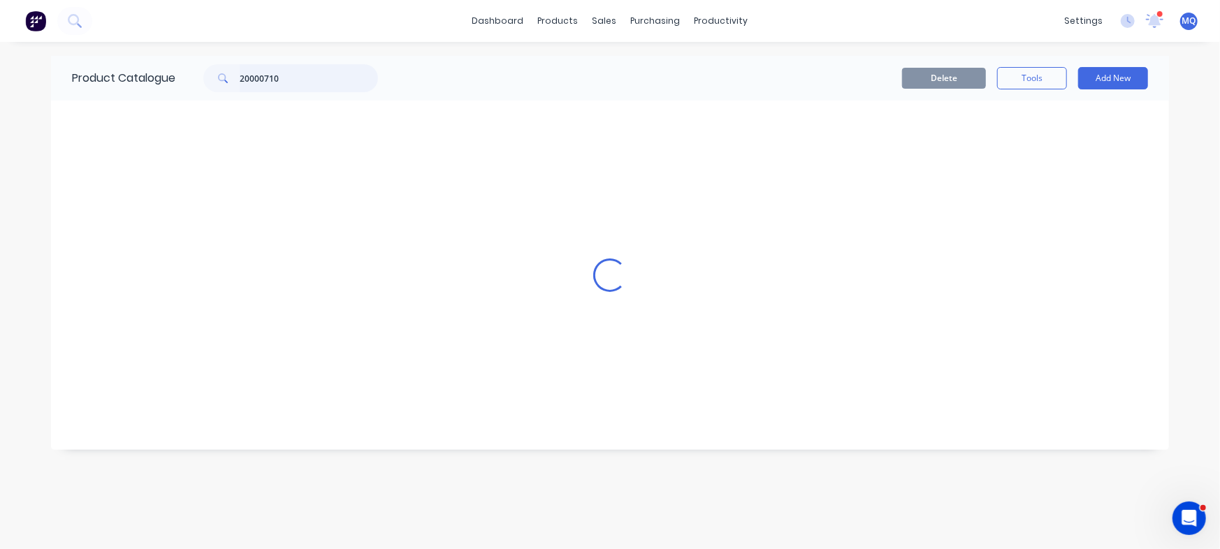
click at [272, 78] on input "20000710" at bounding box center [309, 78] width 138 height 28
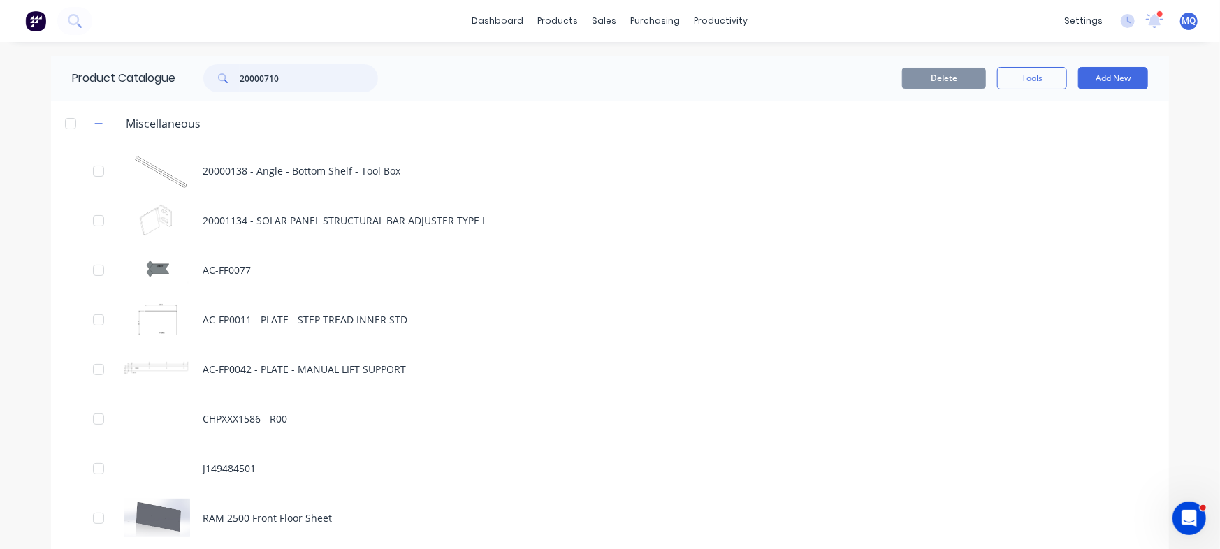
click at [324, 79] on input "20000710" at bounding box center [309, 78] width 138 height 28
drag, startPoint x: 305, startPoint y: 80, endPoint x: 0, endPoint y: 54, distance: 306.5
click at [0, 54] on div "dashboard products sales purchasing productivity dashboard products Product Cat…" at bounding box center [610, 274] width 1220 height 549
click at [283, 79] on input "20000710" at bounding box center [309, 78] width 138 height 28
drag, startPoint x: 302, startPoint y: 77, endPoint x: 1, endPoint y: 45, distance: 302.3
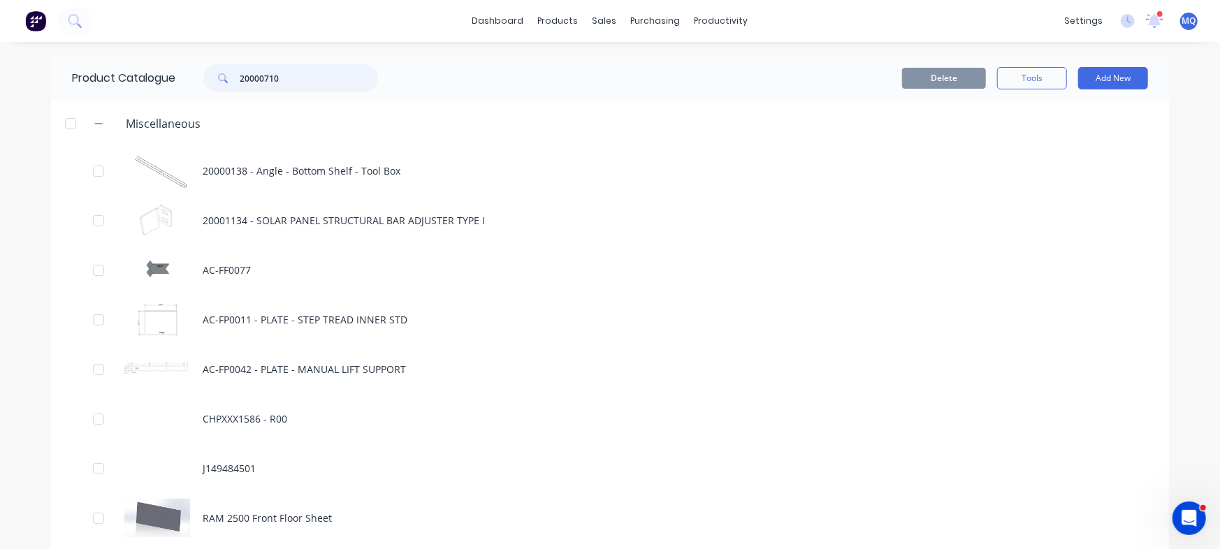
click at [1, 45] on div "dashboard products sales purchasing productivity dashboard products Product Cat…" at bounding box center [610, 274] width 1220 height 549
drag, startPoint x: 273, startPoint y: 74, endPoint x: 0, endPoint y: 14, distance: 279.1
click at [0, 14] on div "dashboard products sales purchasing productivity dashboard products Product Cat…" at bounding box center [610, 274] width 1220 height 549
click at [313, 68] on input "text" at bounding box center [309, 78] width 138 height 28
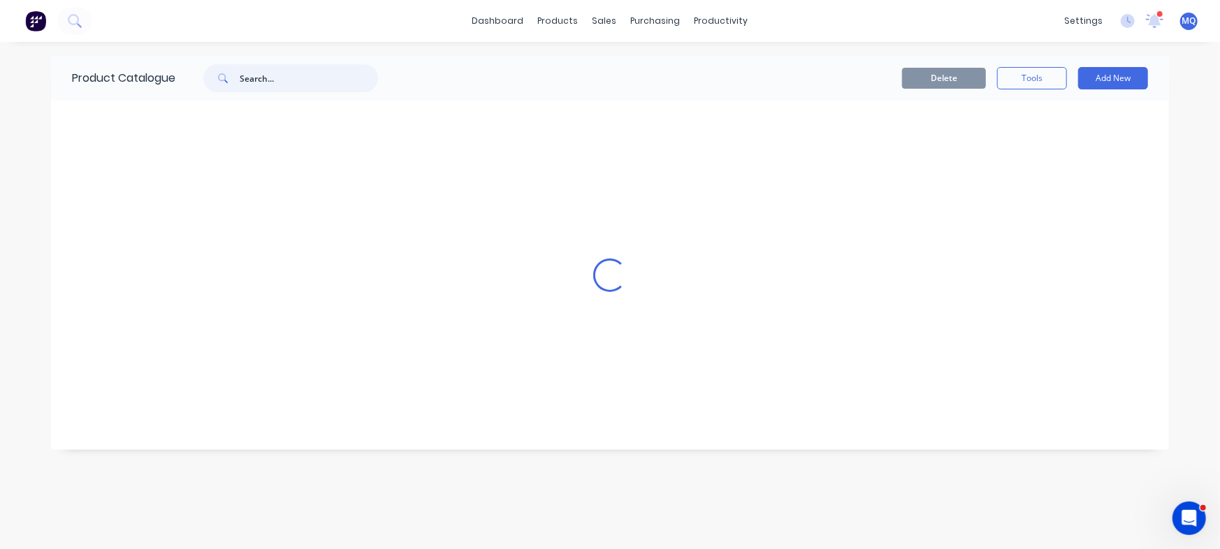
paste input "20000710"
type input "20000710"
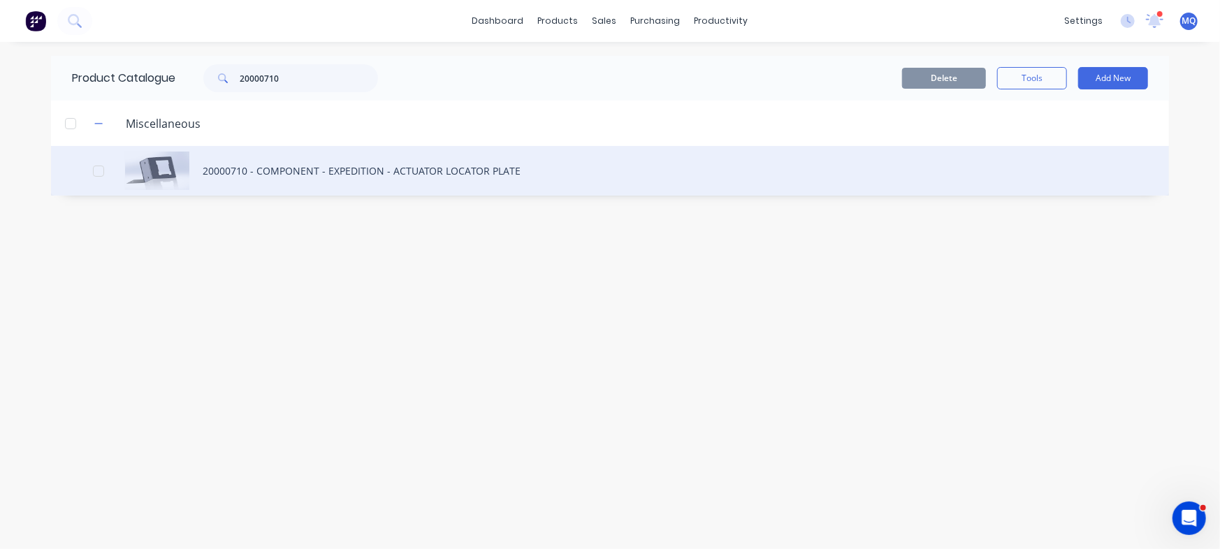
click at [379, 160] on div "20000710 - COMPONENT - EXPEDITION - ACTUATOR LOCATOR PLATE" at bounding box center [610, 171] width 1118 height 50
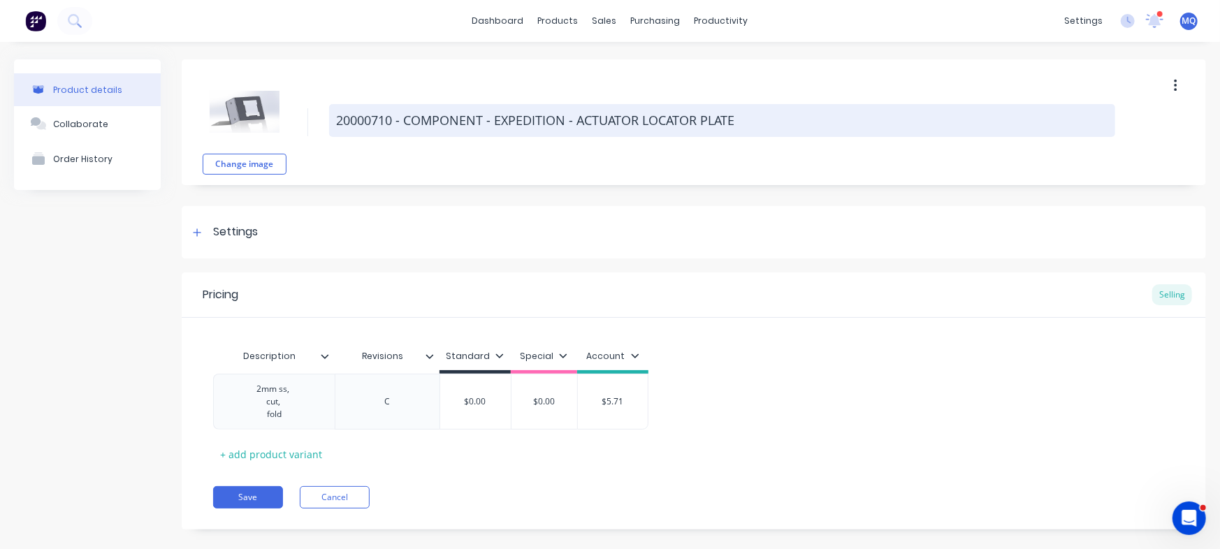
click at [391, 116] on textarea "20000710 - COMPONENT - EXPEDITION - ACTUATOR LOCATOR PLATE" at bounding box center [722, 120] width 786 height 33
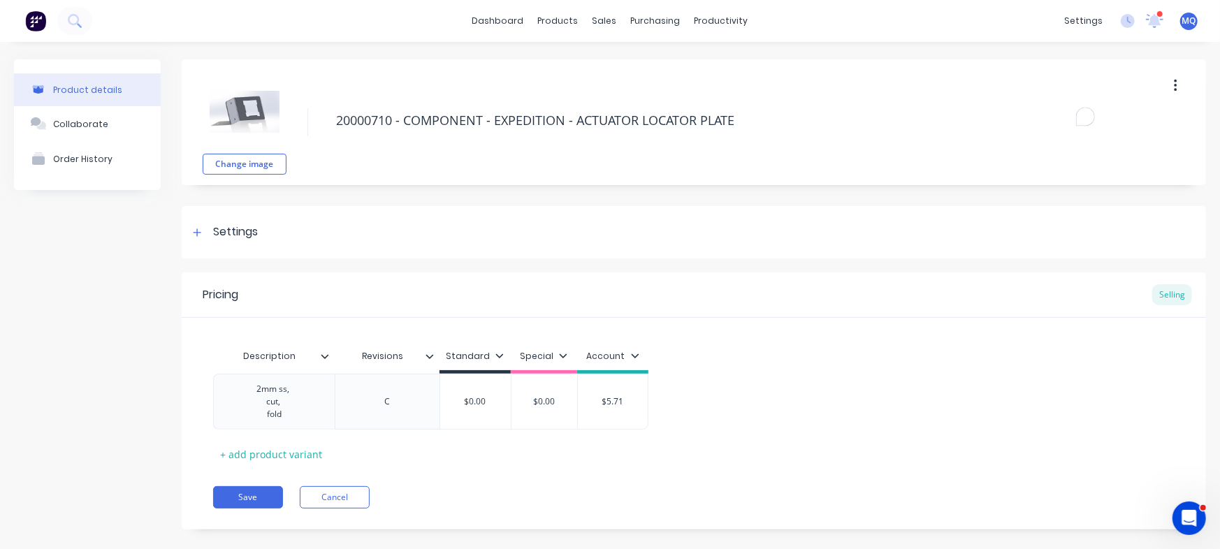
type textarea "x"
type textarea "20000710-C - COMPONENT - EXPEDITION - ACTUATOR LOCATOR PLATE"
type textarea "x"
type textarea "20000710-C - COMPONENT - EXPEDITION - ACTUATOR LOCATOR PLATE"
click at [243, 500] on button "Save" at bounding box center [248, 497] width 70 height 22
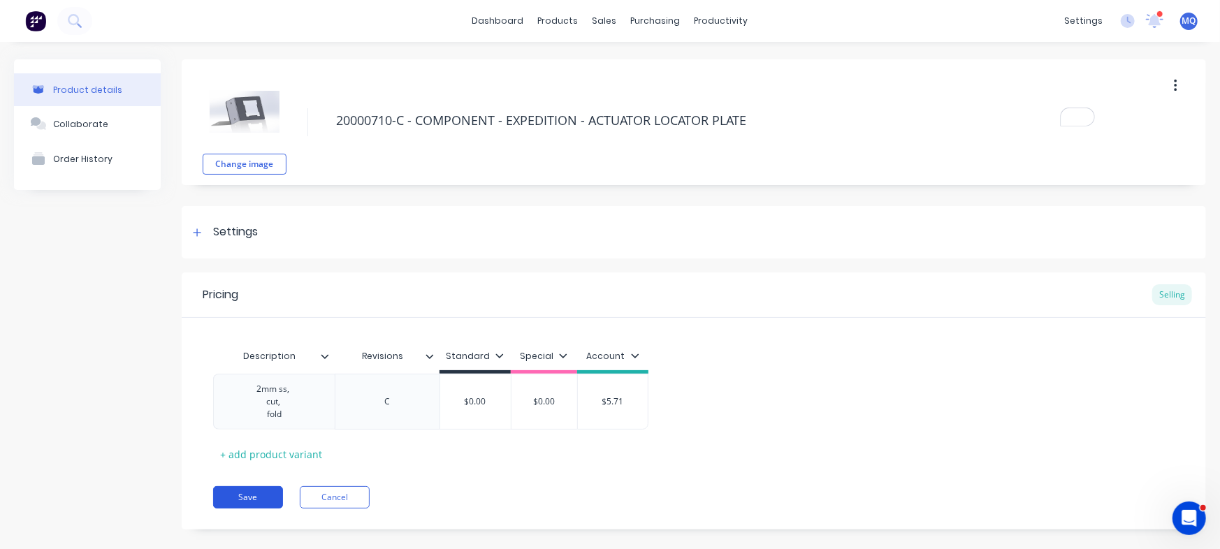
type textarea "x"
type textarea "20000710-C - COMPONENT - EXPEDITION - ACTUATOR LOCATOR PLATE"
type textarea "x"
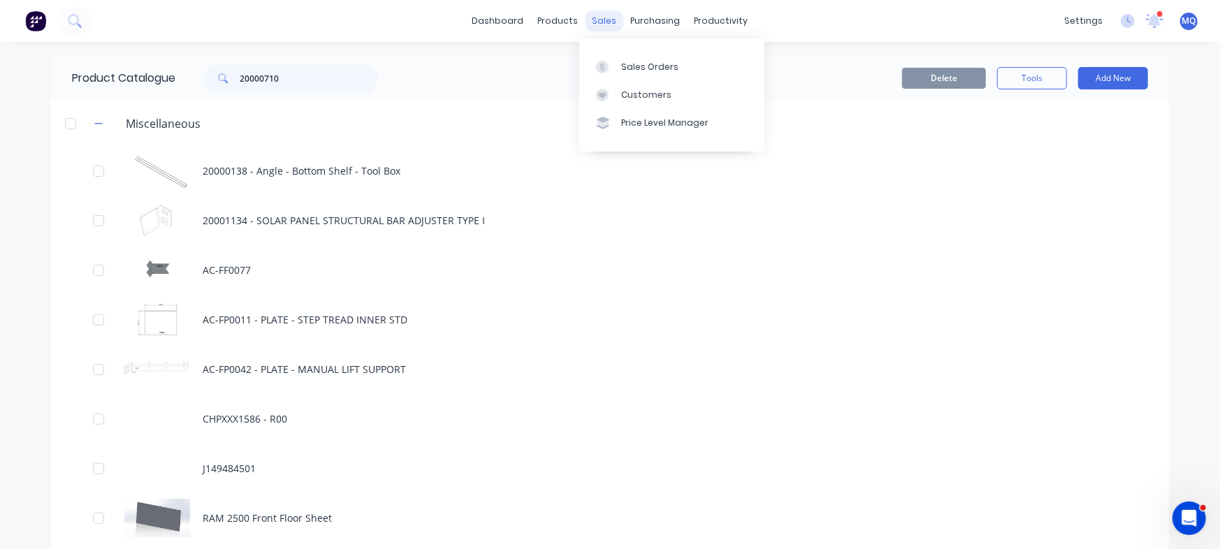
click at [602, 20] on div "sales" at bounding box center [605, 20] width 38 height 21
click at [623, 64] on div "Sales Orders" at bounding box center [649, 67] width 57 height 13
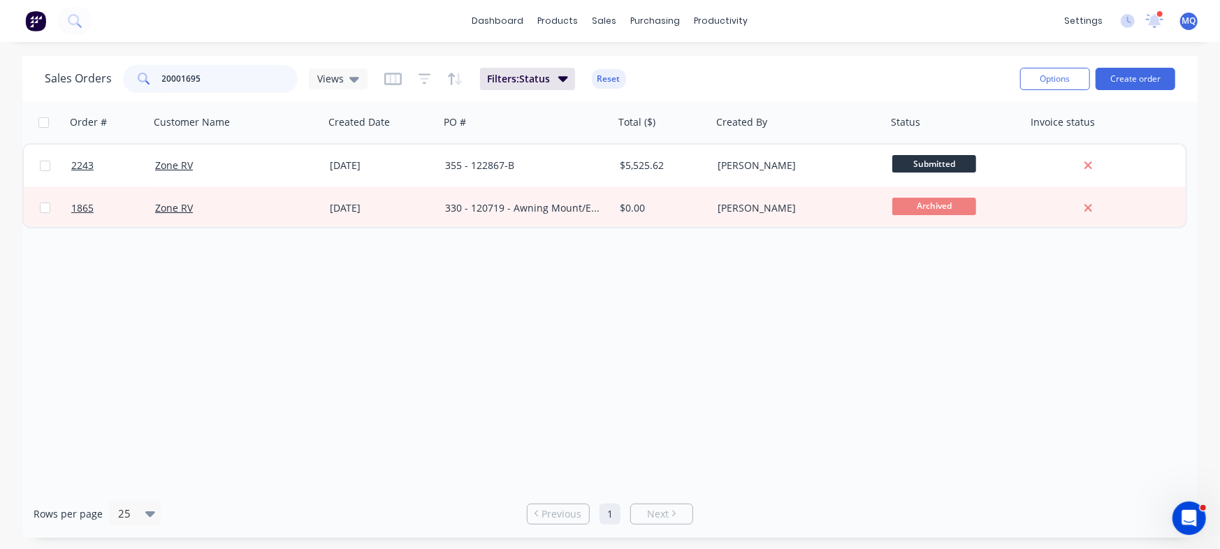
click at [189, 77] on input "20001695" at bounding box center [230, 79] width 136 height 28
paste input "0151"
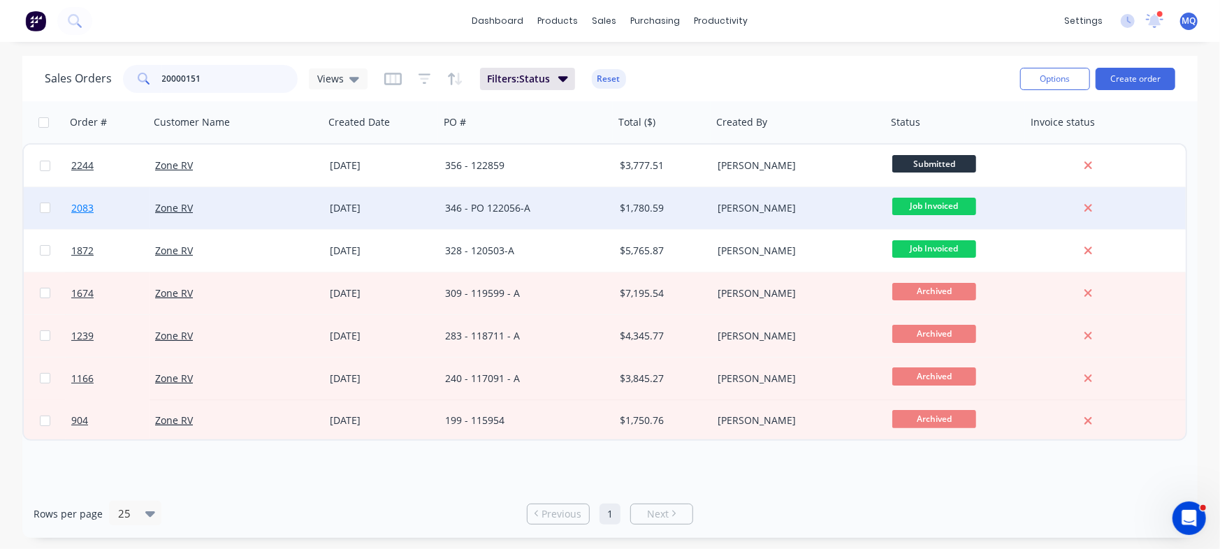
type input "20000151"
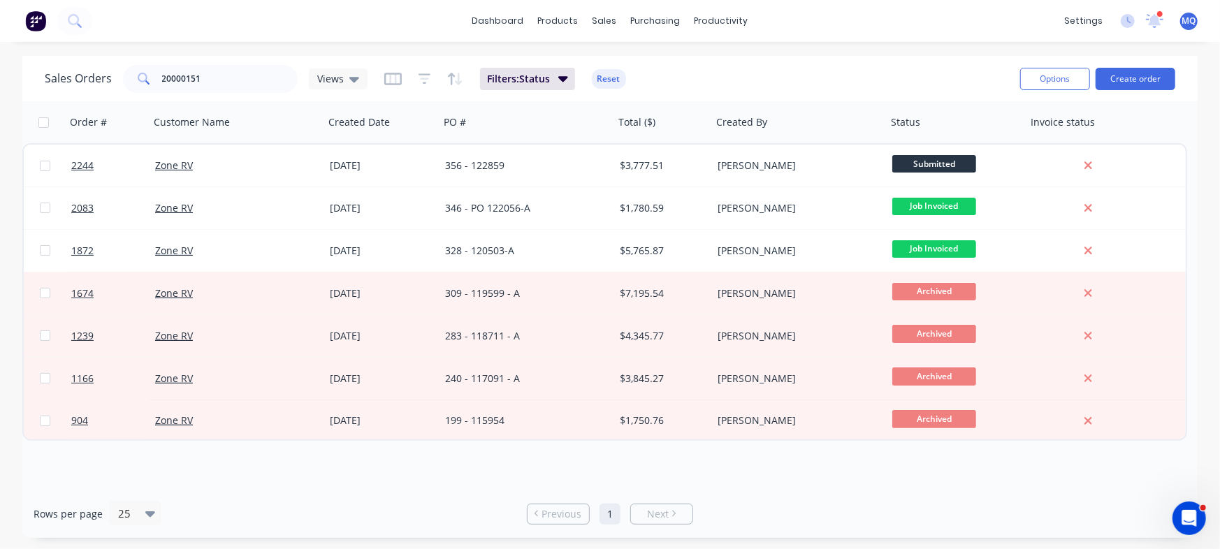
drag, startPoint x: 136, startPoint y: 192, endPoint x: 755, endPoint y: 78, distance: 629.7
click at [755, 78] on div "Sales Orders 20000151 Views Filters: Status Reset" at bounding box center [527, 79] width 965 height 34
click at [261, 82] on input "20000151" at bounding box center [230, 79] width 136 height 28
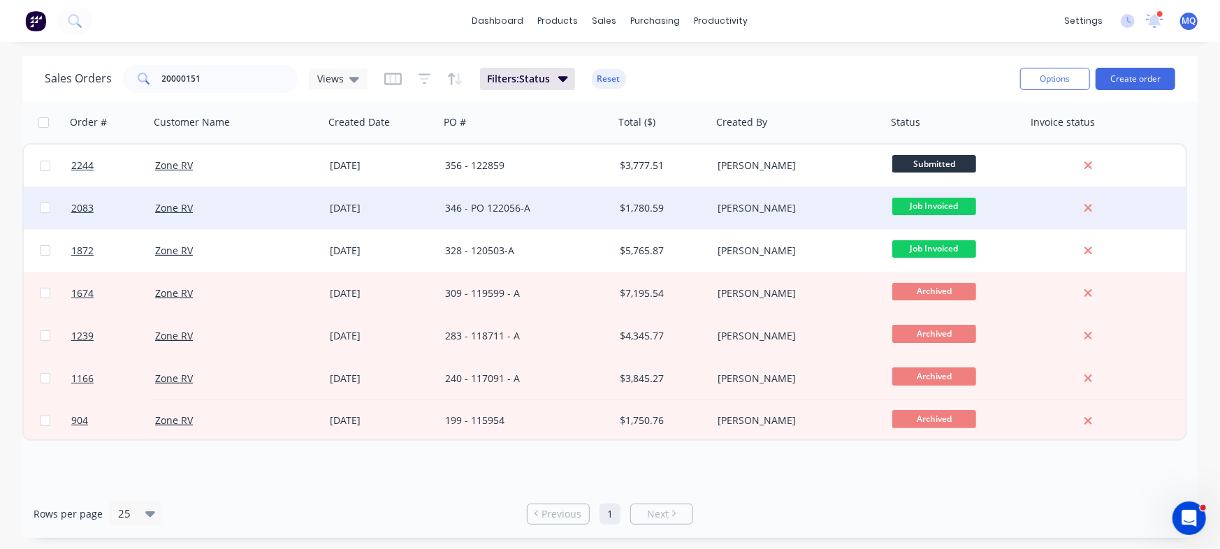
click at [674, 215] on div "$1,780.59" at bounding box center [661, 208] width 82 height 14
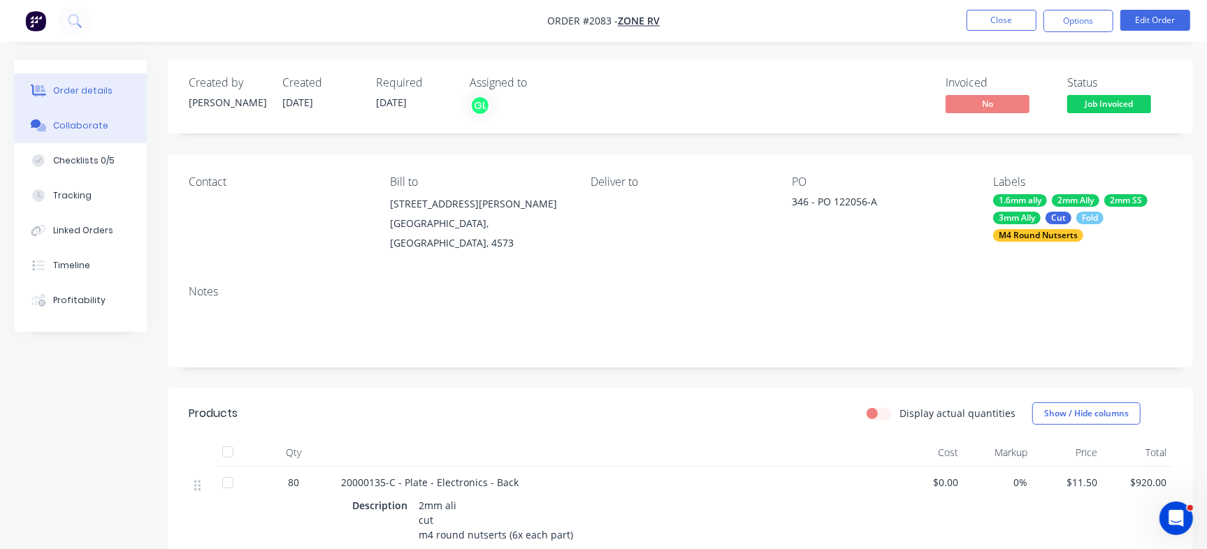
click at [91, 127] on div "Collaborate" at bounding box center [80, 126] width 55 height 13
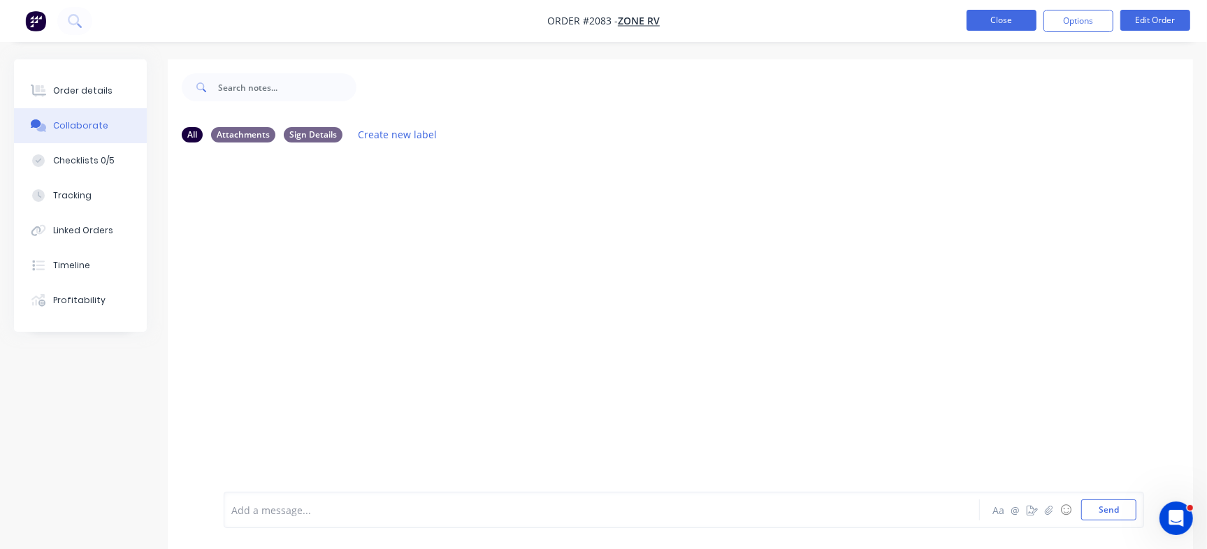
click at [979, 18] on button "Close" at bounding box center [1002, 20] width 70 height 21
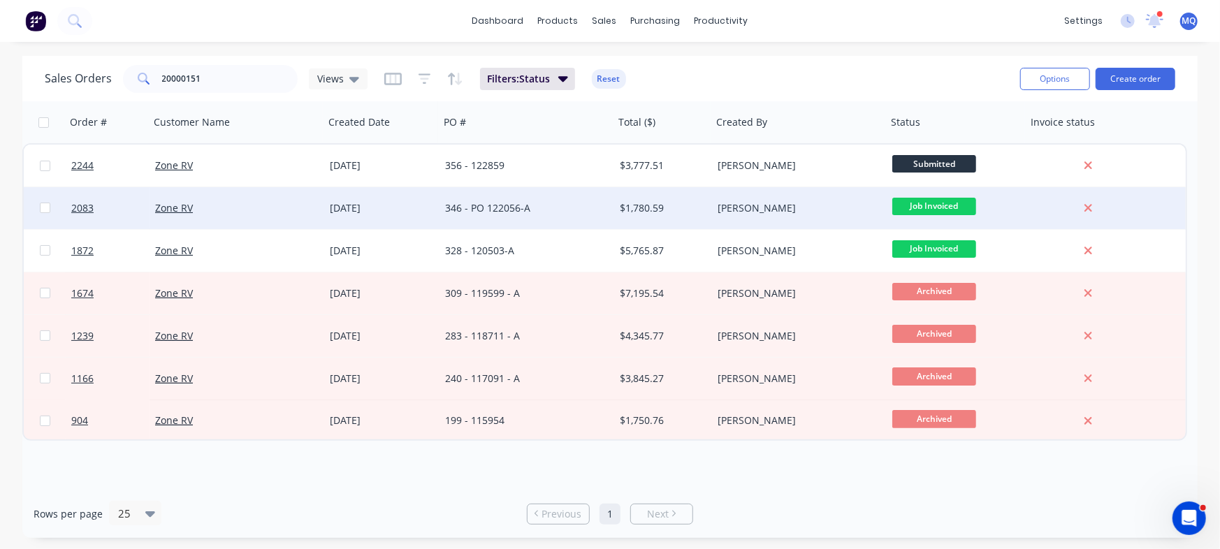
click at [584, 215] on div "346 - PO 122056-A" at bounding box center [527, 208] width 175 height 42
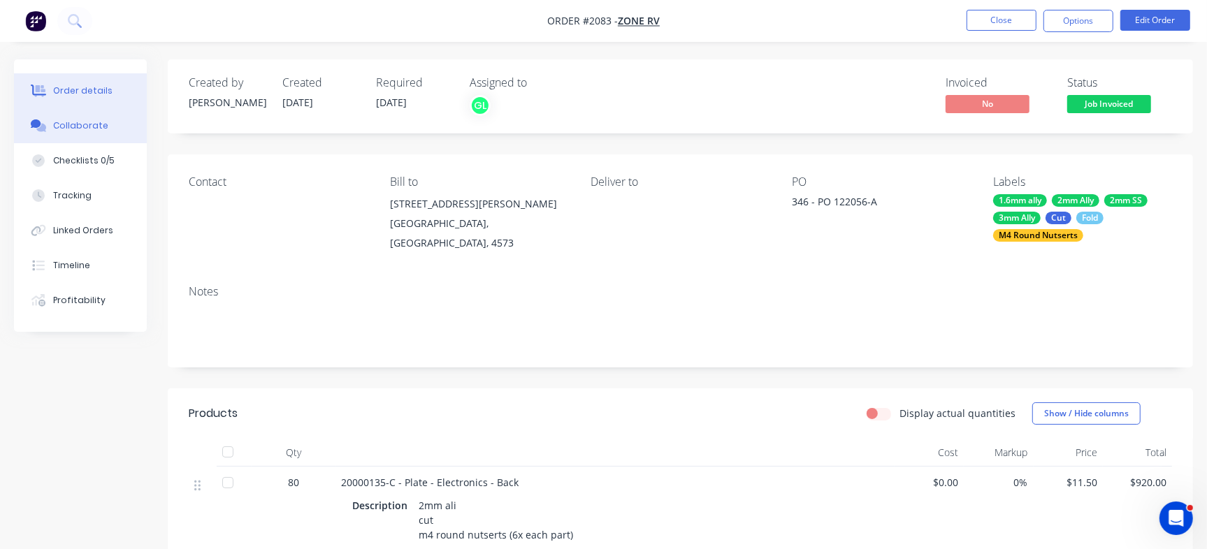
click at [108, 131] on button "Collaborate" at bounding box center [80, 125] width 133 height 35
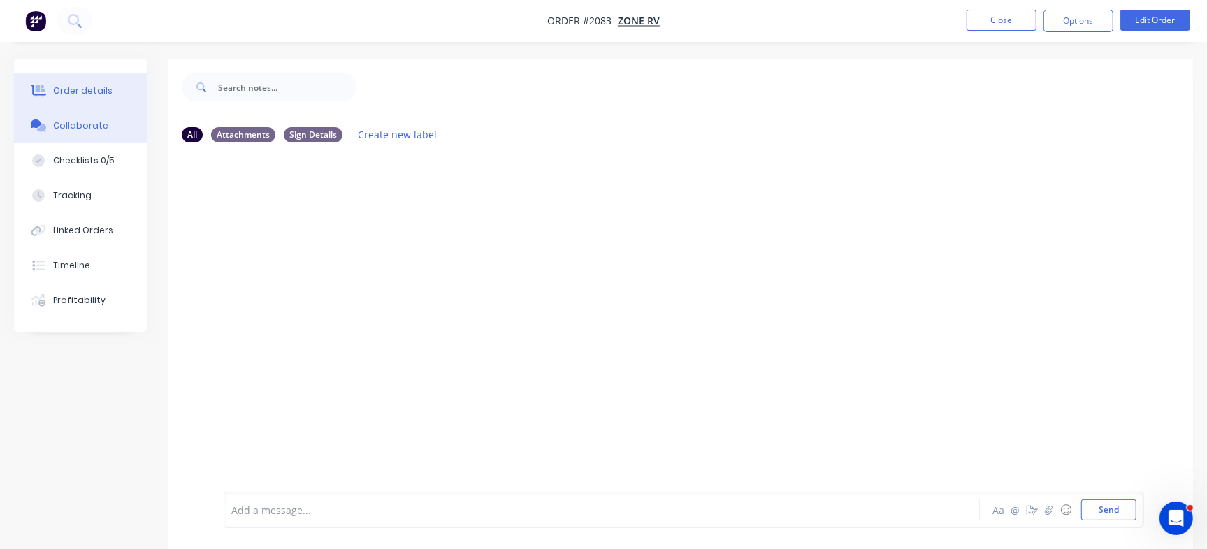
click at [140, 98] on button "Order details" at bounding box center [80, 90] width 133 height 35
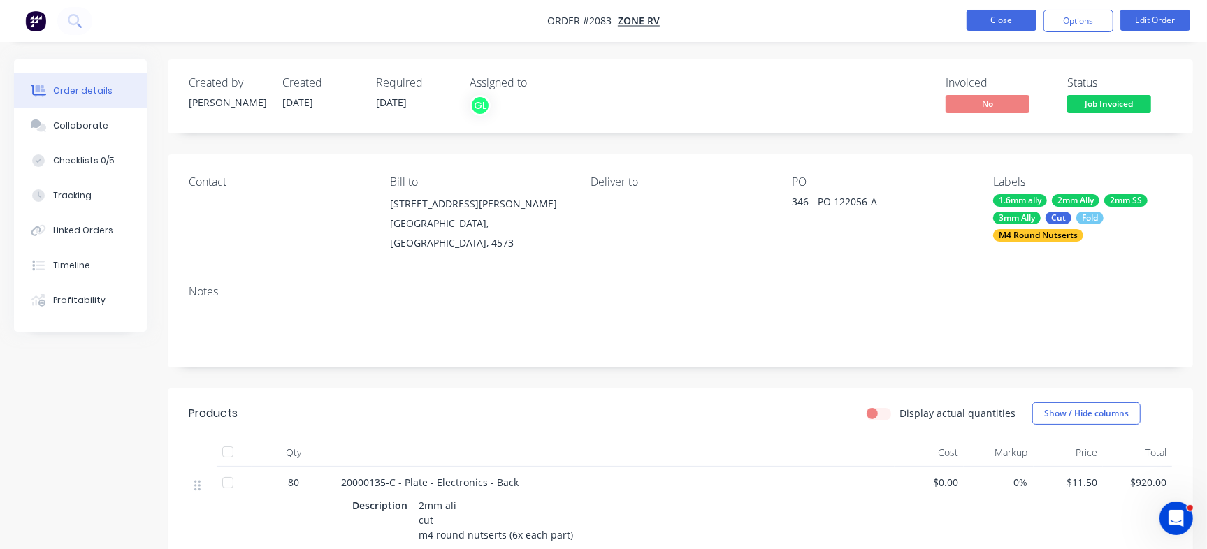
click at [997, 22] on button "Close" at bounding box center [1002, 20] width 70 height 21
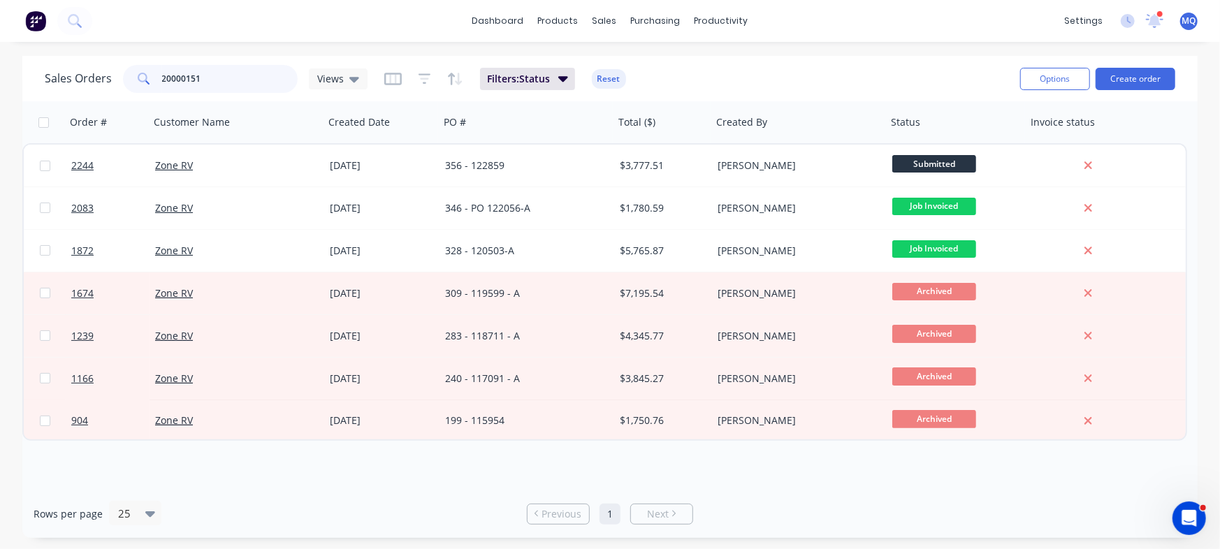
click at [223, 81] on input "20000151" at bounding box center [230, 79] width 136 height 28
paste input "2000032"
type input "20000321"
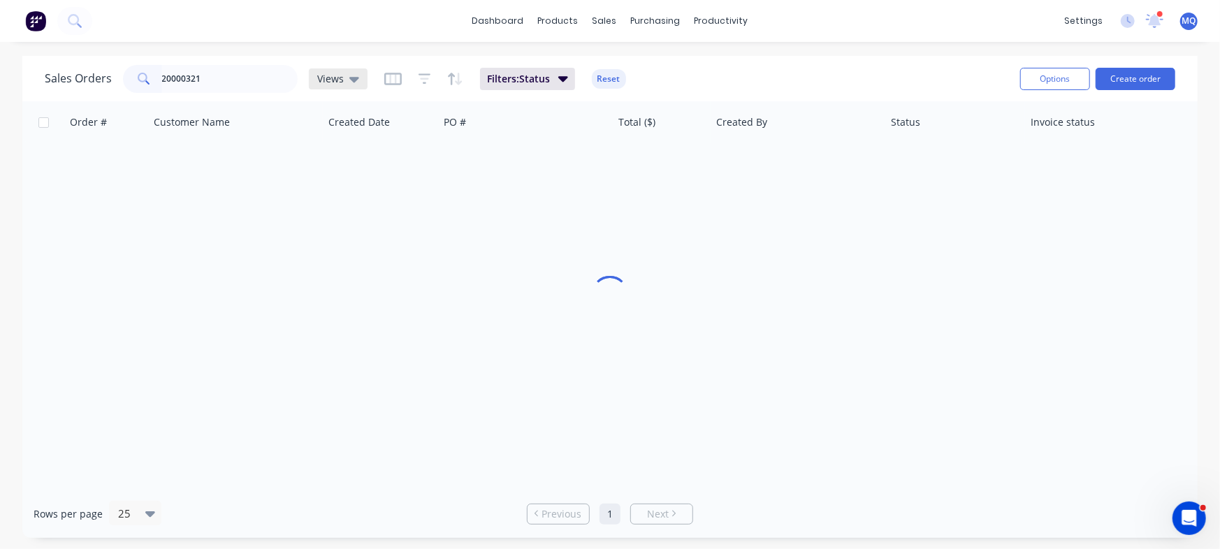
click at [360, 85] on div "Views" at bounding box center [338, 78] width 59 height 21
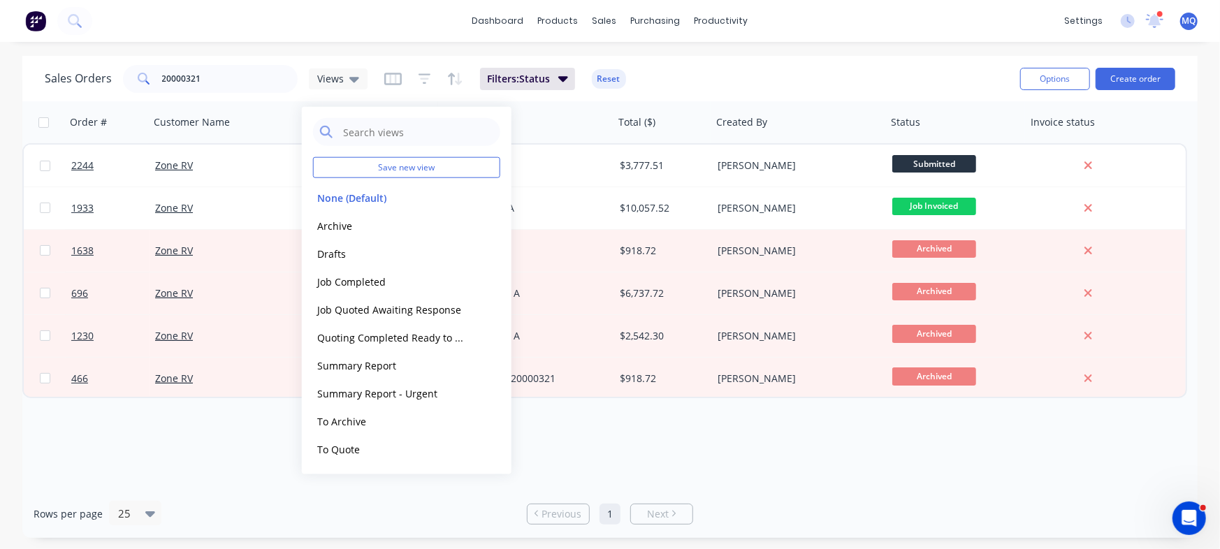
click at [774, 70] on div "Sales Orders 20000321 Views Filters: Status Reset" at bounding box center [527, 79] width 965 height 34
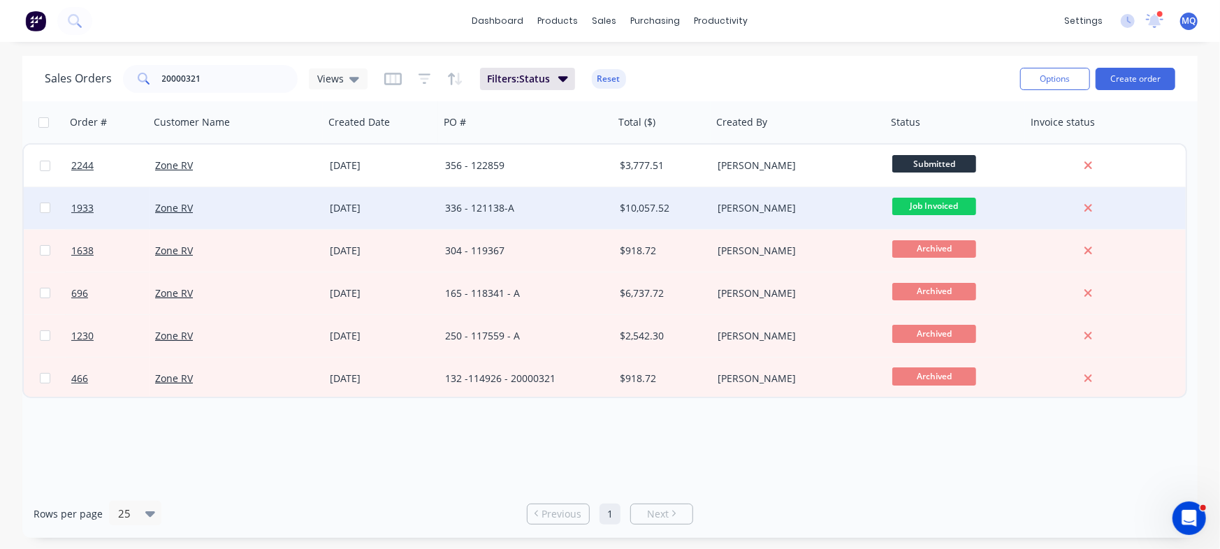
click at [767, 207] on div "[PERSON_NAME]" at bounding box center [795, 208] width 155 height 14
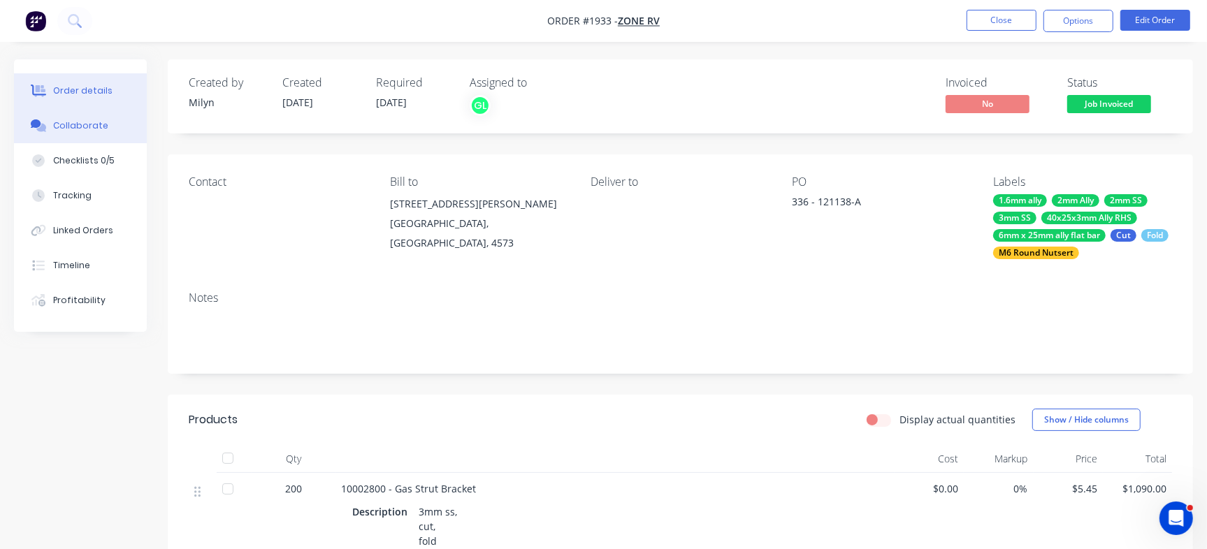
click at [103, 123] on button "Collaborate" at bounding box center [80, 125] width 133 height 35
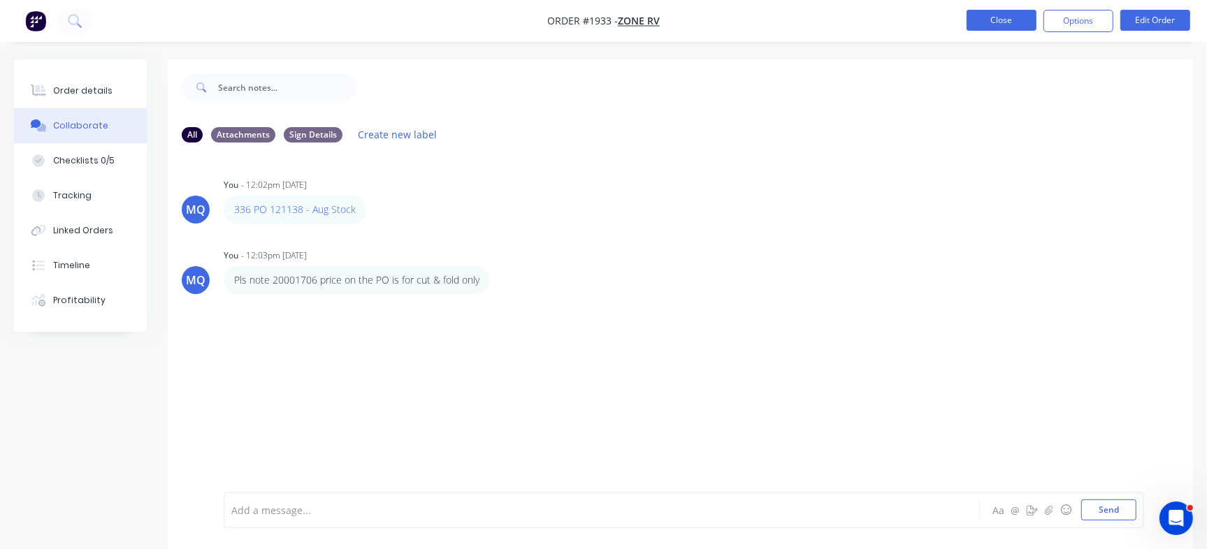
click at [979, 26] on button "Close" at bounding box center [1002, 20] width 70 height 21
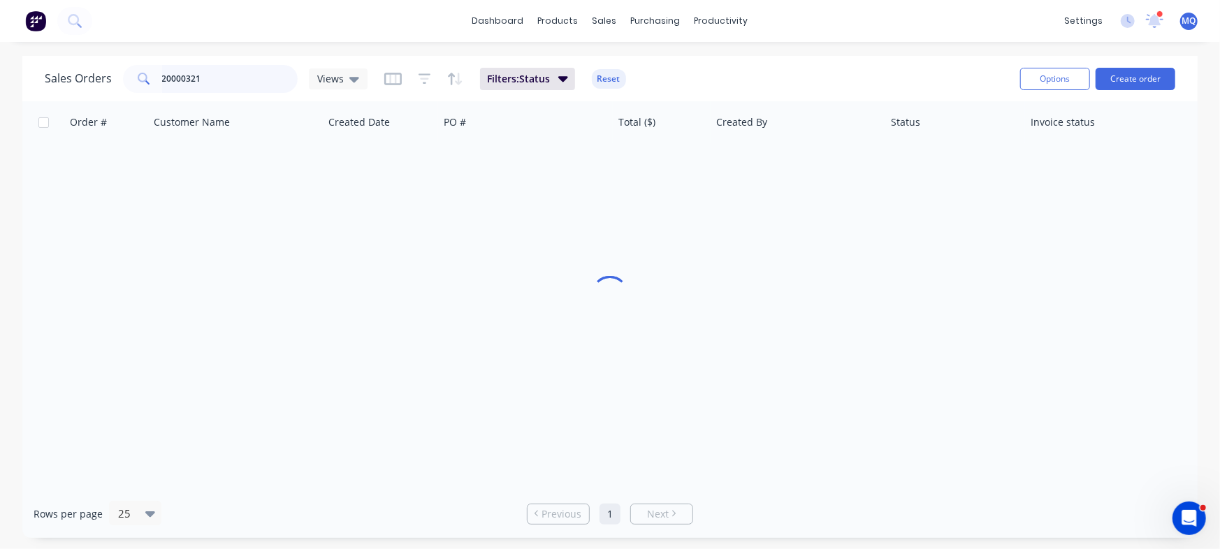
click at [182, 80] on input "20000321" at bounding box center [230, 79] width 136 height 28
paste input "709"
type input "20000709"
click at [354, 73] on icon at bounding box center [354, 78] width 10 height 15
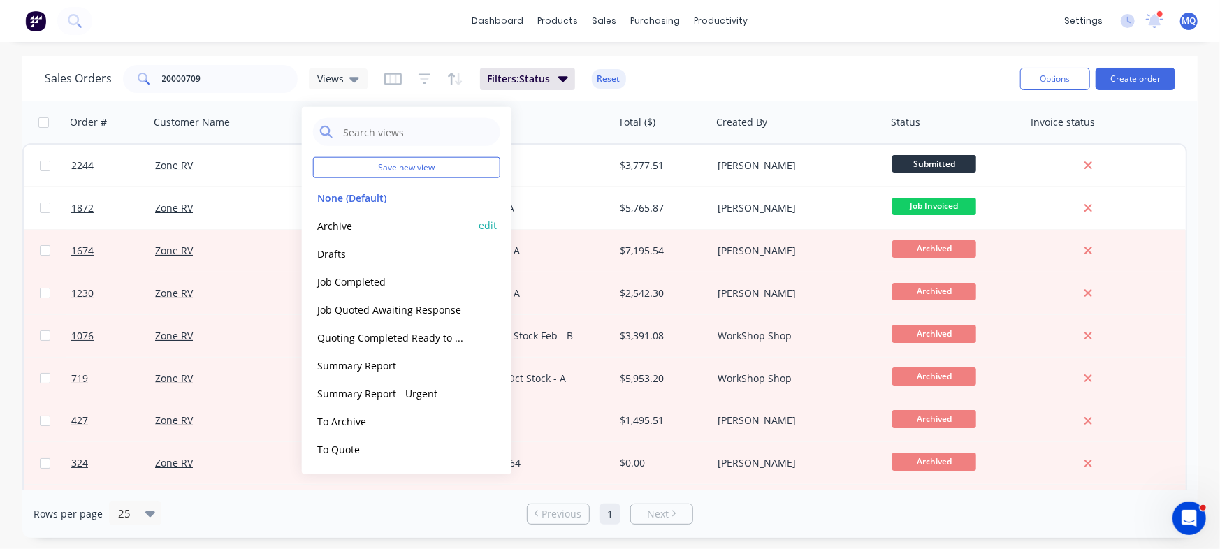
click at [356, 228] on button "Archive" at bounding box center [392, 225] width 159 height 16
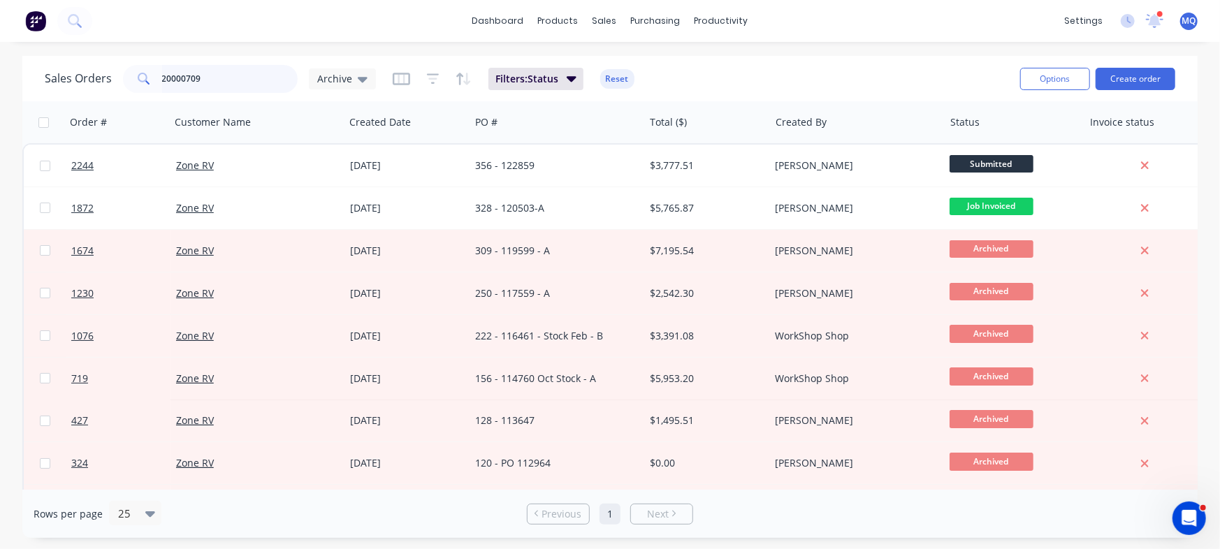
click at [237, 82] on input "20000709" at bounding box center [230, 79] width 136 height 28
click at [605, 20] on div "sales" at bounding box center [605, 20] width 38 height 21
click at [580, 61] on div "Product Catalogue" at bounding box center [620, 67] width 87 height 13
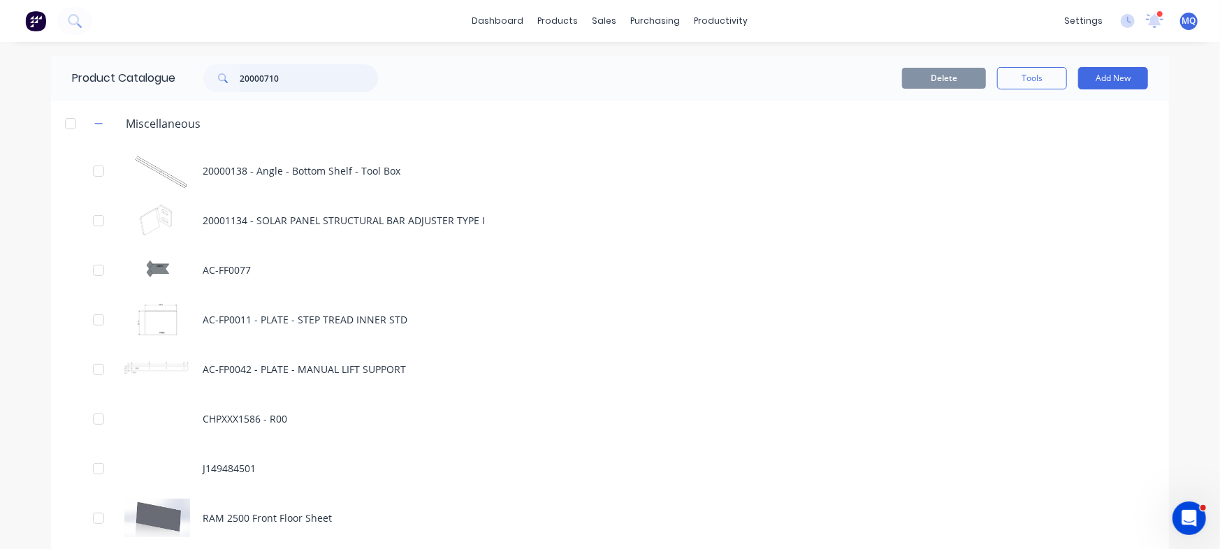
click at [308, 71] on input "20000710" at bounding box center [309, 78] width 138 height 28
drag, startPoint x: 308, startPoint y: 71, endPoint x: 188, endPoint y: 74, distance: 119.6
click at [189, 74] on div "20000710" at bounding box center [283, 78] width 189 height 28
paste input "09"
type input "20000709"
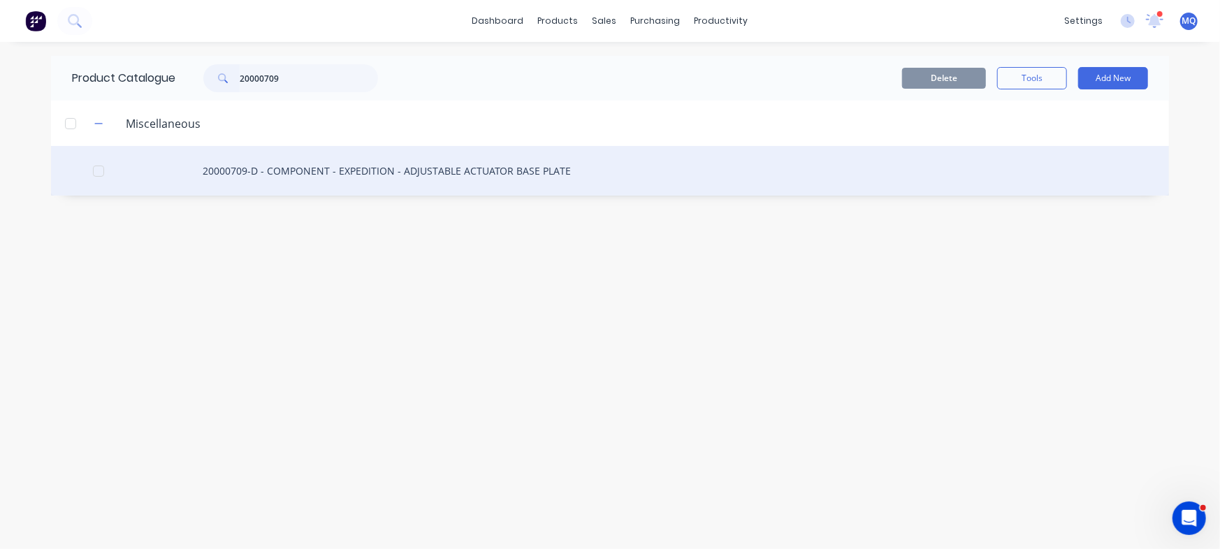
click at [327, 175] on div "20000709-D - COMPONENT - EXPEDITION - ADJUSTABLE ACTUATOR BASE PLATE" at bounding box center [610, 171] width 1118 height 50
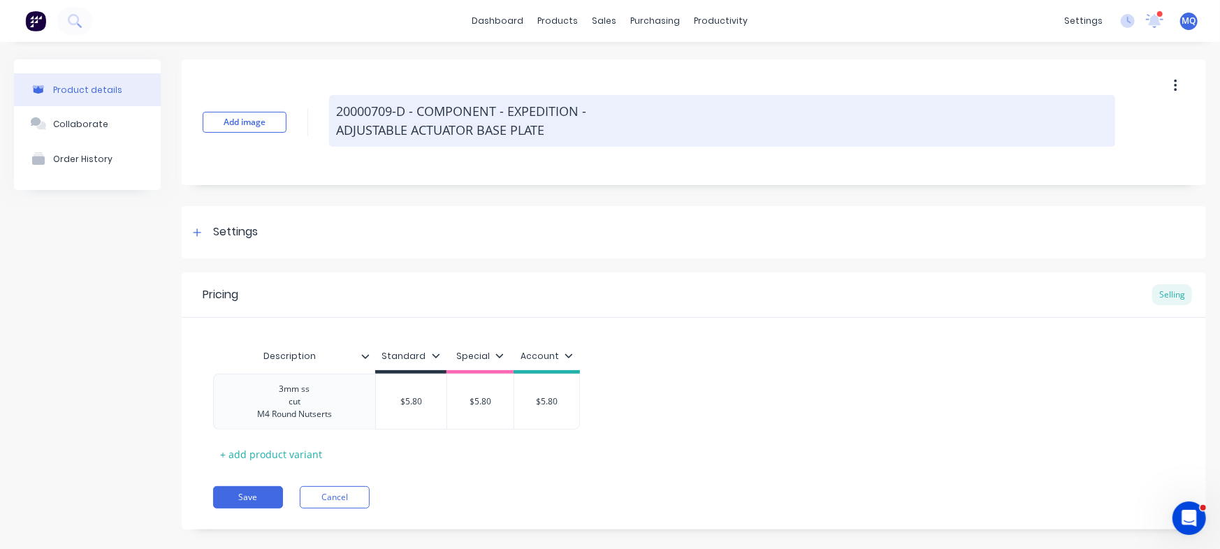
click at [337, 130] on textarea "20000709-D - COMPONENT - EXPEDITION - ADJUSTABLE ACTUATOR BASE PLATE" at bounding box center [722, 121] width 786 height 52
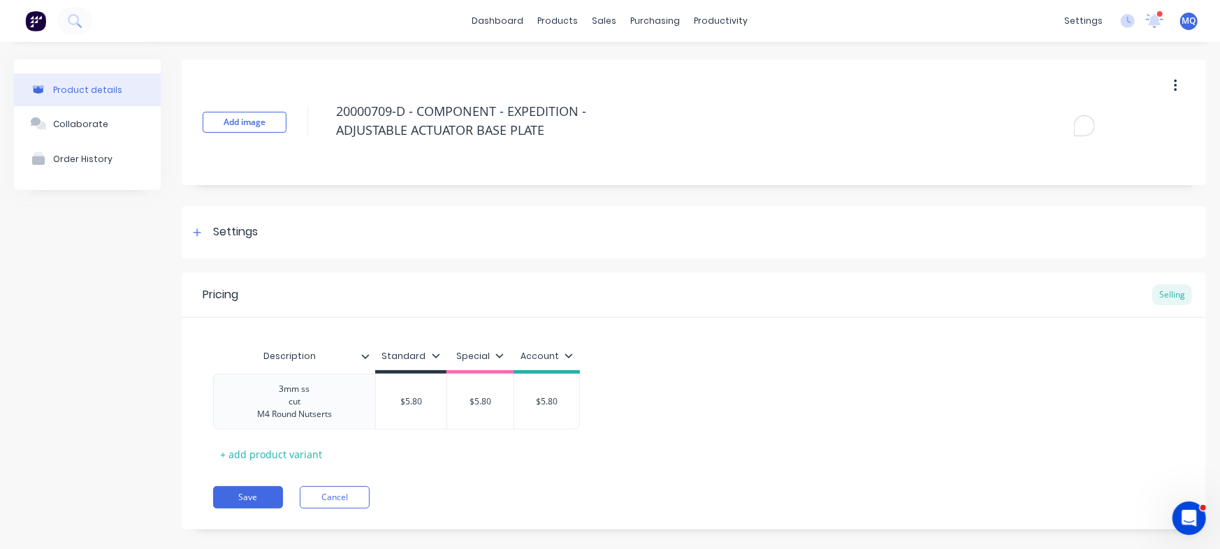
type textarea "x"
type textarea "20000709-D - COMPONENT - EXPEDITION - ADJUSTABLE ACTUATOR BASE PLATE"
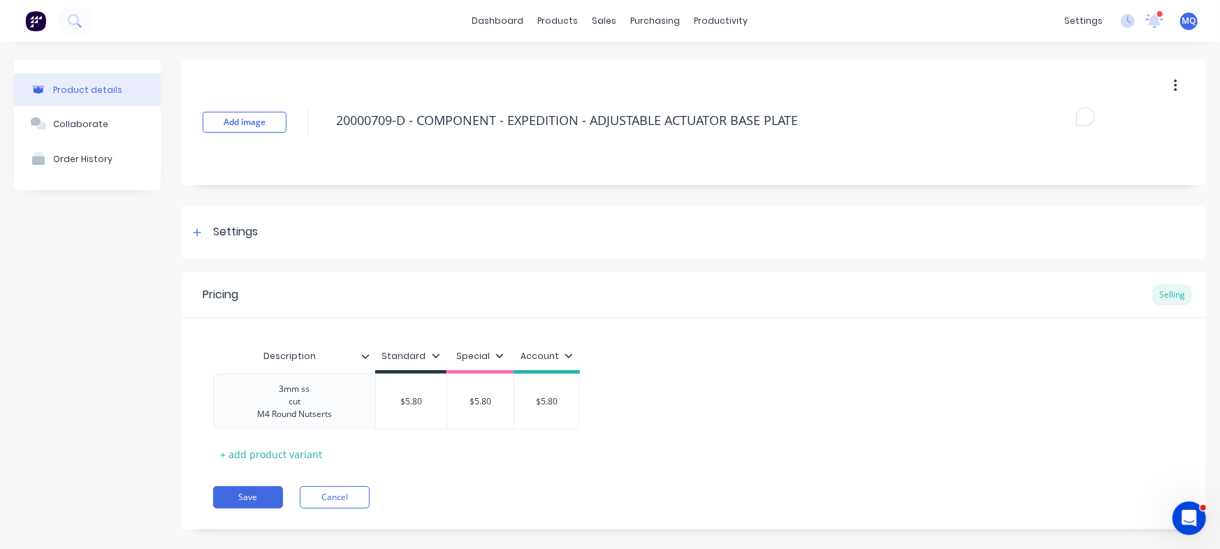
type textarea "x"
type textarea "20000709-D - COMPONENT - EXPEDITION - ADJUSTABLE ACTUATOR BASE PLATE"
type textarea "x"
type textarea "20000709-D - COMPONENT - EXPEDITION - ADJUSTABLE ACTUATOR BASE PLATE"
click at [257, 500] on button "Save" at bounding box center [248, 497] width 70 height 22
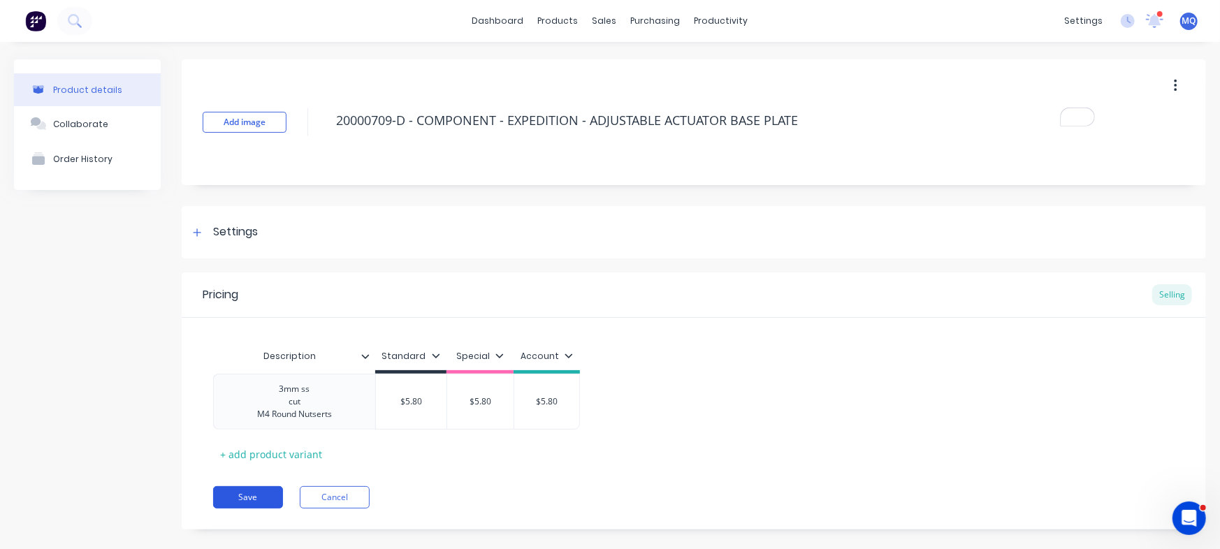
type textarea "x"
type textarea "20000709-D - COMPONENT - EXPEDITION - ADJUSTABLE ACTUATOR BASE PLATE"
type textarea "x"
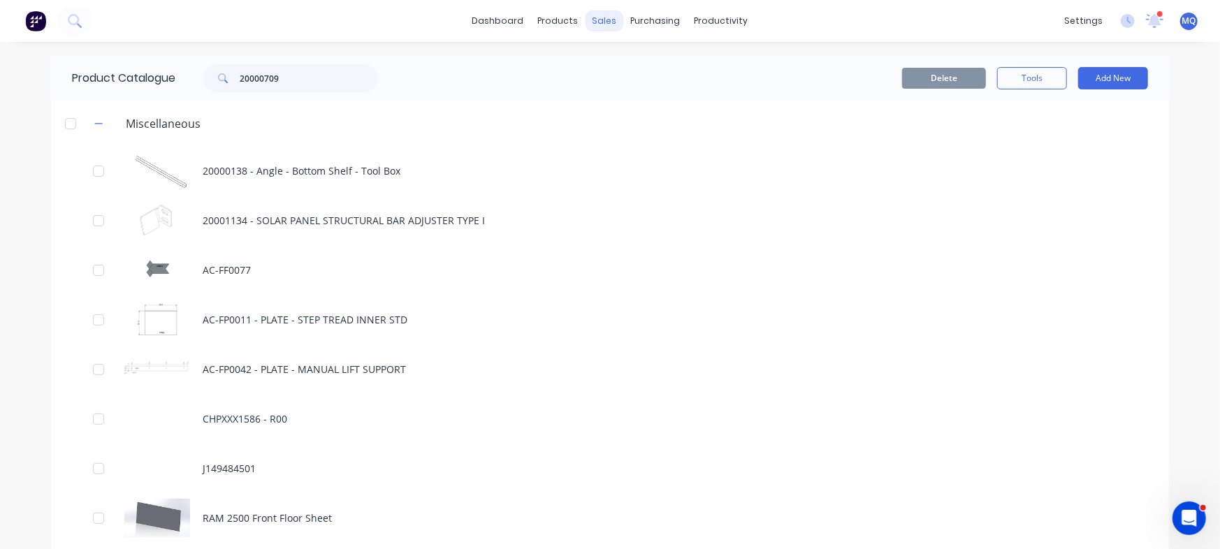
click at [596, 20] on div "sales" at bounding box center [605, 20] width 38 height 21
click at [308, 75] on input "20000709" at bounding box center [309, 78] width 138 height 28
click at [331, 76] on input "20000709" at bounding box center [309, 78] width 138 height 28
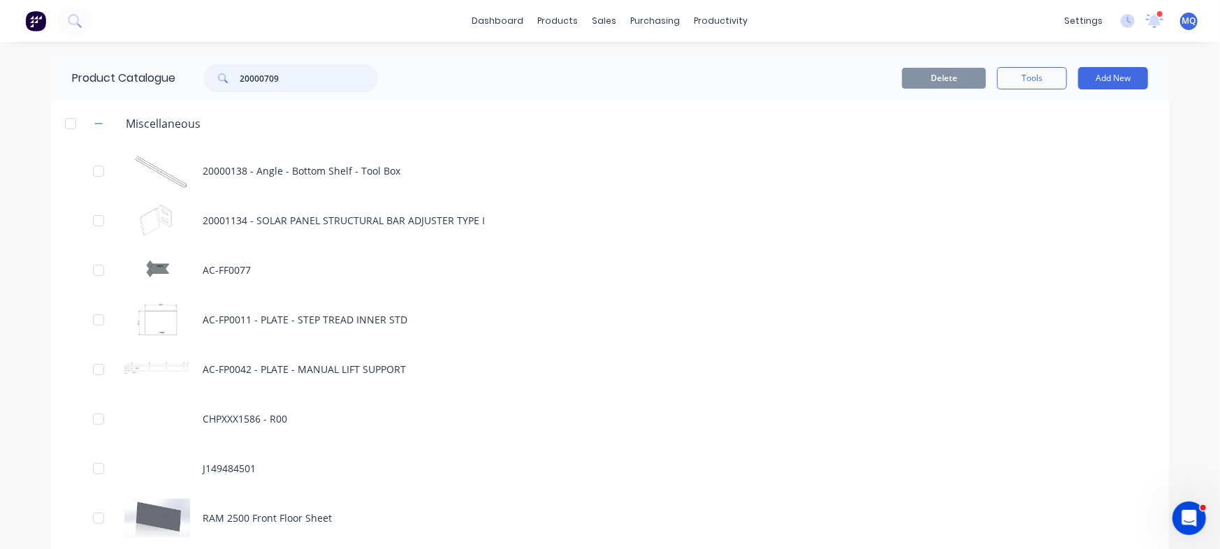
click at [328, 77] on input "20000709" at bounding box center [309, 78] width 138 height 28
paste input "20000709"
type input "20000709"
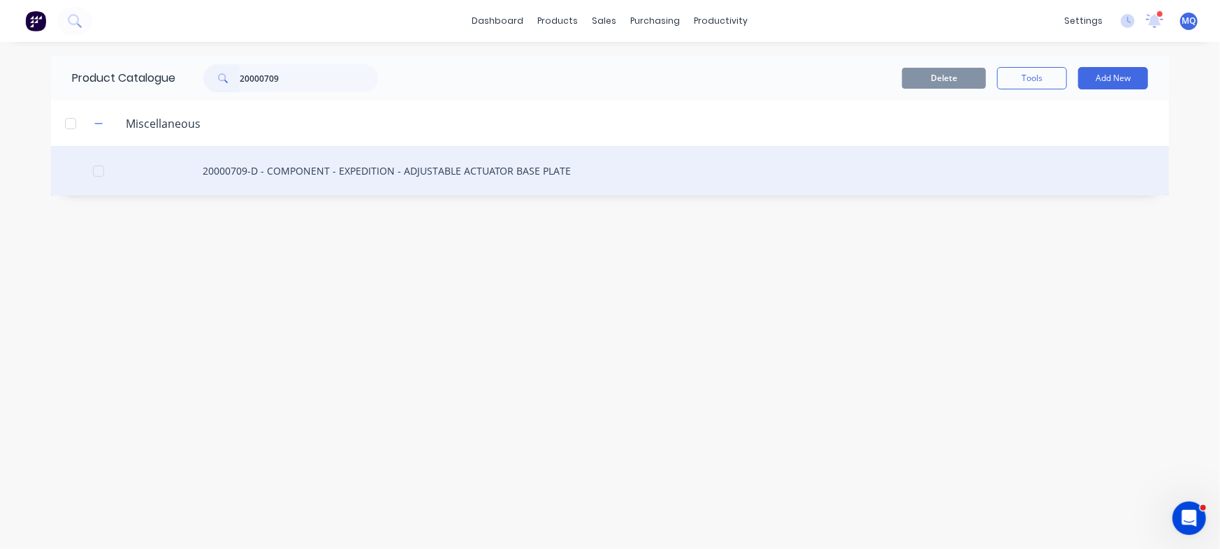
click at [370, 157] on div "20000709-D - COMPONENT - EXPEDITION - ADJUSTABLE ACTUATOR BASE PLATE" at bounding box center [610, 171] width 1118 height 50
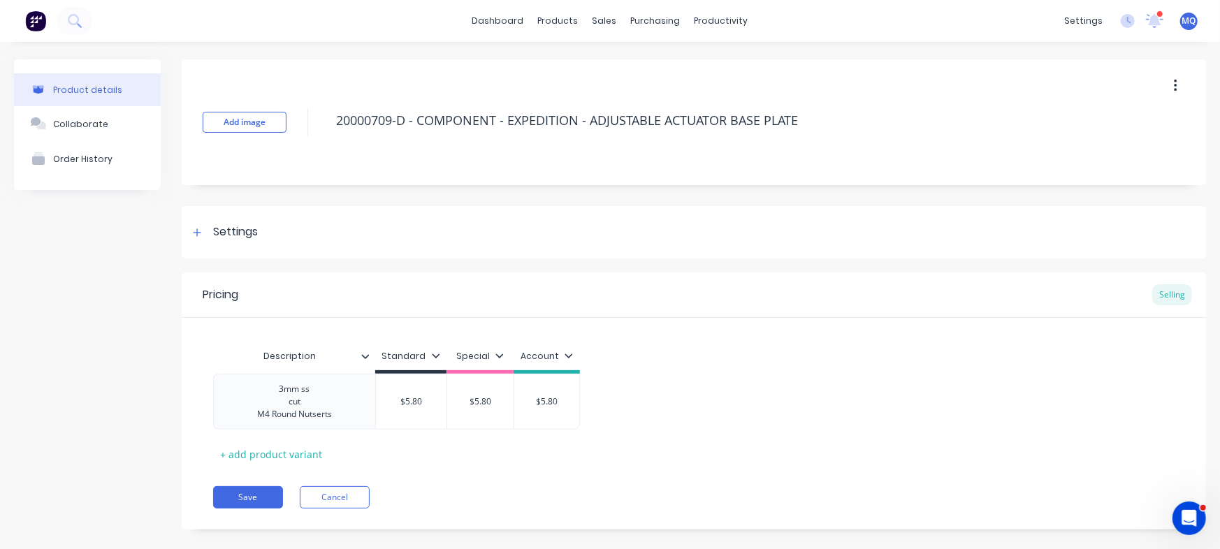
type textarea "x"
click at [326, 500] on button "Cancel" at bounding box center [335, 497] width 70 height 22
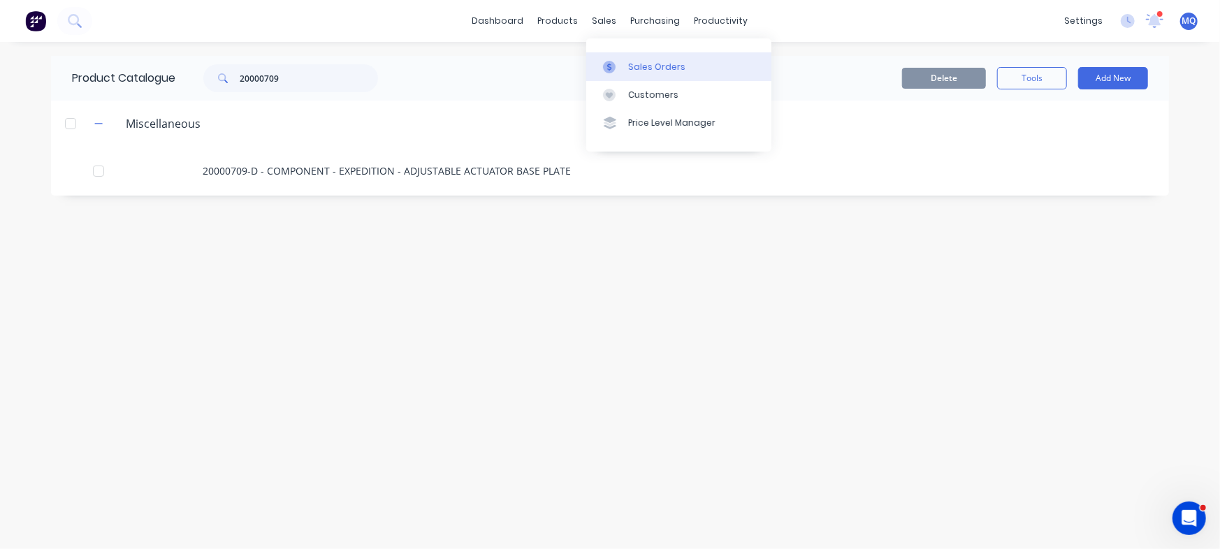
click at [603, 57] on link "Sales Orders" at bounding box center [678, 66] width 185 height 28
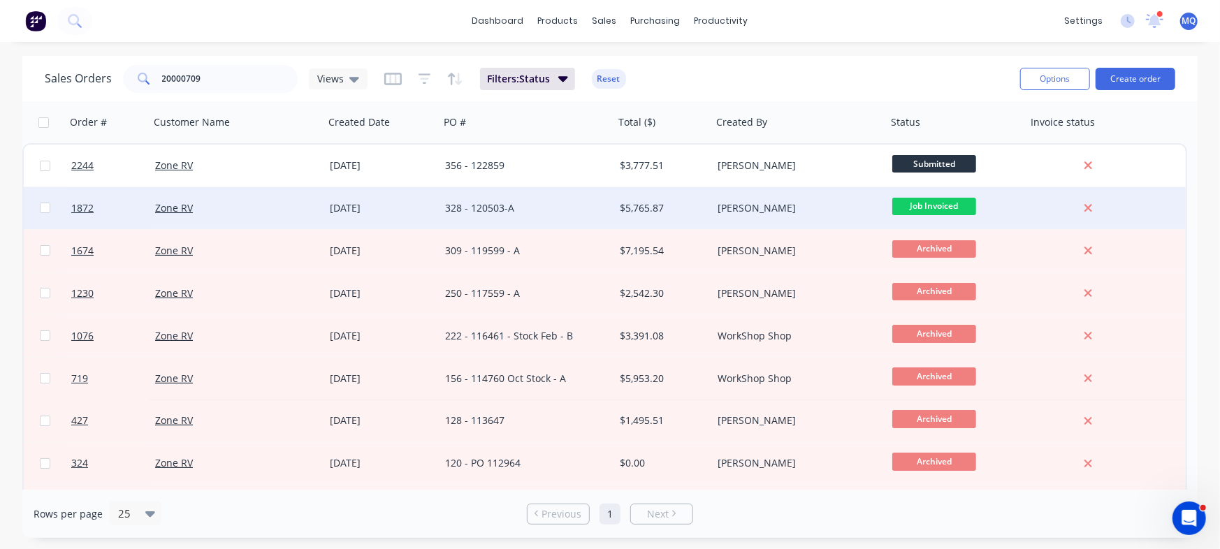
click at [503, 207] on div "328 - 120503-A" at bounding box center [522, 208] width 155 height 14
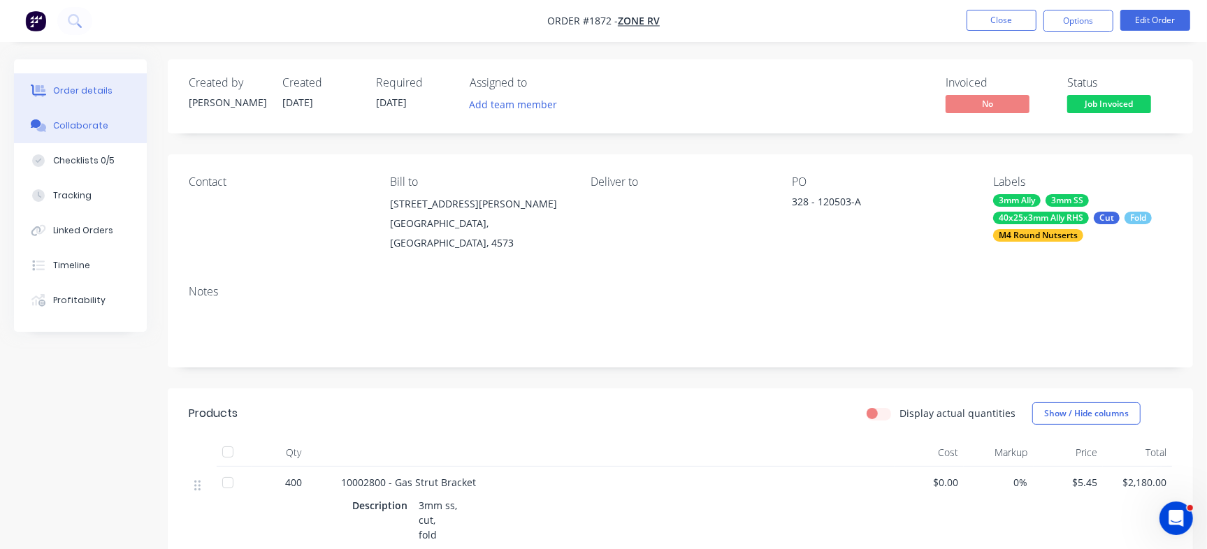
click at [110, 134] on button "Collaborate" at bounding box center [80, 125] width 133 height 35
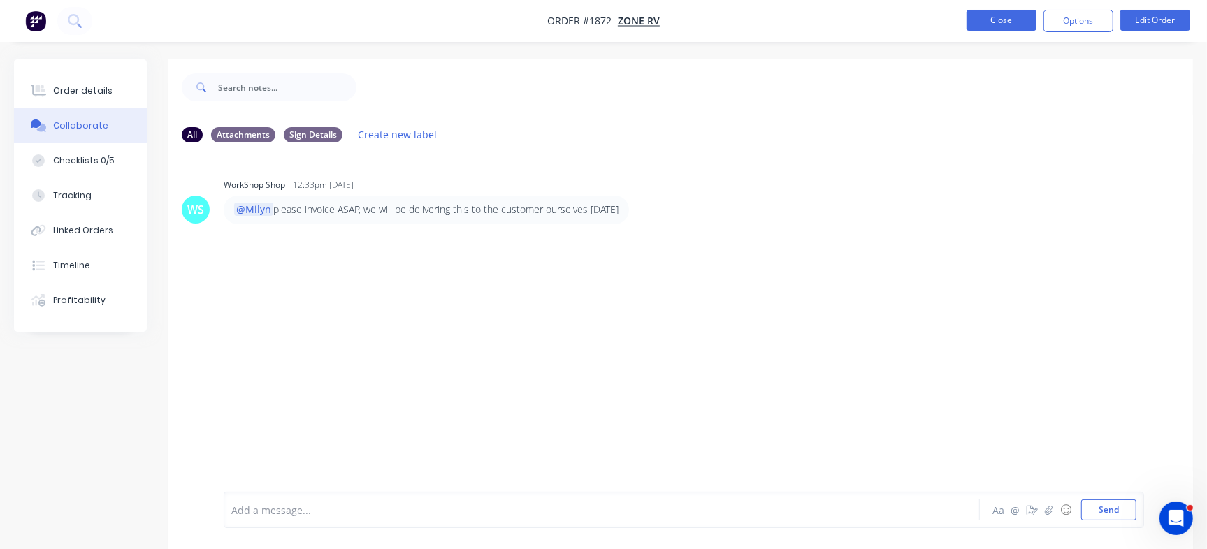
click at [1013, 17] on button "Close" at bounding box center [1002, 20] width 70 height 21
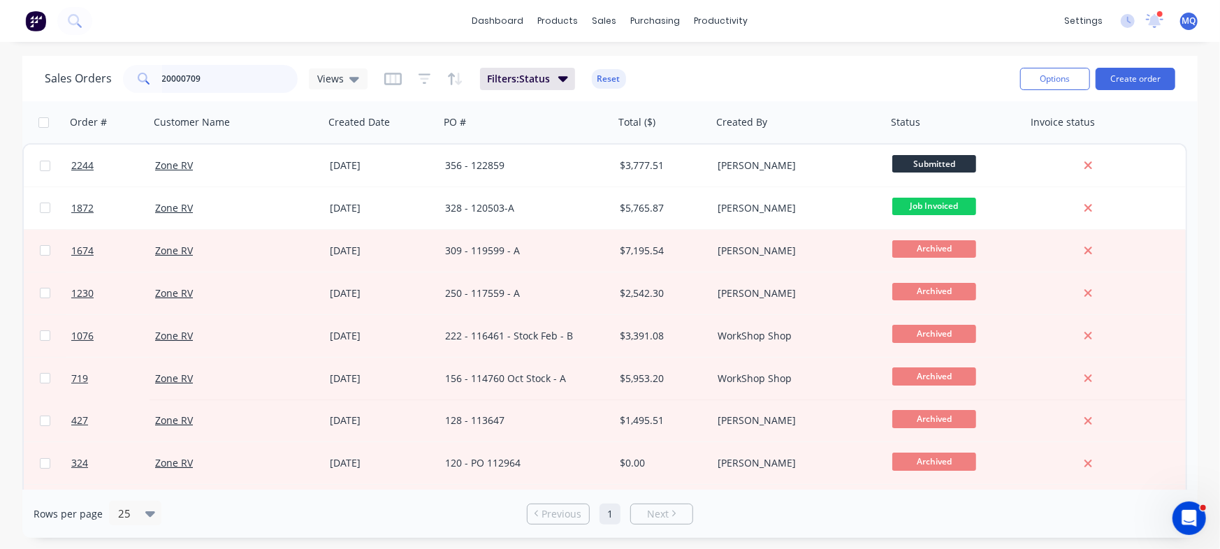
click at [229, 81] on input "20000709" at bounding box center [230, 79] width 136 height 28
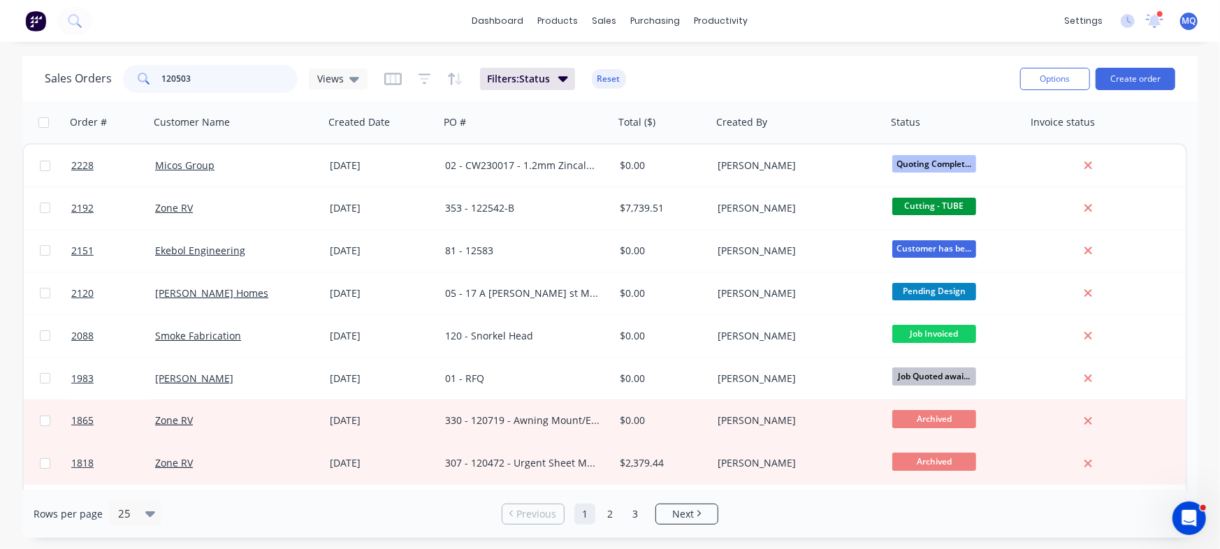
type input "120503"
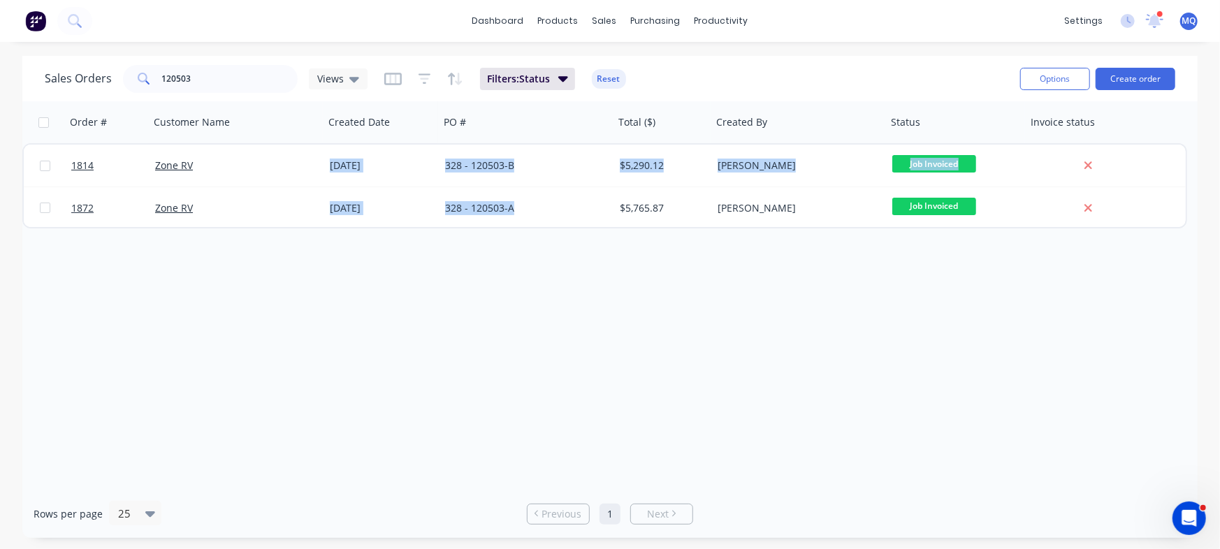
drag, startPoint x: 519, startPoint y: 210, endPoint x: 533, endPoint y: 267, distance: 58.5
click at [534, 284] on div "Order # Customer Name Created Date PO # Total ($) Created By Status Invoice sta…" at bounding box center [610, 295] width 1176 height 389
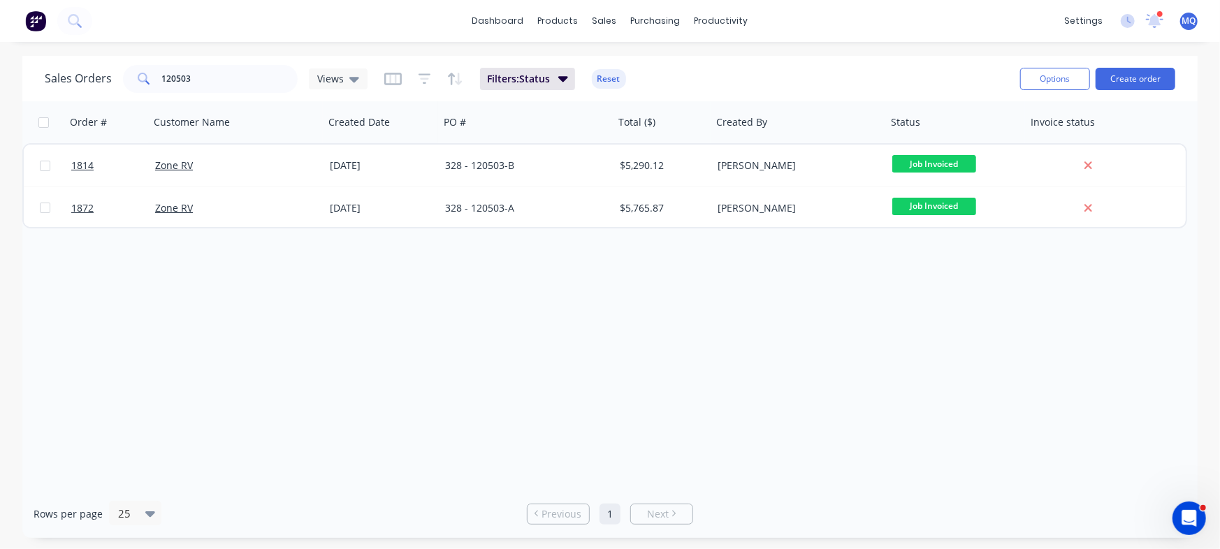
drag, startPoint x: 537, startPoint y: 276, endPoint x: 540, endPoint y: 265, distance: 11.4
click at [537, 277] on div "Order # Customer Name Created Date PO # Total ($) Created By Status Invoice sta…" at bounding box center [610, 295] width 1176 height 389
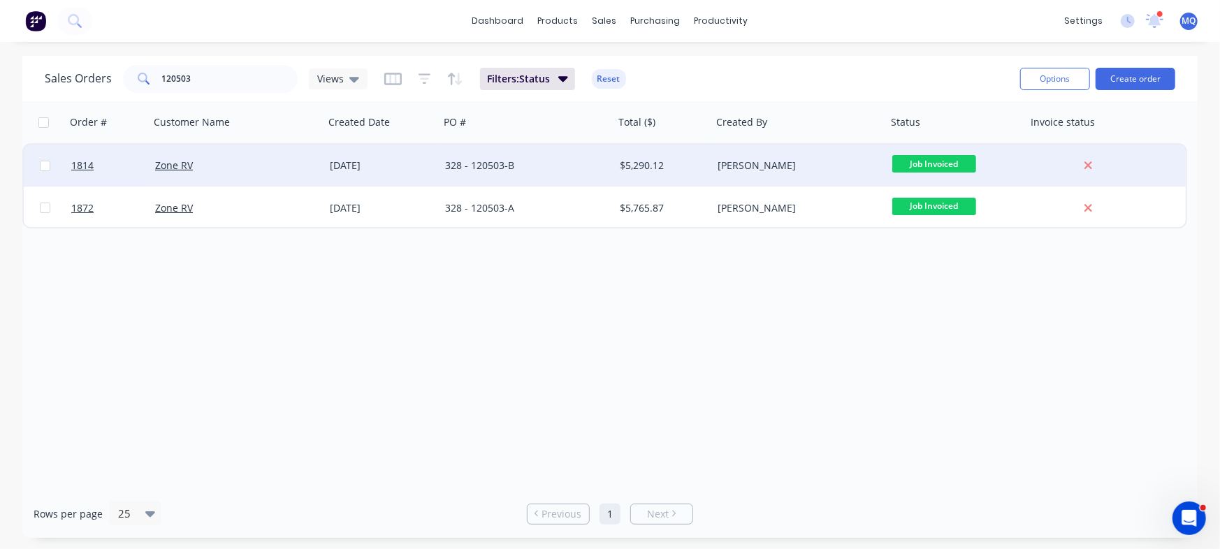
click at [533, 169] on div "328 - 120503-B" at bounding box center [522, 166] width 155 height 14
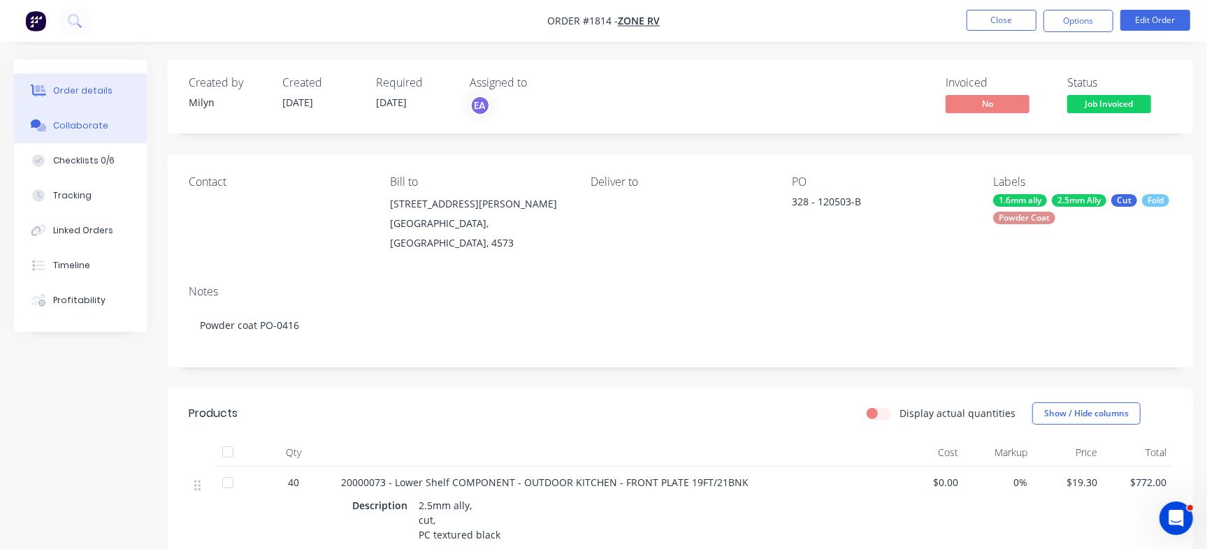
click at [111, 122] on button "Collaborate" at bounding box center [80, 125] width 133 height 35
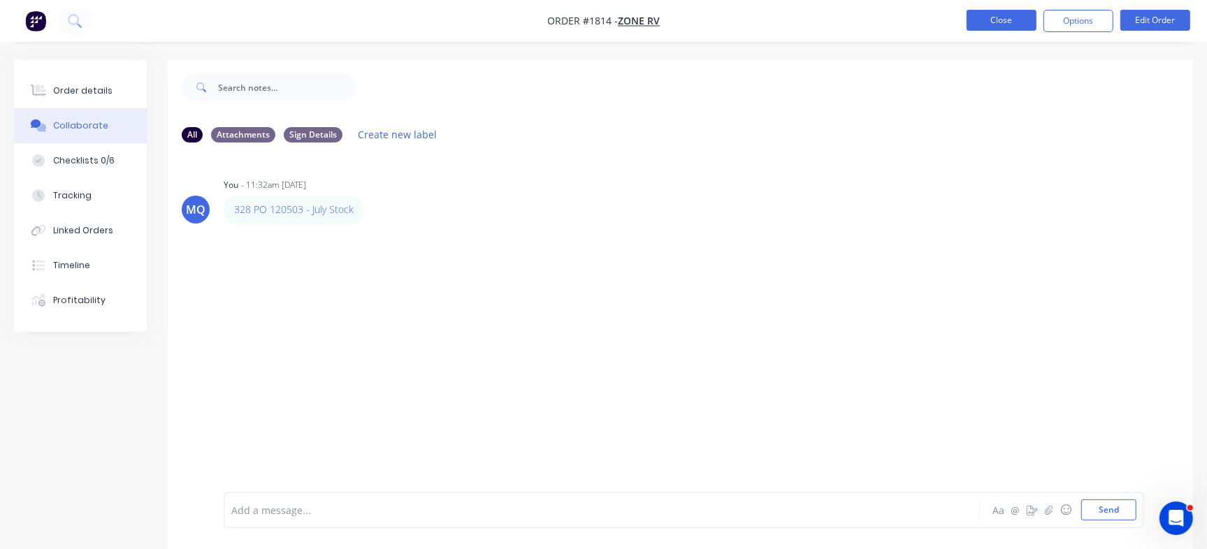
click at [1010, 26] on button "Close" at bounding box center [1002, 20] width 70 height 21
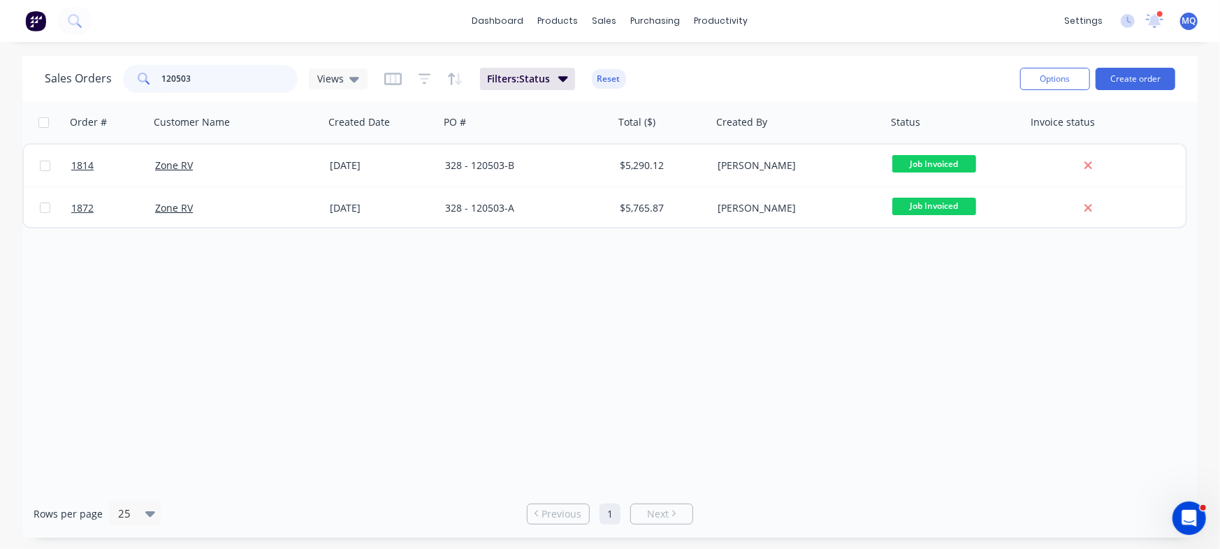
click at [222, 71] on input "120503" at bounding box center [230, 79] width 136 height 28
paste input "20000710"
type input "20000710"
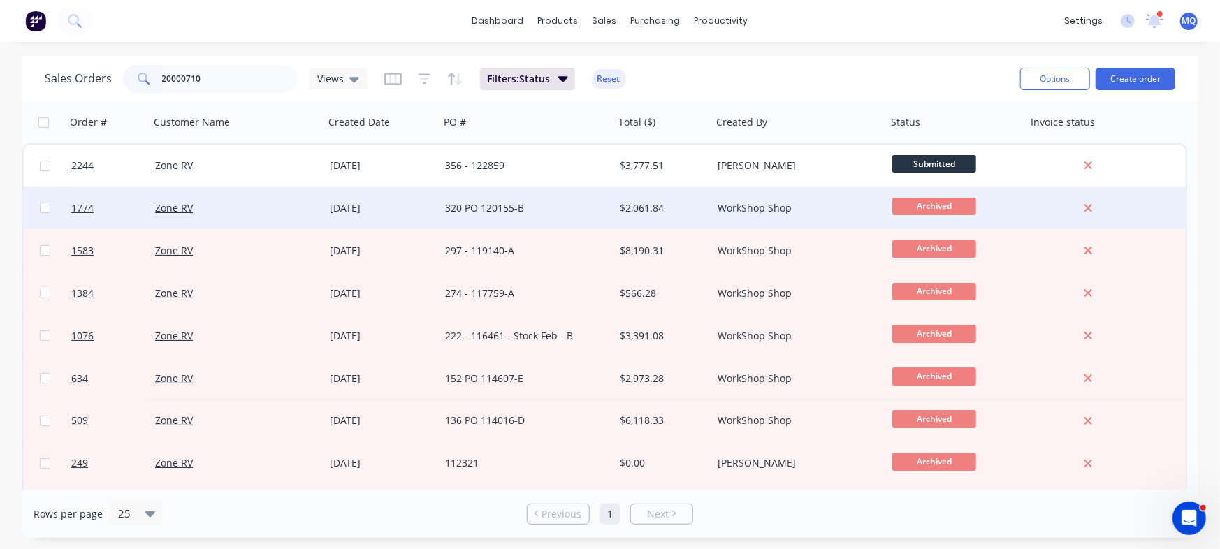
click at [519, 209] on div "320 PO 120155-B" at bounding box center [522, 208] width 155 height 14
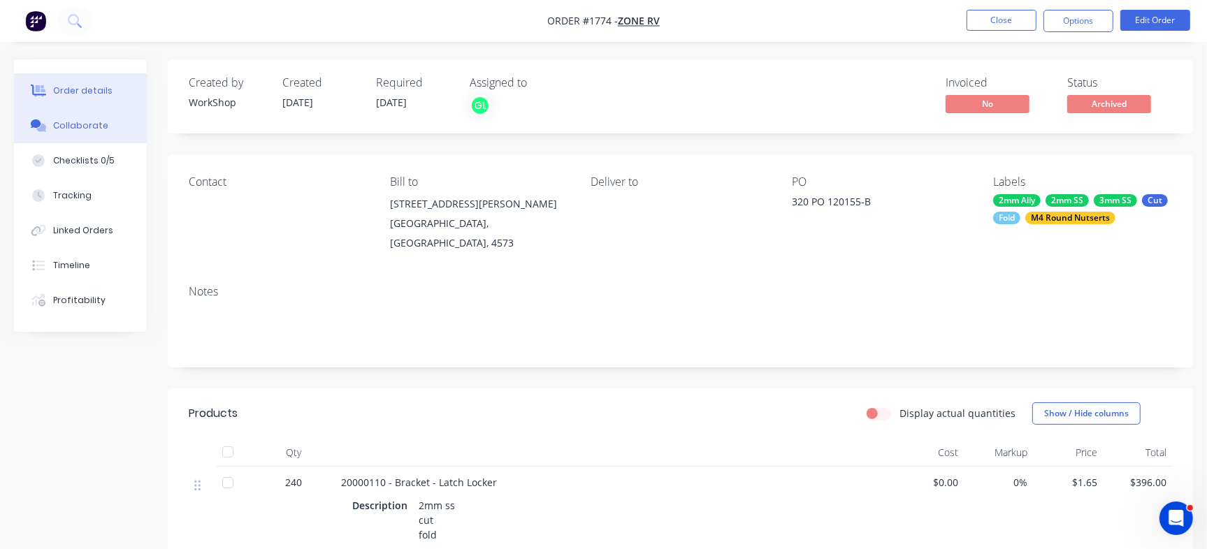
click at [79, 124] on div "Collaborate" at bounding box center [80, 126] width 55 height 13
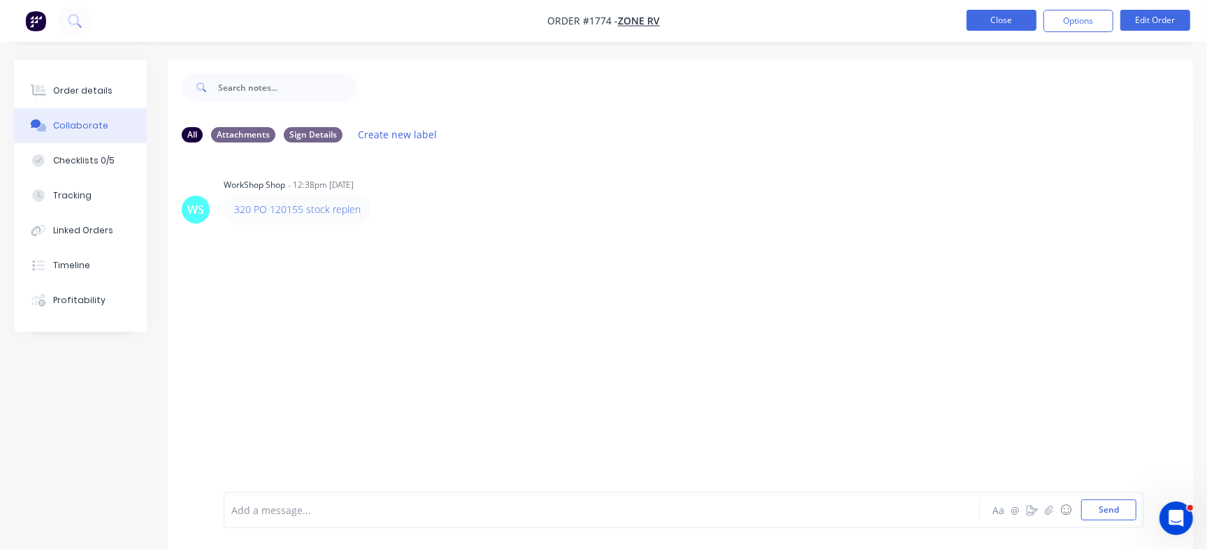
click at [1009, 24] on button "Close" at bounding box center [1002, 20] width 70 height 21
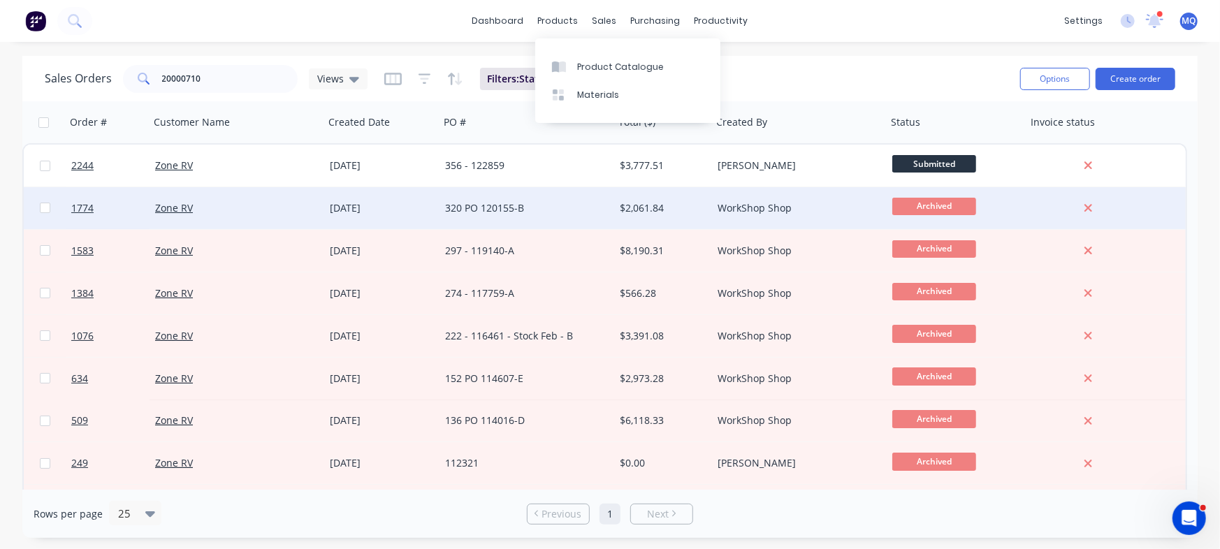
click at [523, 207] on div "320 PO 120155-B" at bounding box center [522, 208] width 155 height 14
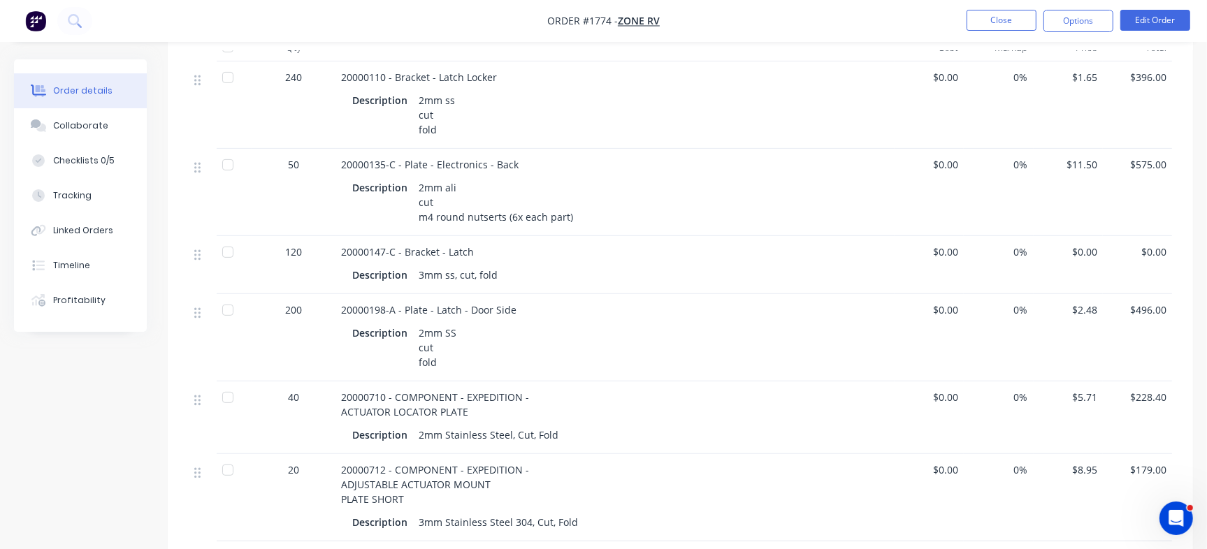
scroll to position [415, 0]
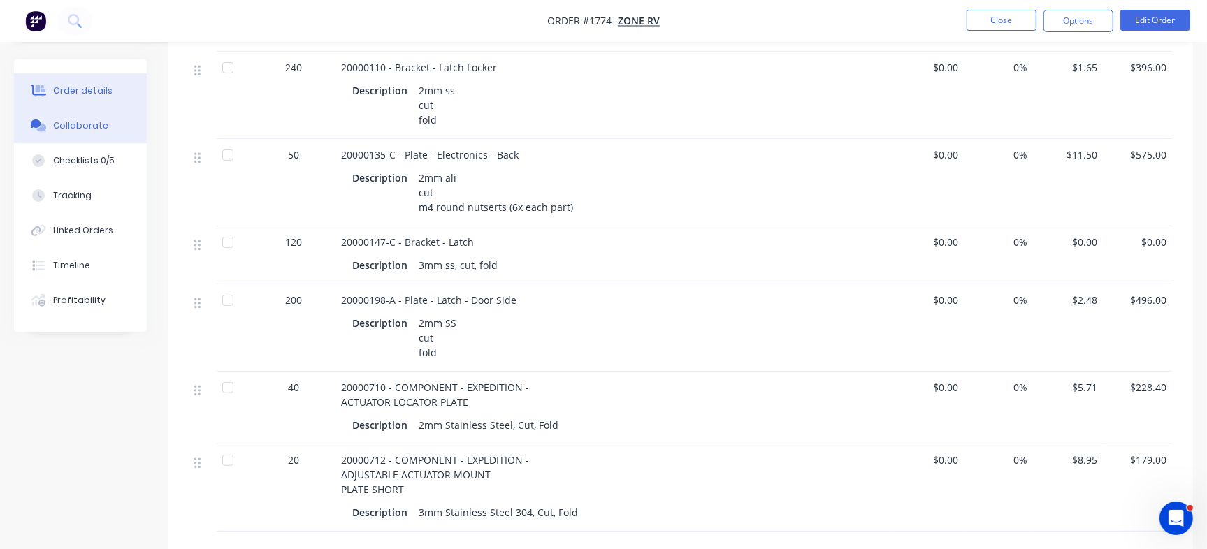
click at [82, 128] on div "Collaborate" at bounding box center [80, 126] width 55 height 13
